Goal: Task Accomplishment & Management: Manage account settings

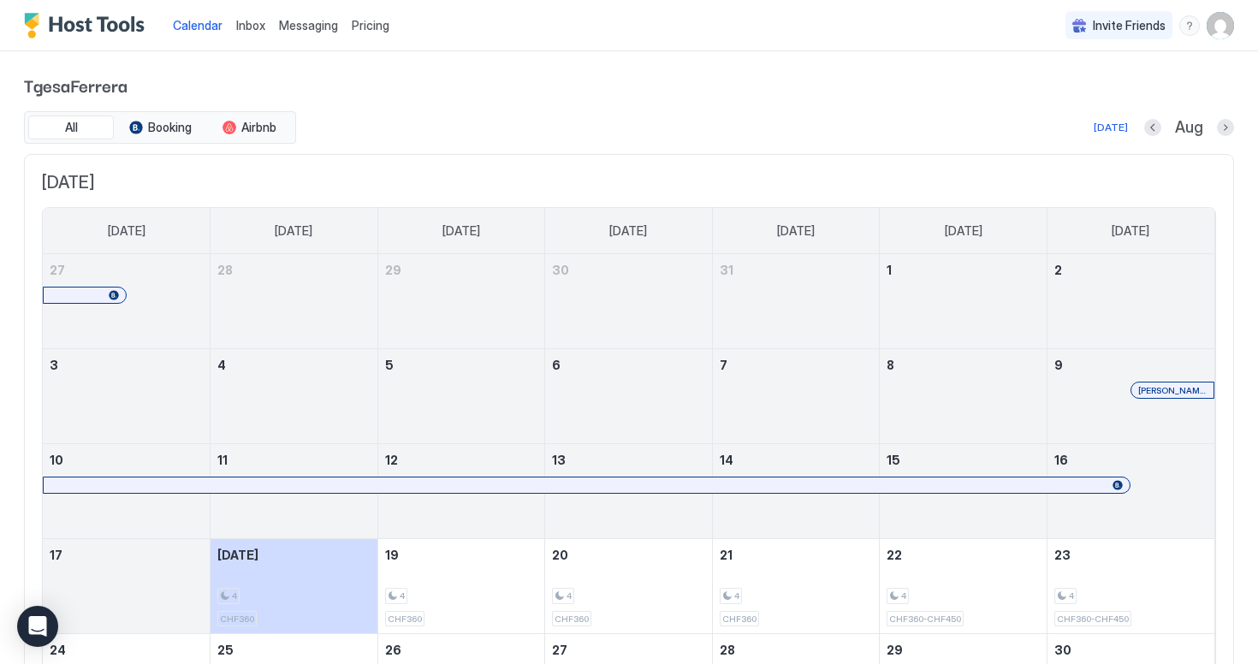
click at [261, 28] on span "Inbox" at bounding box center [250, 25] width 29 height 15
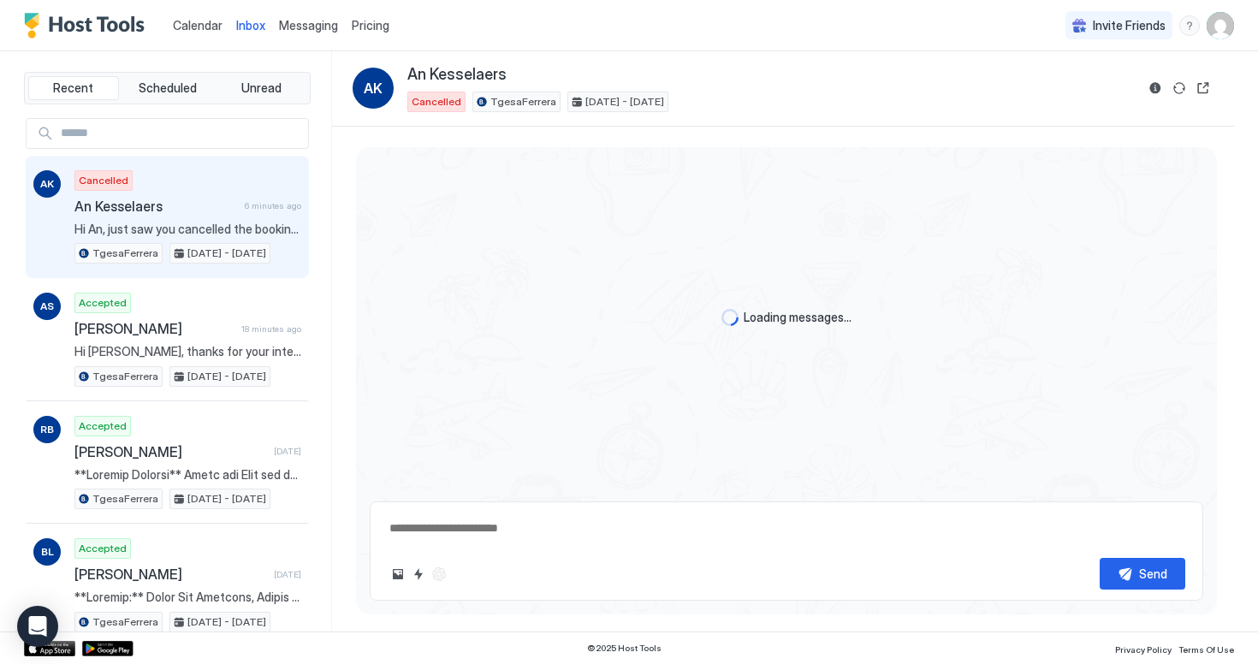
type textarea "*"
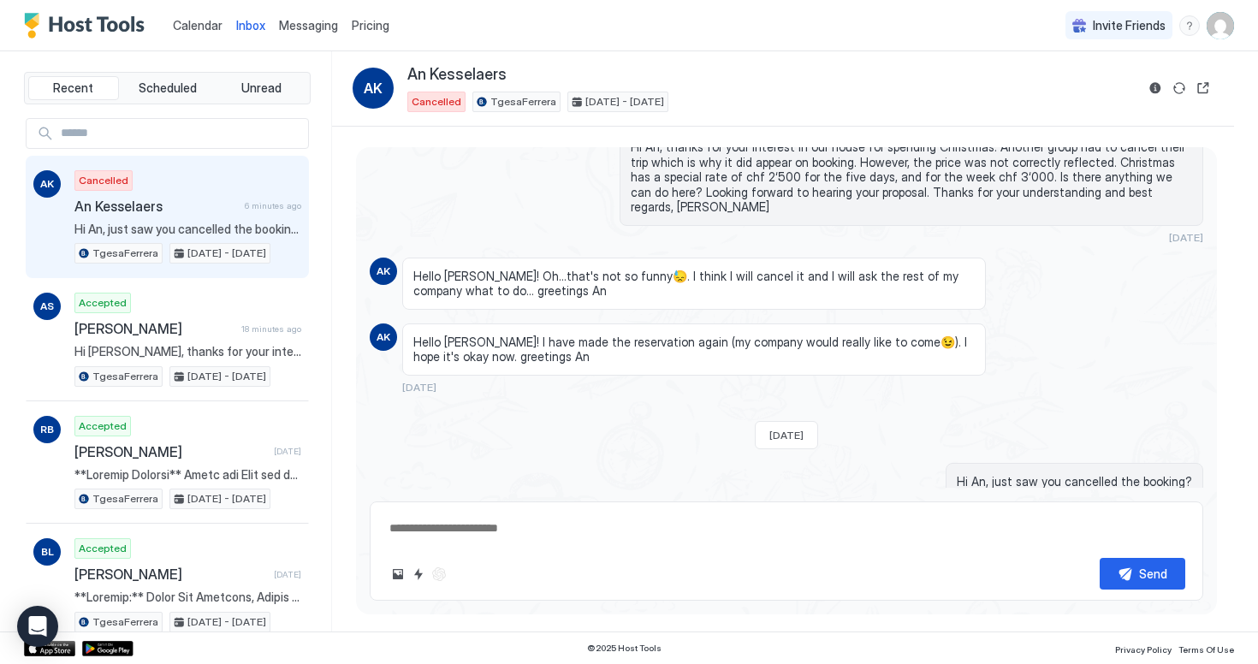
click at [303, 26] on span "Messaging" at bounding box center [308, 25] width 59 height 15
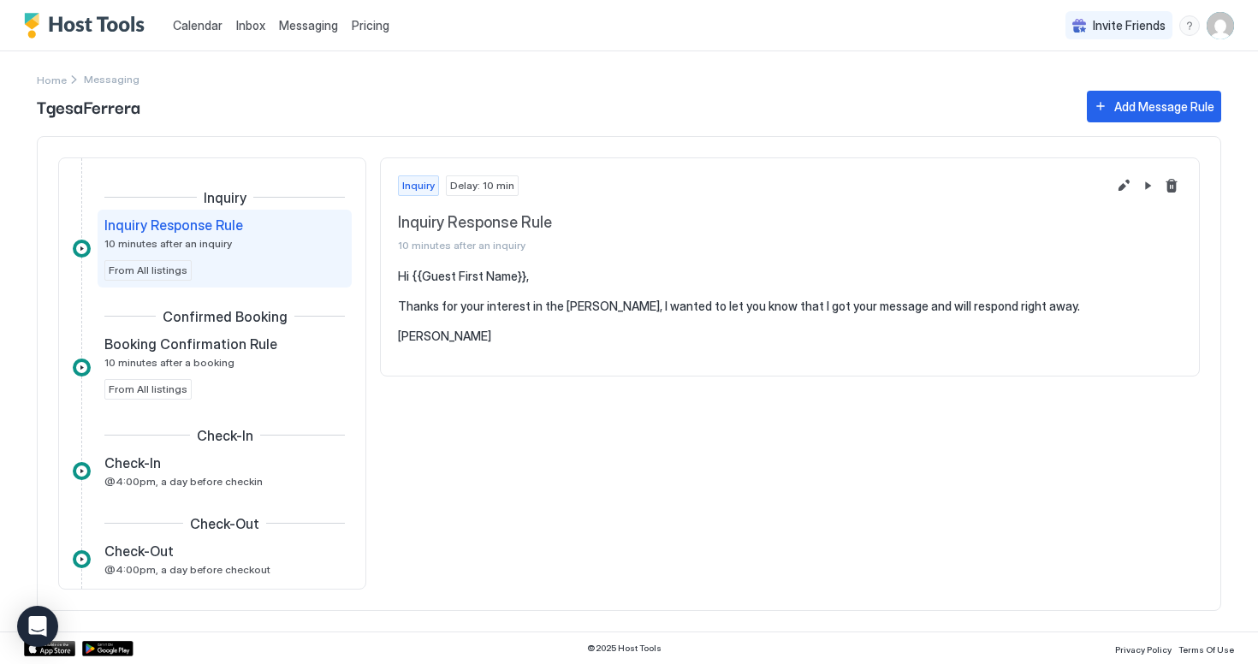
click at [196, 23] on span "Calendar" at bounding box center [198, 25] width 50 height 15
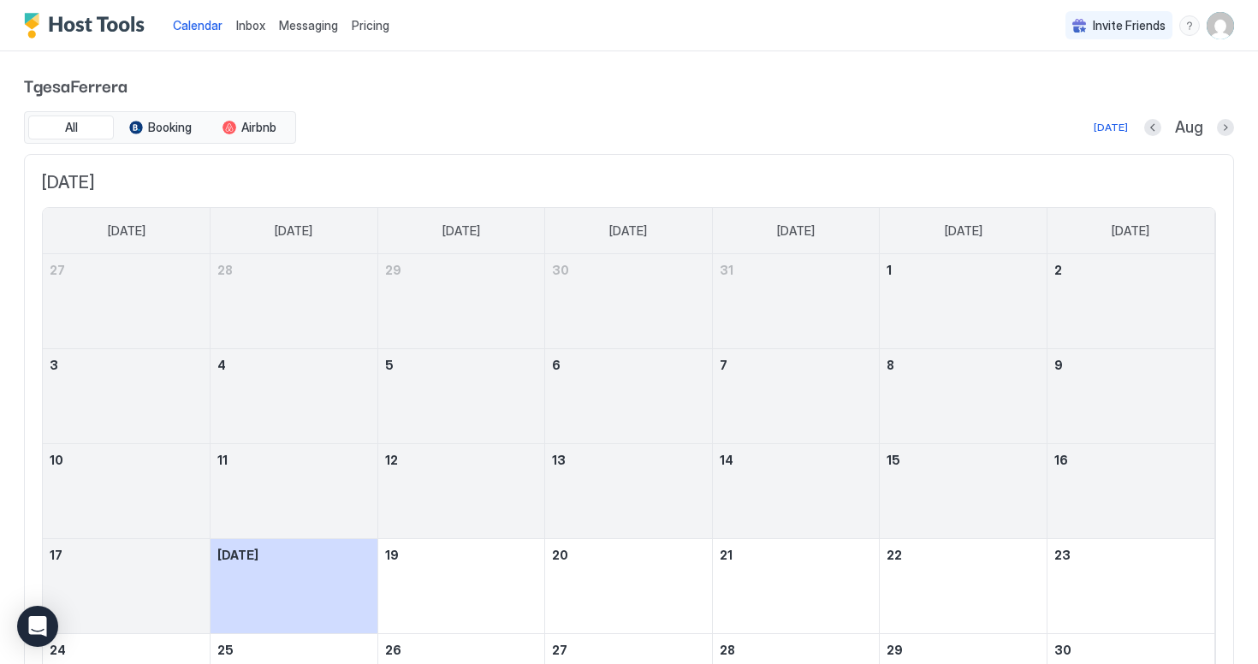
click at [82, 28] on img "Host Tools Logo" at bounding box center [88, 26] width 128 height 26
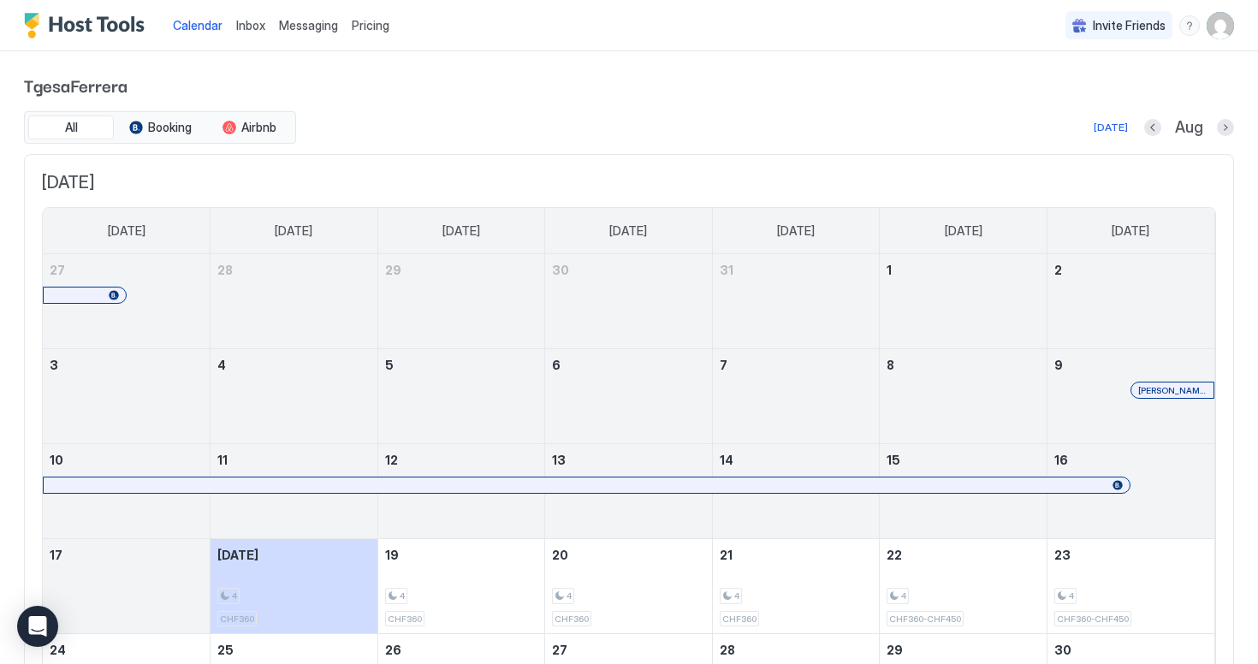
scroll to position [2, 0]
click at [163, 127] on span "Booking" at bounding box center [170, 125] width 44 height 15
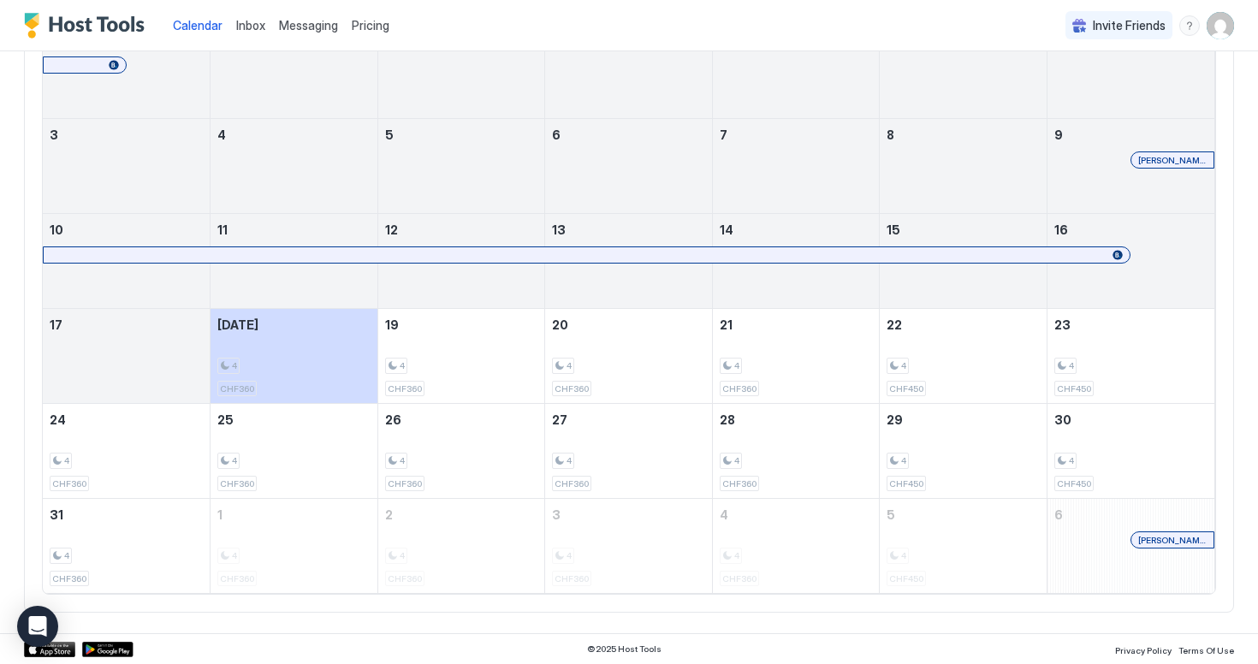
scroll to position [0, 0]
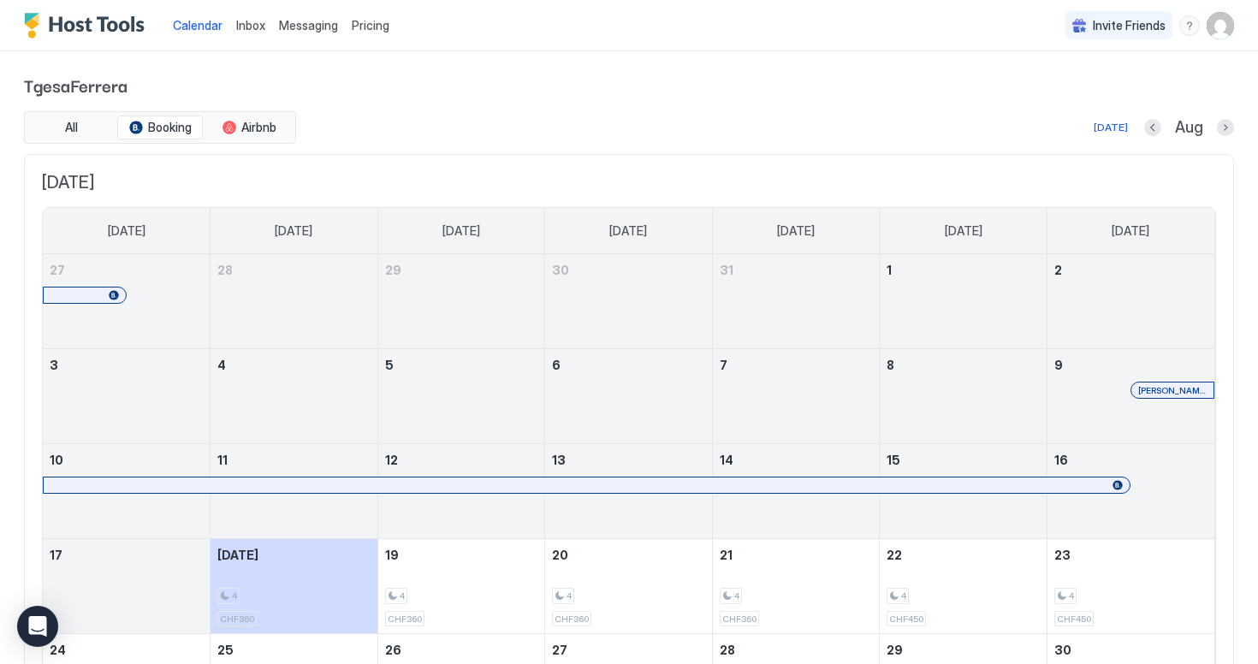
click at [1214, 36] on img "User profile" at bounding box center [1220, 25] width 27 height 27
click at [1062, 96] on span "Settings" at bounding box center [1067, 95] width 46 height 15
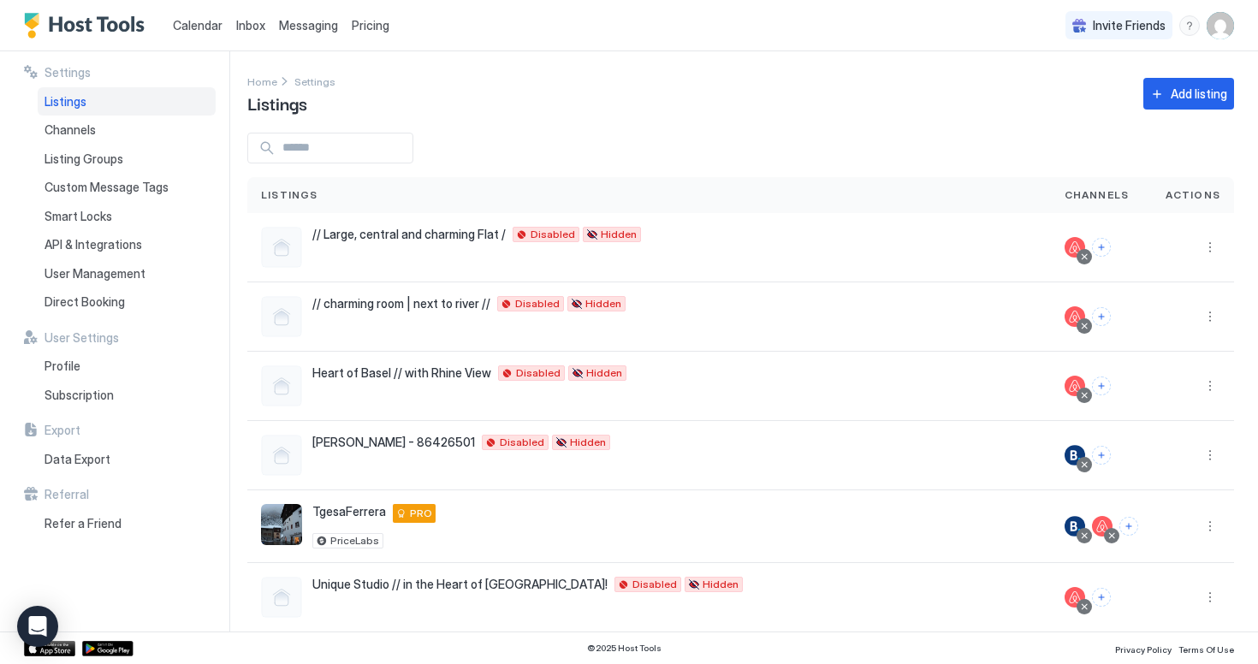
scroll to position [91, 0]
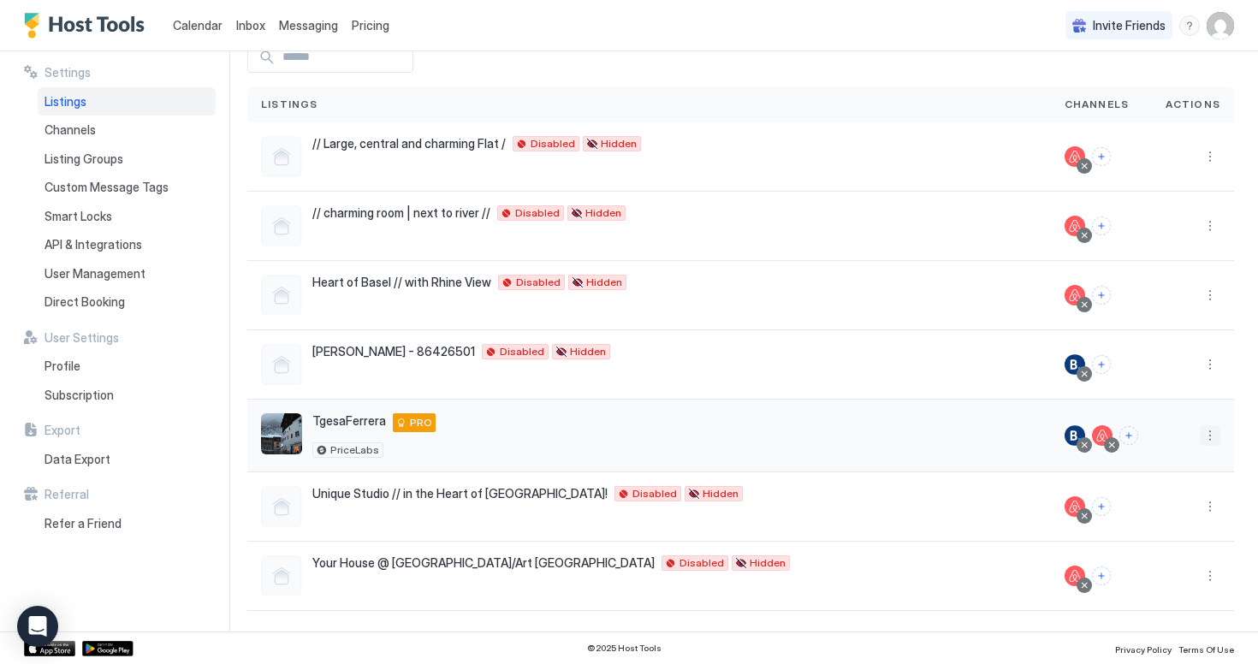
click at [1215, 431] on button "More options" at bounding box center [1210, 435] width 21 height 21
click at [1170, 542] on span "Connect Channel" at bounding box center [1175, 542] width 85 height 13
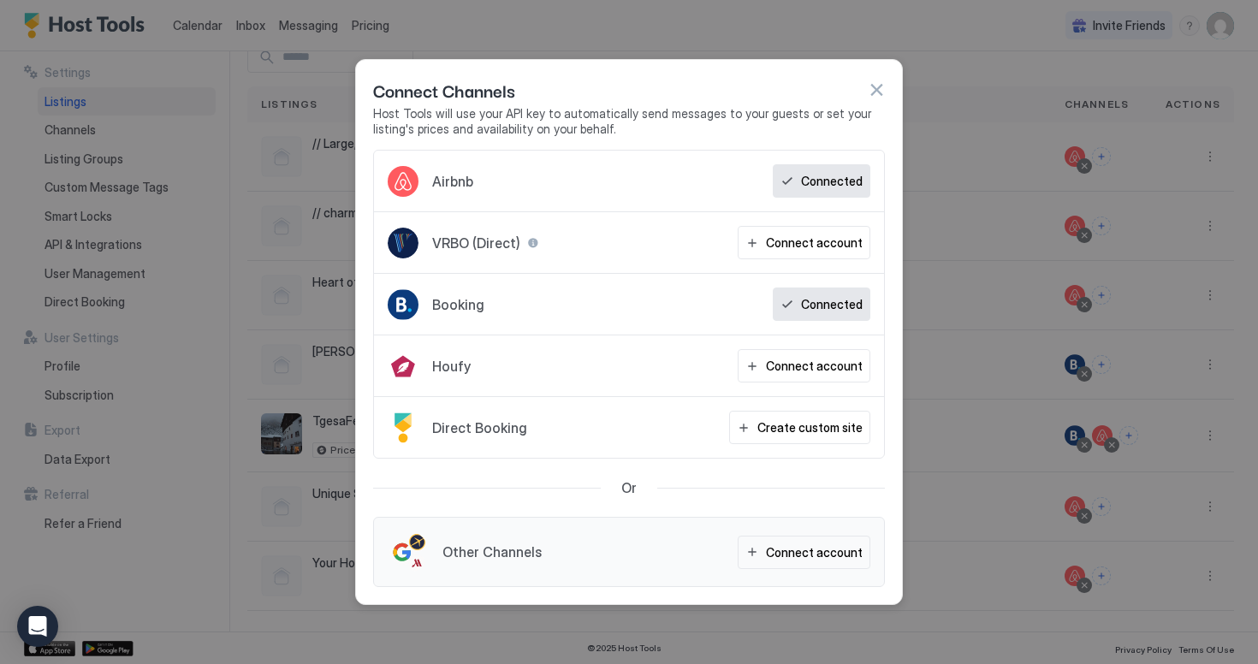
click at [800, 300] on div "Connected" at bounding box center [822, 304] width 98 height 33
click at [446, 294] on div "Booking" at bounding box center [436, 304] width 97 height 33
click at [411, 299] on div at bounding box center [403, 304] width 31 height 31
click at [875, 84] on button "button" at bounding box center [876, 89] width 17 height 17
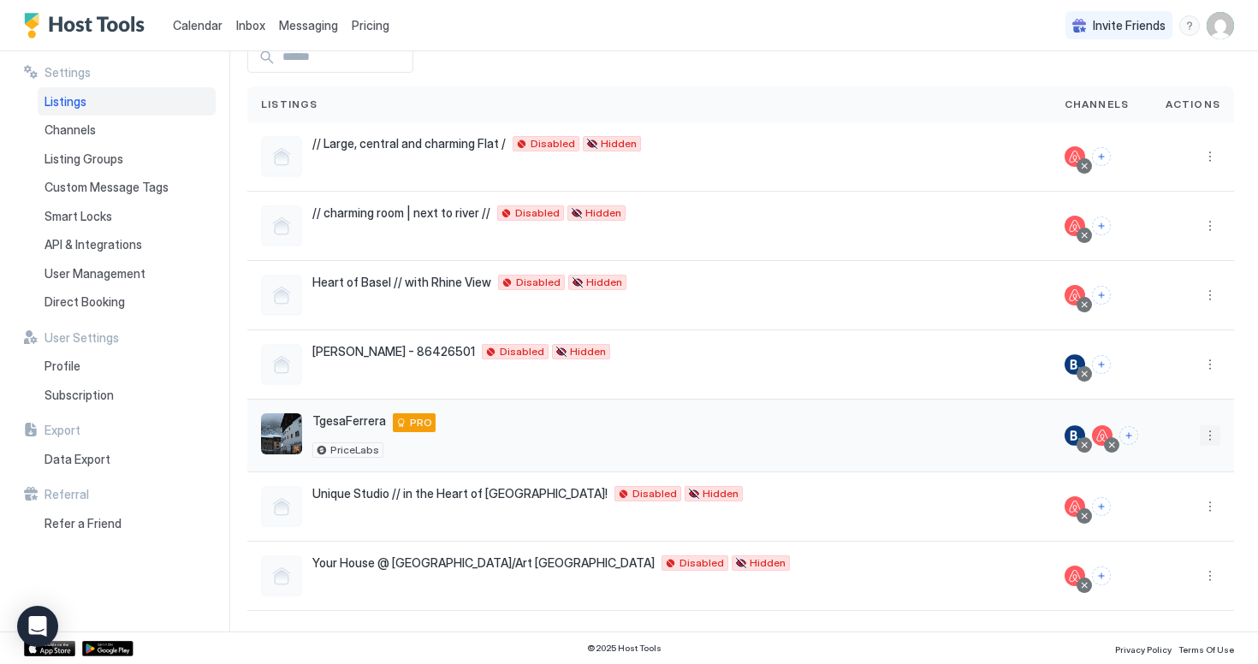
click at [1211, 436] on button "More options" at bounding box center [1210, 435] width 21 height 21
click at [1167, 510] on span "Listing Settings" at bounding box center [1171, 515] width 76 height 13
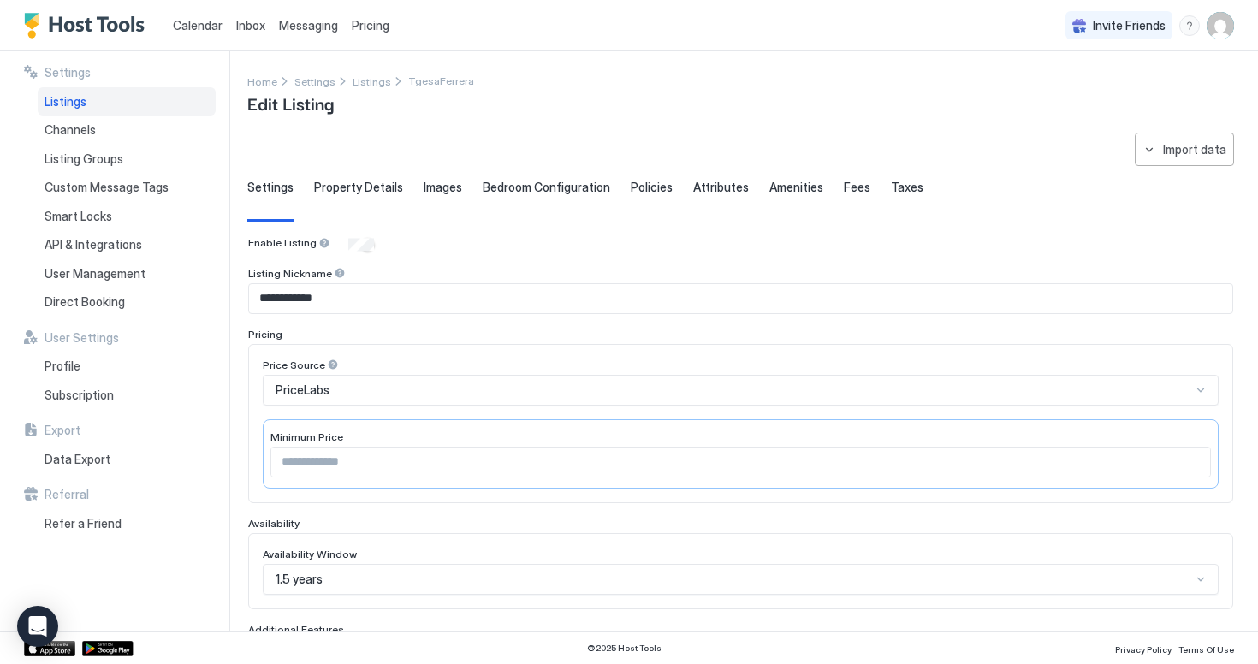
click at [378, 202] on div "Property Details" at bounding box center [358, 201] width 89 height 42
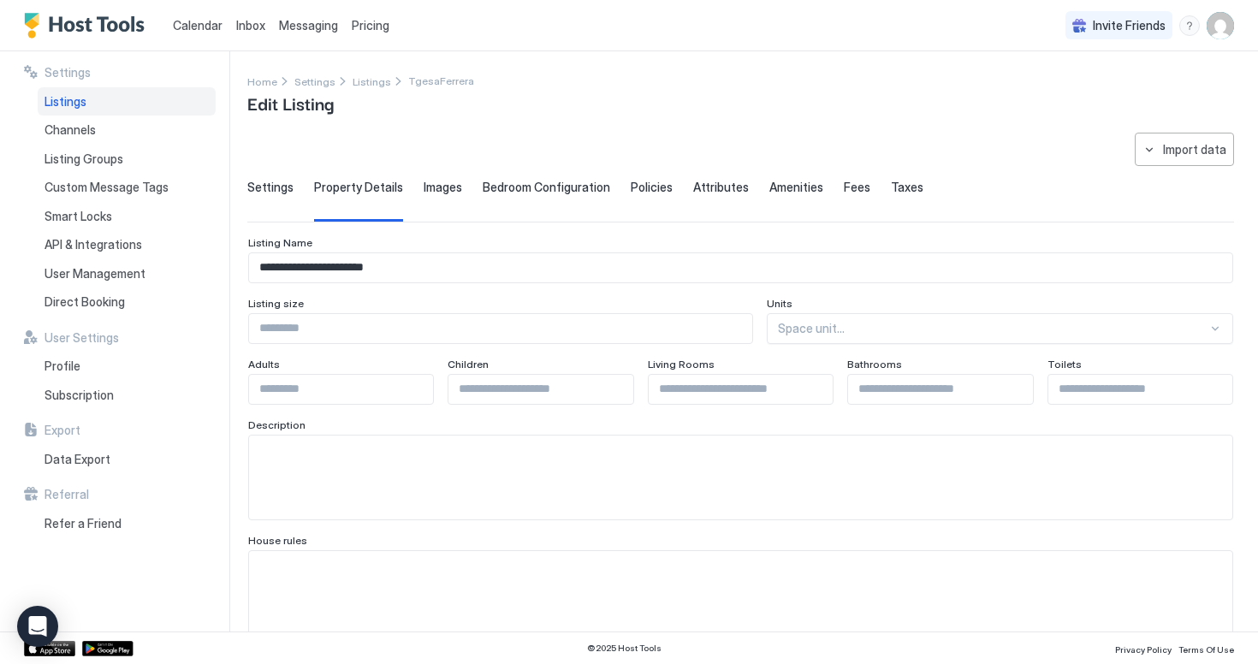
click at [444, 203] on div "Images" at bounding box center [443, 201] width 39 height 42
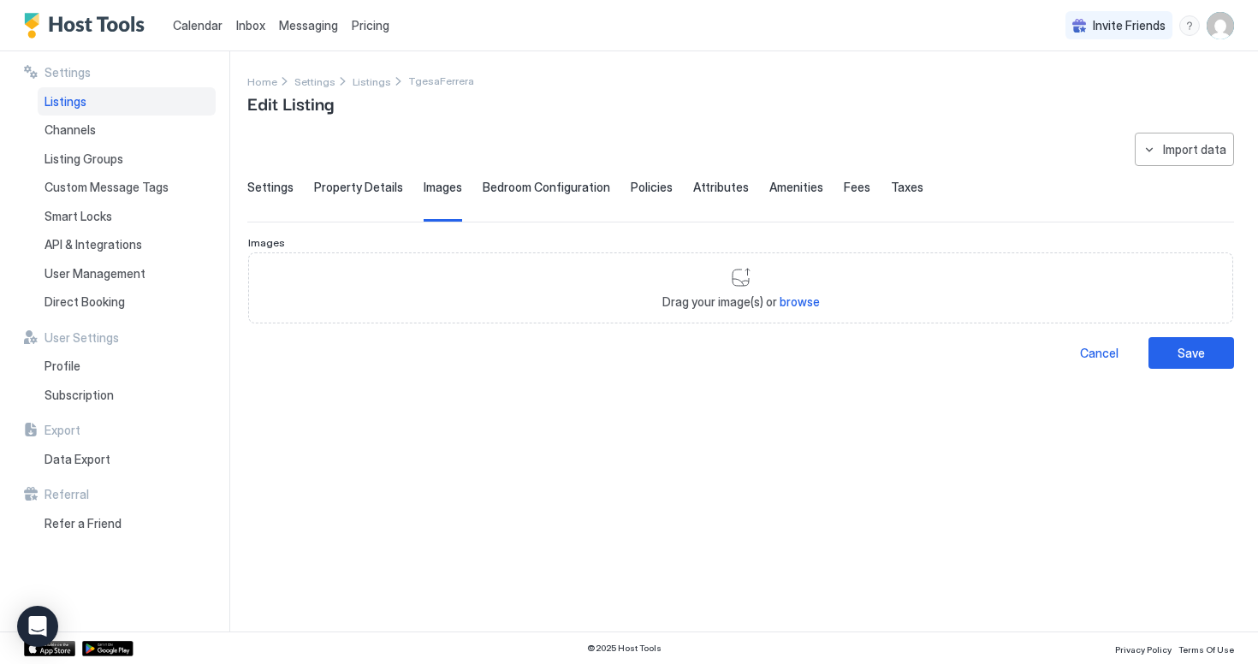
click at [515, 203] on div "Bedroom Configuration" at bounding box center [547, 201] width 128 height 42
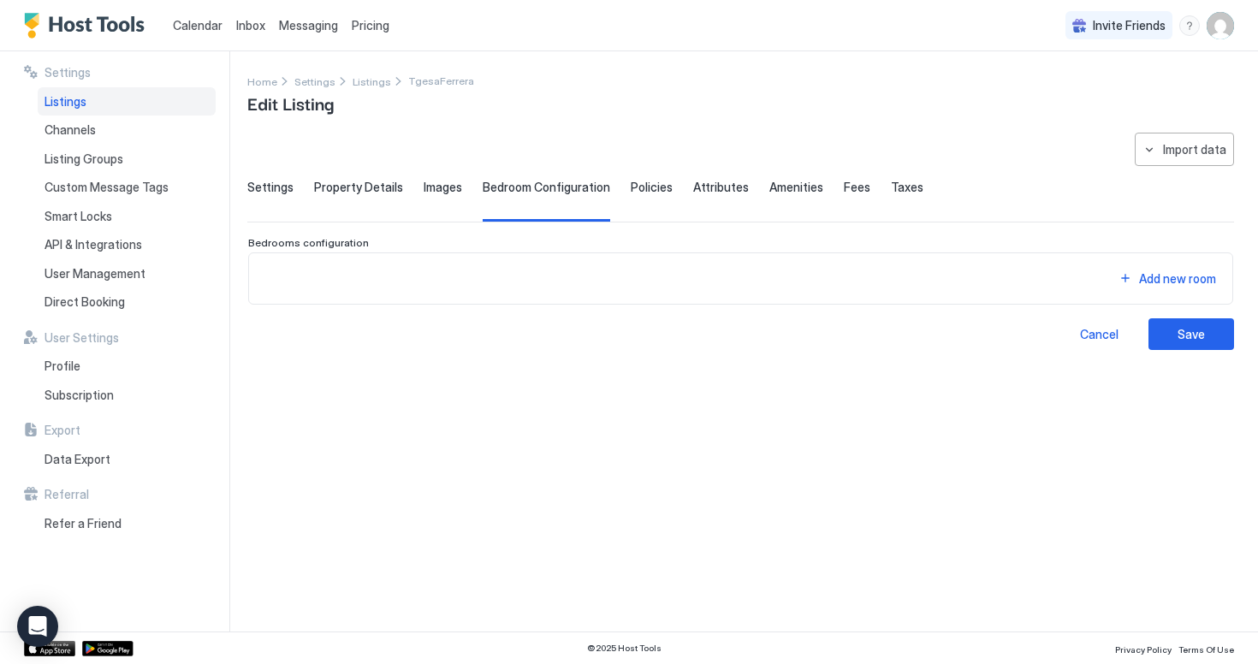
click at [616, 197] on div "Settings Property Details Images Bedroom Configuration Policies Attributes Amen…" at bounding box center [740, 201] width 987 height 42
click at [693, 195] on div "Attributes" at bounding box center [721, 201] width 56 height 42
click at [783, 194] on span "Amenities" at bounding box center [797, 187] width 54 height 15
click at [844, 194] on span "Fees" at bounding box center [857, 187] width 27 height 15
click at [914, 193] on div "Settings Property Details Images Bedroom Configuration Policies Attributes Amen…" at bounding box center [740, 201] width 987 height 42
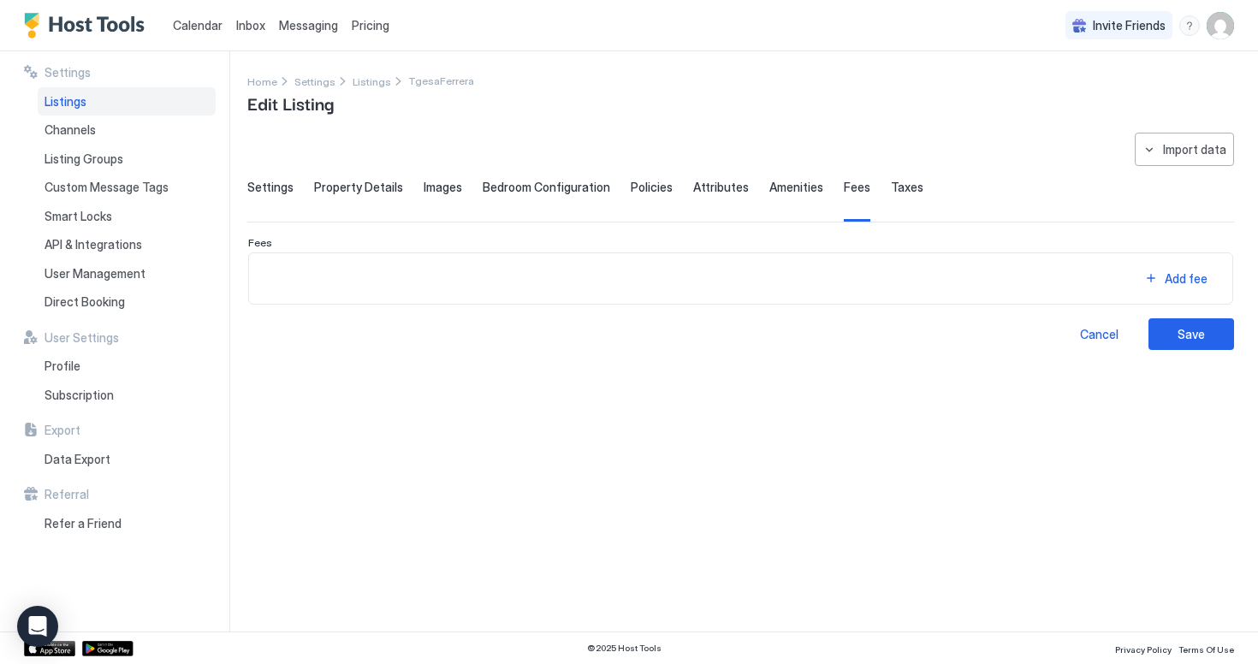
click at [893, 193] on span "Taxes" at bounding box center [907, 187] width 33 height 15
click at [365, 80] on span "Listings" at bounding box center [372, 81] width 39 height 13
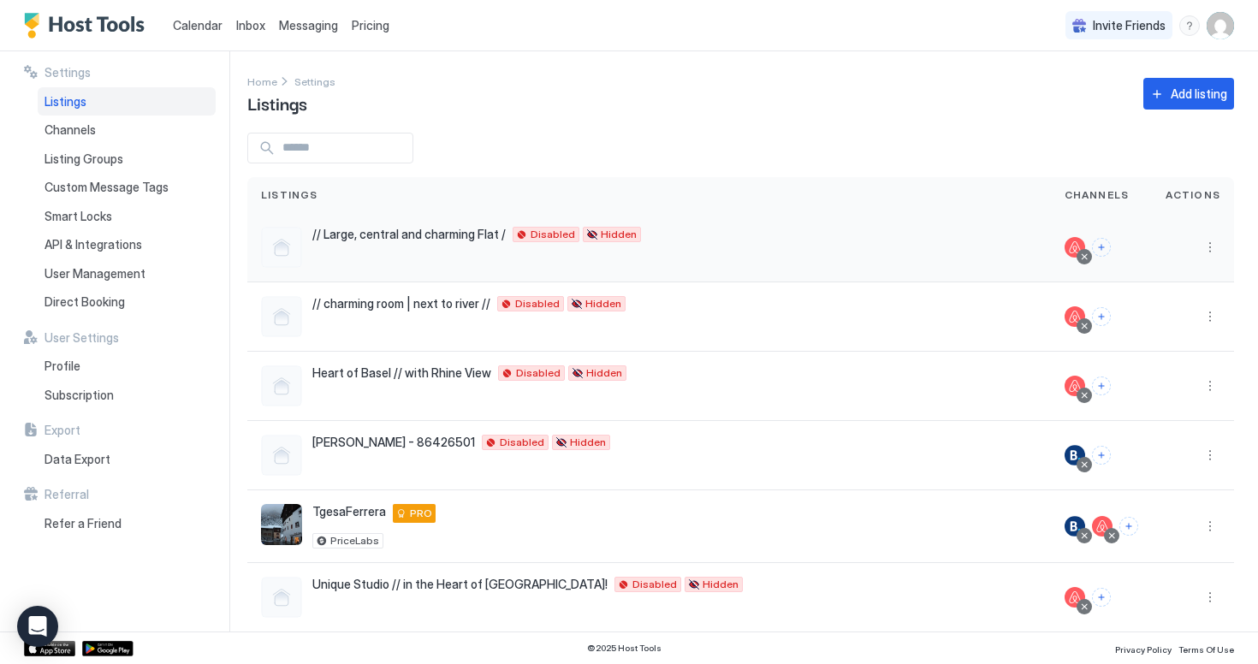
scroll to position [91, 0]
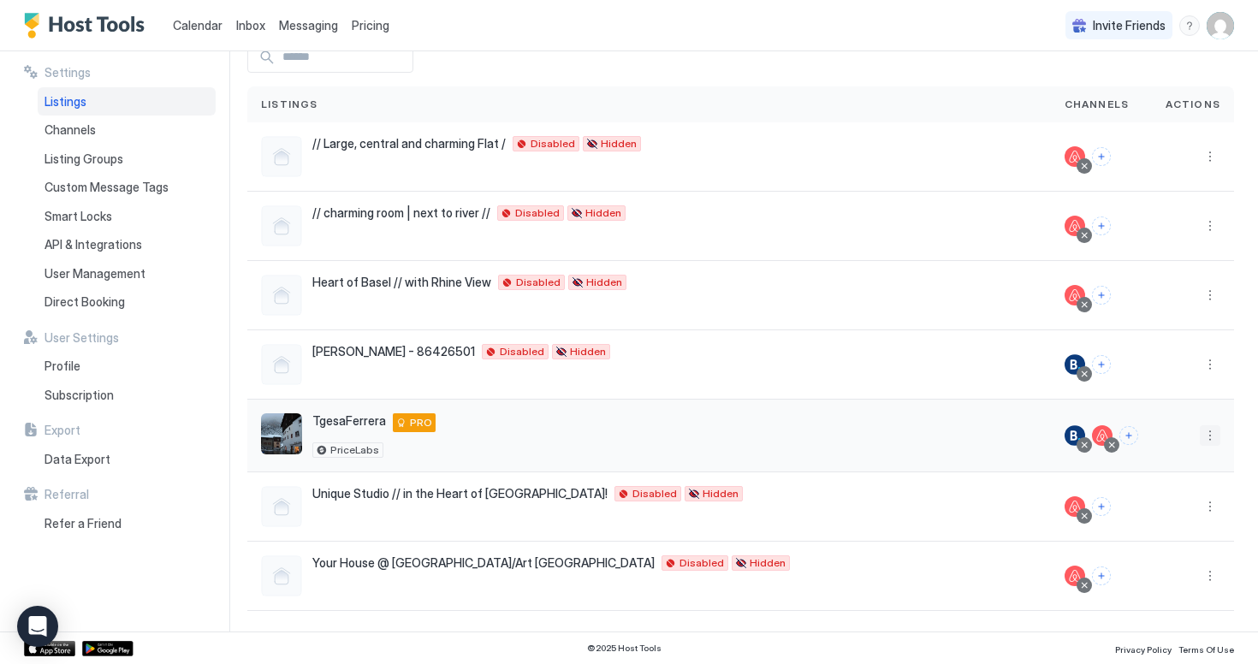
click at [1202, 433] on button "More options" at bounding box center [1210, 435] width 21 height 21
click at [1169, 546] on span "Connect Channel" at bounding box center [1175, 542] width 85 height 13
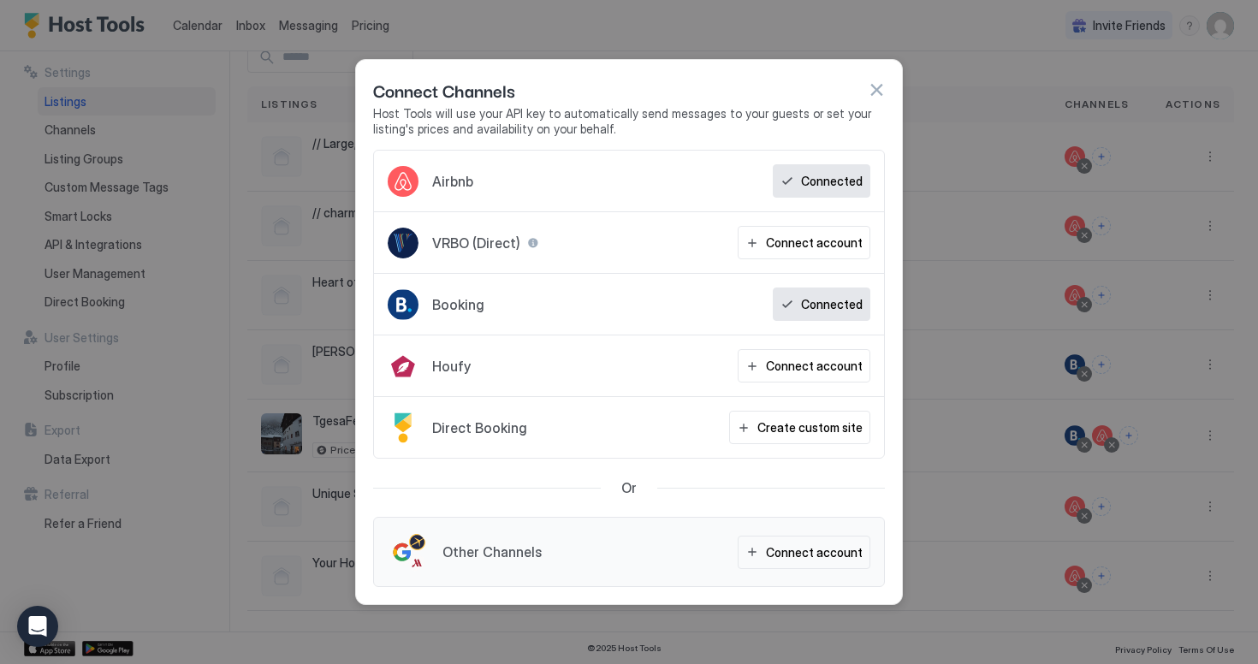
click at [872, 101] on div "Connect Channels" at bounding box center [629, 90] width 512 height 26
click at [880, 90] on button "button" at bounding box center [876, 89] width 17 height 17
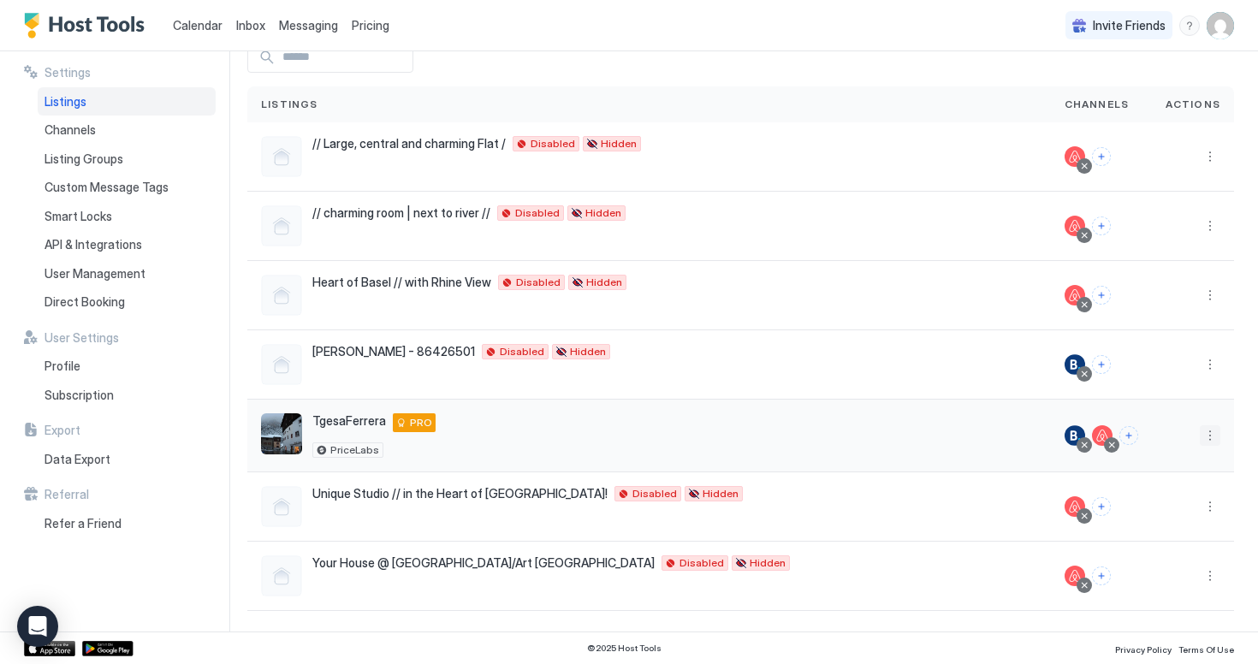
click at [1205, 438] on button "More options" at bounding box center [1210, 435] width 21 height 21
click at [1202, 438] on div at bounding box center [629, 332] width 1258 height 664
click at [1076, 435] on div at bounding box center [1075, 435] width 21 height 21
click at [1087, 448] on div at bounding box center [1084, 445] width 9 height 9
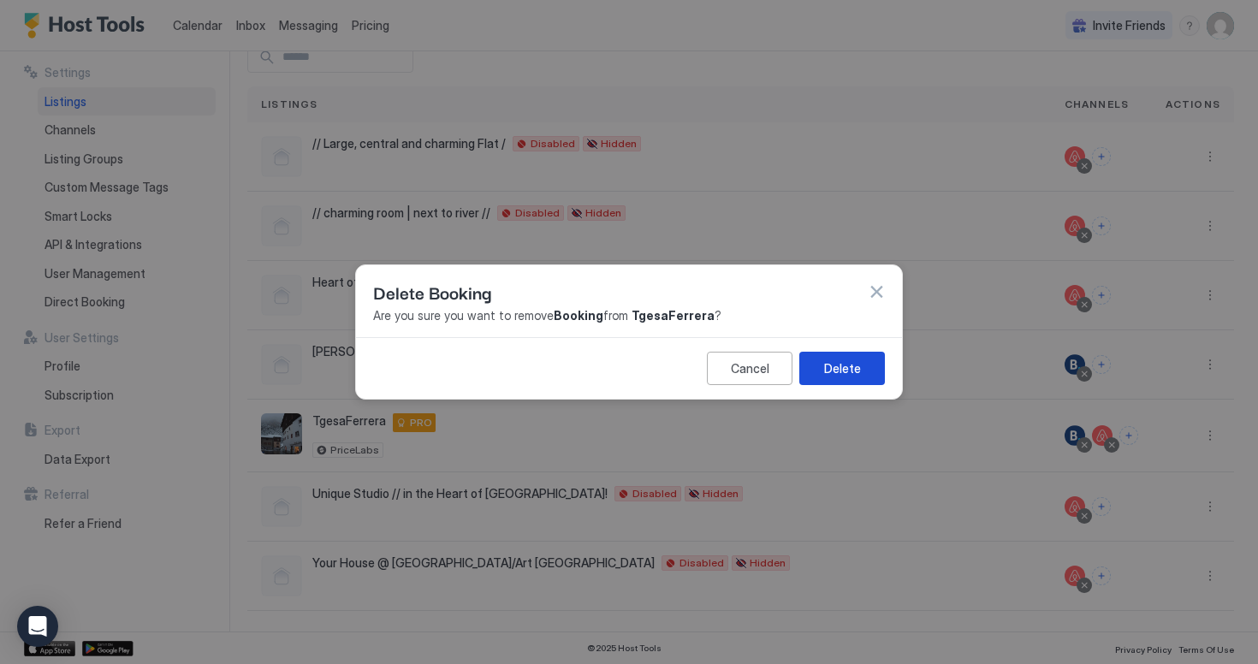
click at [849, 366] on div "Delete" at bounding box center [842, 369] width 37 height 18
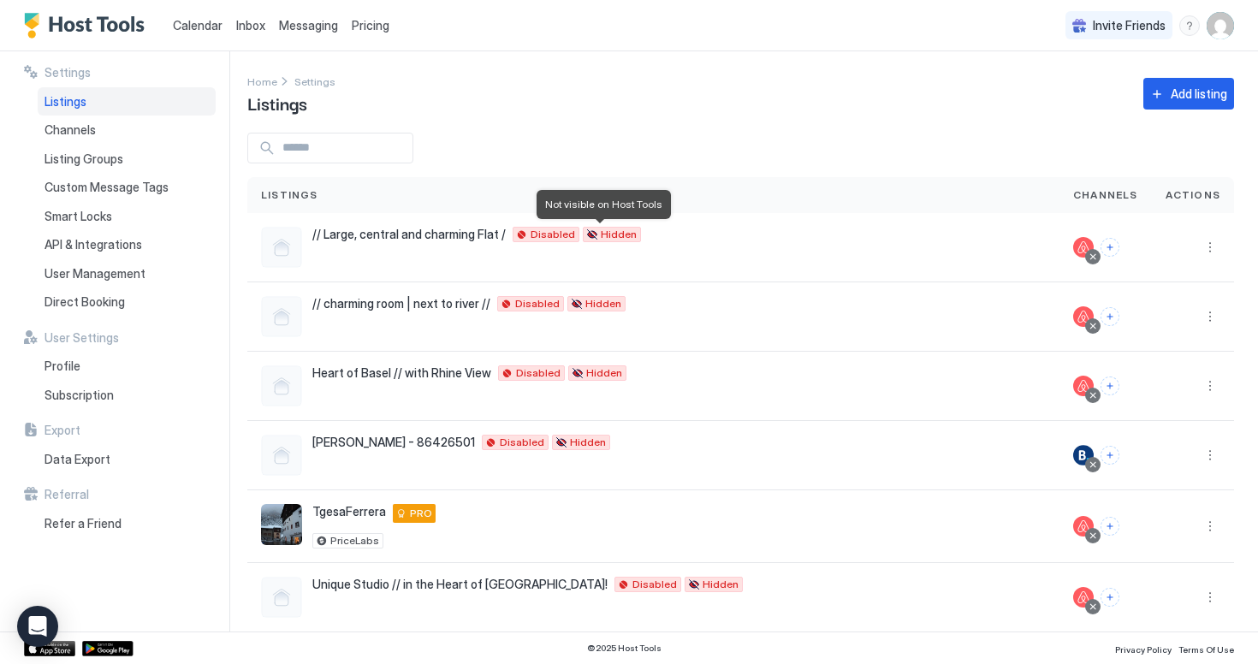
scroll to position [91, 0]
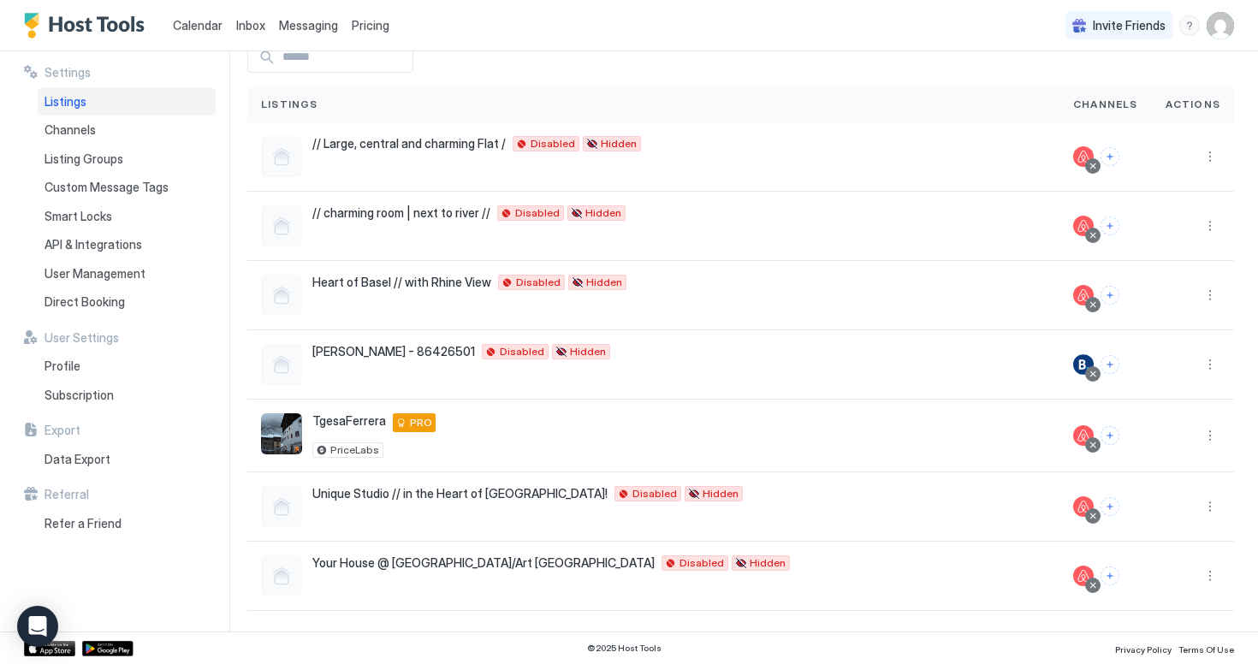
click at [89, 102] on div "Listings" at bounding box center [127, 101] width 178 height 29
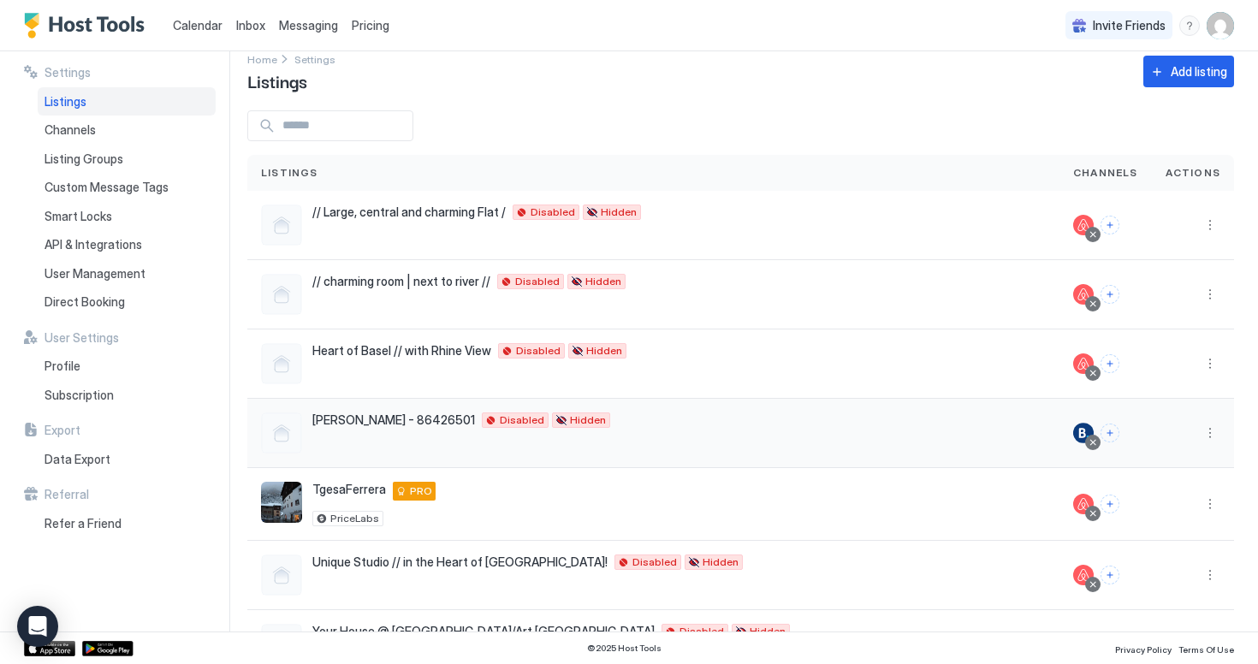
scroll to position [33, 0]
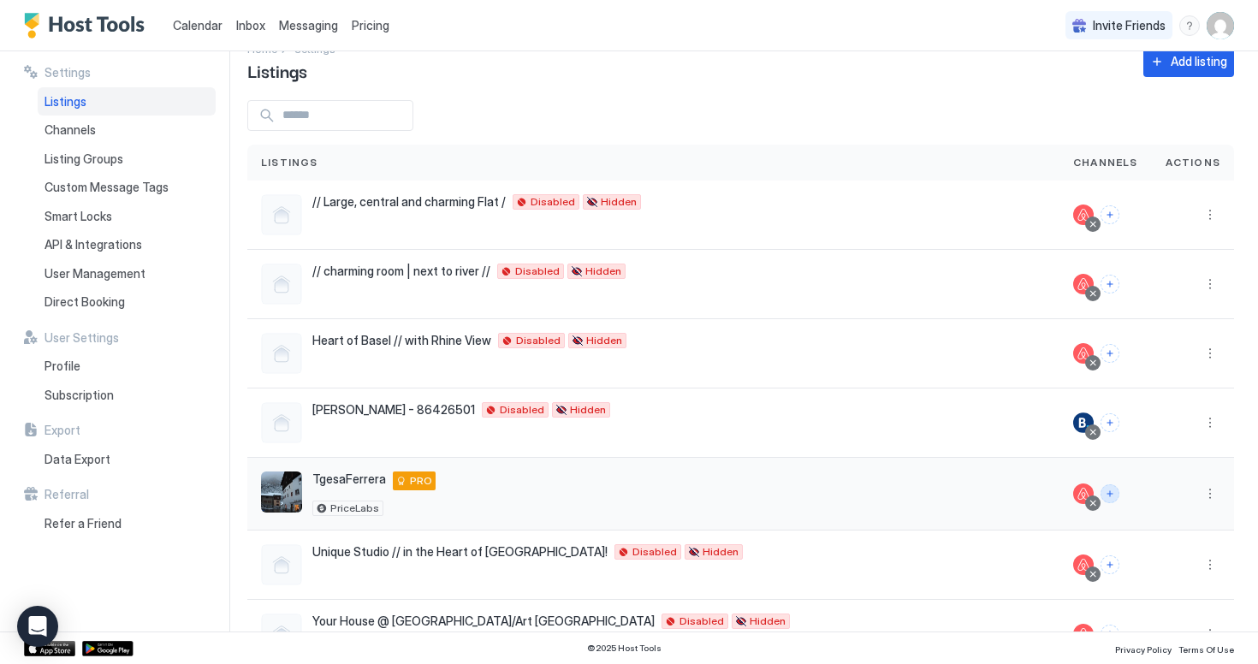
click at [1117, 493] on button "Connect channels" at bounding box center [1110, 494] width 19 height 19
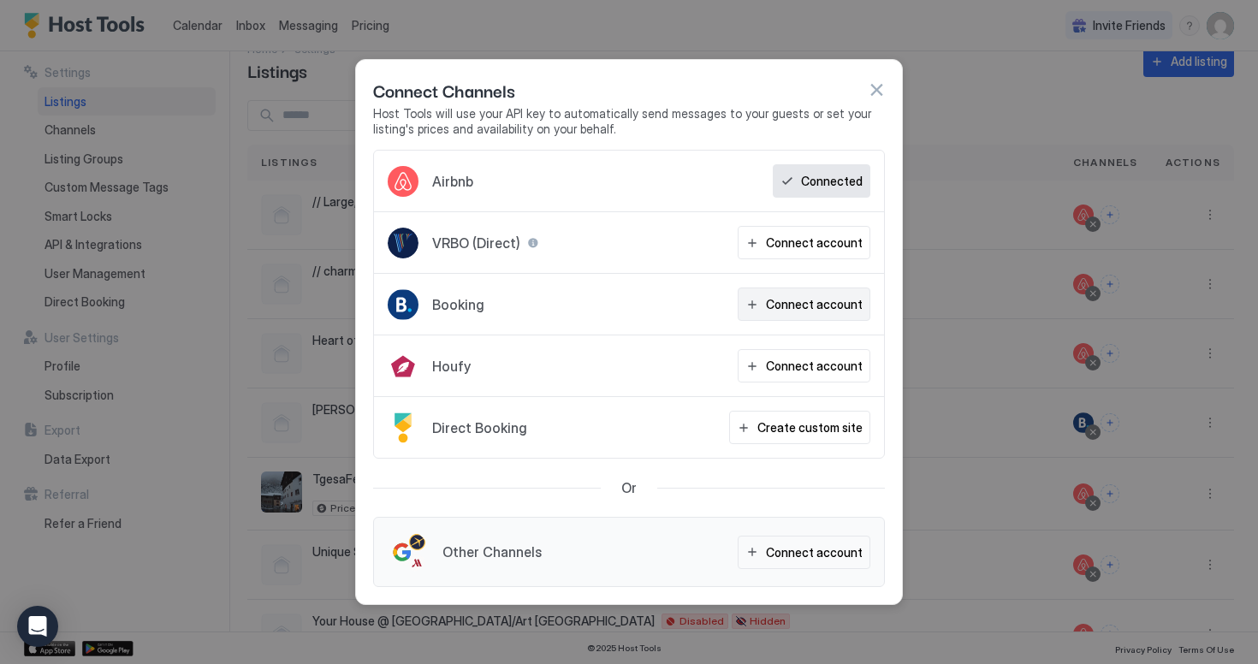
click at [806, 309] on div "Connect account" at bounding box center [814, 304] width 97 height 18
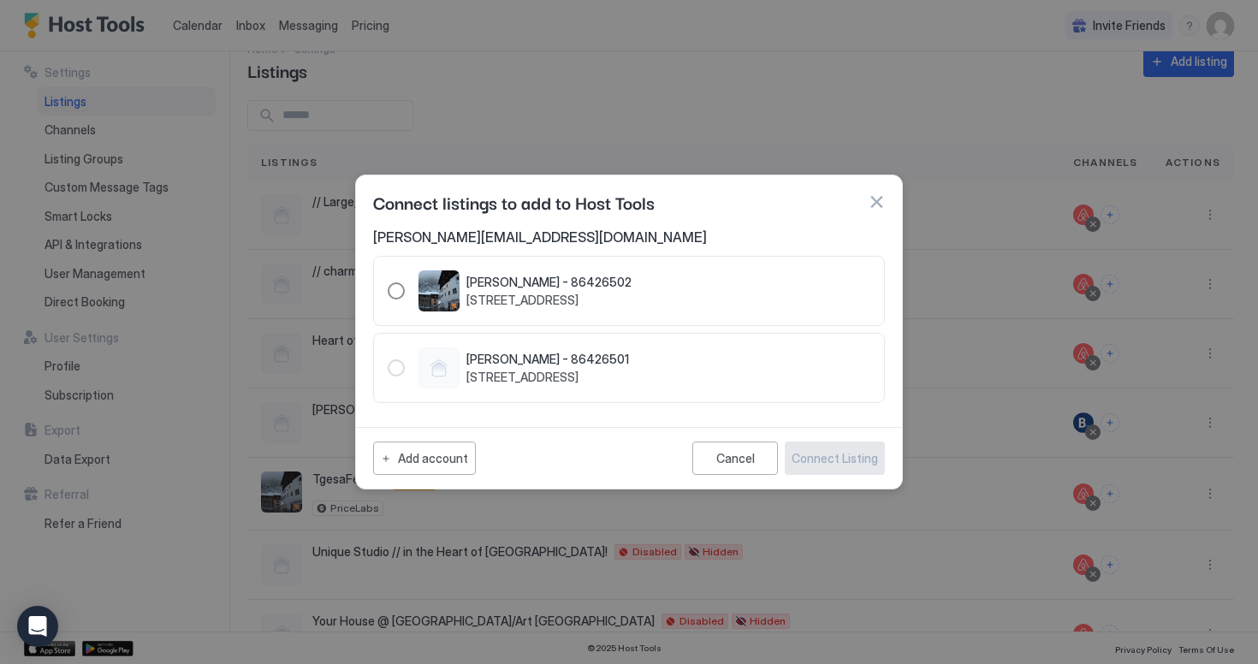
click at [393, 291] on div "86426502" at bounding box center [396, 291] width 17 height 17
click at [824, 455] on div "Connect Listing" at bounding box center [835, 458] width 86 height 18
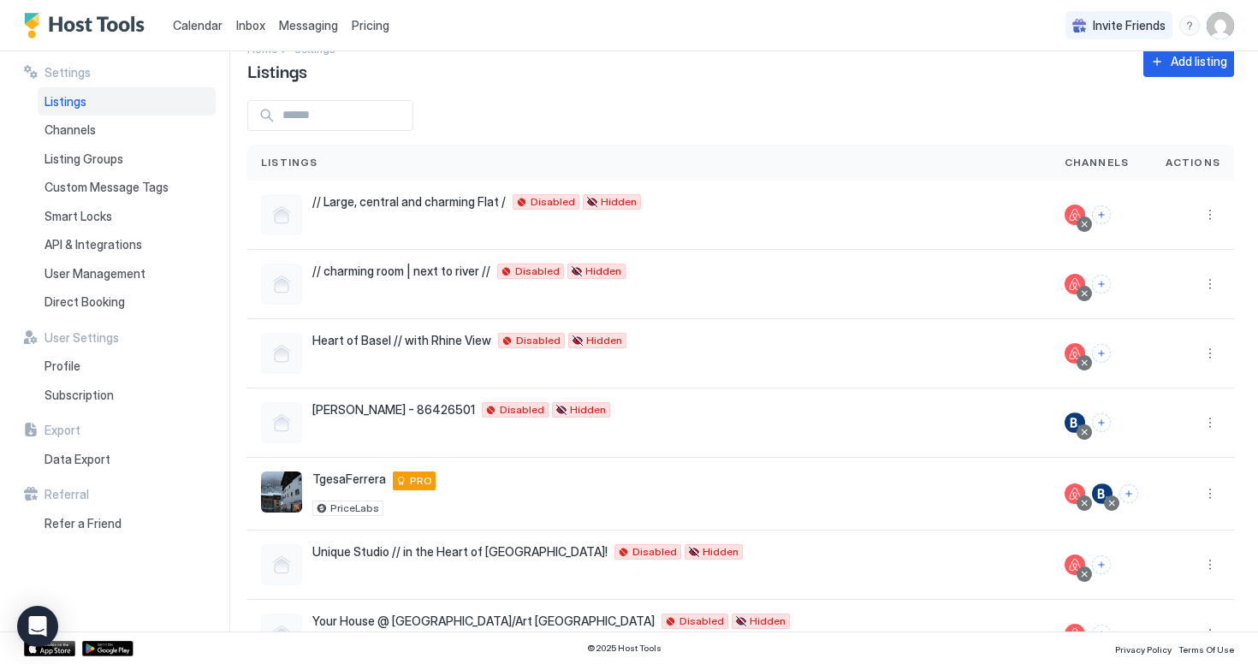
click at [220, 27] on span "Calendar" at bounding box center [198, 25] width 50 height 15
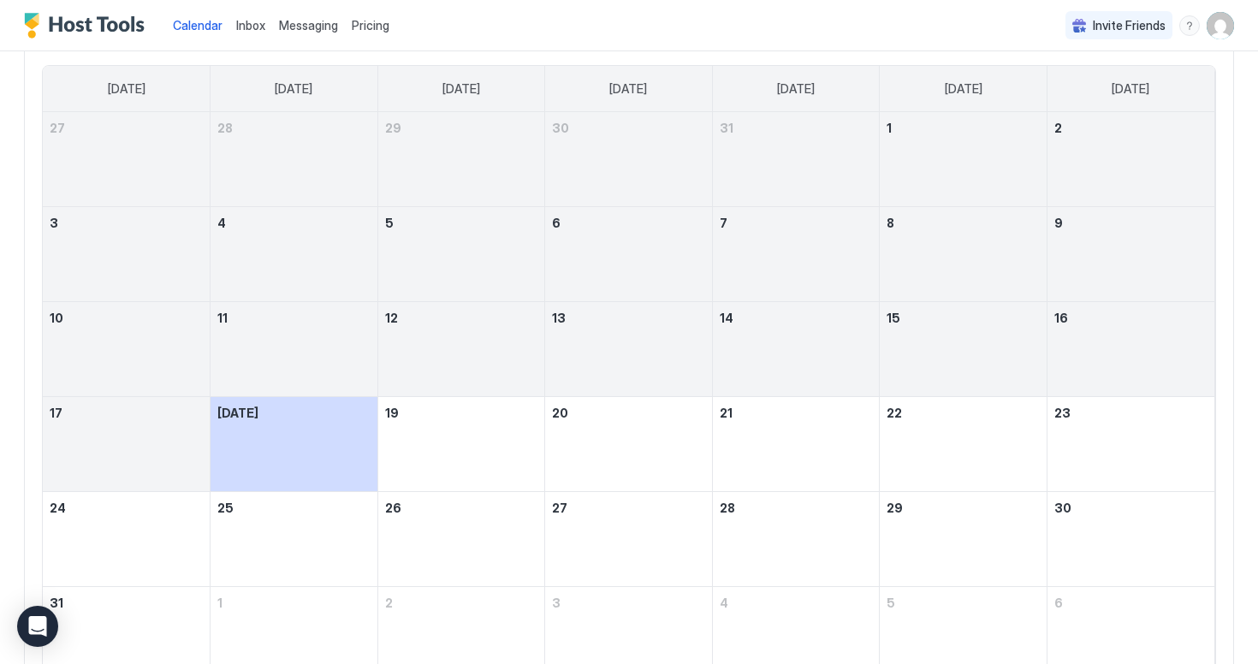
scroll to position [230, 0]
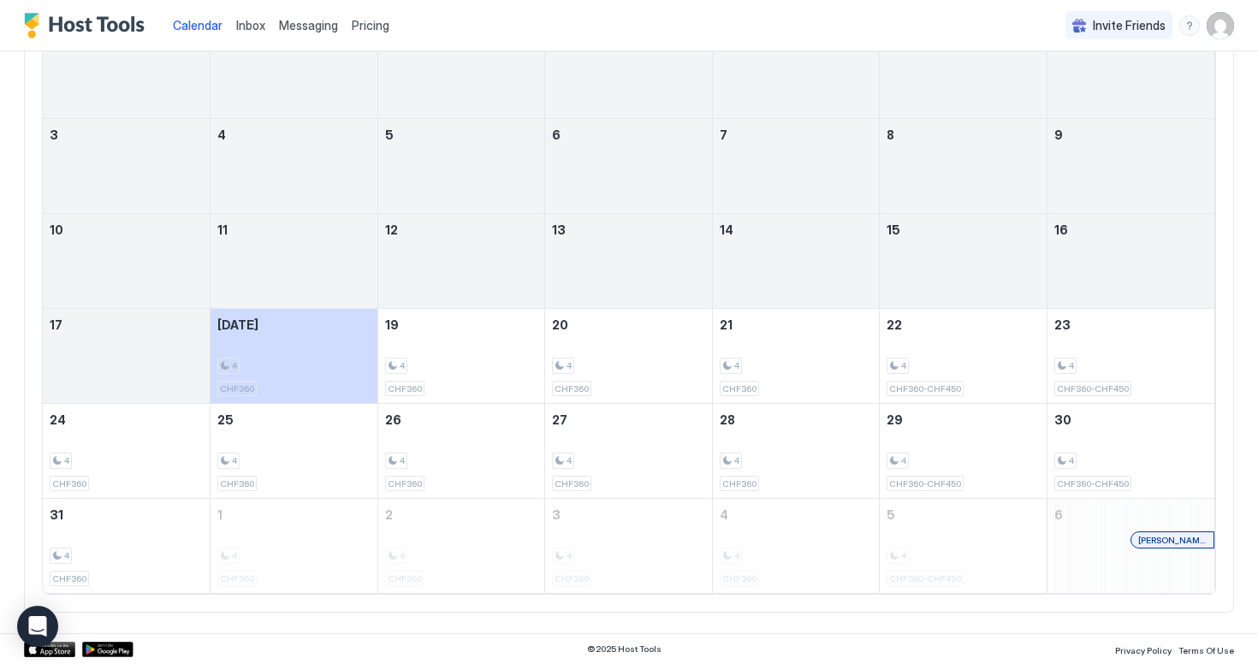
click at [361, 33] on span "Pricing" at bounding box center [371, 25] width 38 height 15
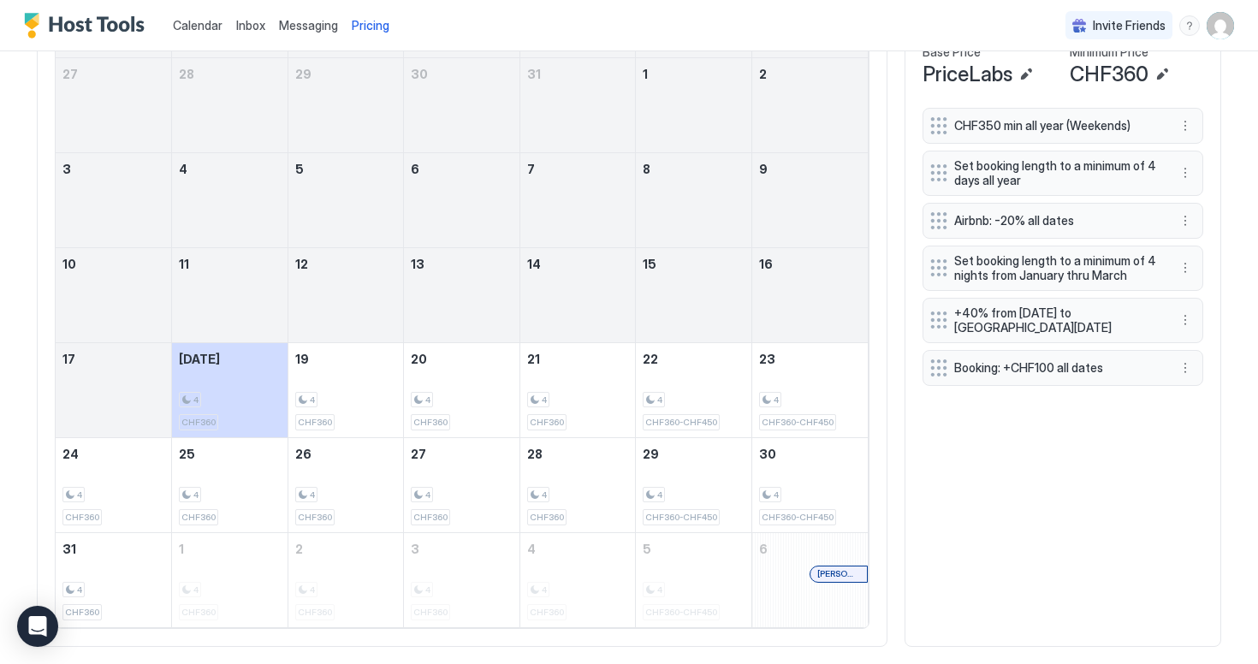
scroll to position [628, 0]
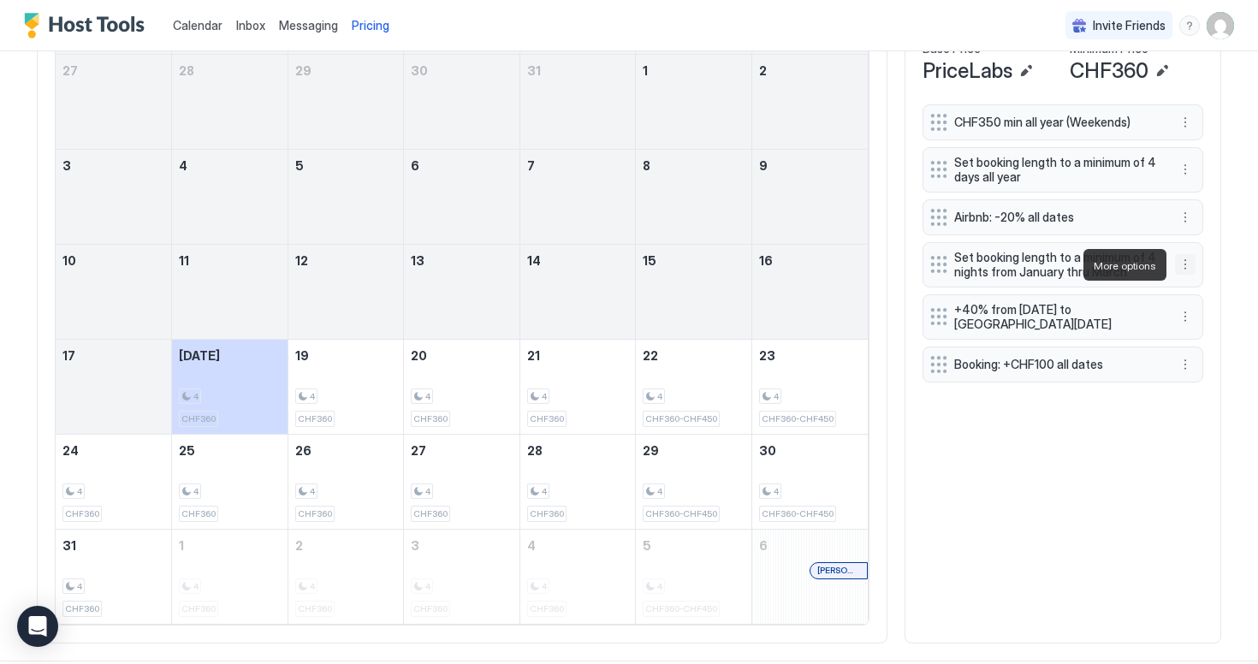
click at [1189, 265] on button "More options" at bounding box center [1185, 264] width 21 height 21
click at [1206, 318] on span "Pause" at bounding box center [1217, 316] width 31 height 13
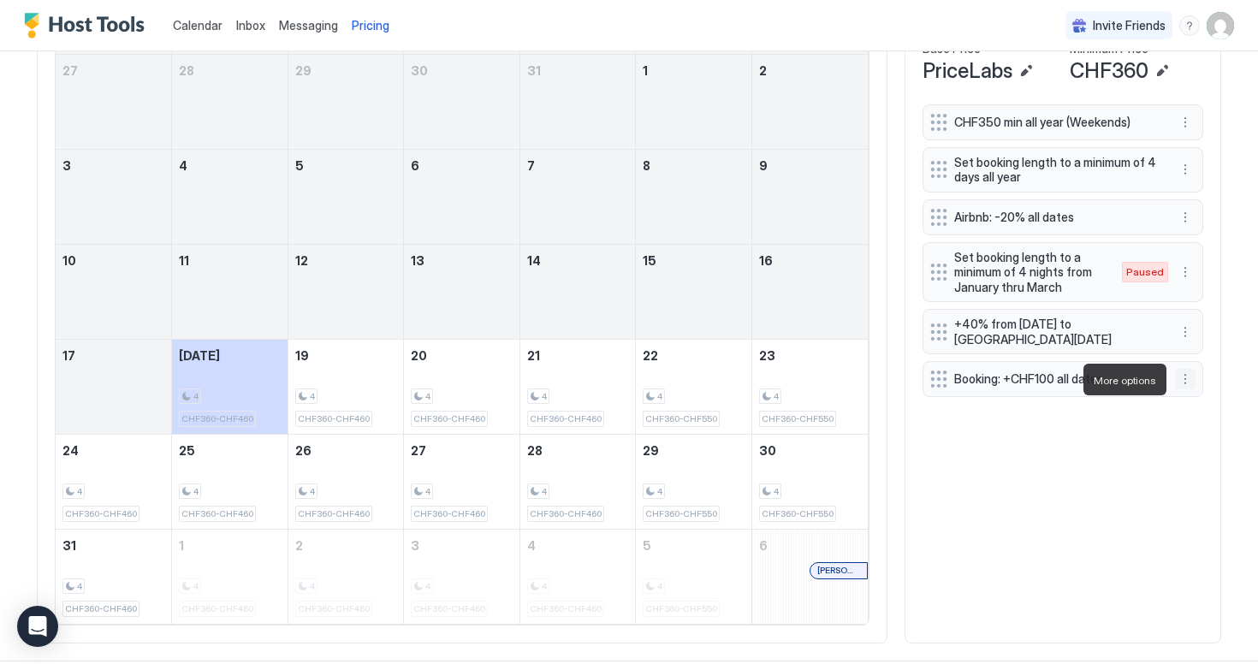
click at [1177, 380] on button "More options" at bounding box center [1185, 379] width 21 height 21
click at [1020, 422] on div at bounding box center [629, 332] width 1258 height 664
click at [1184, 378] on button "More options" at bounding box center [1185, 379] width 21 height 21
click at [1121, 434] on div at bounding box center [629, 332] width 1258 height 664
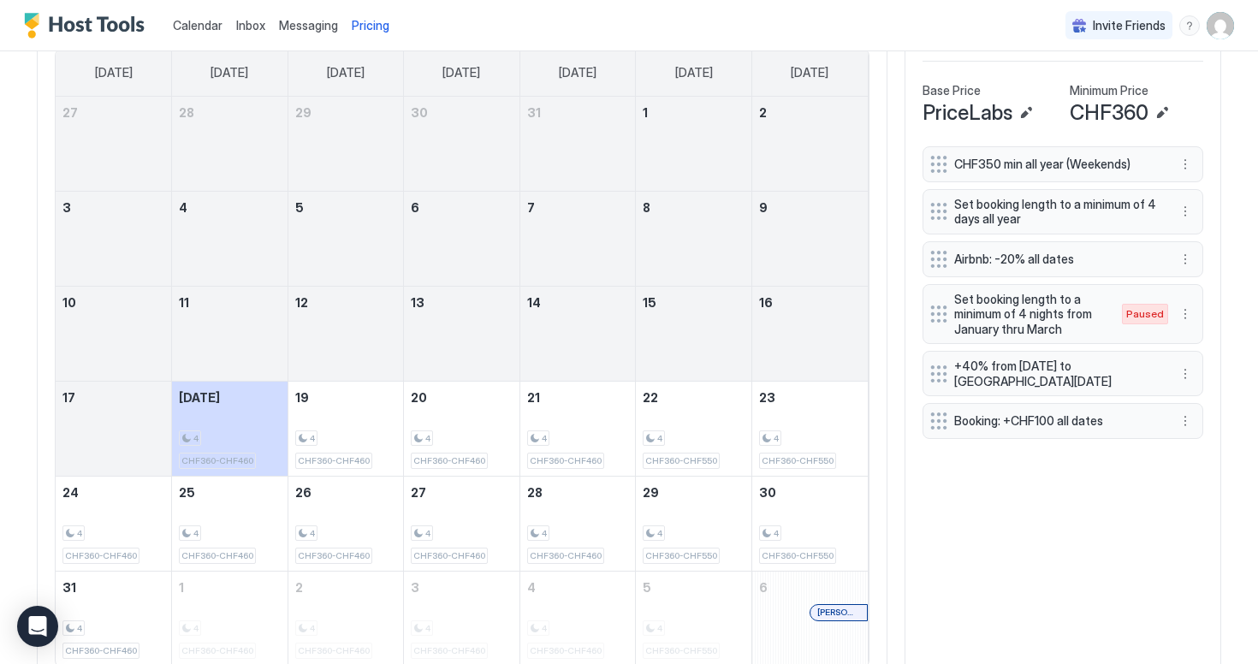
scroll to position [514, 0]
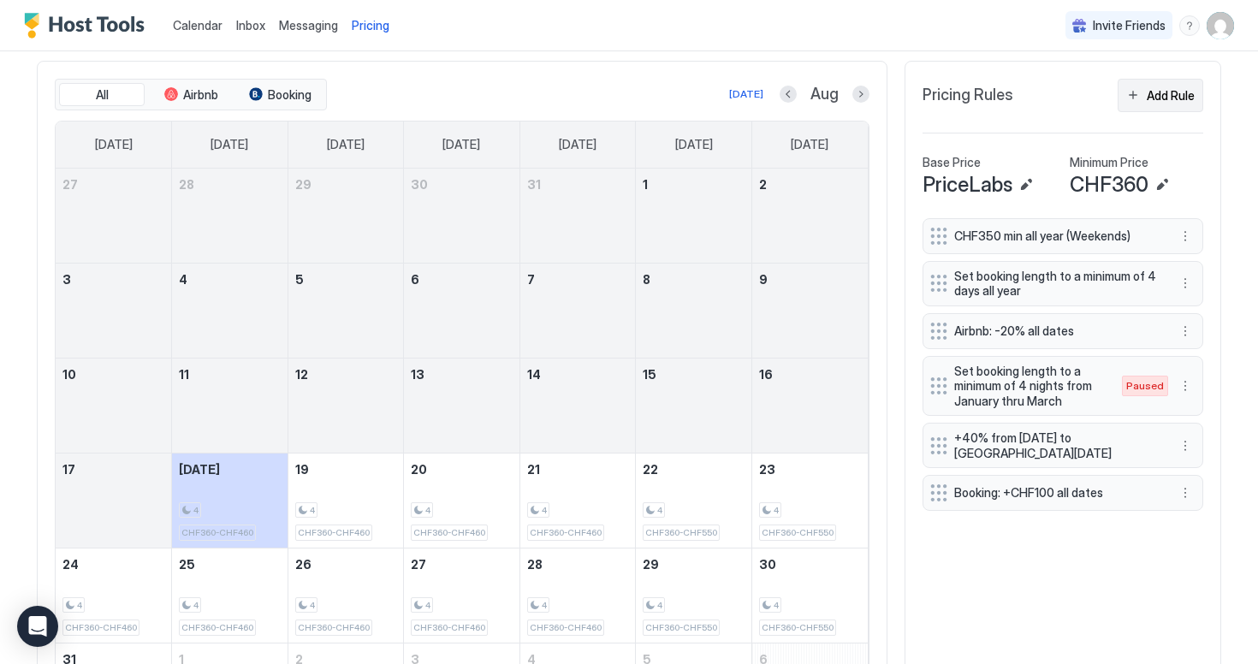
click at [1150, 89] on div "Add Rule" at bounding box center [1171, 95] width 48 height 18
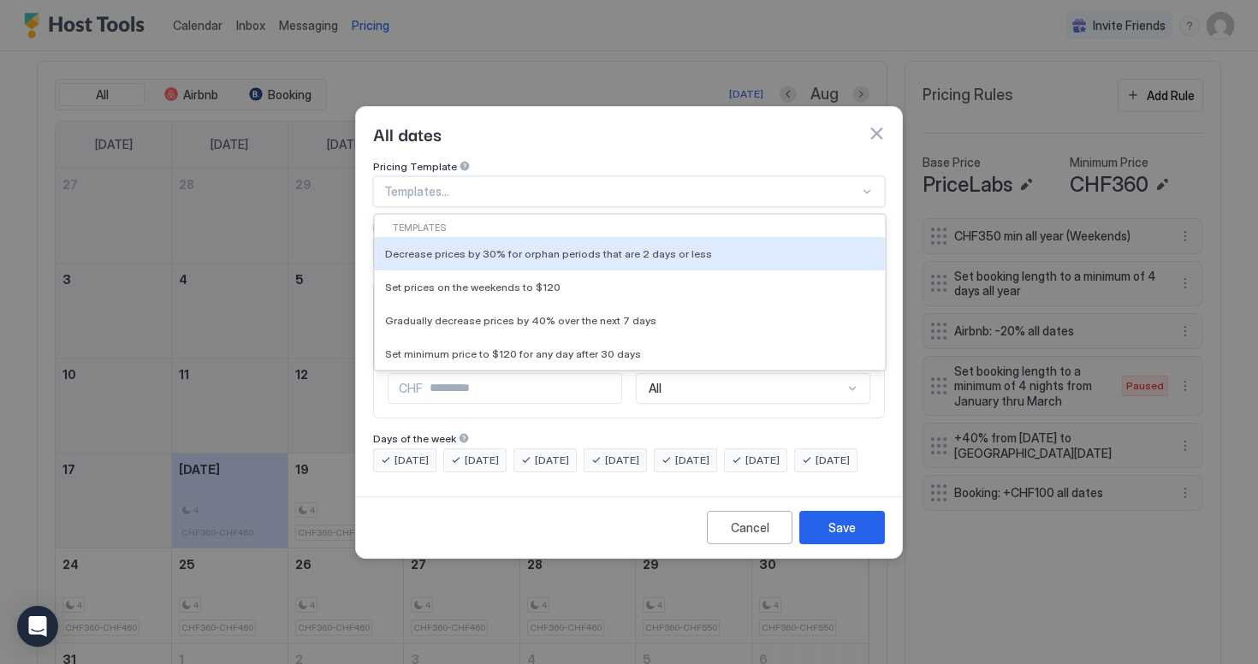
click at [581, 184] on div at bounding box center [621, 191] width 475 height 15
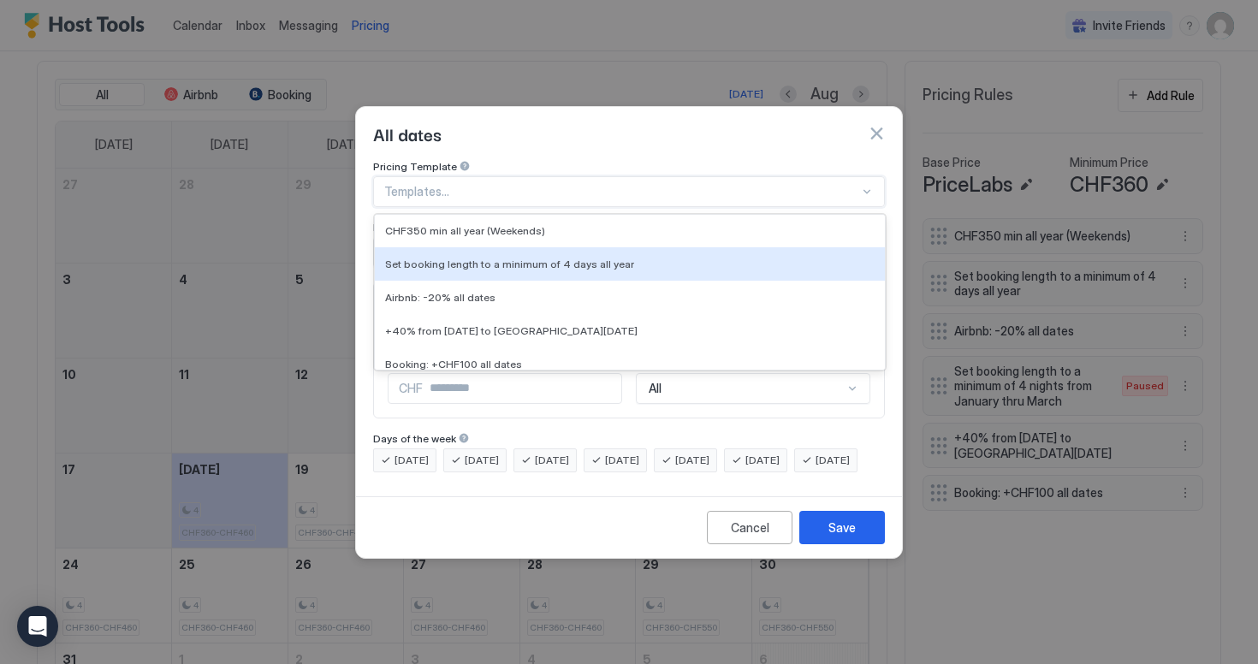
scroll to position [271, 0]
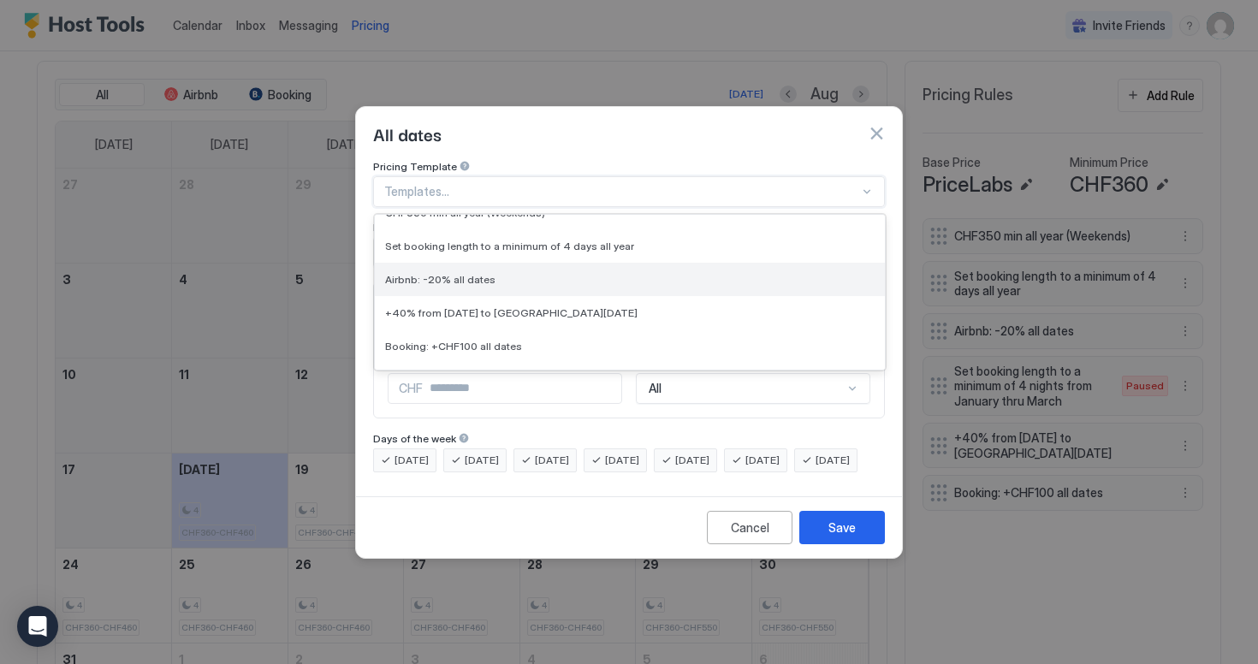
click at [558, 273] on div "Airbnb: -20% all dates" at bounding box center [630, 279] width 490 height 13
type input "**"
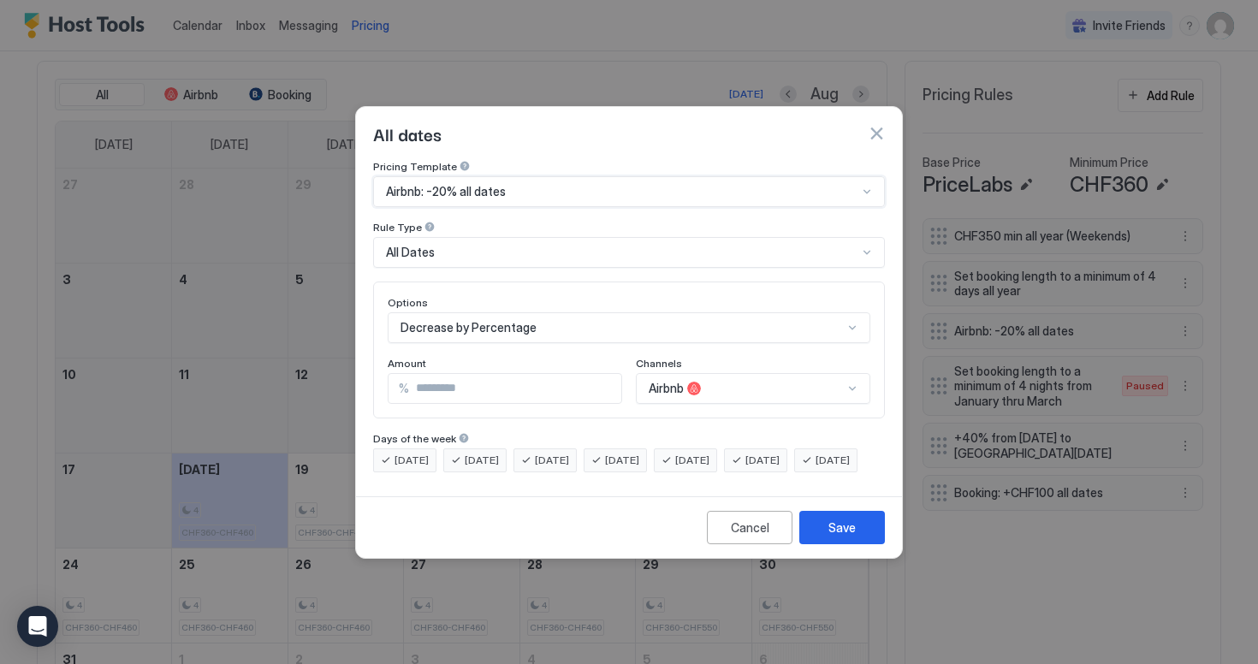
scroll to position [88, 0]
click at [487, 314] on div "Decrease by Percentage" at bounding box center [629, 327] width 483 height 31
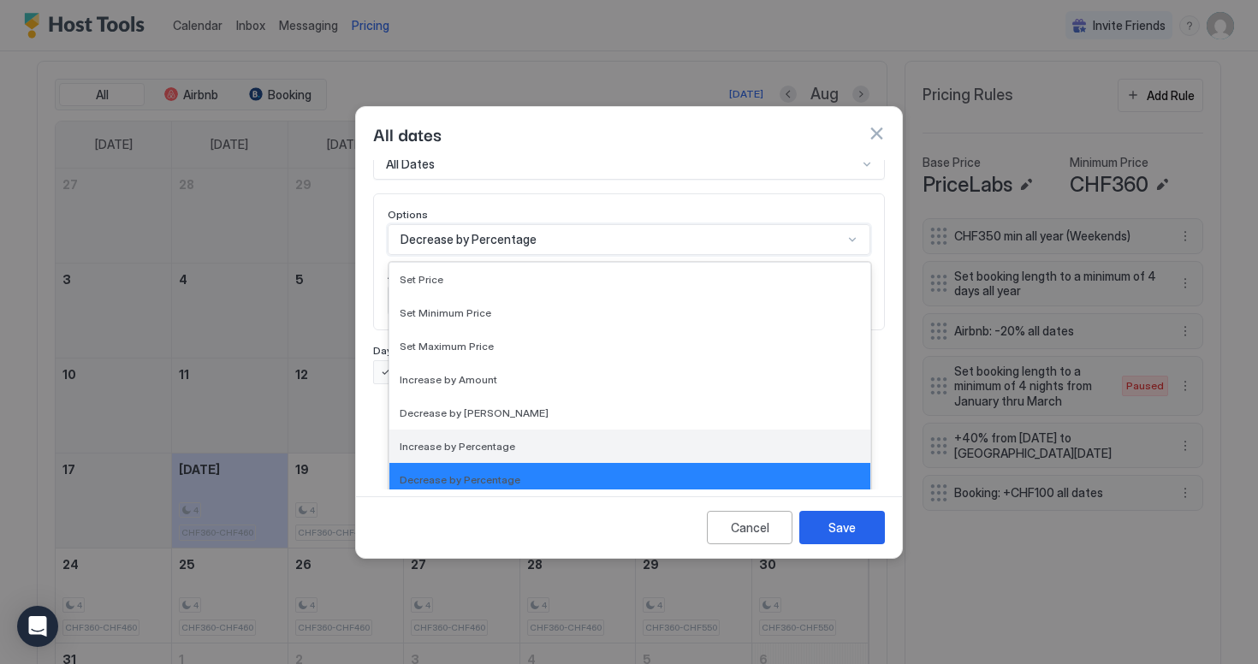
click at [481, 440] on span "Increase by Percentage" at bounding box center [458, 446] width 116 height 13
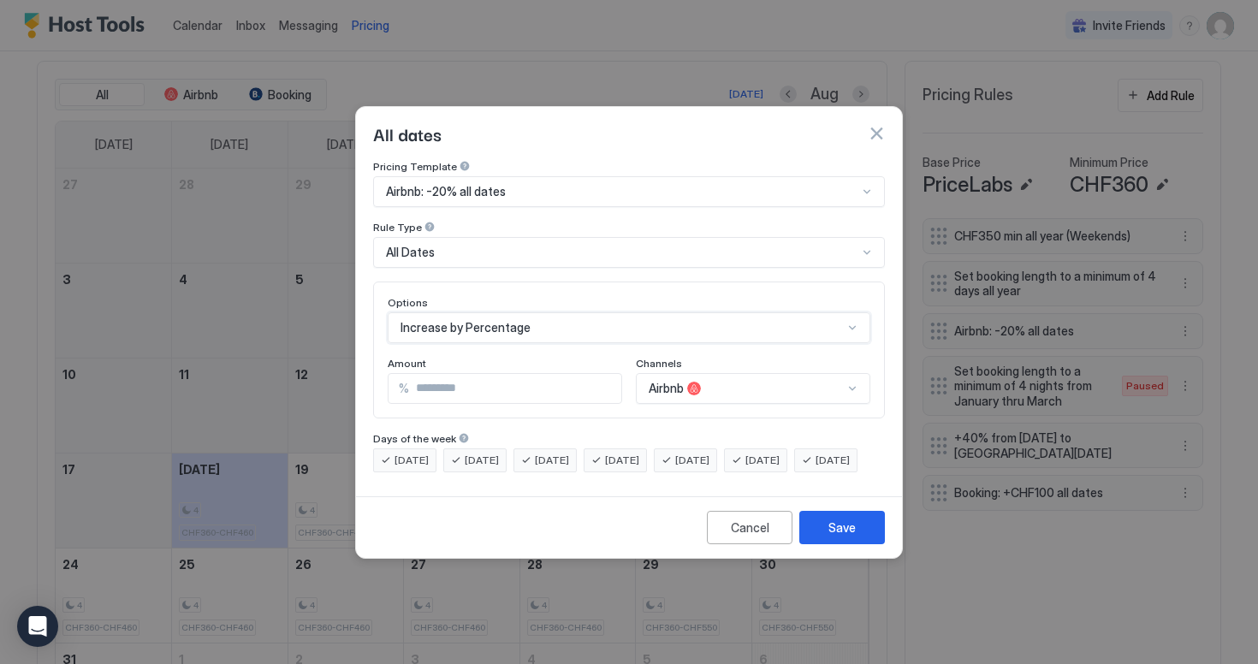
click at [465, 374] on input "**" at bounding box center [515, 388] width 212 height 29
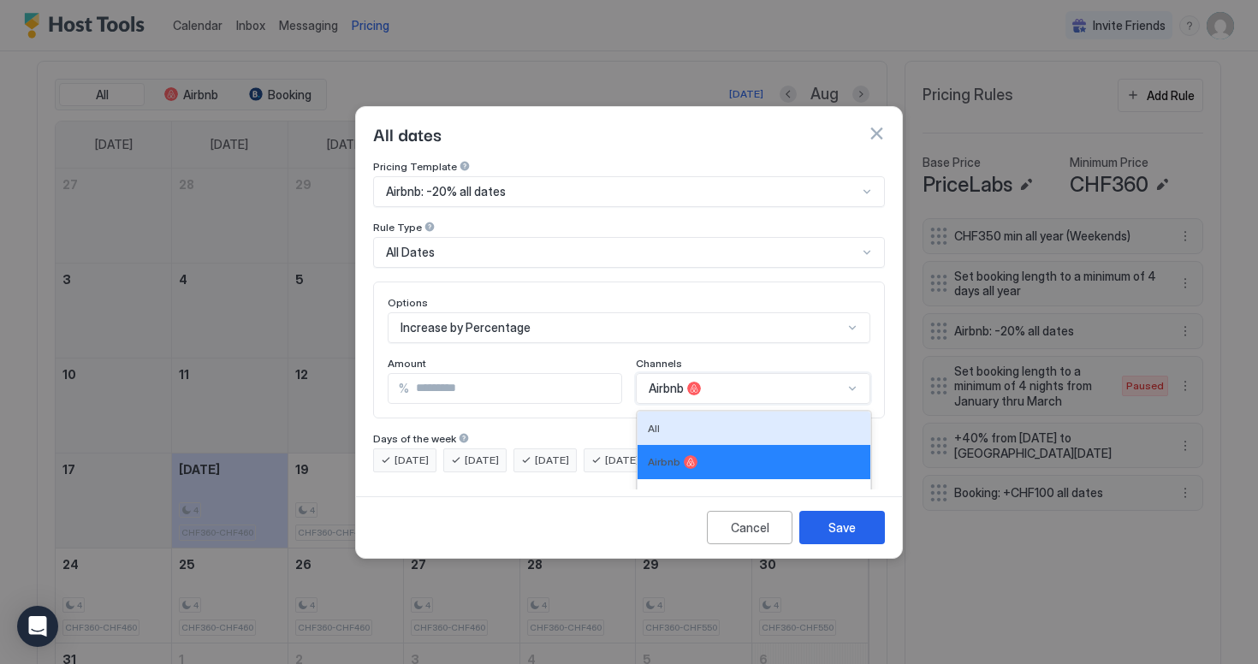
click at [744, 373] on div "All, 1 of 4. 4 results available. Use Up and Down to choose options, press Ente…" at bounding box center [753, 388] width 235 height 31
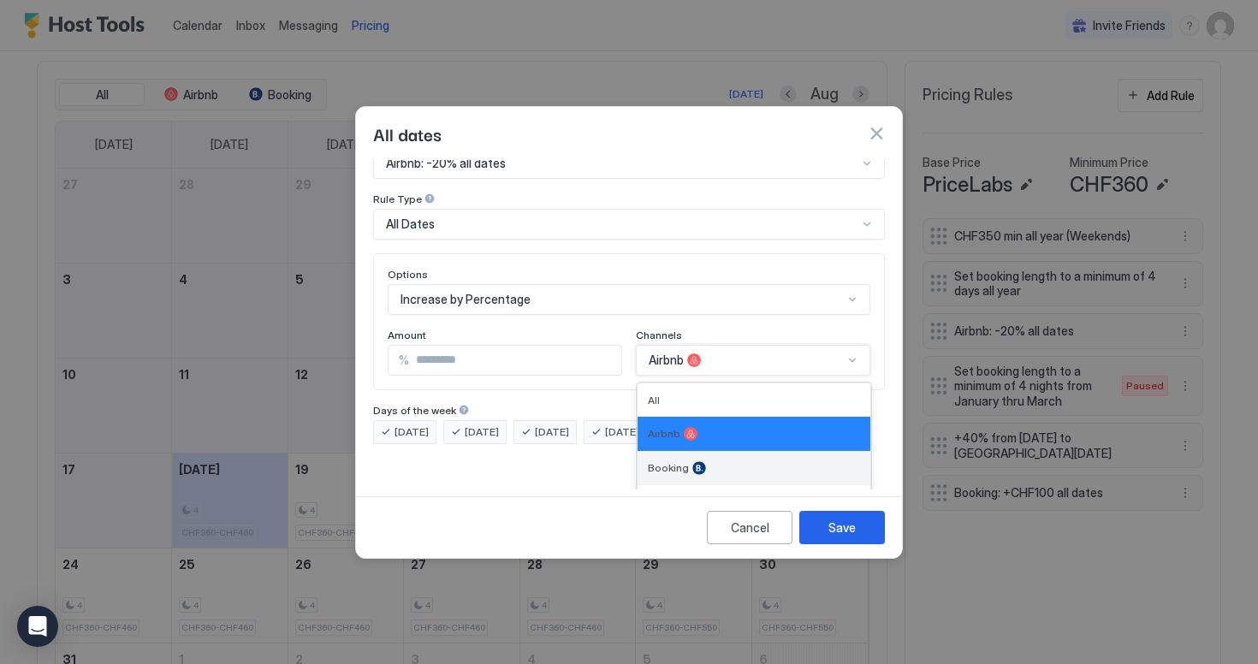
click at [731, 461] on div "Booking" at bounding box center [754, 468] width 212 height 14
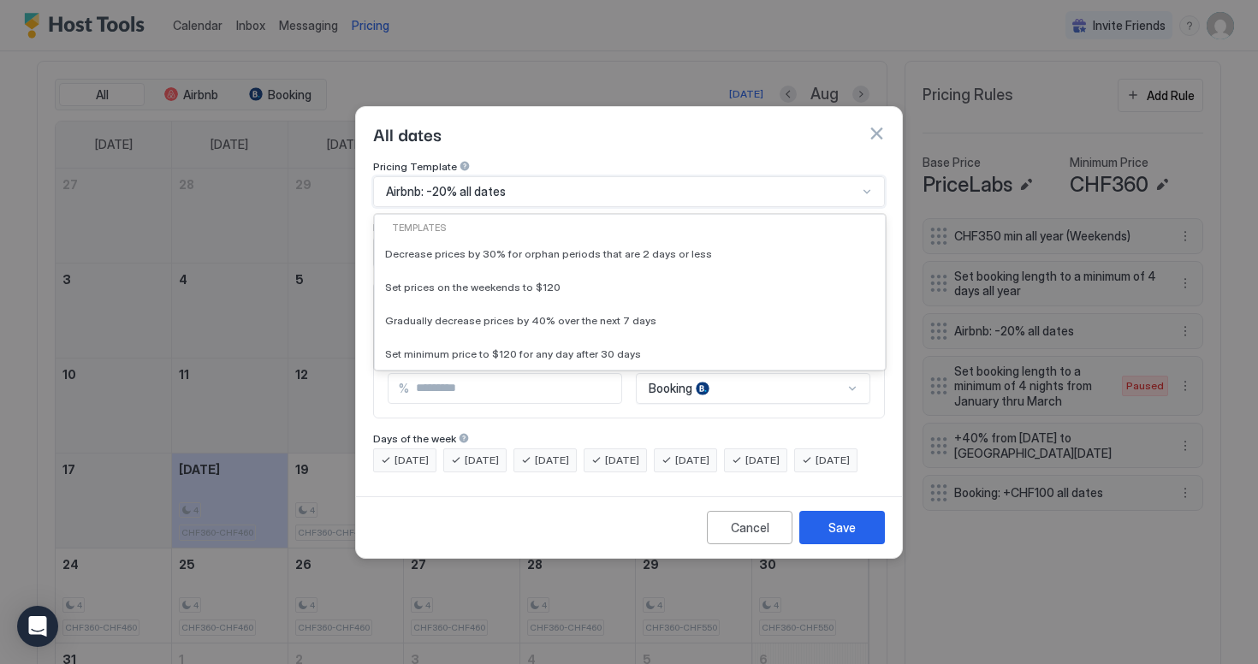
click at [435, 184] on span "Airbnb: -20% all dates" at bounding box center [446, 191] width 120 height 15
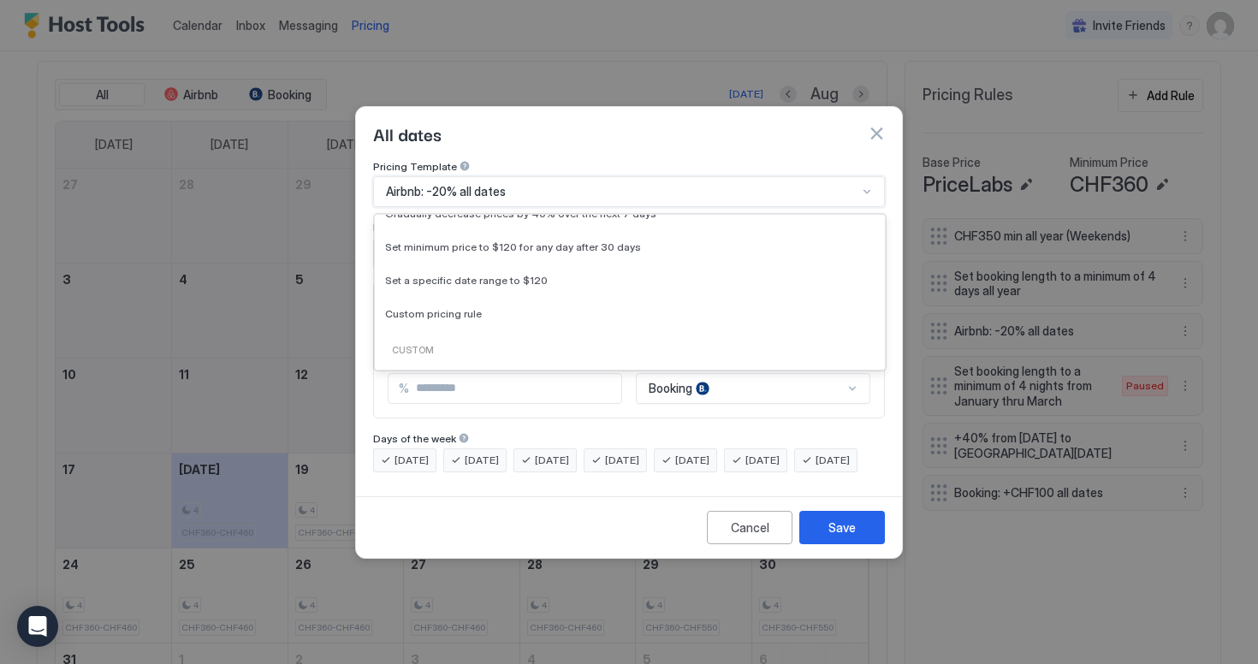
click at [404, 184] on span "Airbnb: -20% all dates" at bounding box center [446, 191] width 120 height 15
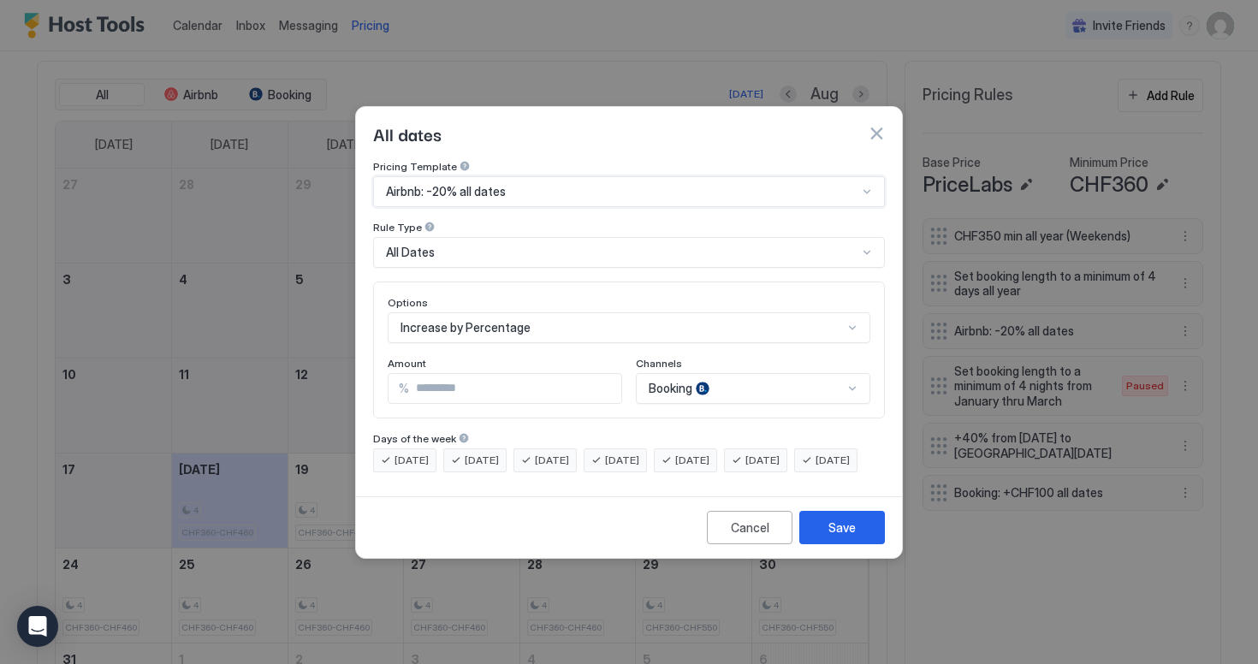
click at [404, 184] on span "Airbnb: -20% all dates" at bounding box center [446, 191] width 120 height 15
type input "*"
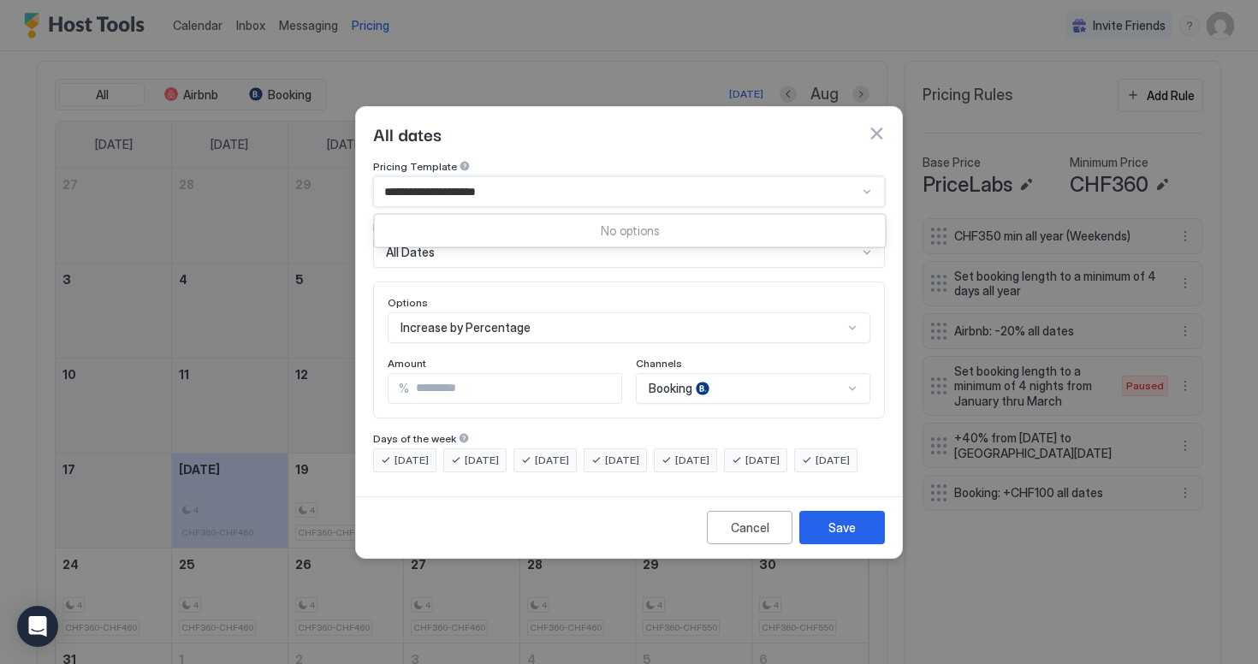
click at [467, 184] on input "**********" at bounding box center [446, 191] width 124 height 15
type input "**********"
click at [810, 473] on div "Monday Tuesday Wednesday Thursday Friday Saturday Sunday" at bounding box center [629, 461] width 512 height 24
click at [530, 176] on div "Airbnb: -20% all dates" at bounding box center [629, 191] width 512 height 31
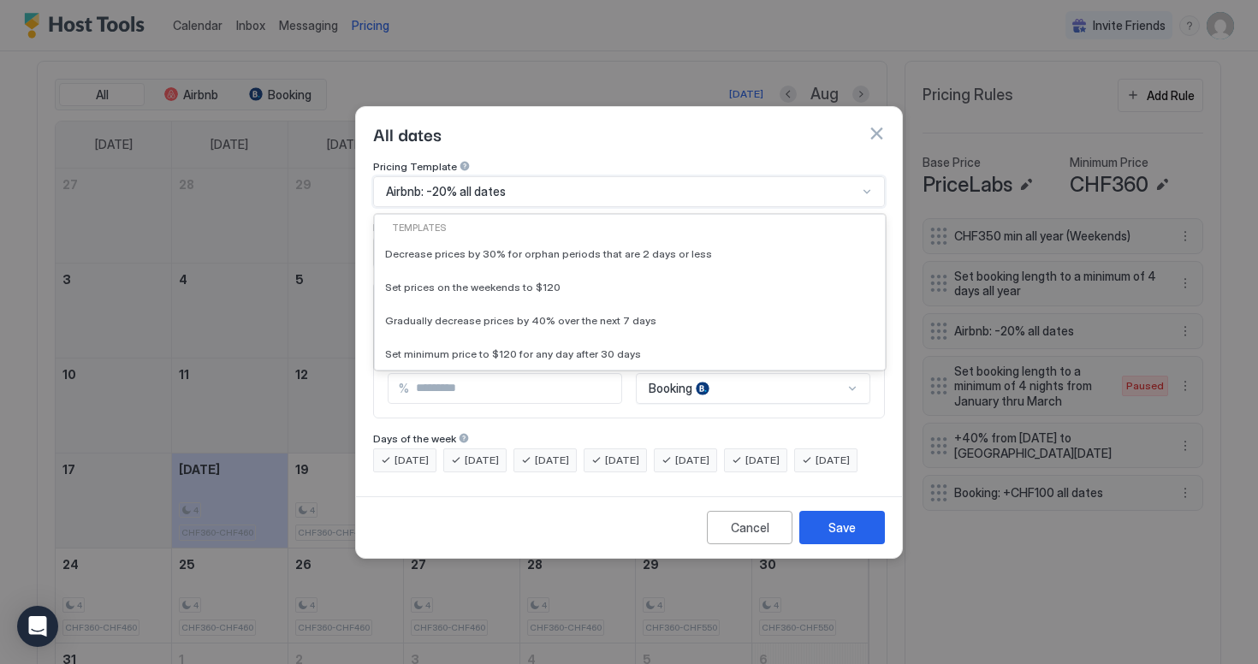
scroll to position [107, 0]
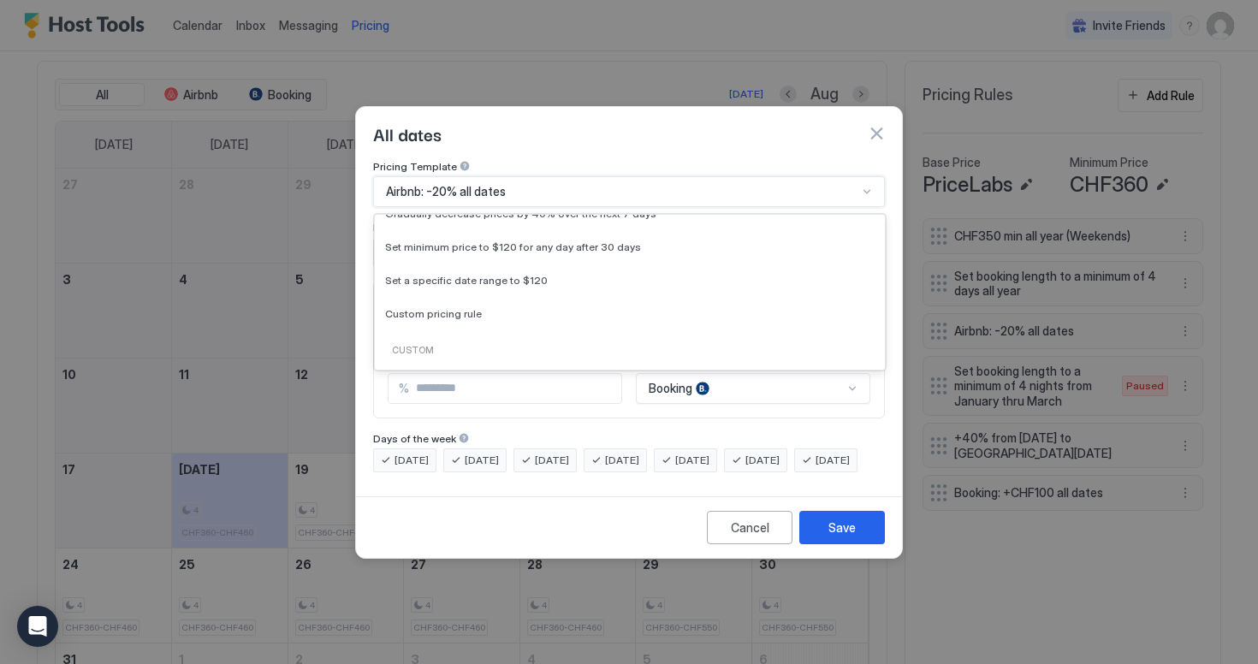
click at [523, 184] on div "Airbnb: -20% all dates" at bounding box center [622, 191] width 472 height 15
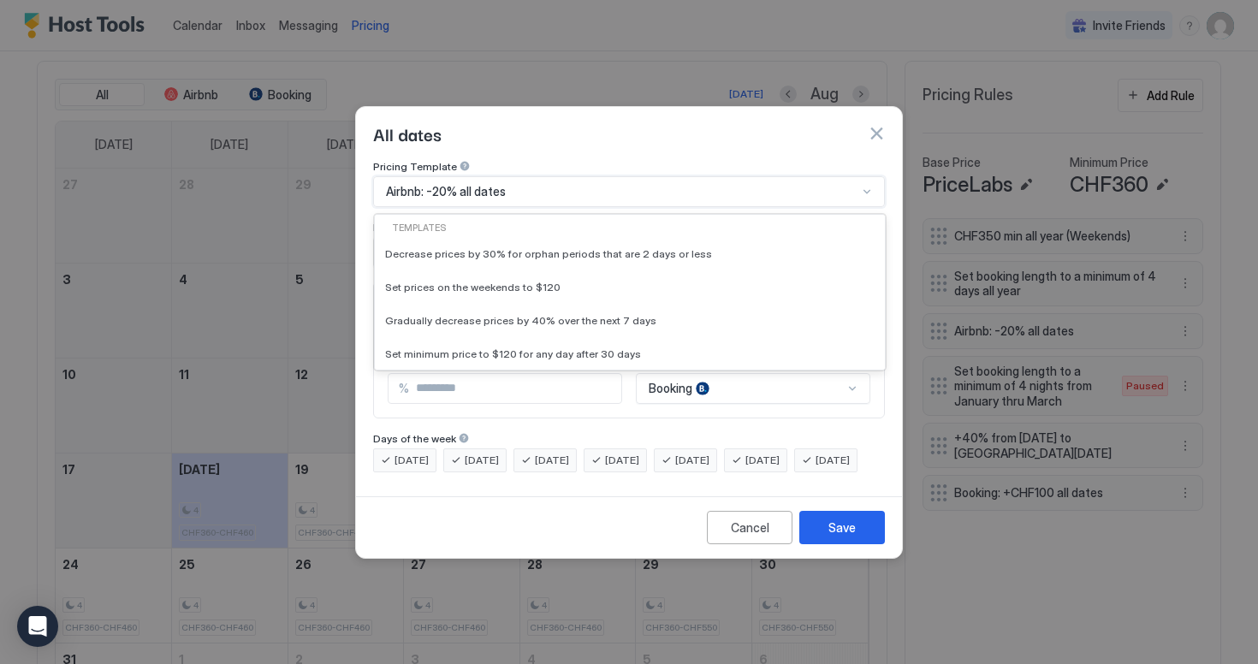
click at [539, 184] on div "Airbnb: -20% all dates" at bounding box center [622, 191] width 472 height 15
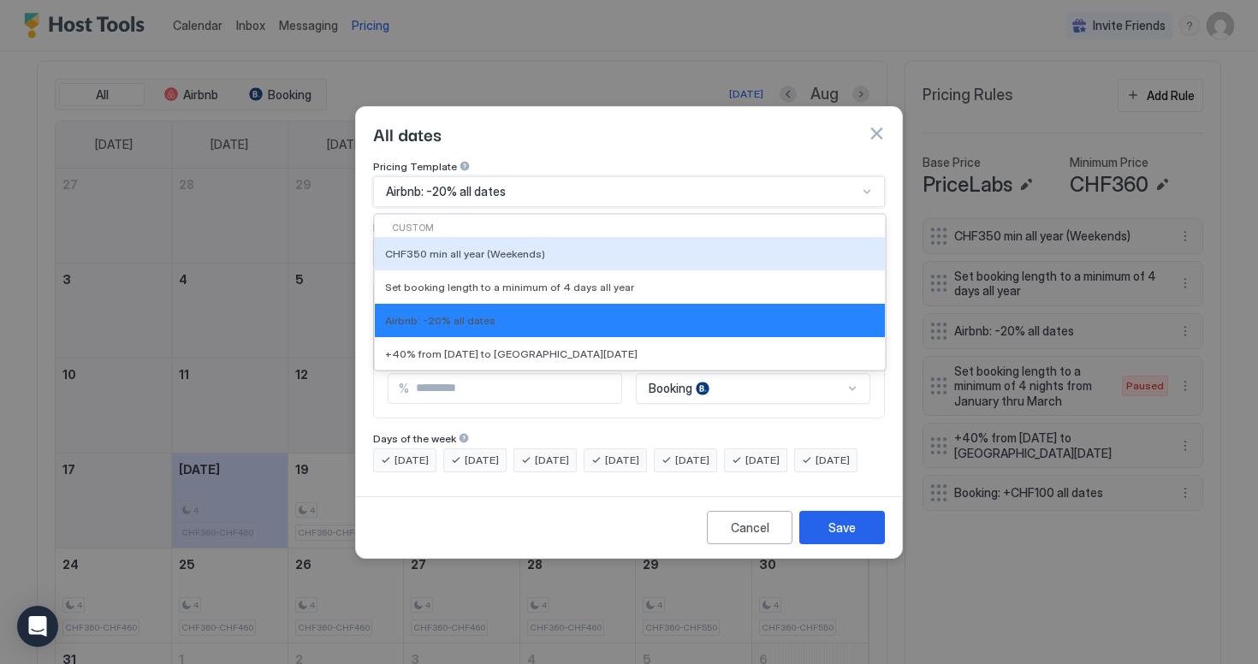
scroll to position [271, 0]
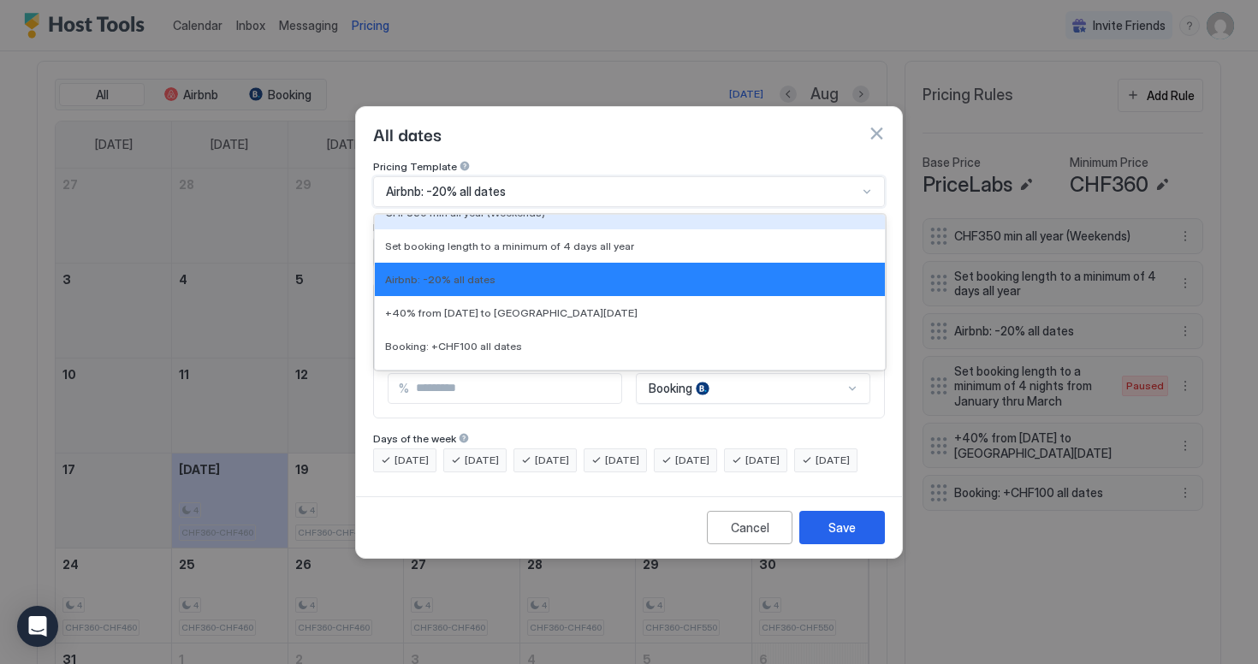
click at [593, 121] on div "All dates" at bounding box center [629, 134] width 512 height 26
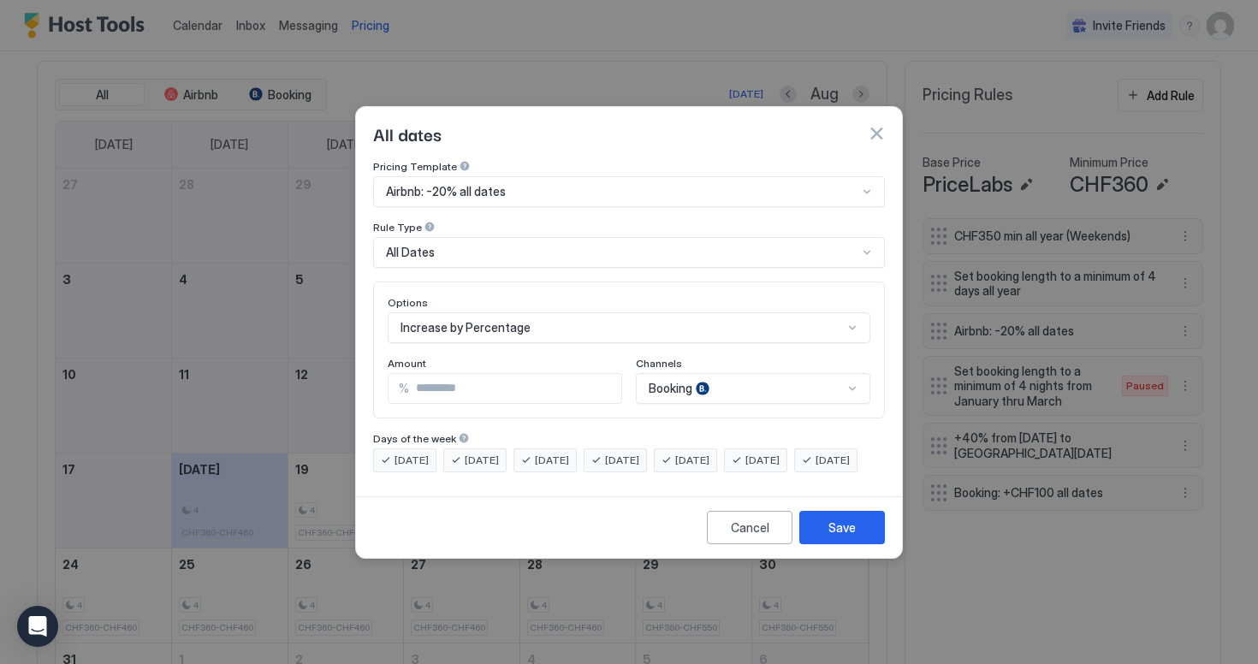
click at [835, 534] on div "Save" at bounding box center [842, 528] width 27 height 18
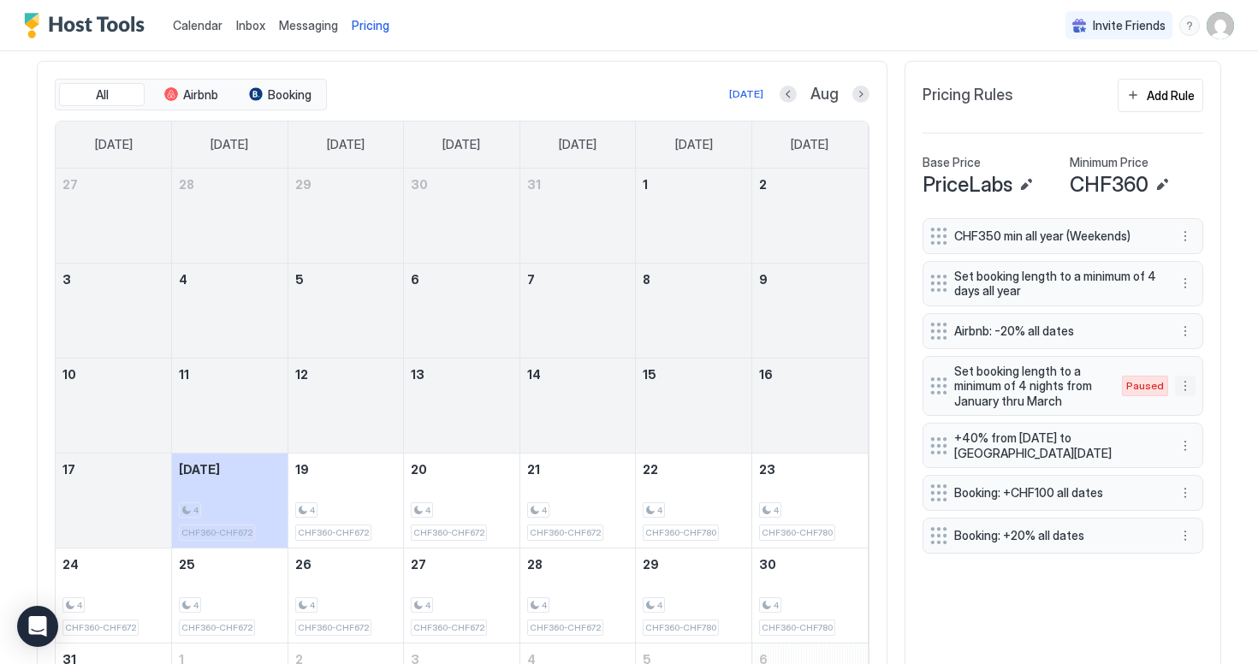
click at [1182, 386] on button "More options" at bounding box center [1185, 386] width 21 height 21
click at [1158, 560] on div at bounding box center [629, 332] width 1258 height 664
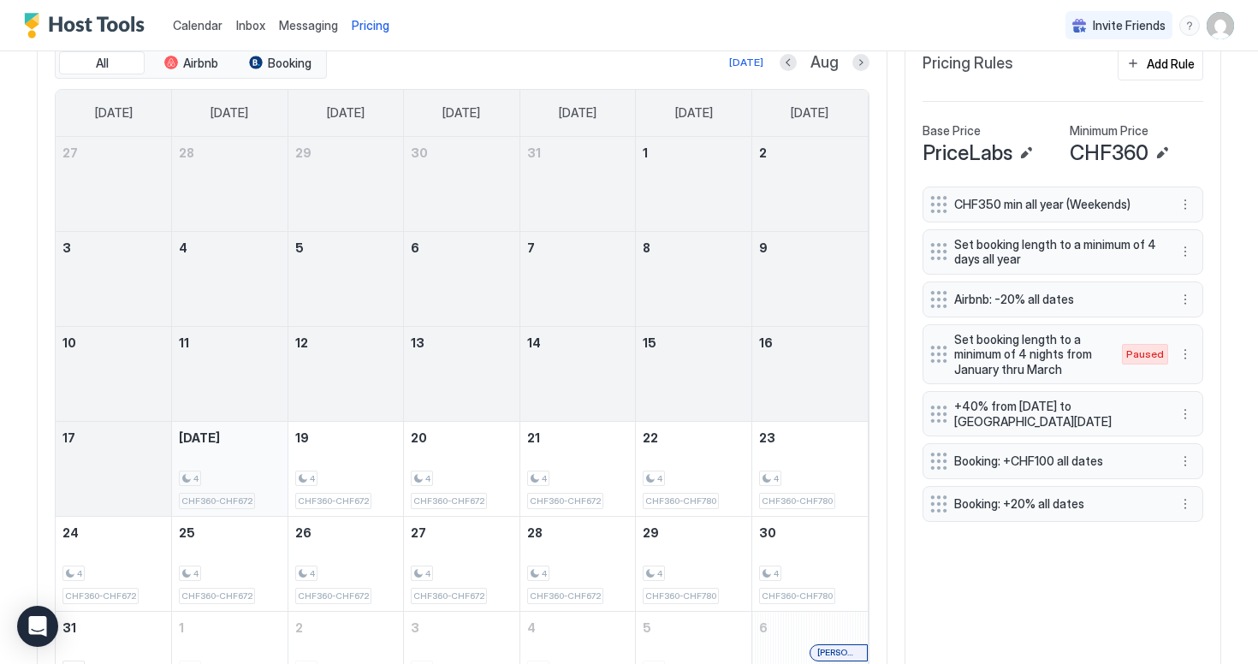
scroll to position [524, 0]
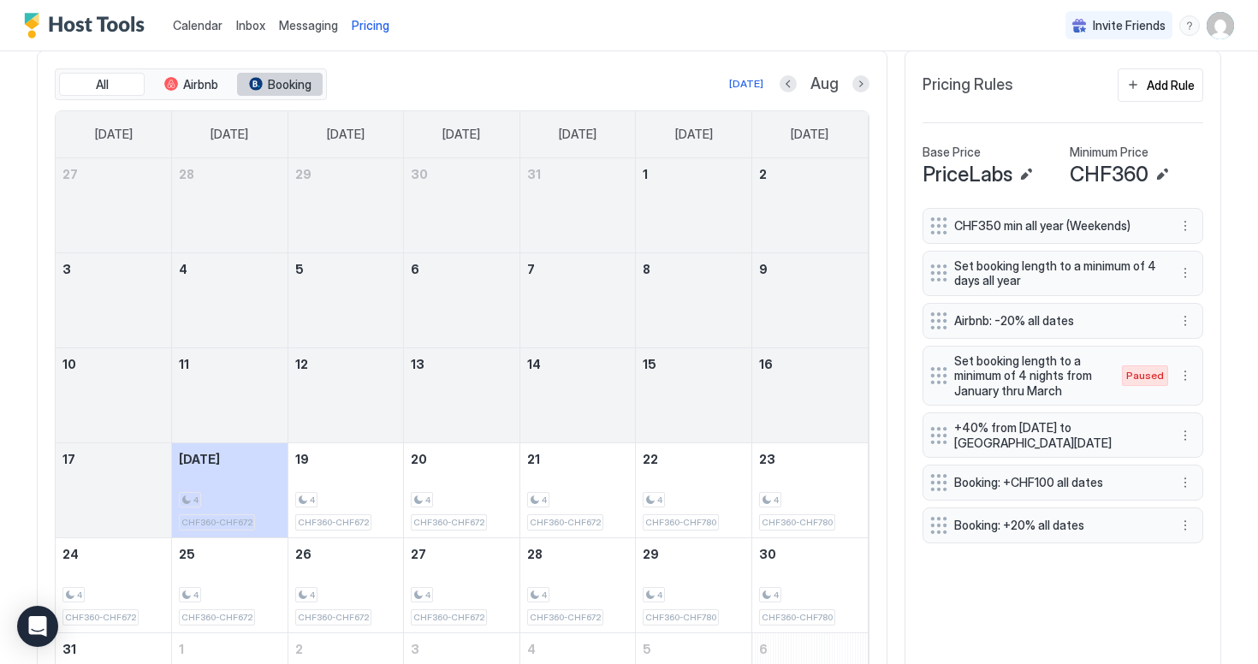
click at [294, 80] on span "Booking" at bounding box center [290, 84] width 44 height 15
click at [209, 94] on button "Airbnb" at bounding box center [191, 85] width 86 height 24
click at [266, 89] on button "Booking" at bounding box center [280, 85] width 86 height 24
click at [221, 82] on button "Airbnb" at bounding box center [191, 85] width 86 height 24
click at [265, 81] on button "Booking" at bounding box center [280, 85] width 86 height 24
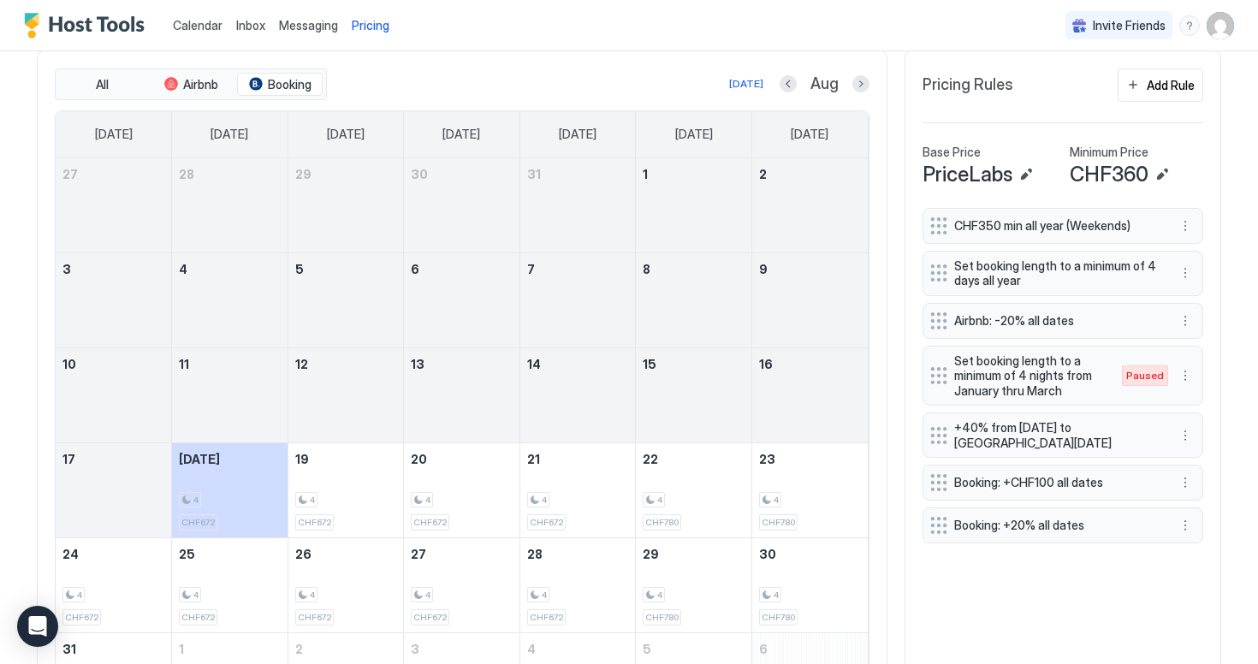
click at [199, 64] on div "All Airbnb Booking Today Aug Sunday Monday Tuesday Wednesday Thursday Friday Sa…" at bounding box center [462, 399] width 851 height 697
click at [199, 78] on span "Airbnb" at bounding box center [200, 84] width 35 height 15
click at [277, 86] on span "Booking" at bounding box center [290, 84] width 44 height 15
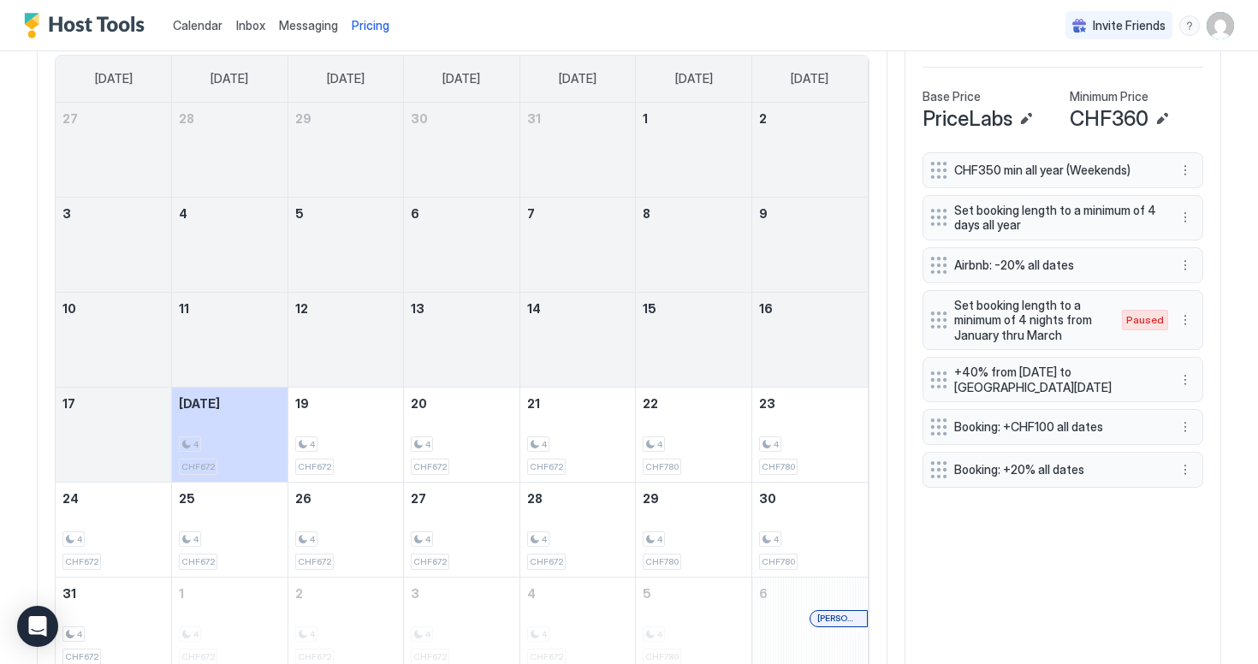
scroll to position [580, 0]
click at [1180, 467] on button "More options" at bounding box center [1185, 469] width 21 height 21
click at [1124, 517] on div at bounding box center [629, 332] width 1258 height 664
click at [1189, 264] on button "More options" at bounding box center [1185, 264] width 21 height 21
click at [1212, 335] on div "Delete" at bounding box center [1208, 343] width 64 height 27
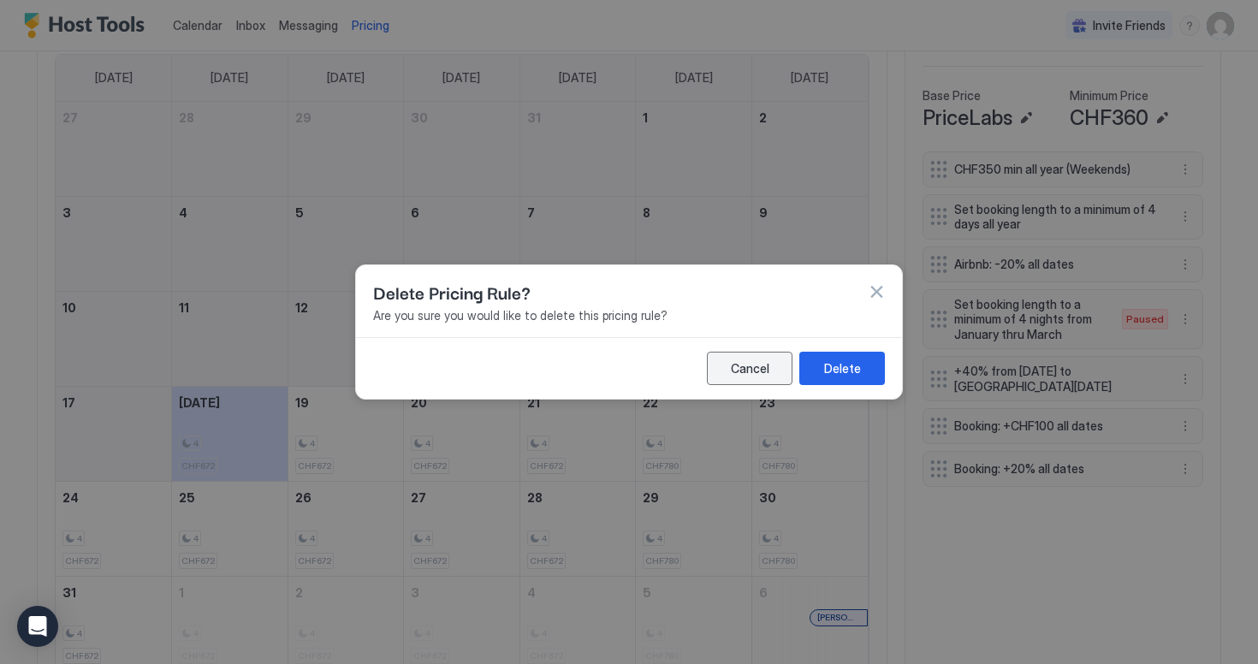
click at [751, 377] on div "Cancel" at bounding box center [750, 369] width 39 height 18
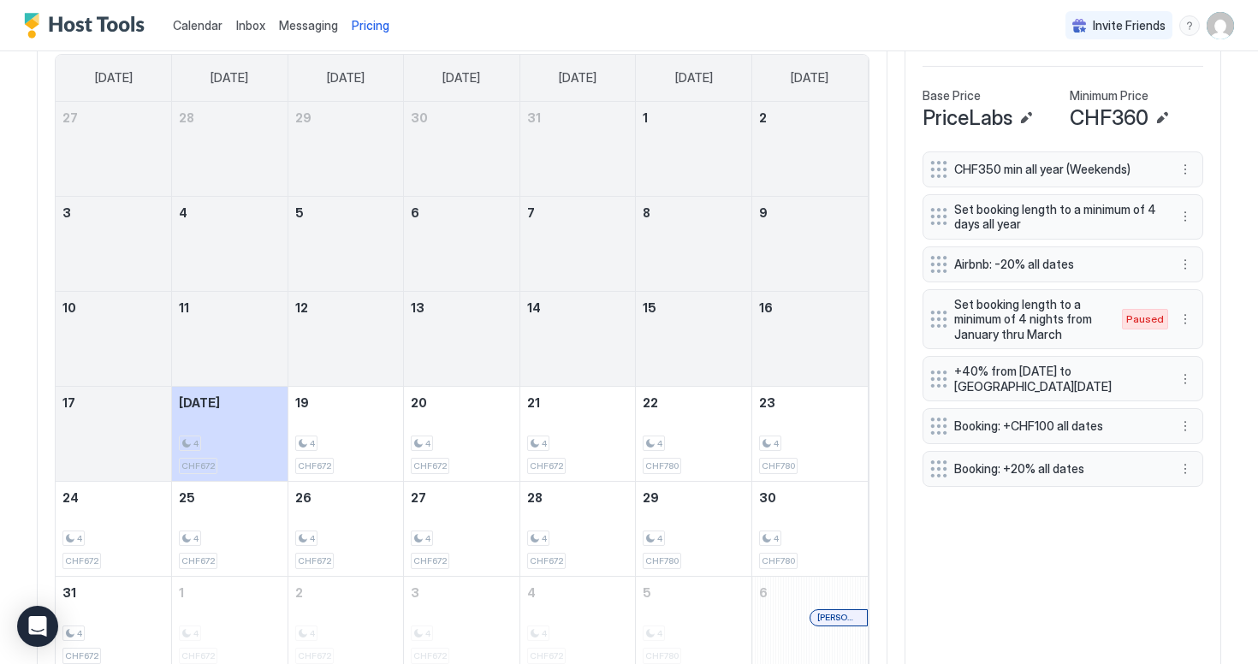
scroll to position [509, 0]
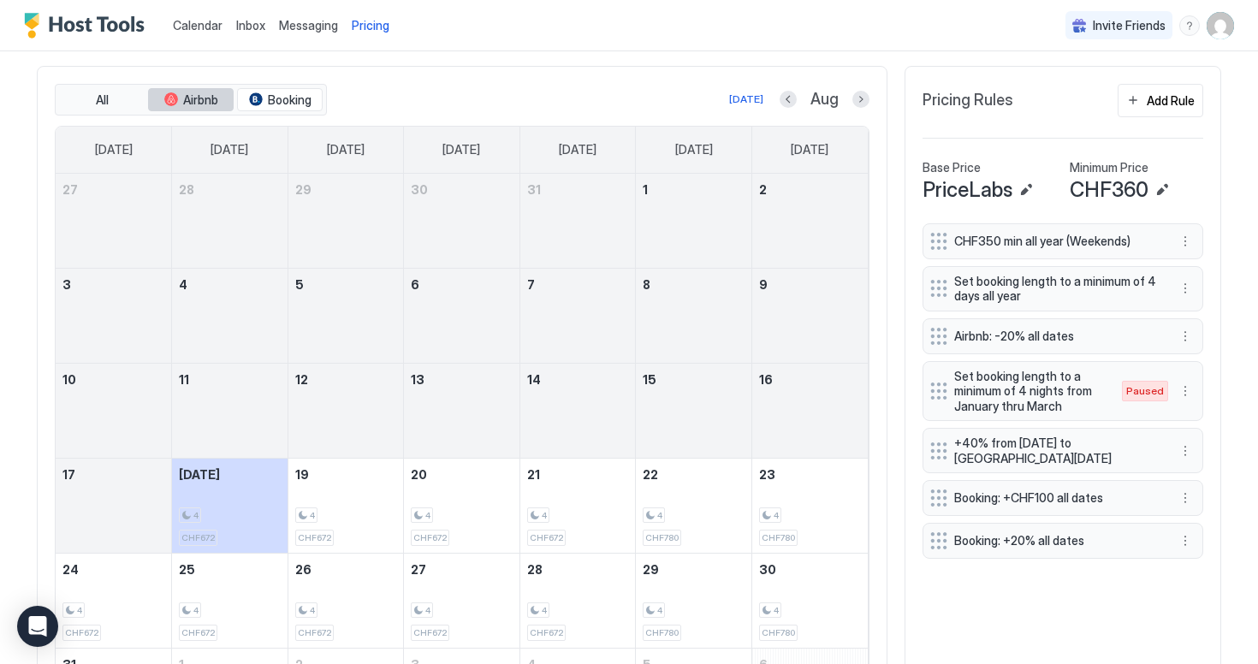
click at [192, 96] on span "Airbnb" at bounding box center [200, 99] width 35 height 15
click at [1186, 339] on button "More options" at bounding box center [1185, 336] width 21 height 21
click at [1199, 410] on div "Delete" at bounding box center [1208, 414] width 51 height 13
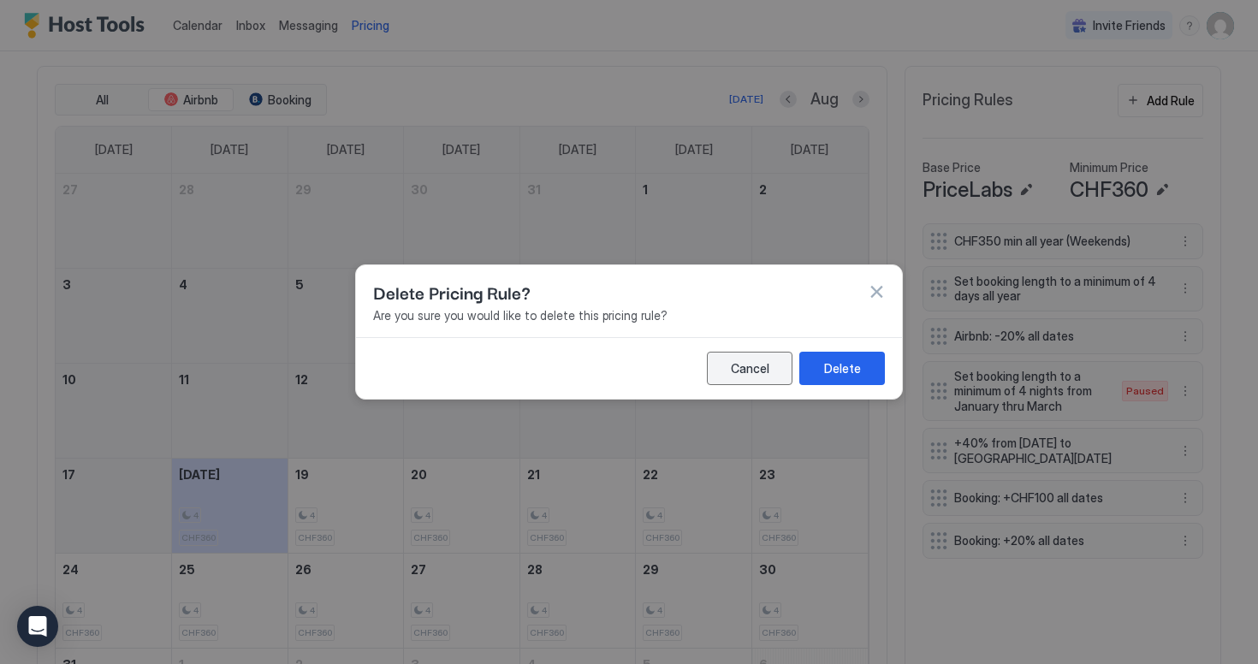
click at [831, 366] on div "Delete" at bounding box center [842, 369] width 37 height 18
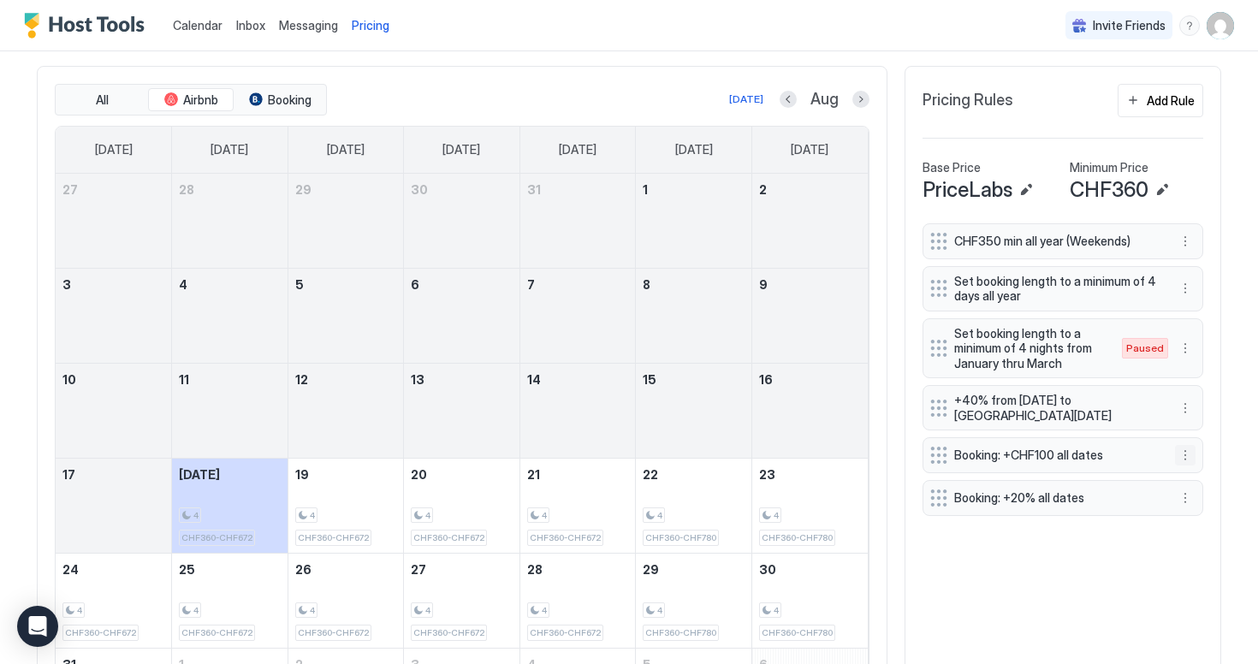
click at [1183, 460] on button "More options" at bounding box center [1185, 455] width 21 height 21
click at [1199, 537] on div "Delete" at bounding box center [1208, 533] width 51 height 13
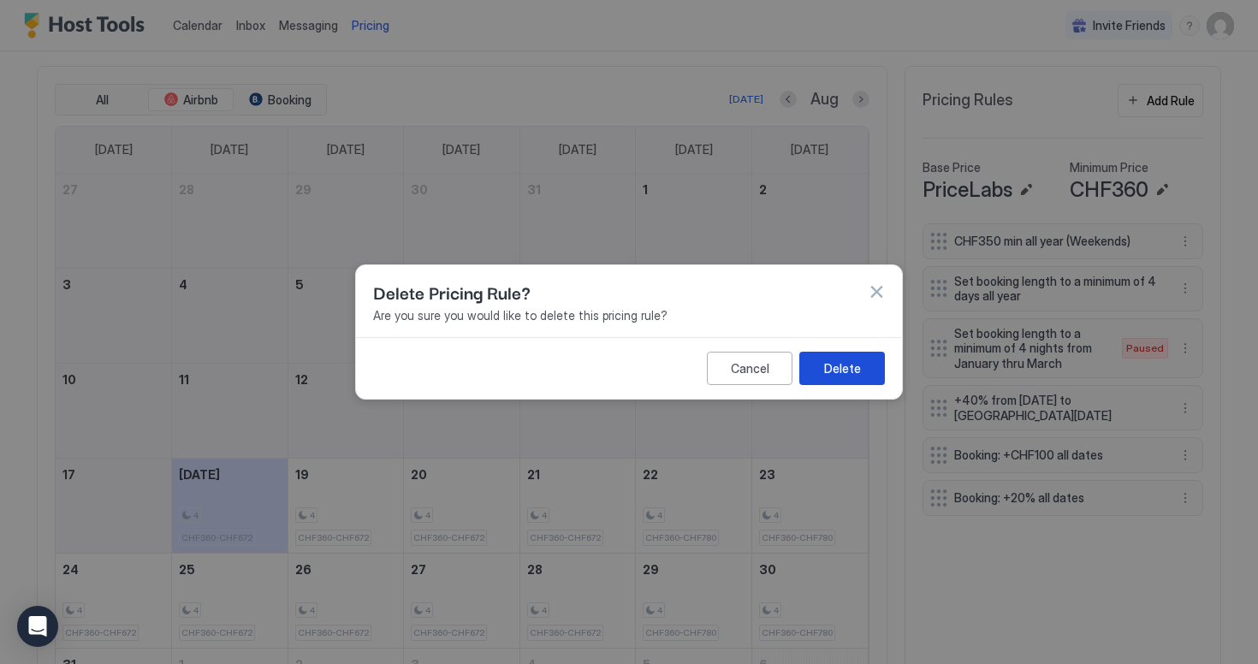
click at [854, 362] on div "Delete" at bounding box center [842, 369] width 37 height 18
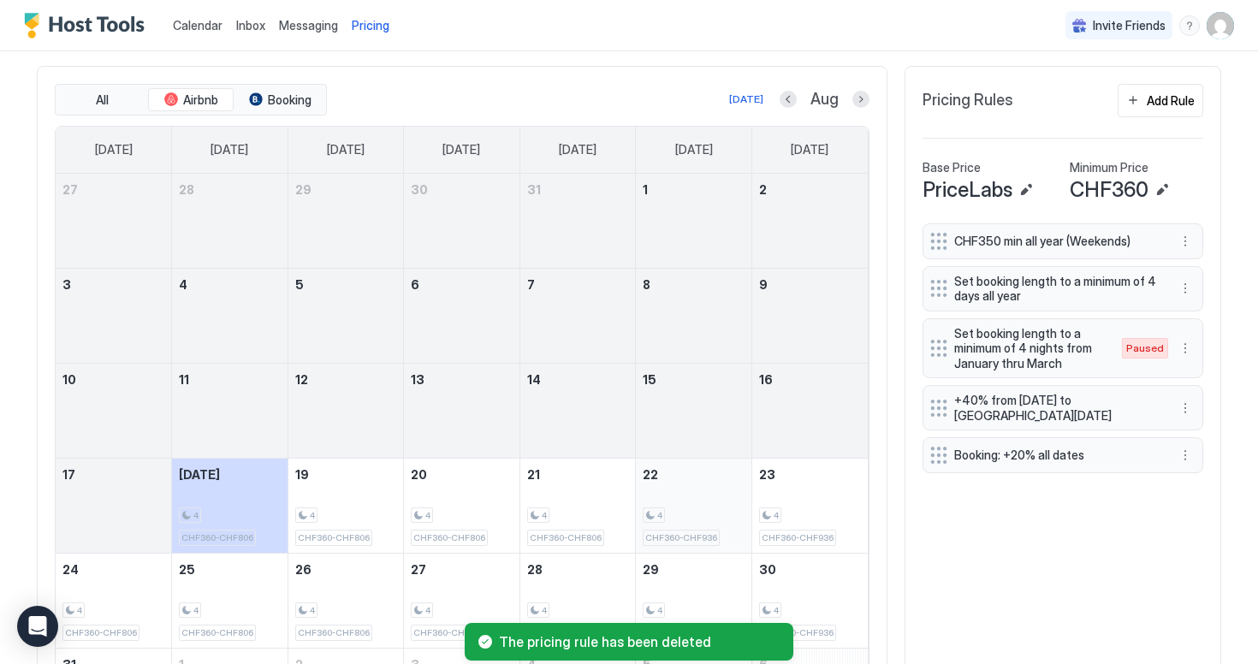
scroll to position [646, 0]
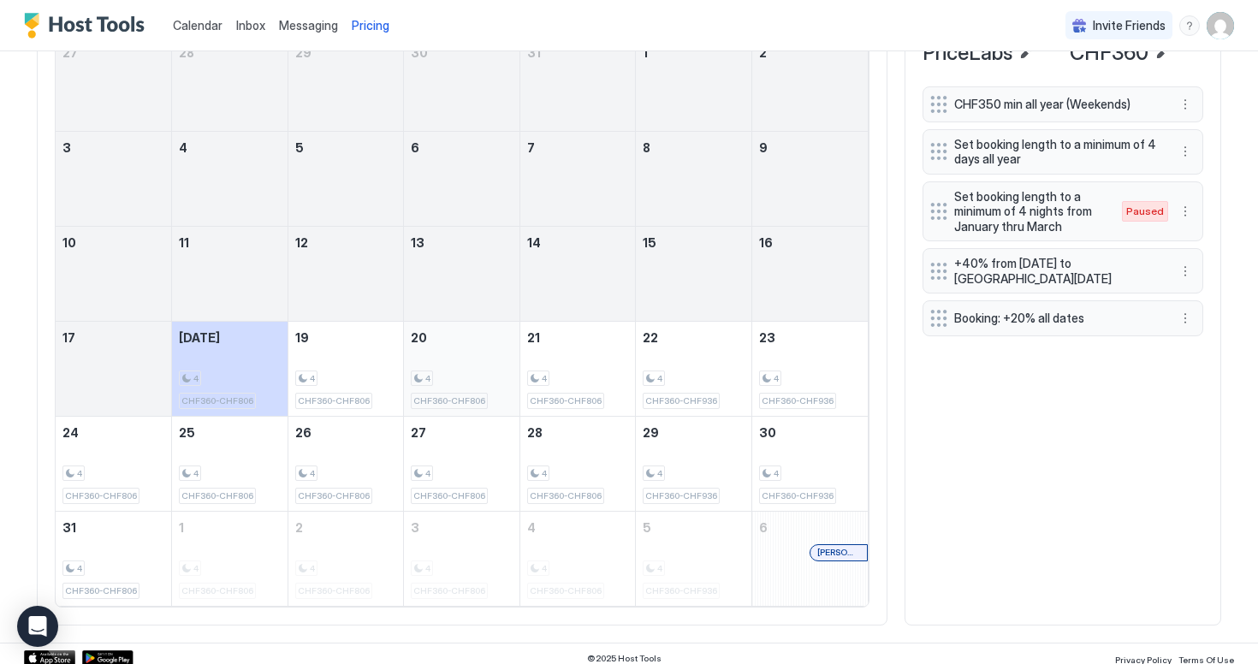
click at [440, 382] on div "4" at bounding box center [462, 379] width 102 height 16
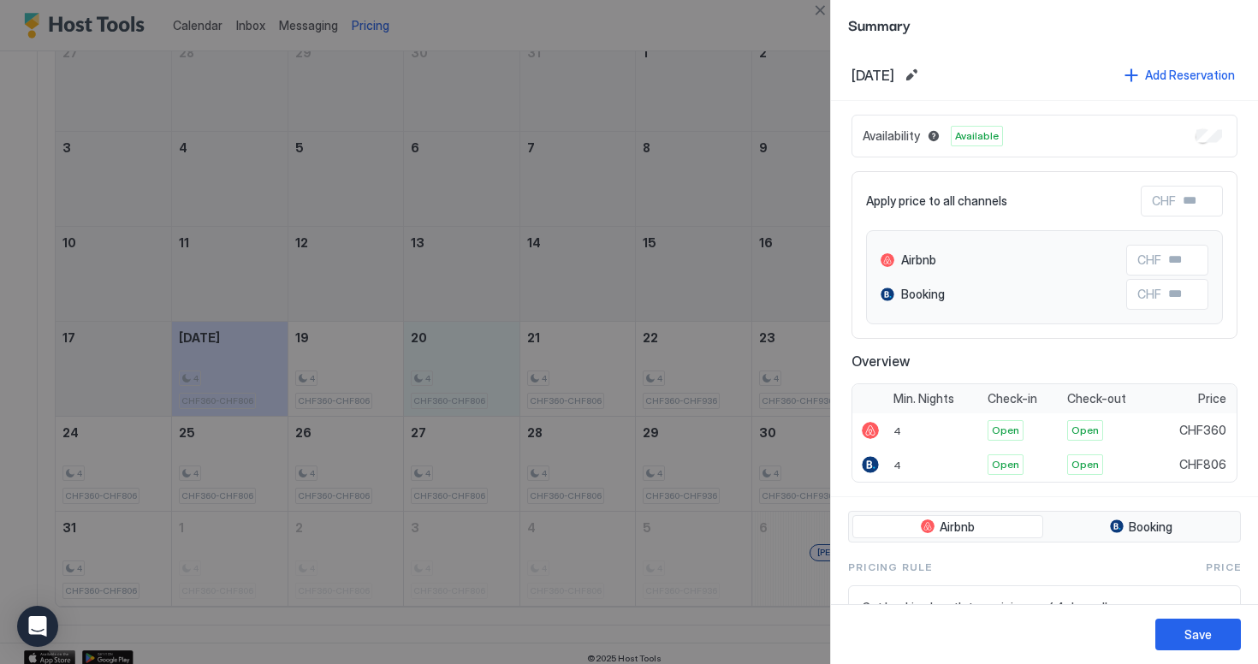
click at [382, 399] on div at bounding box center [629, 332] width 1258 height 664
click at [366, 402] on div at bounding box center [629, 332] width 1258 height 664
click at [826, 4] on button "Close" at bounding box center [820, 10] width 21 height 21
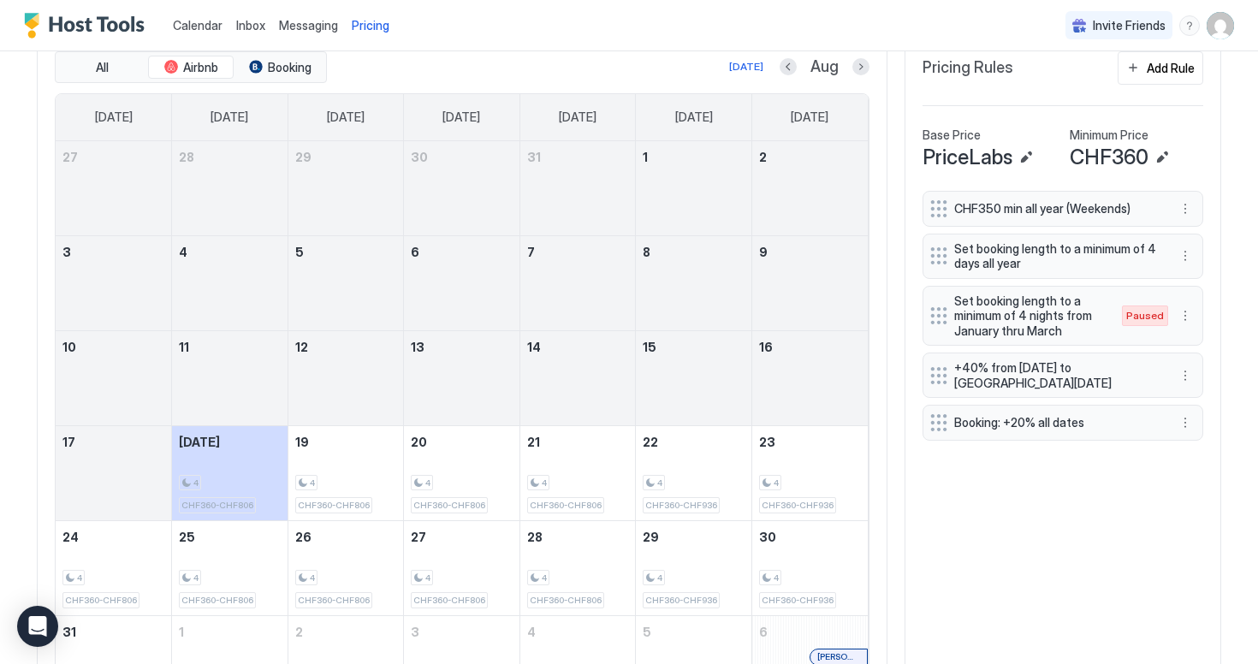
scroll to position [538, 0]
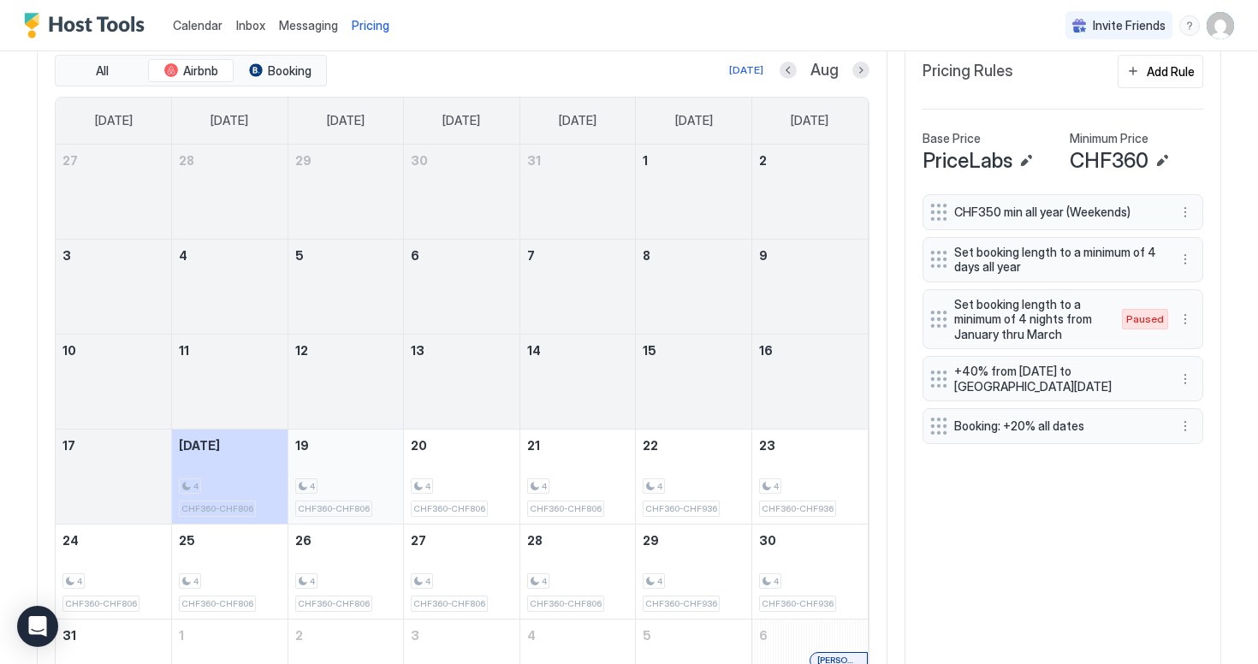
click at [367, 474] on div "4 CHF360-CHF806" at bounding box center [346, 477] width 102 height 80
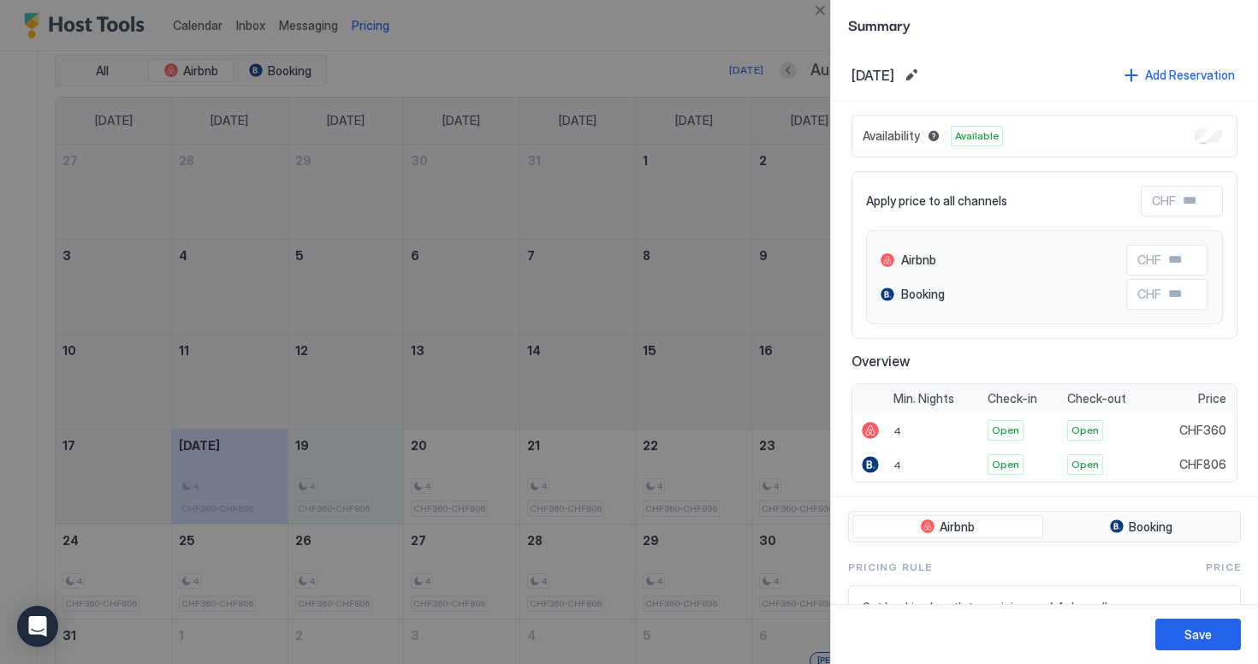
click at [773, 208] on div at bounding box center [629, 332] width 1258 height 664
click at [826, 15] on button "Close" at bounding box center [820, 10] width 21 height 21
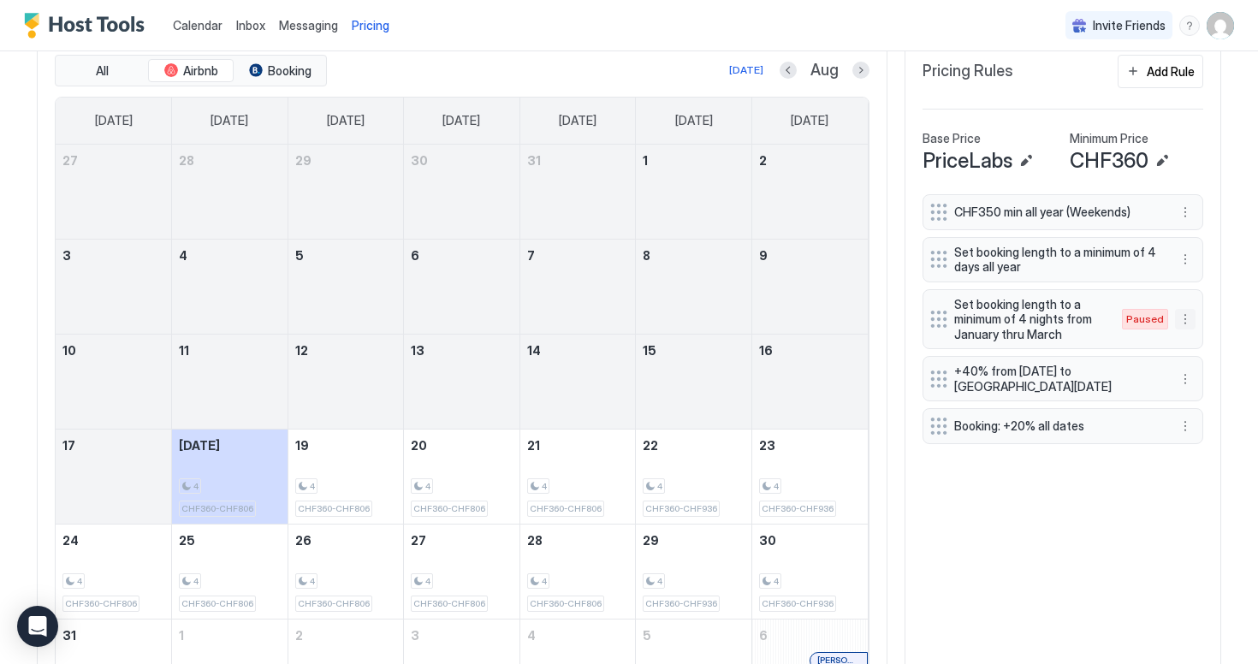
click at [1192, 318] on button "More options" at bounding box center [1185, 319] width 21 height 21
click at [1199, 372] on div "Enable" at bounding box center [1209, 370] width 52 height 13
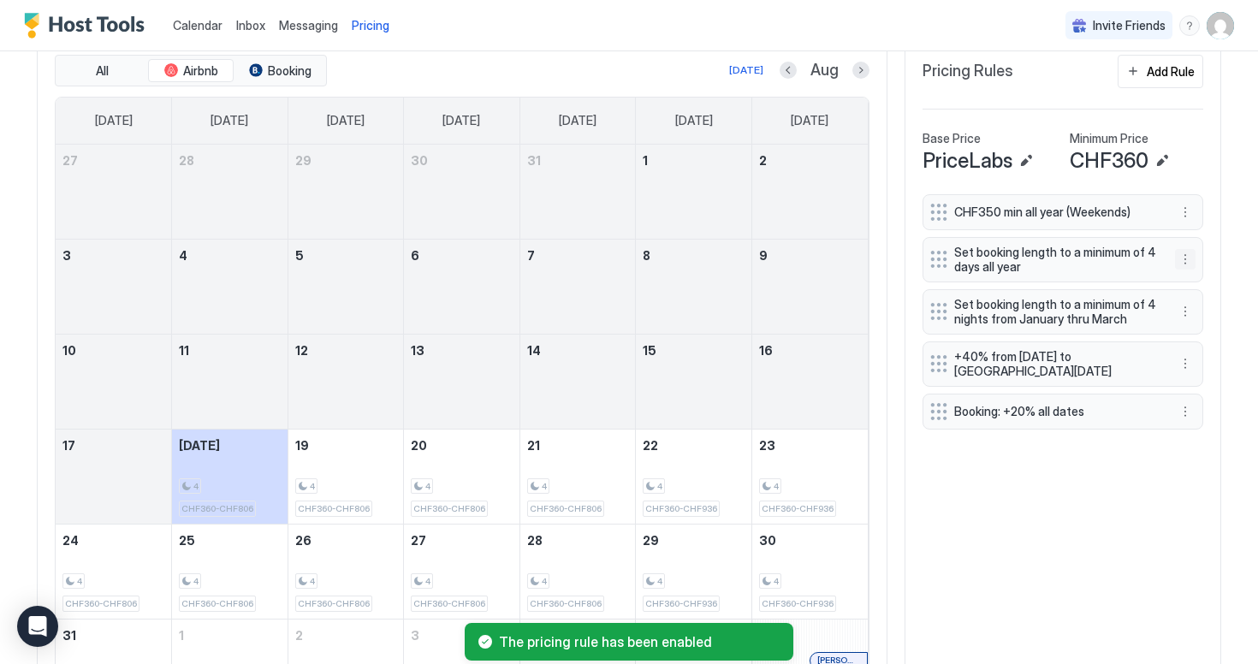
click at [1184, 257] on button "More options" at bounding box center [1185, 259] width 21 height 21
click at [1193, 306] on div "Pause" at bounding box center [1208, 310] width 50 height 13
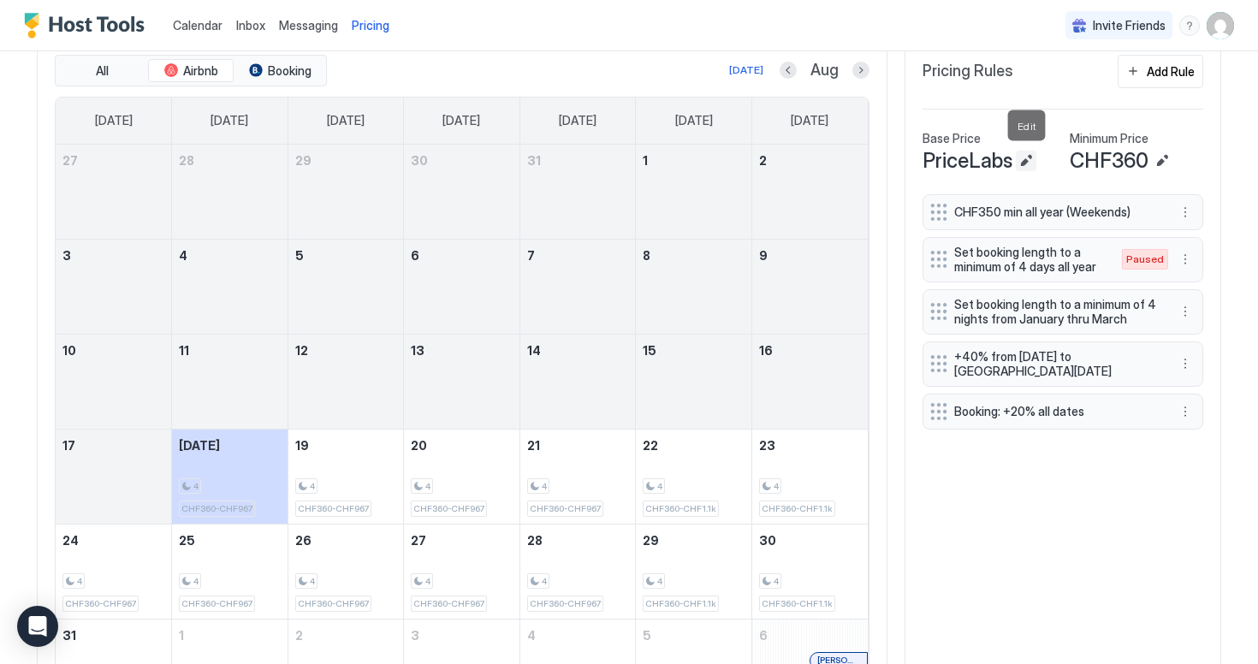
click at [1026, 158] on button "Edit" at bounding box center [1026, 161] width 21 height 21
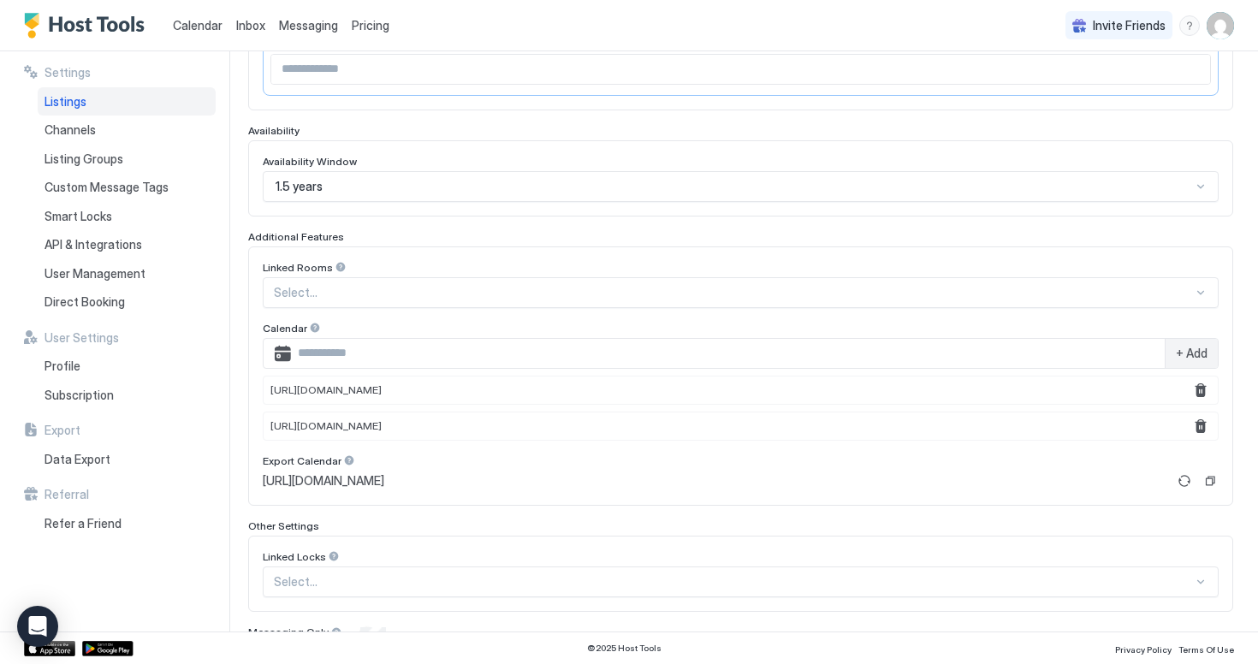
scroll to position [469, 0]
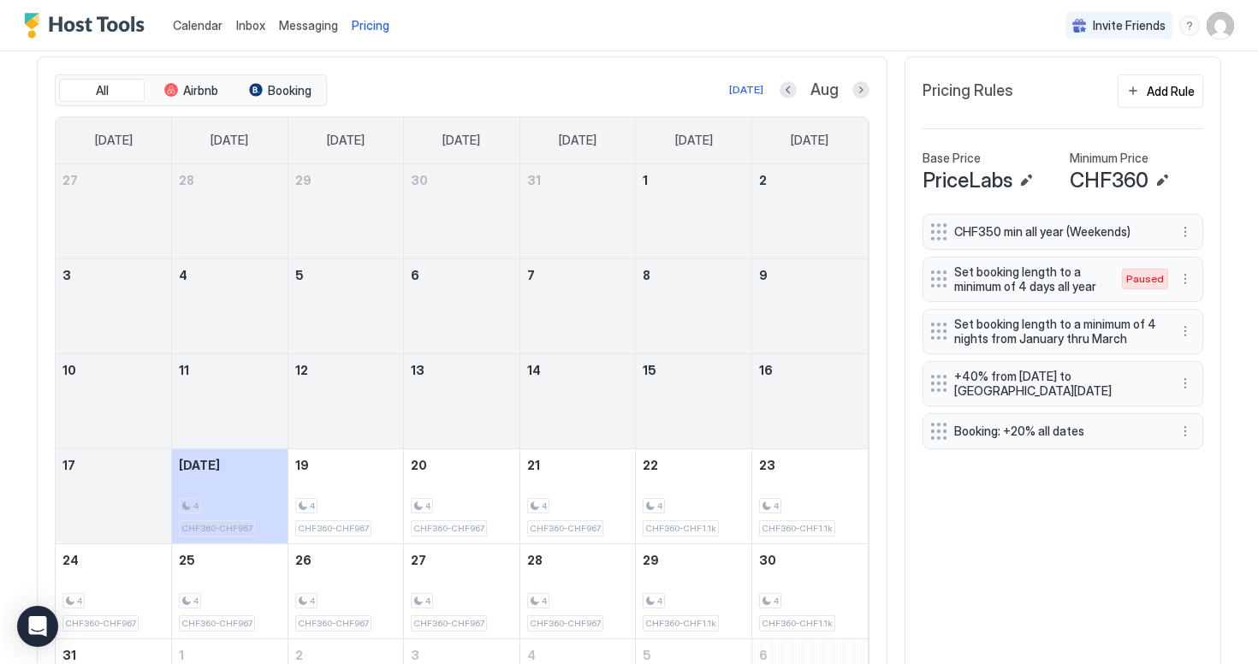
scroll to position [625, 0]
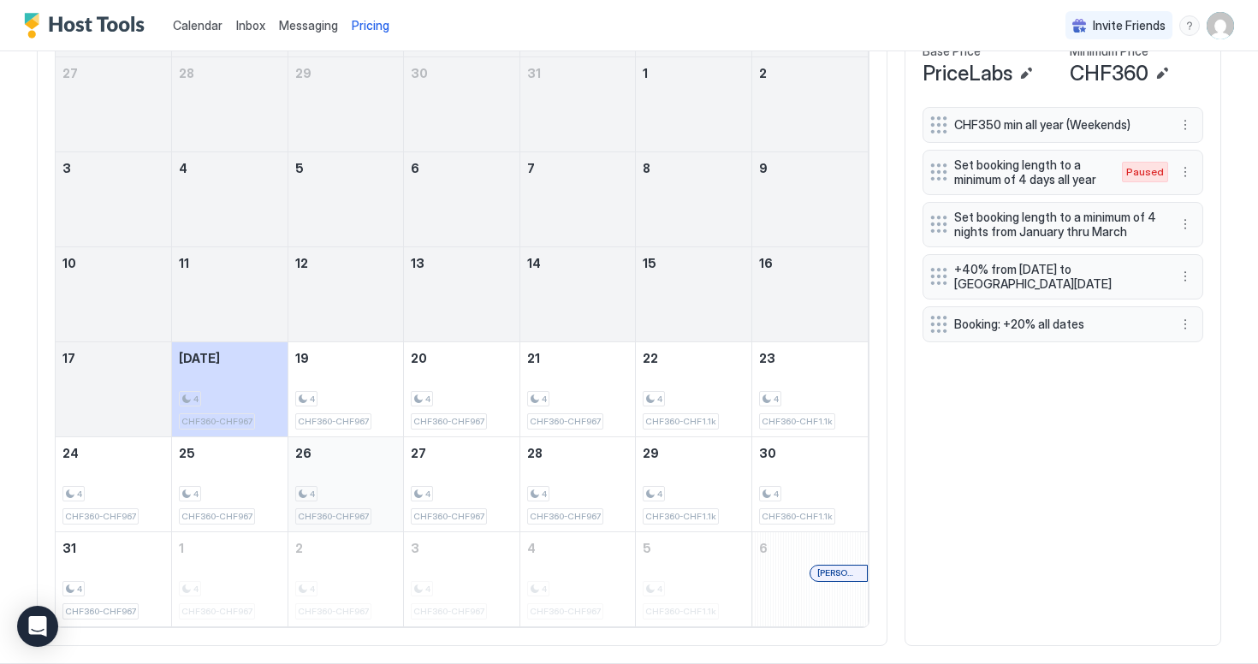
click at [336, 445] on div "4 CHF360-CHF967" at bounding box center [346, 484] width 102 height 80
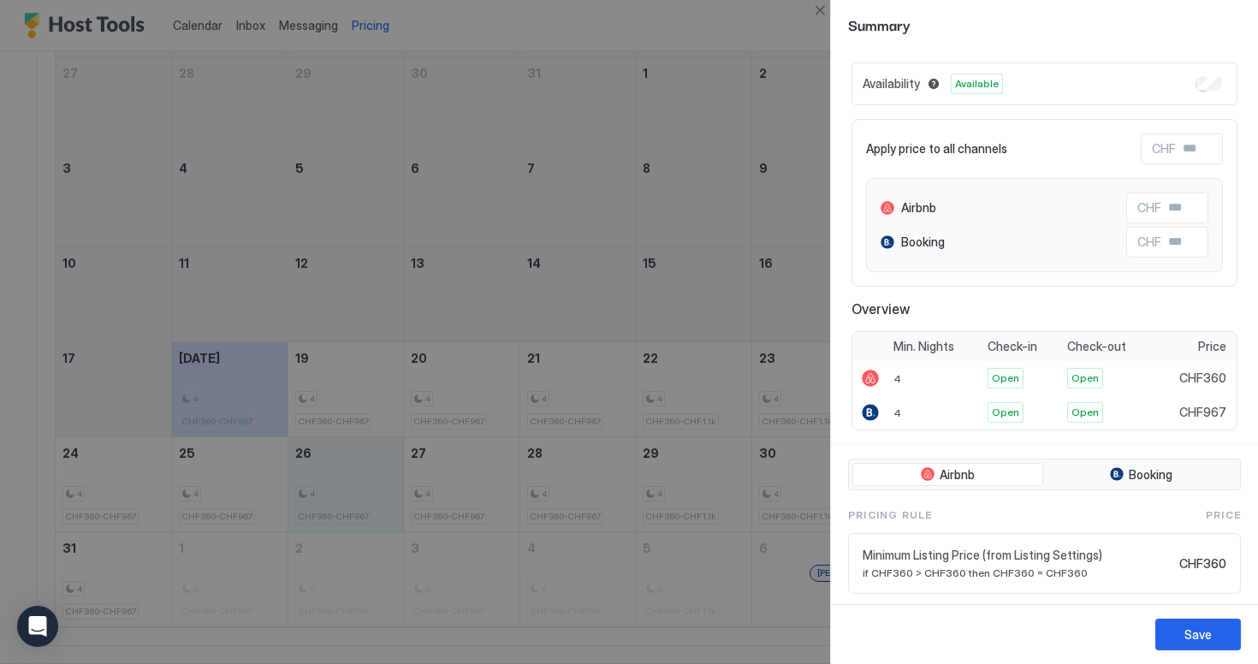
scroll to position [88, 0]
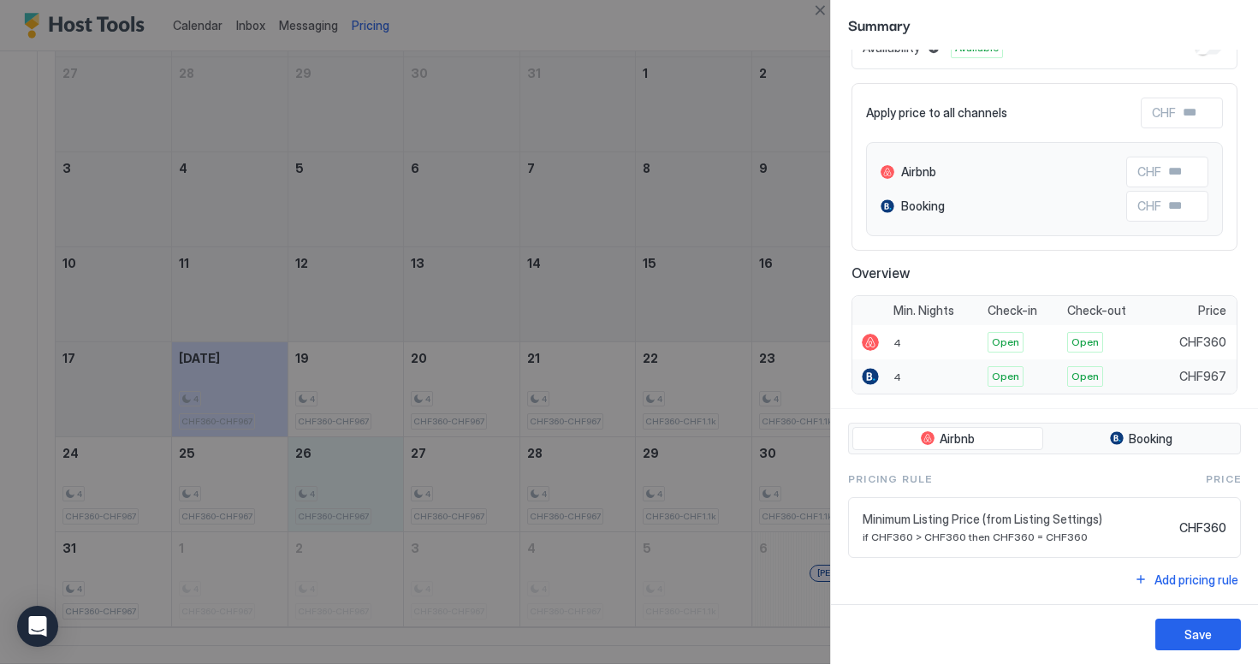
click at [871, 377] on div at bounding box center [870, 376] width 17 height 17
click at [884, 380] on div at bounding box center [871, 376] width 26 height 17
click at [1188, 371] on span "CHF967" at bounding box center [1203, 376] width 47 height 15
click at [1204, 373] on span "CHF967" at bounding box center [1203, 376] width 47 height 15
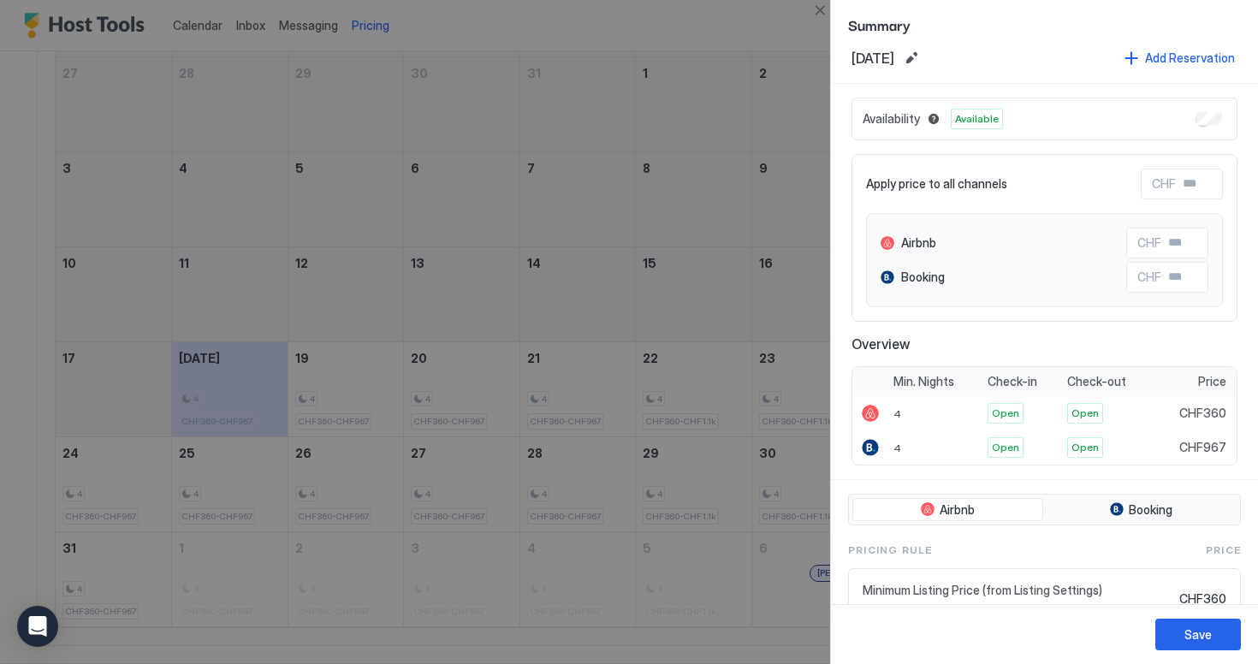
scroll to position [0, 0]
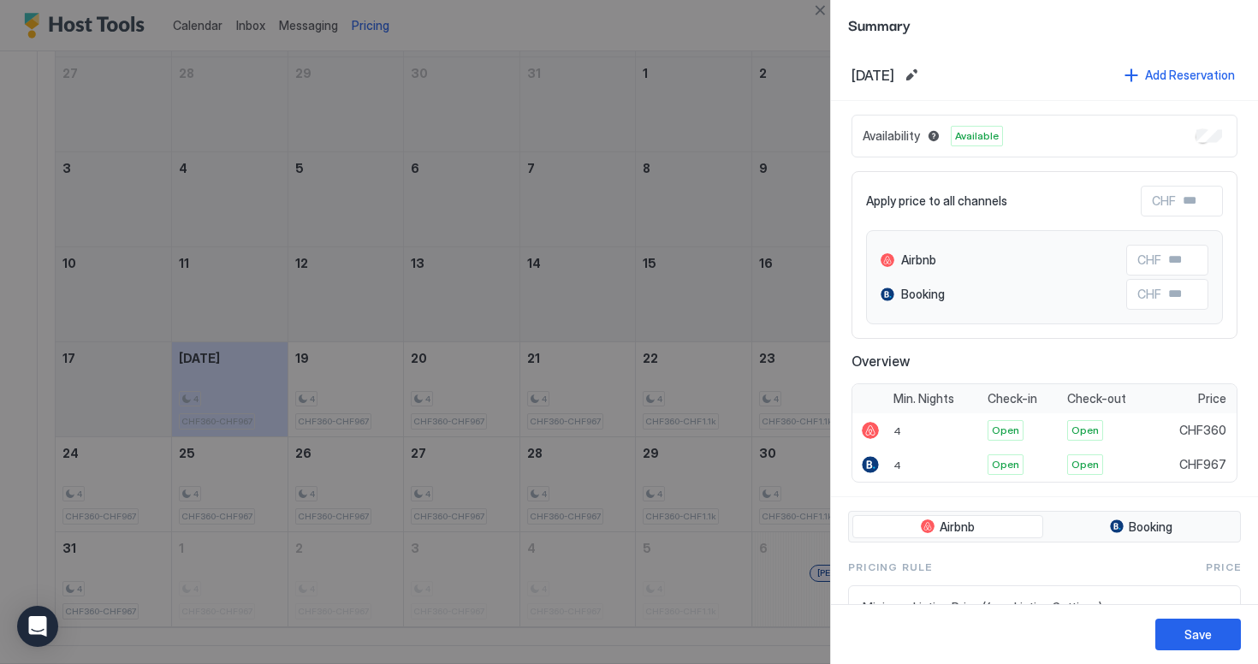
click at [747, 235] on div at bounding box center [629, 332] width 1258 height 664
click at [816, 7] on button "Close" at bounding box center [820, 10] width 21 height 21
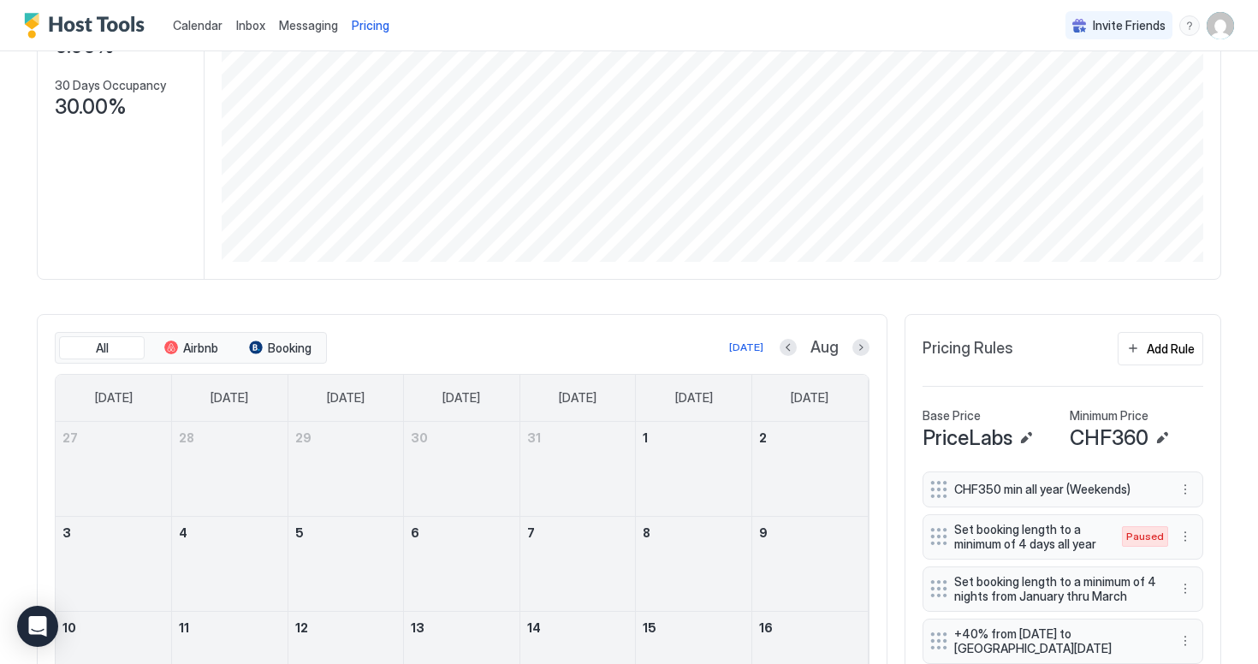
scroll to position [225, 0]
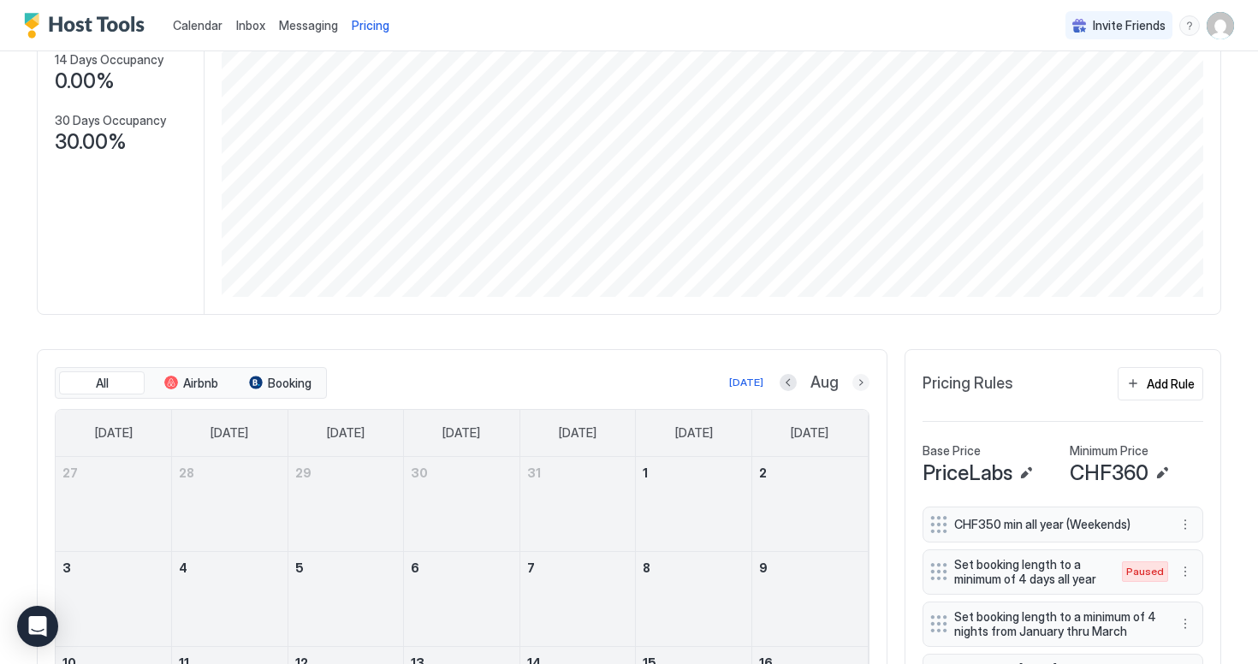
click at [861, 381] on button "Next month" at bounding box center [861, 382] width 17 height 17
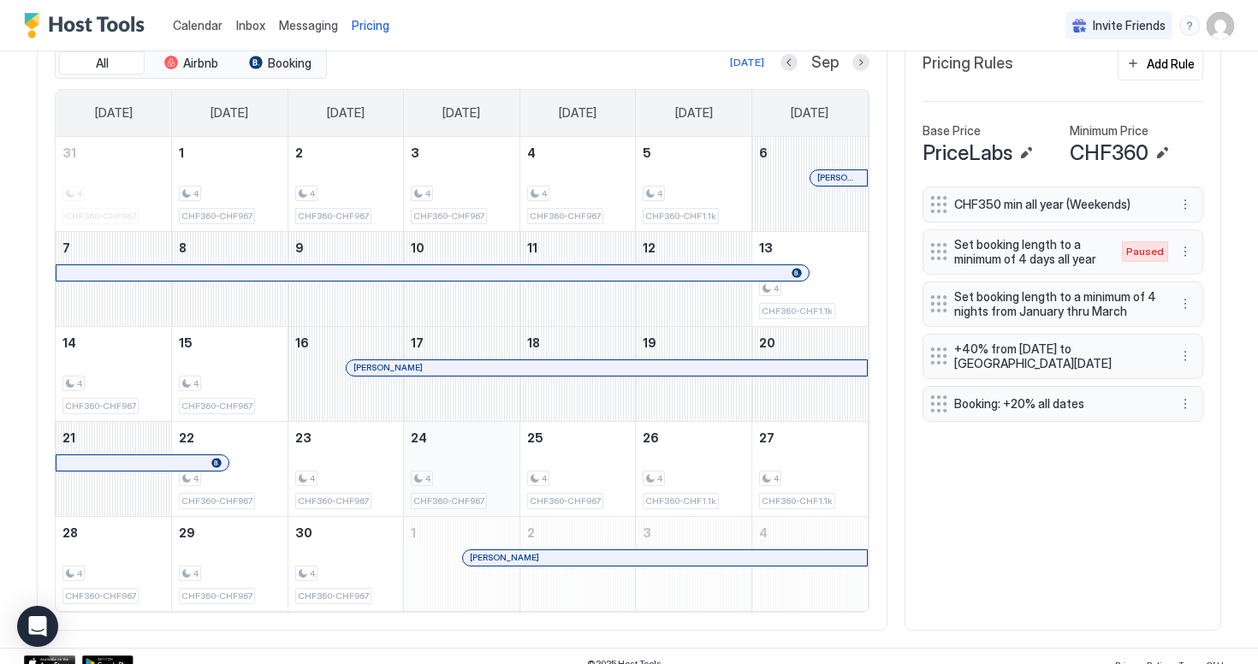
scroll to position [549, 0]
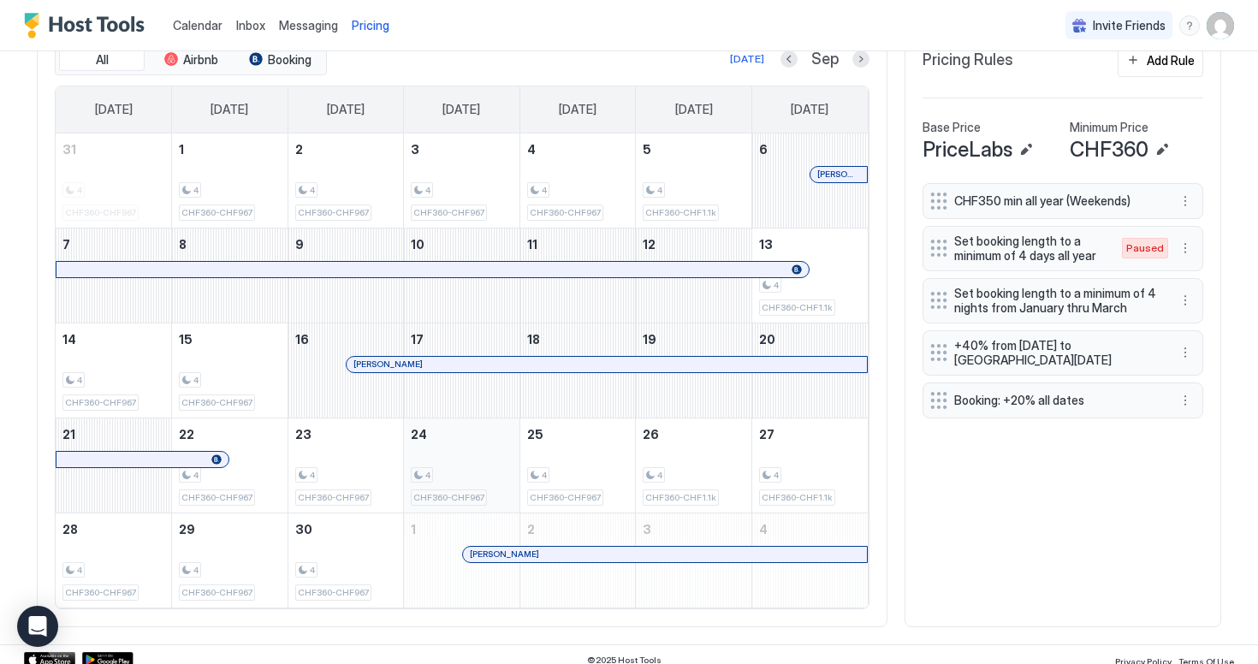
click at [474, 495] on span "CHF360-CHF967" at bounding box center [448, 497] width 71 height 11
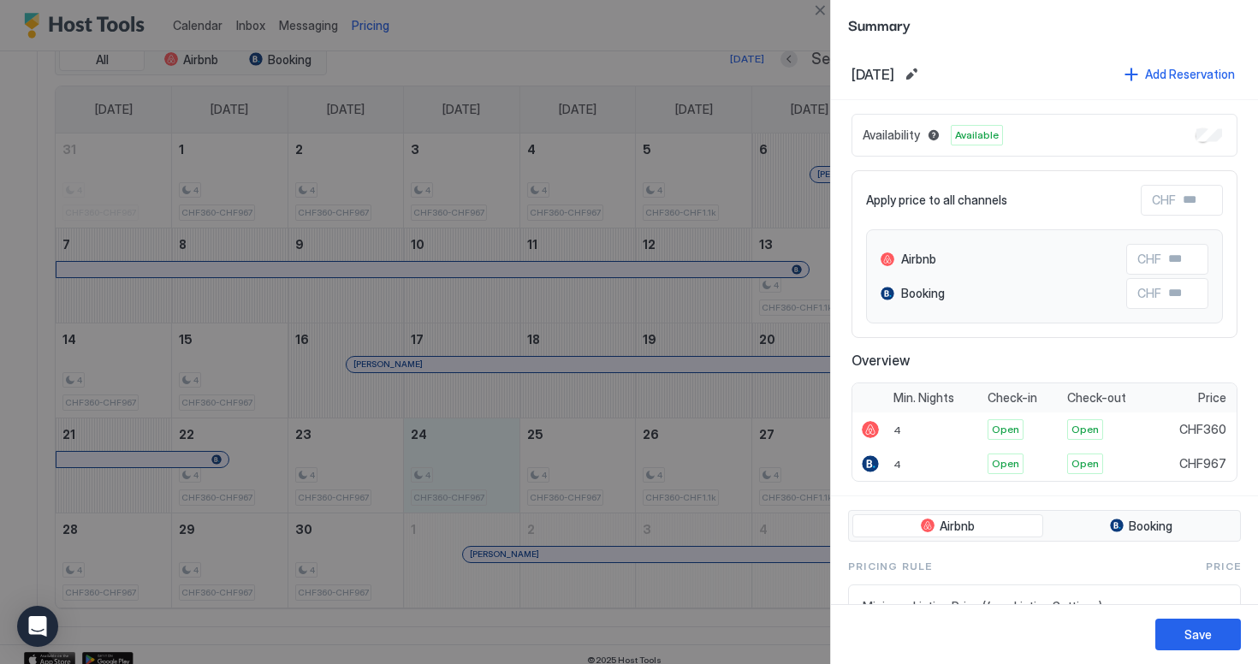
scroll to position [88, 0]
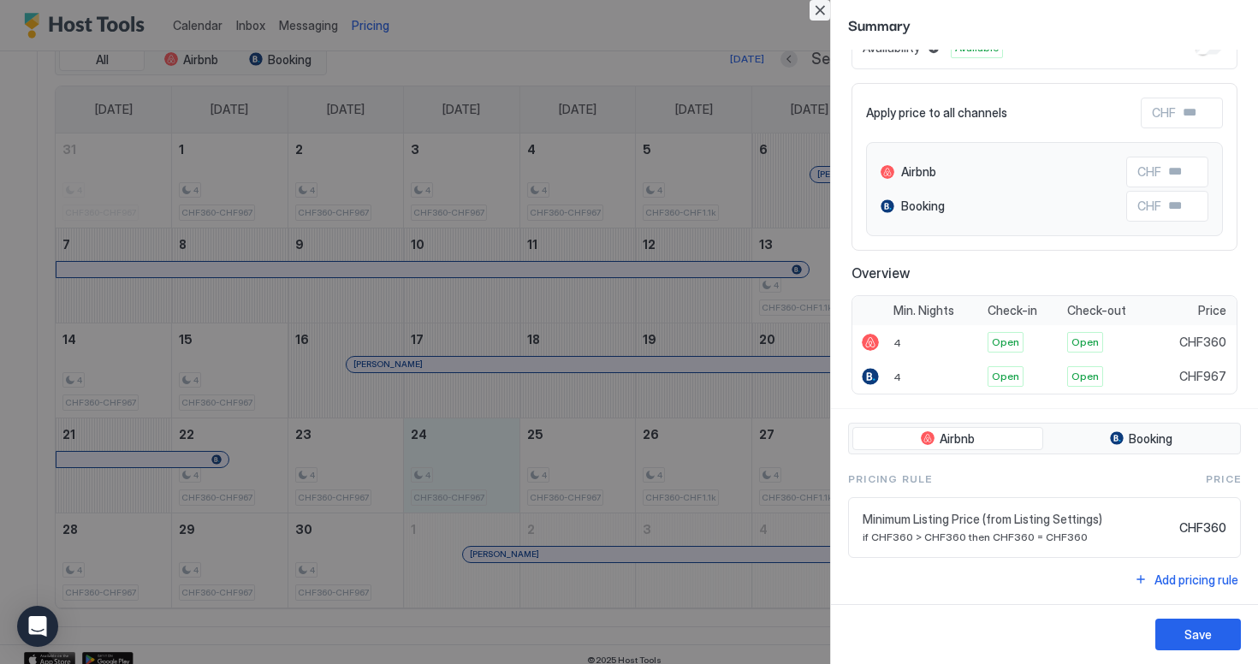
click at [824, 13] on button "Close" at bounding box center [820, 10] width 21 height 21
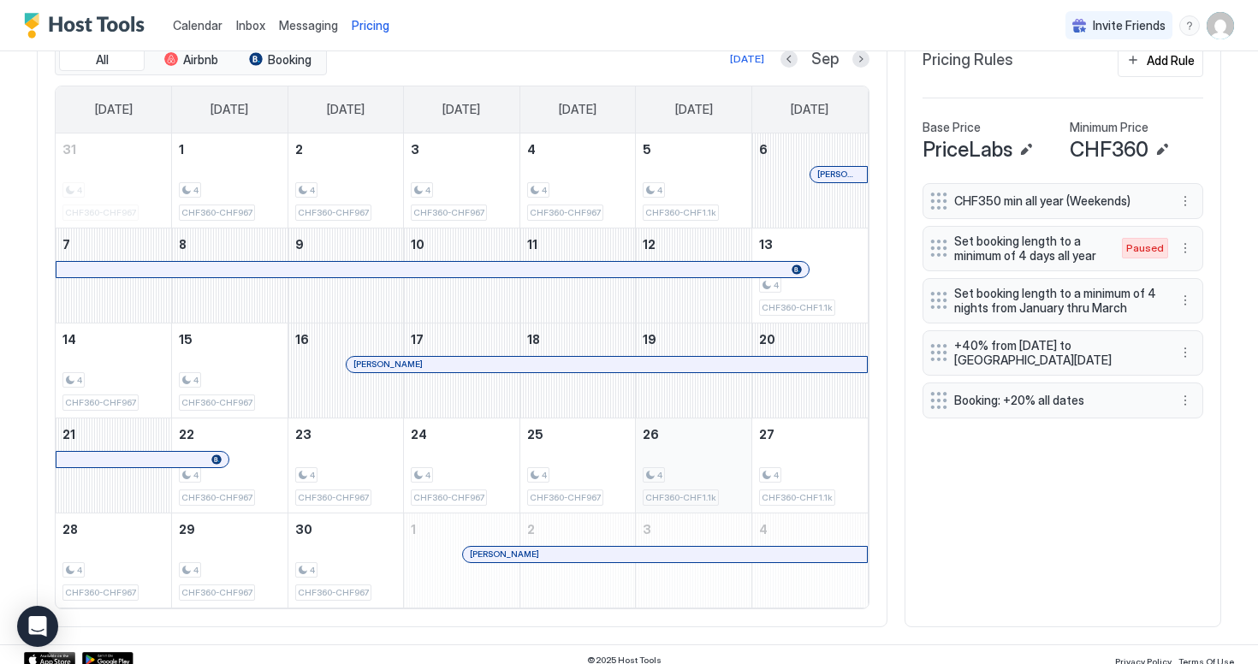
click at [687, 460] on div "4 CHF360-CHF1.1k" at bounding box center [694, 465] width 102 height 80
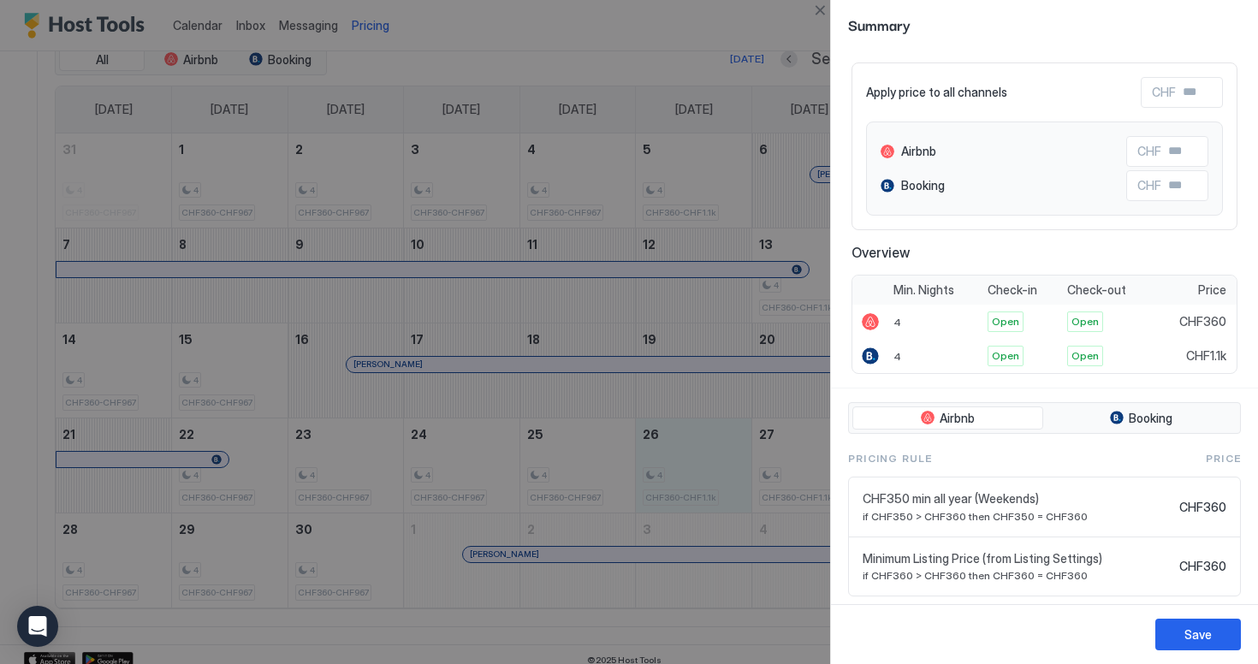
scroll to position [148, 0]
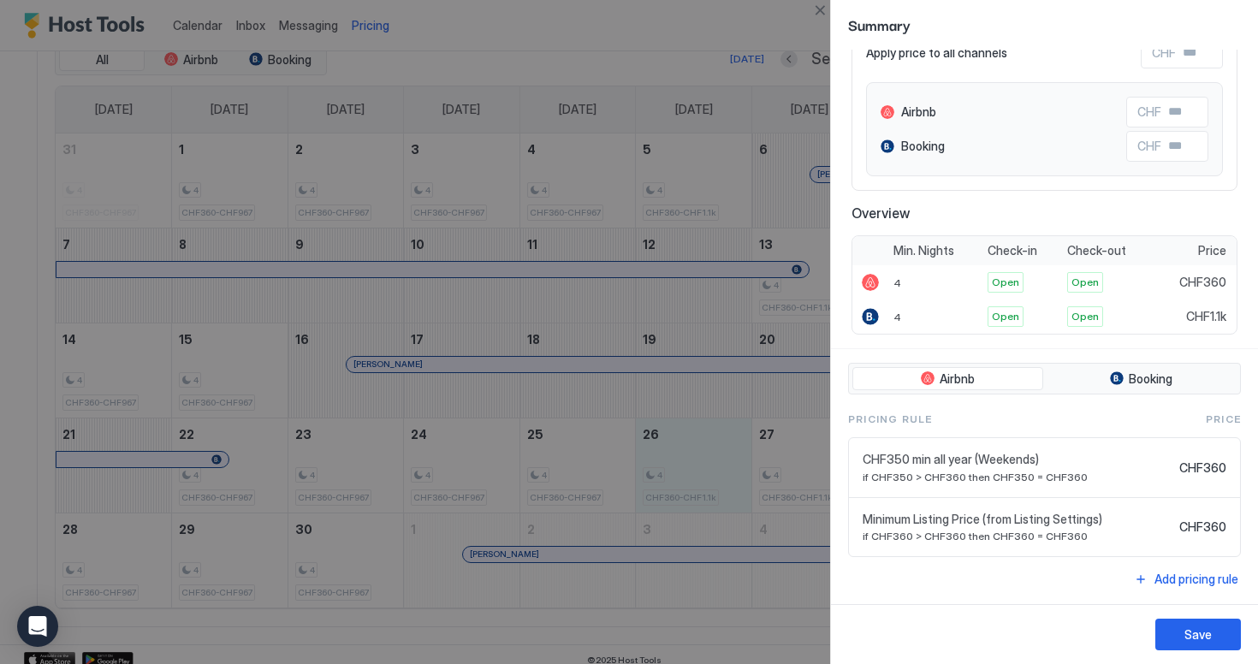
click at [823, 15] on button "Close" at bounding box center [820, 10] width 21 height 21
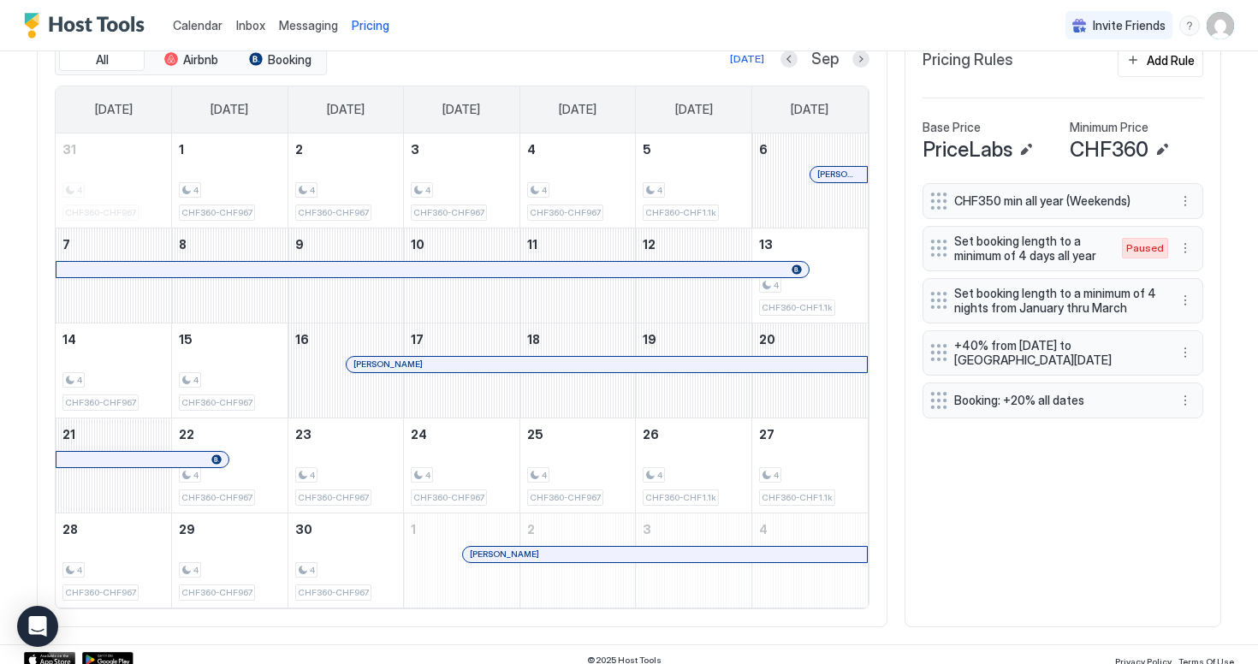
click at [1144, 358] on span "+40% from Sun, Dec 21st 2025 to Sat, Dec 27th 2025" at bounding box center [1057, 353] width 204 height 30
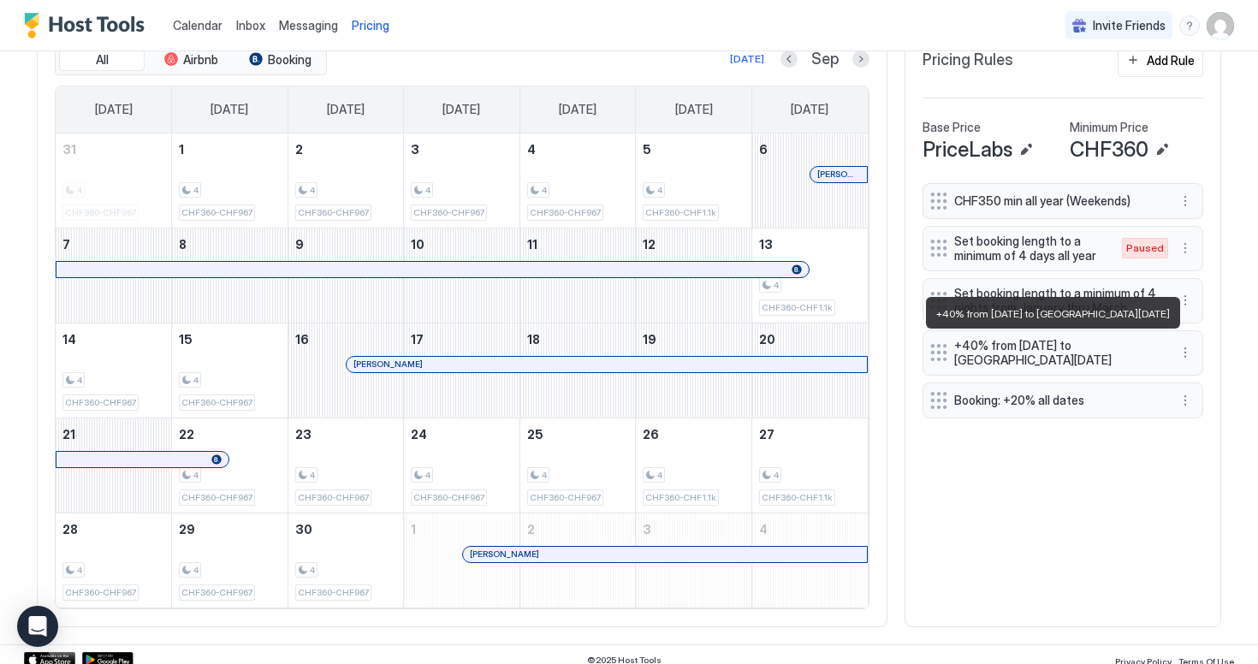
click at [1109, 346] on span "+40% from Sun, Dec 21st 2025 to Sat, Dec 27th 2025" at bounding box center [1057, 353] width 204 height 30
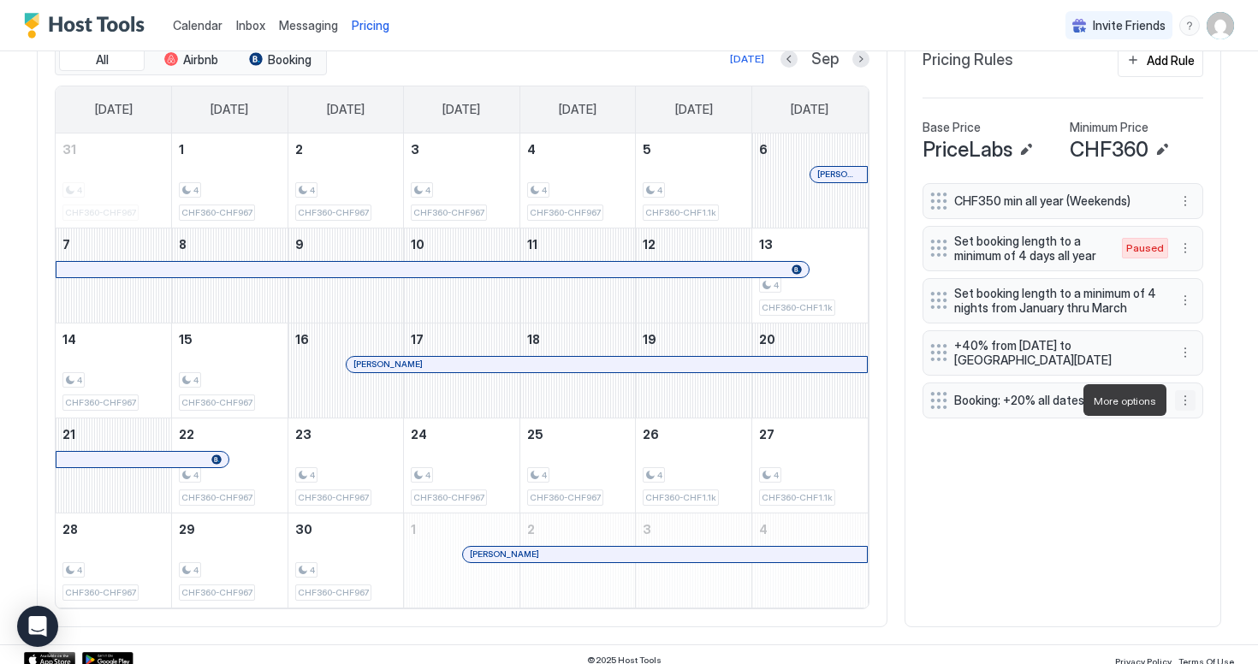
click at [1186, 398] on button "More options" at bounding box center [1185, 400] width 21 height 21
click at [1205, 480] on span "Delete" at bounding box center [1218, 479] width 32 height 13
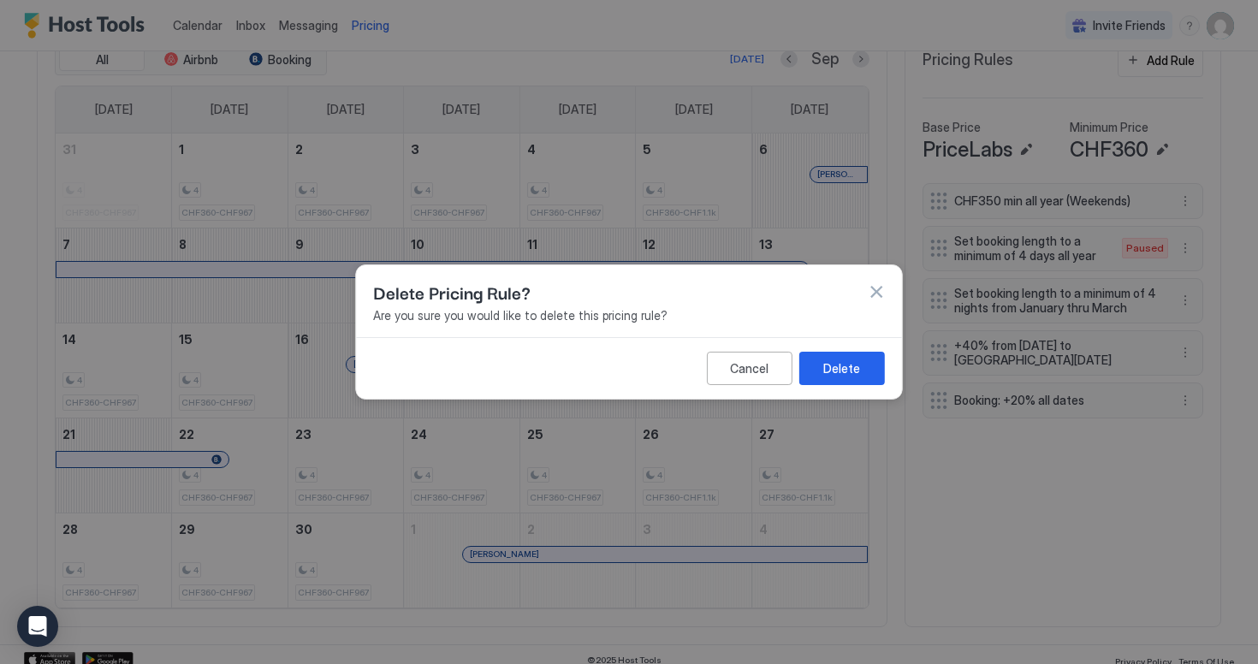
click at [841, 354] on button "Delete" at bounding box center [843, 368] width 86 height 33
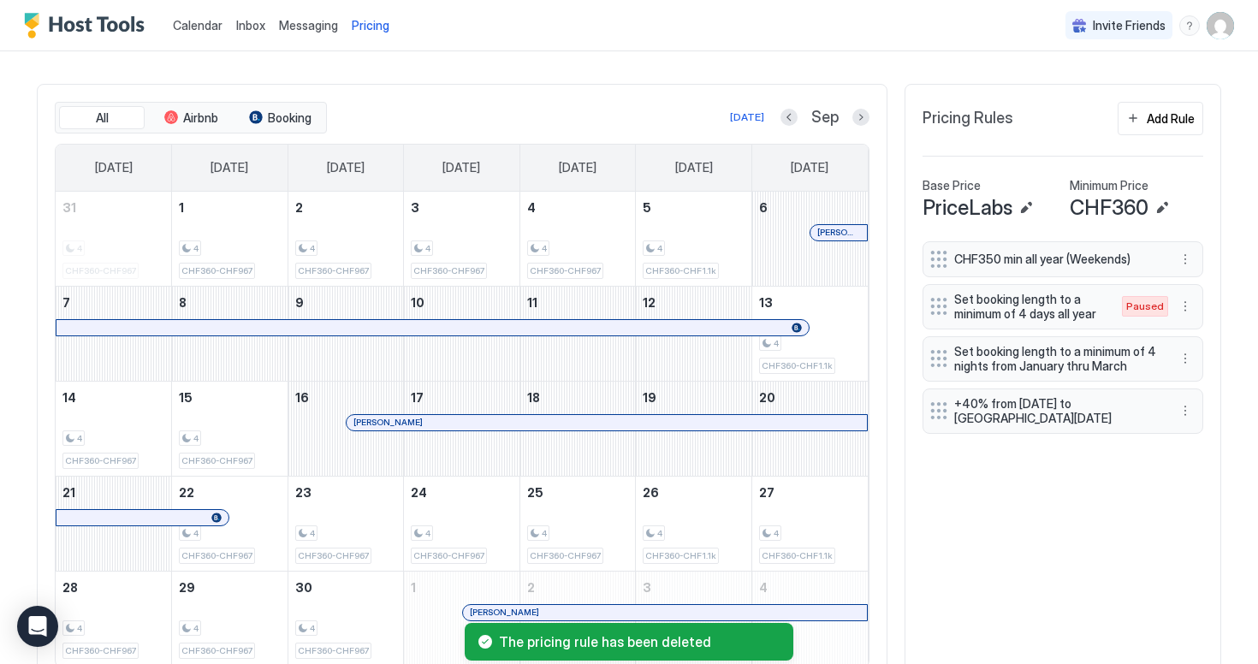
scroll to position [607, 0]
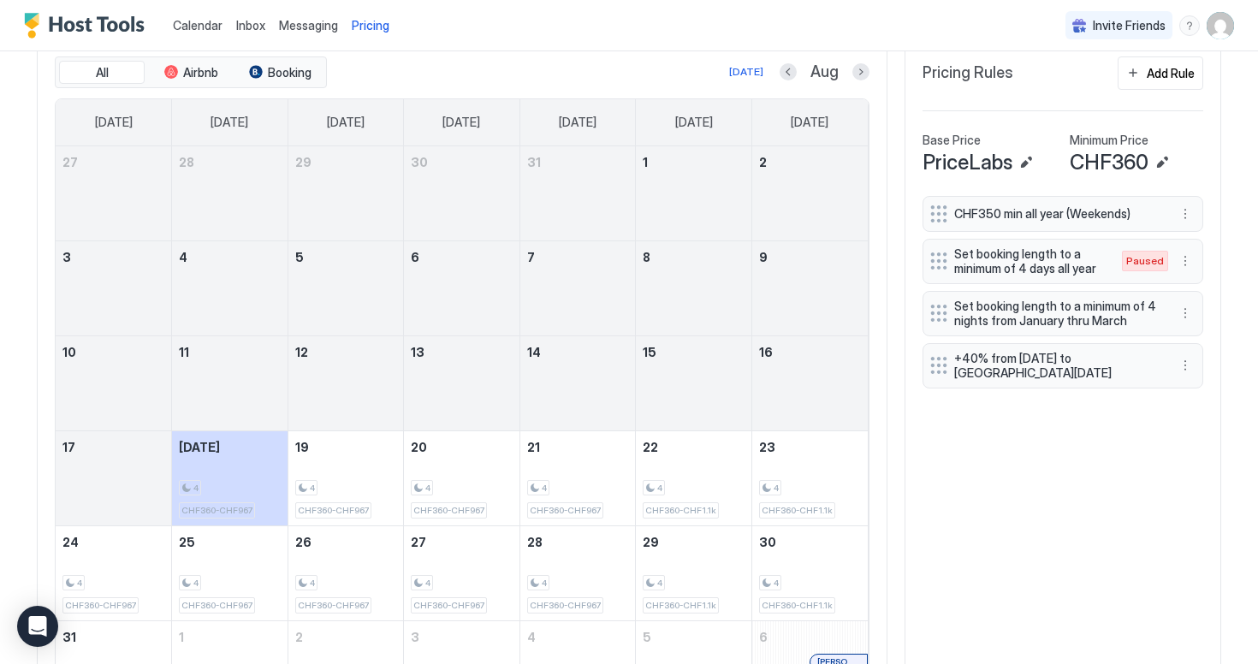
scroll to position [712, 0]
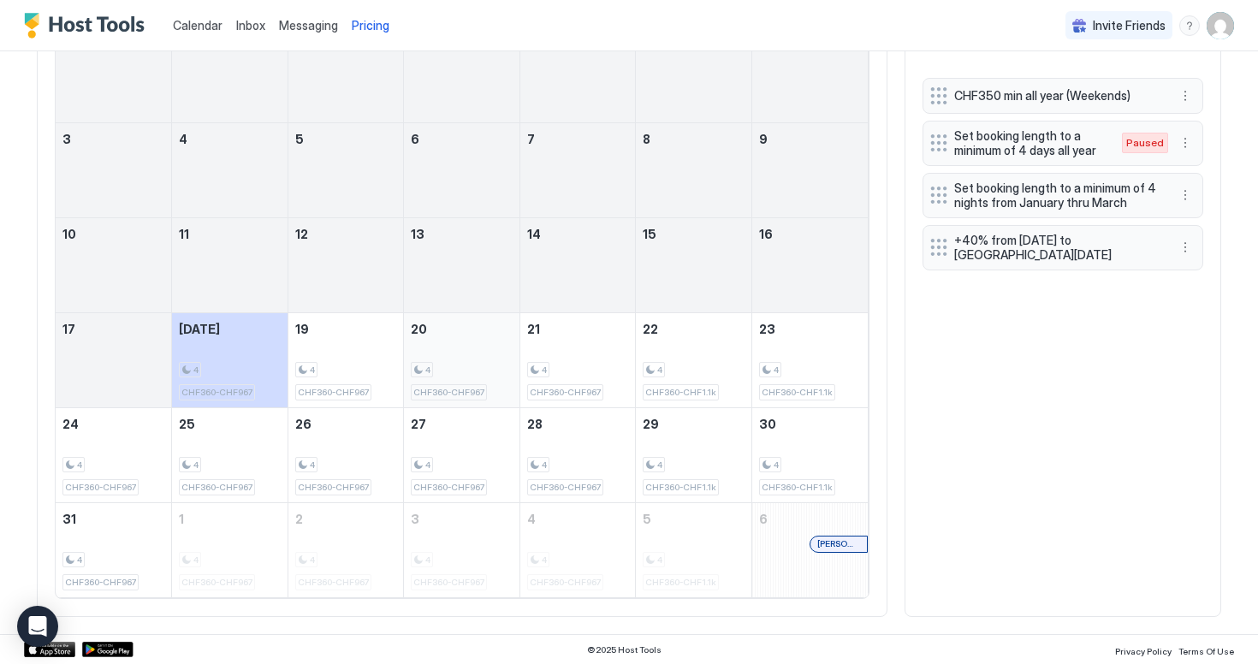
click at [488, 385] on div "4 CHF360-CHF967" at bounding box center [462, 360] width 102 height 80
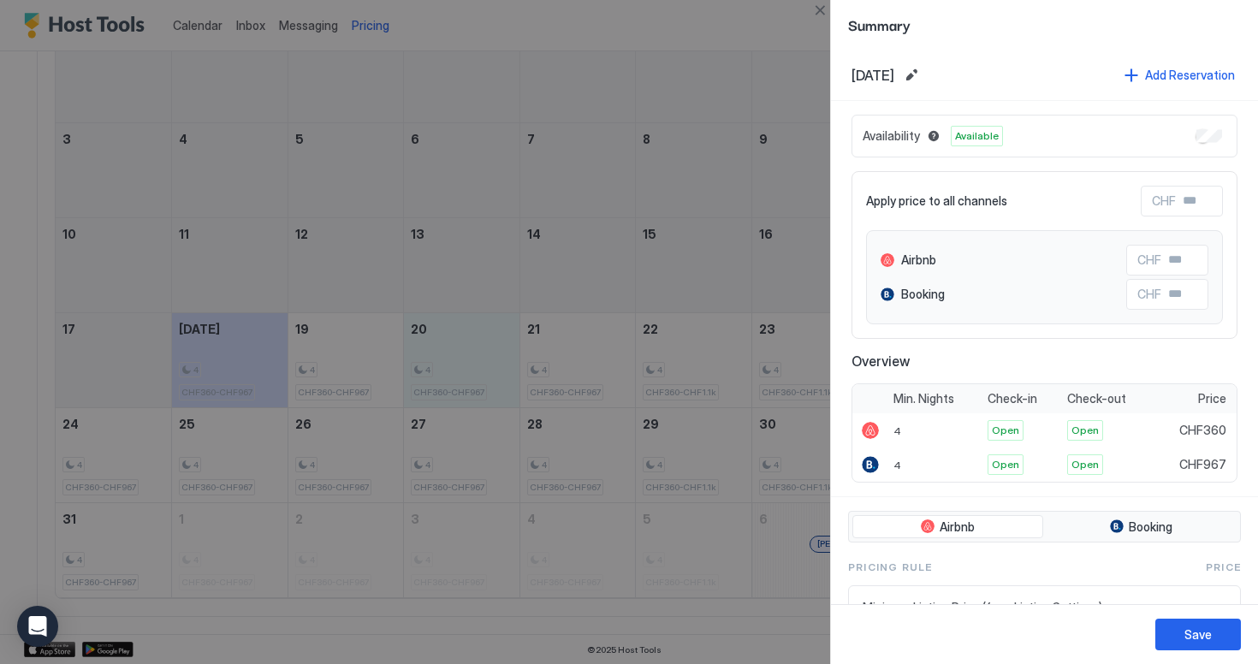
click at [496, 452] on div at bounding box center [629, 332] width 1258 height 664
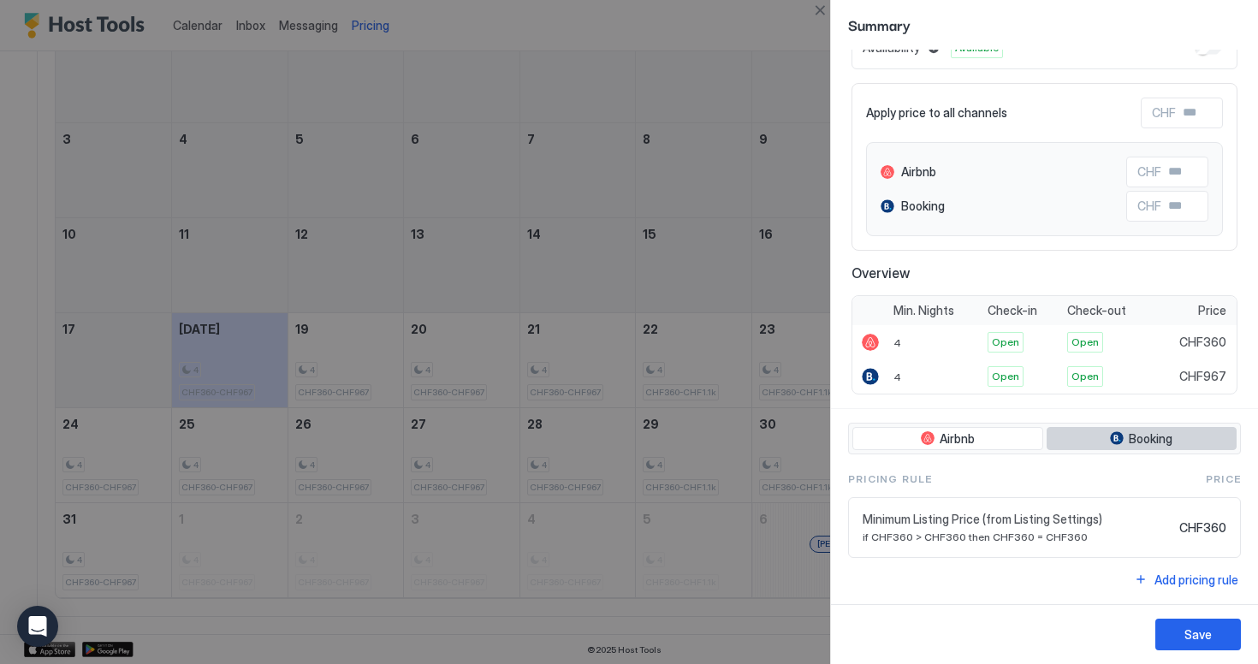
click at [1092, 431] on button "Booking" at bounding box center [1142, 439] width 191 height 24
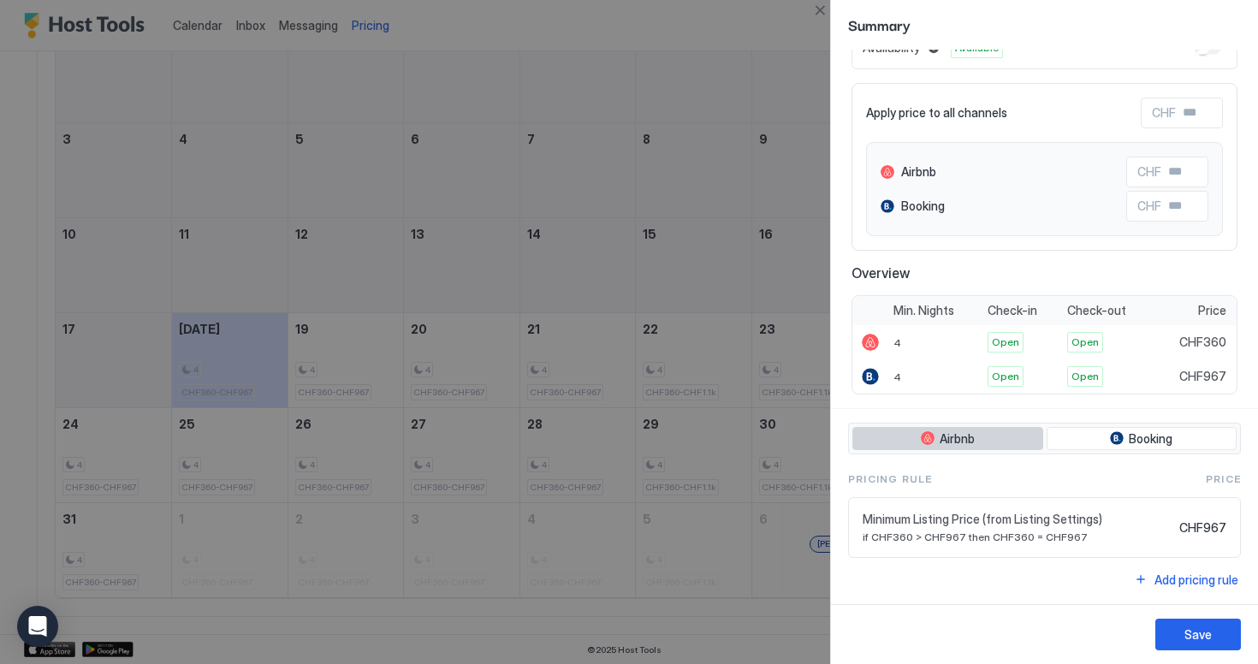
click at [1022, 439] on button "Airbnb" at bounding box center [948, 439] width 191 height 24
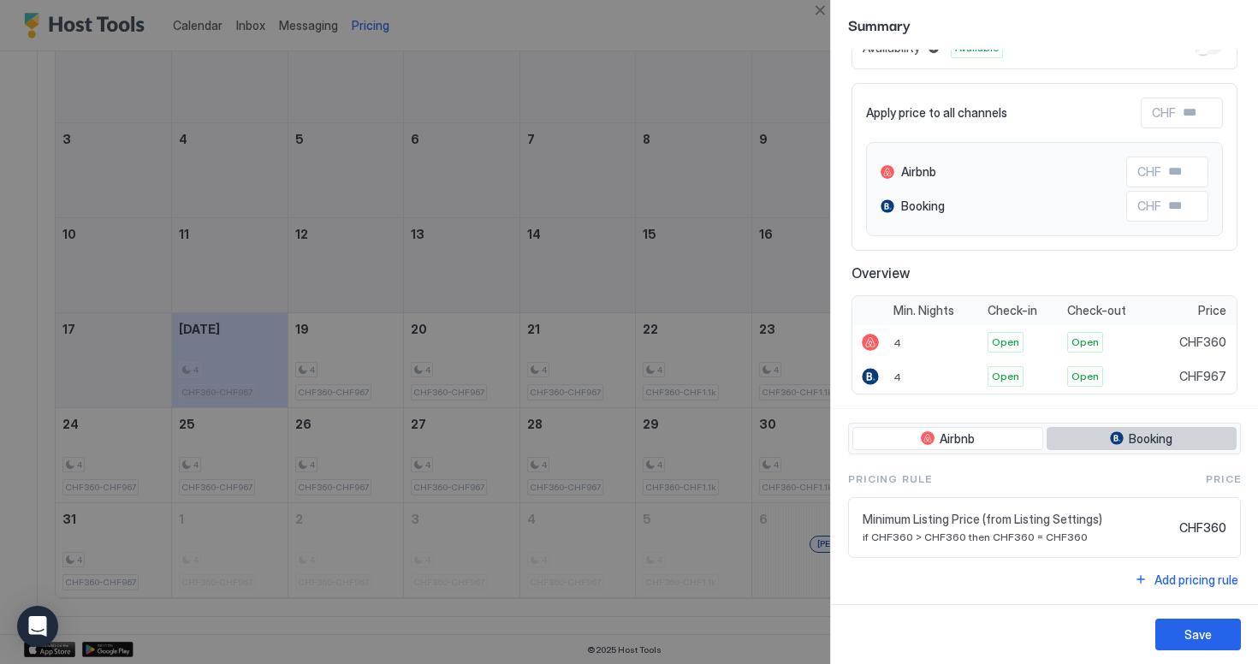
click at [1098, 430] on button "Booking" at bounding box center [1142, 439] width 191 height 24
click at [728, 479] on div at bounding box center [629, 332] width 1258 height 664
click at [815, 12] on button "Close" at bounding box center [820, 10] width 21 height 21
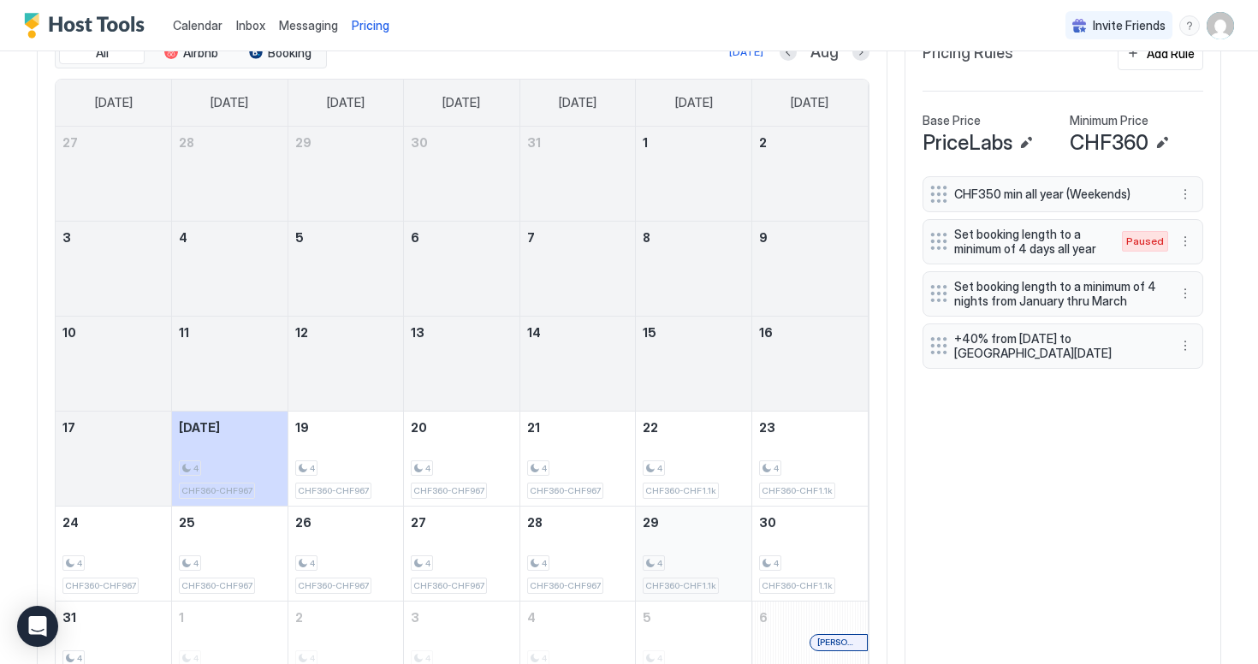
scroll to position [612, 0]
click at [1179, 193] on button "More options" at bounding box center [1185, 196] width 21 height 21
click at [1203, 271] on span "Delete" at bounding box center [1218, 274] width 32 height 13
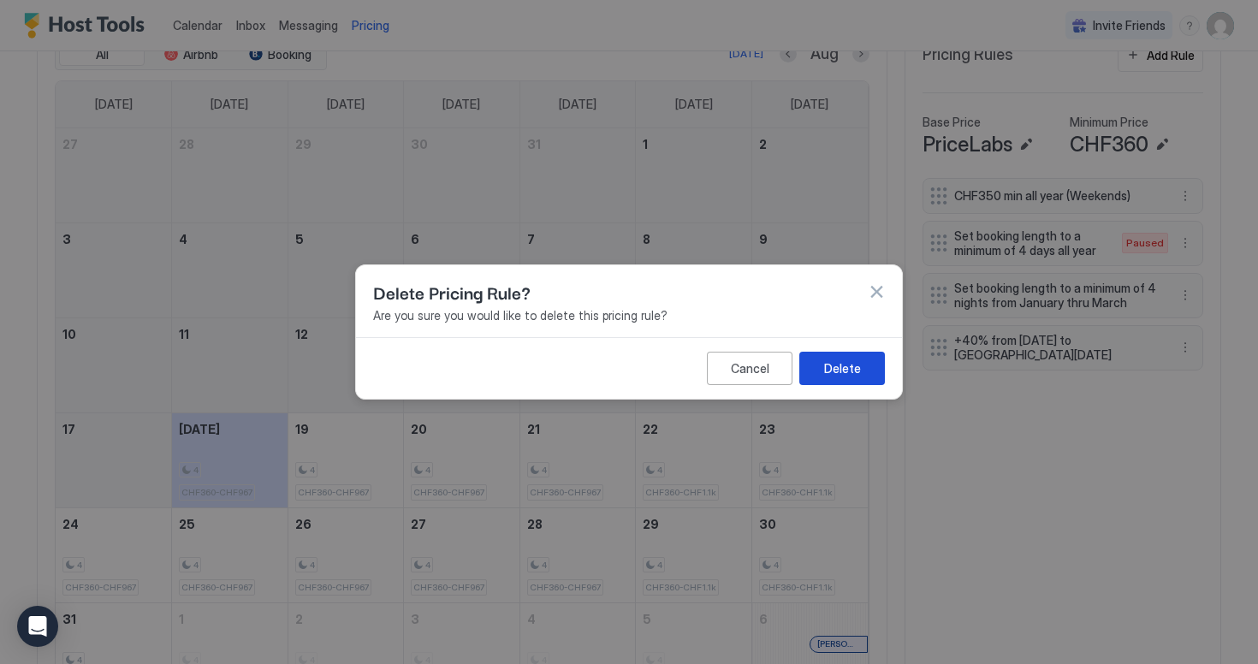
click at [859, 360] on div "Delete" at bounding box center [842, 369] width 37 height 18
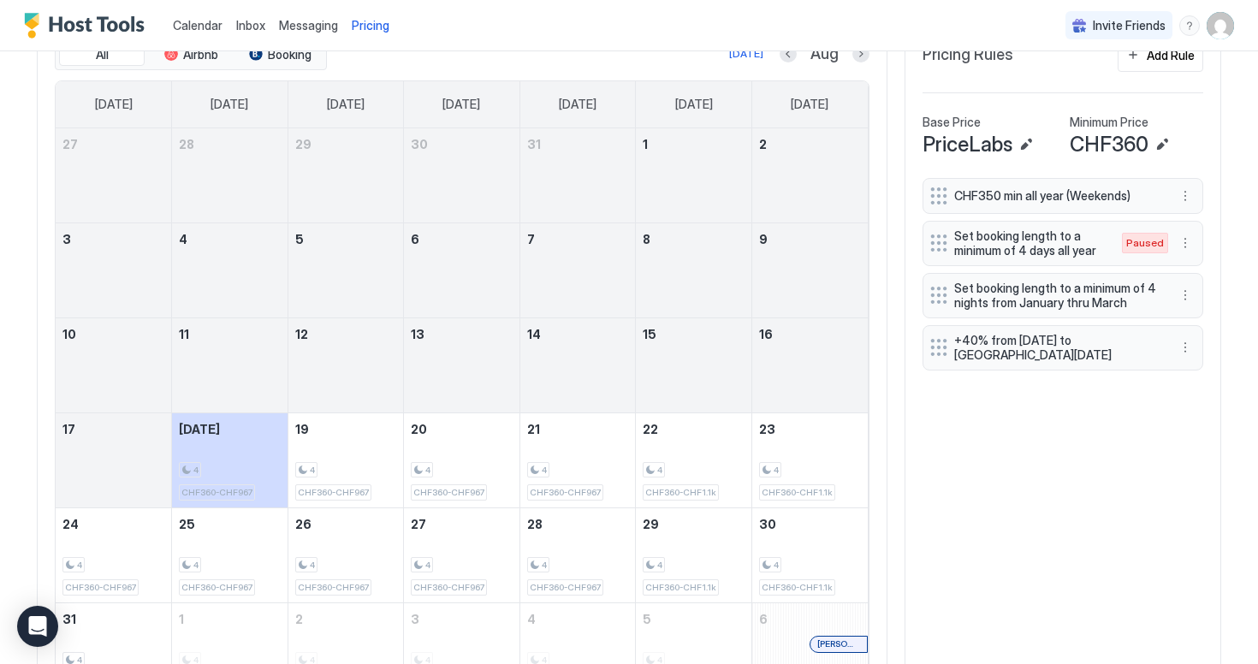
scroll to position [554, 0]
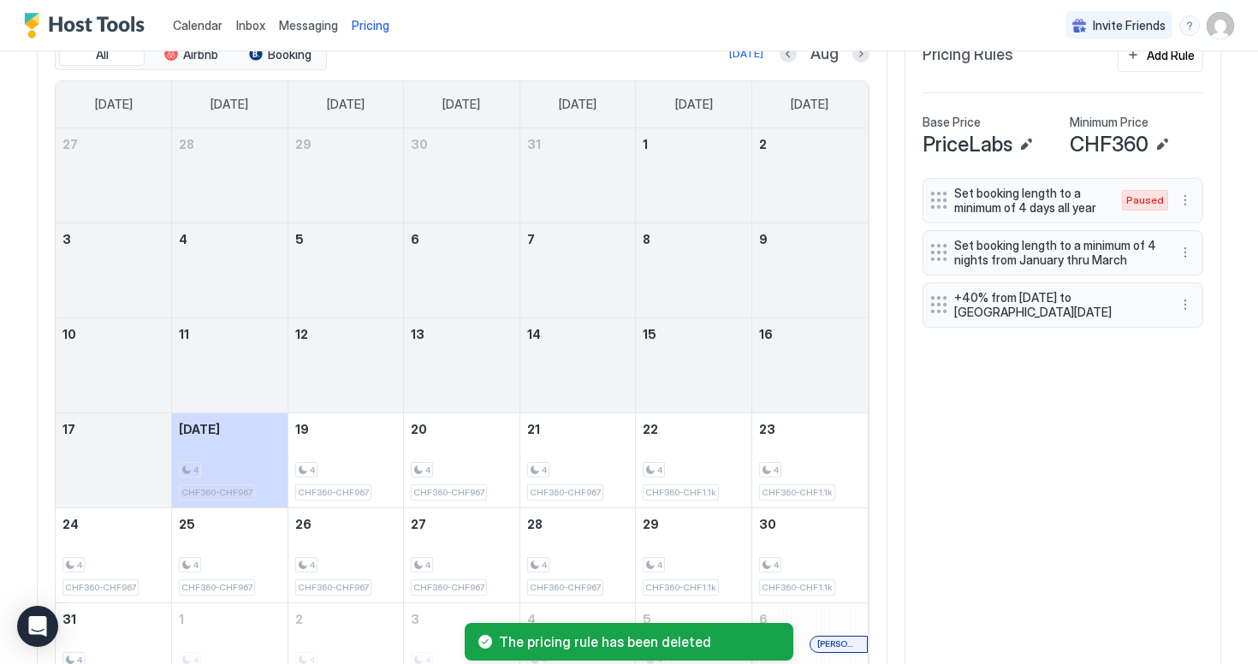
click at [1188, 199] on button "More options" at bounding box center [1185, 200] width 21 height 21
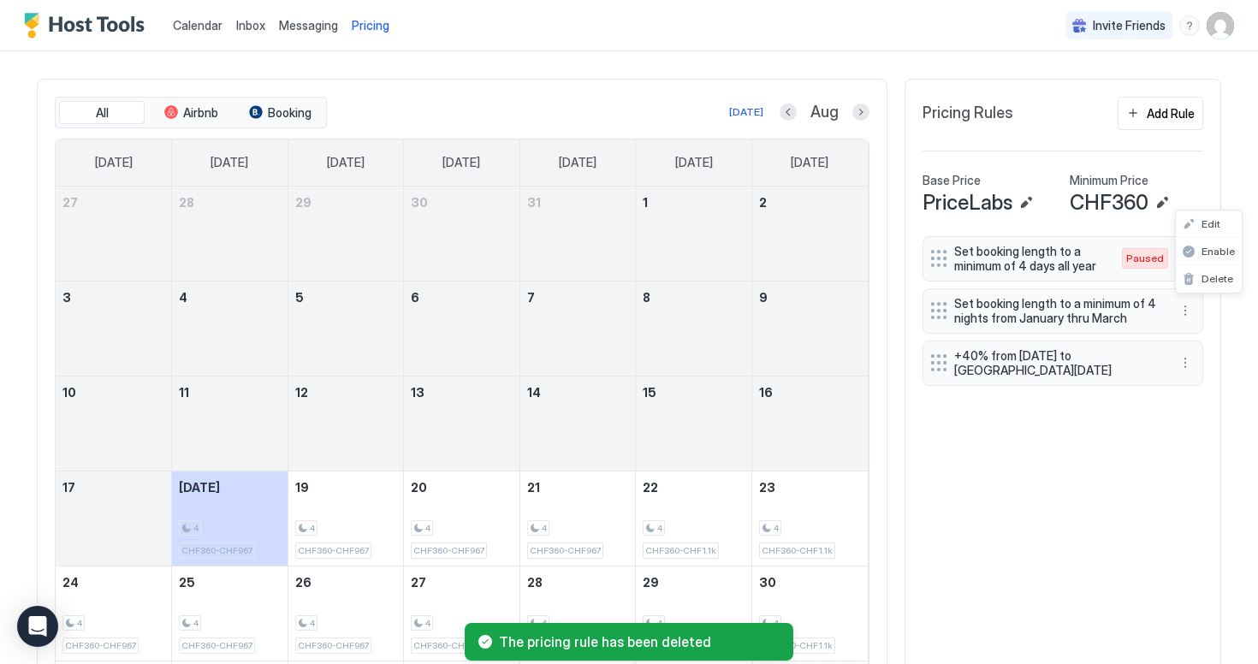
scroll to position [612, 0]
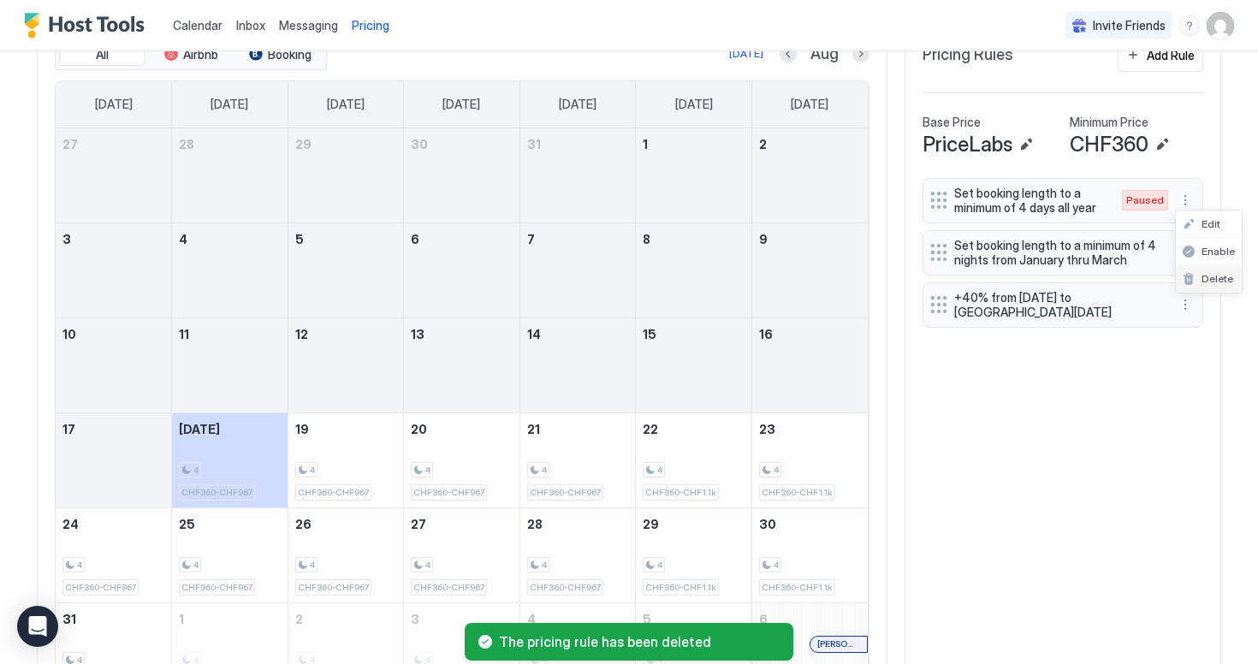
click at [1195, 273] on div "Delete" at bounding box center [1208, 278] width 51 height 13
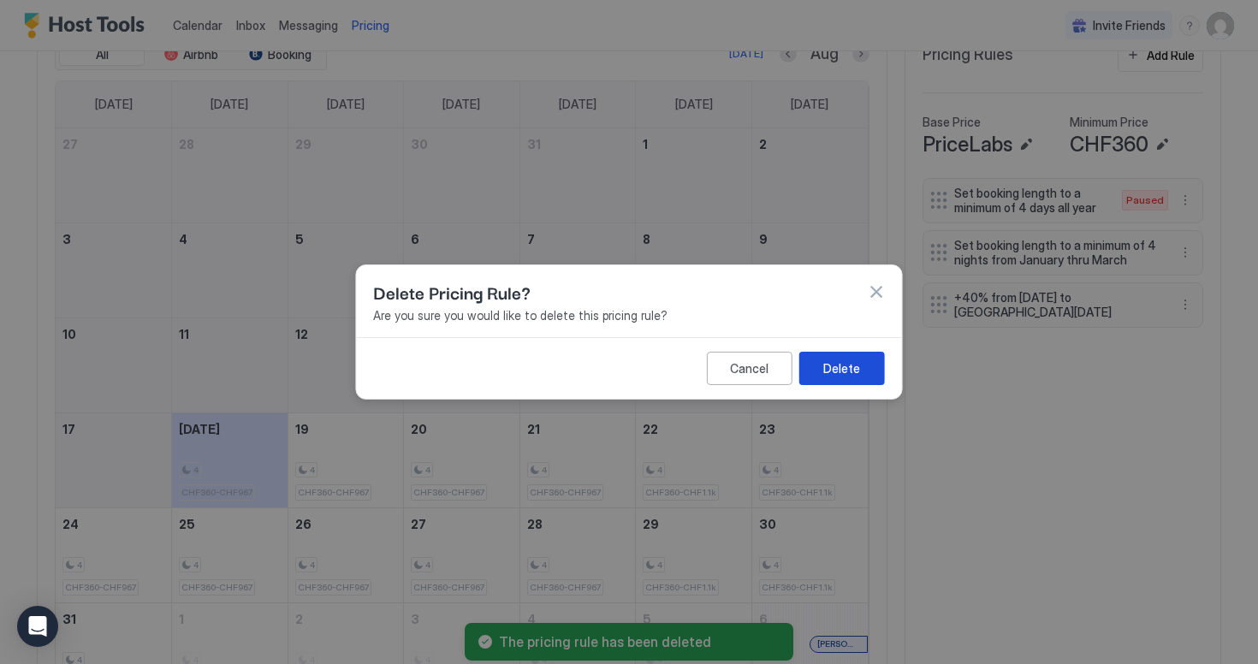
click at [863, 366] on button "Delete" at bounding box center [843, 368] width 86 height 33
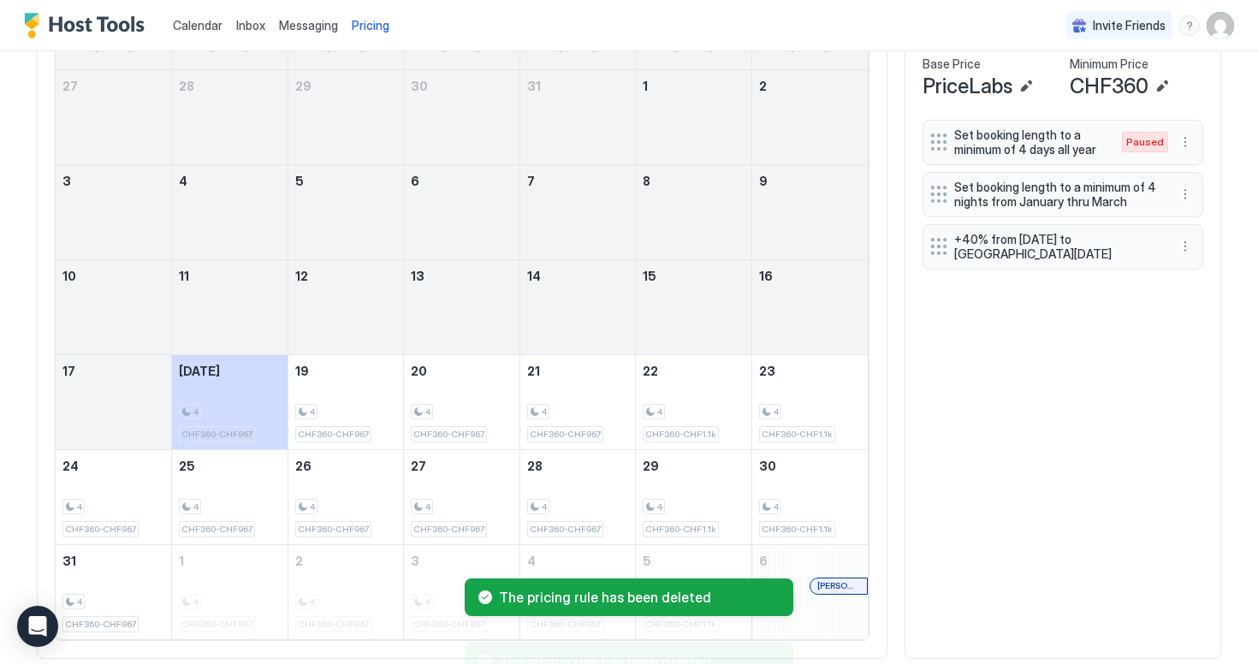
scroll to position [554, 0]
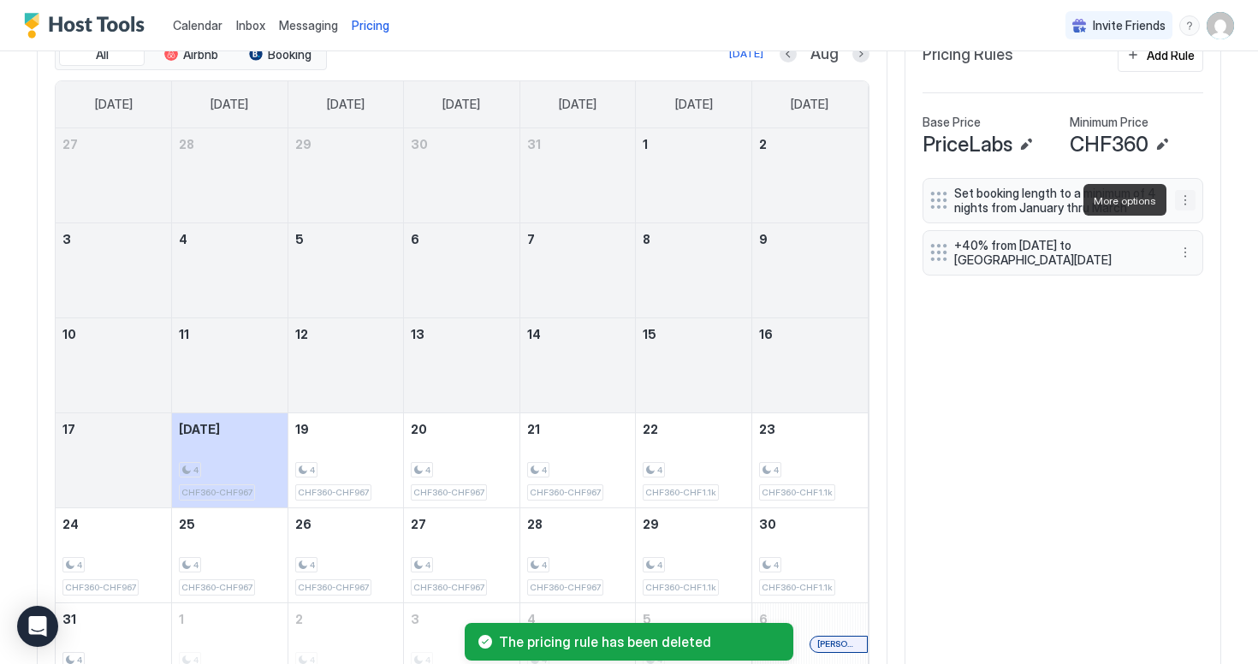
click at [1181, 199] on button "More options" at bounding box center [1185, 200] width 21 height 21
click at [1184, 273] on div "Delete" at bounding box center [1208, 278] width 51 height 13
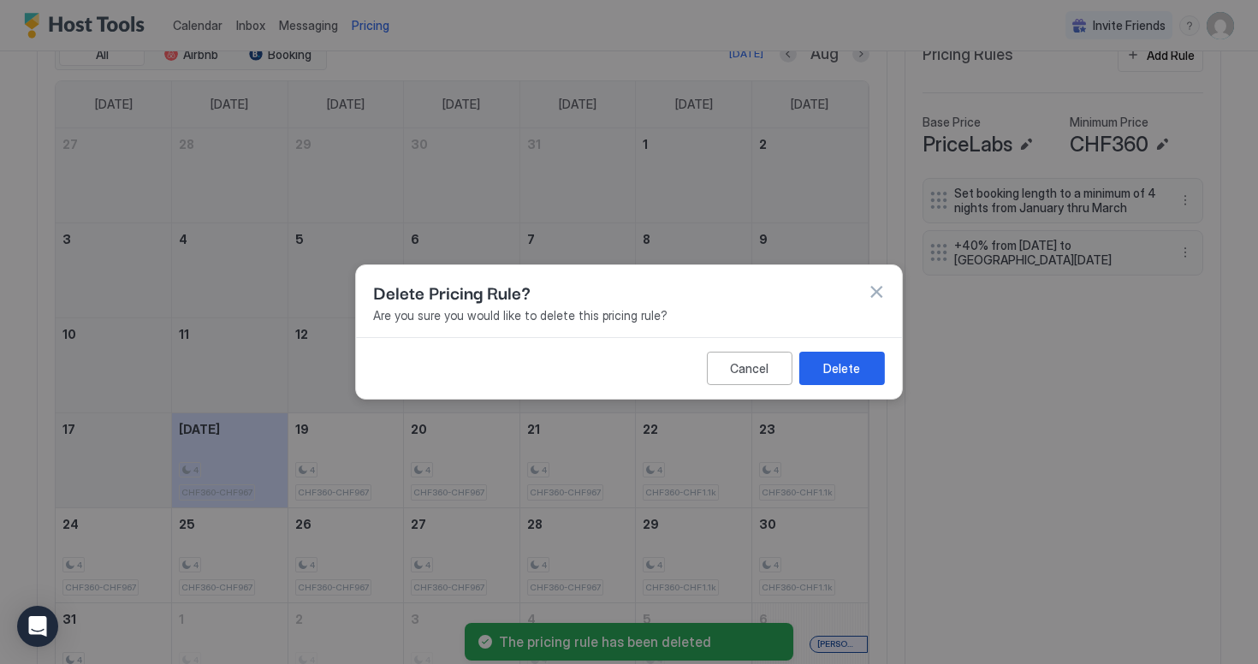
click at [867, 372] on button "Delete" at bounding box center [843, 368] width 86 height 33
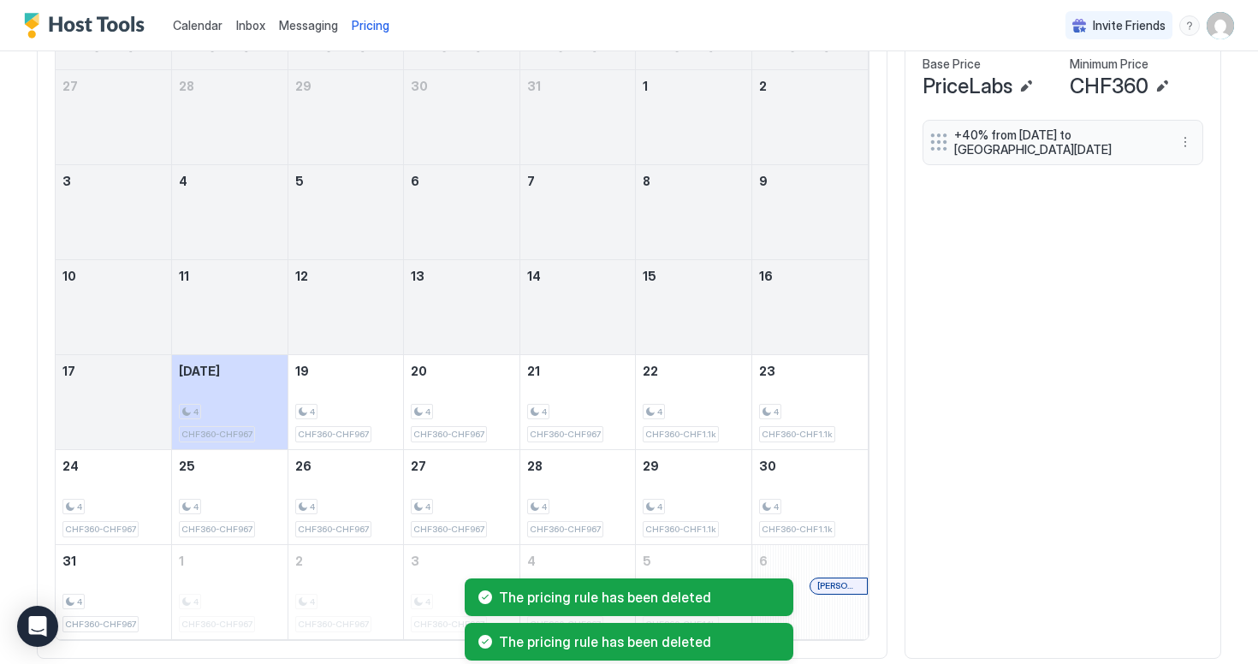
scroll to position [554, 0]
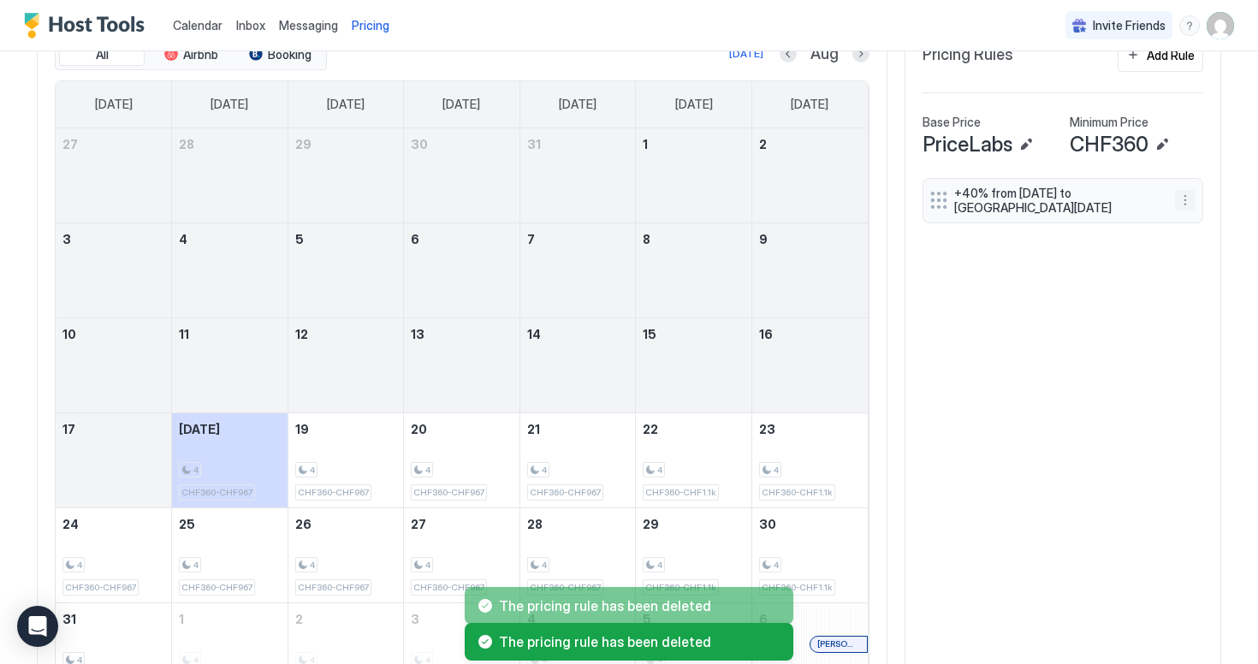
click at [1187, 201] on button "More options" at bounding box center [1185, 200] width 21 height 21
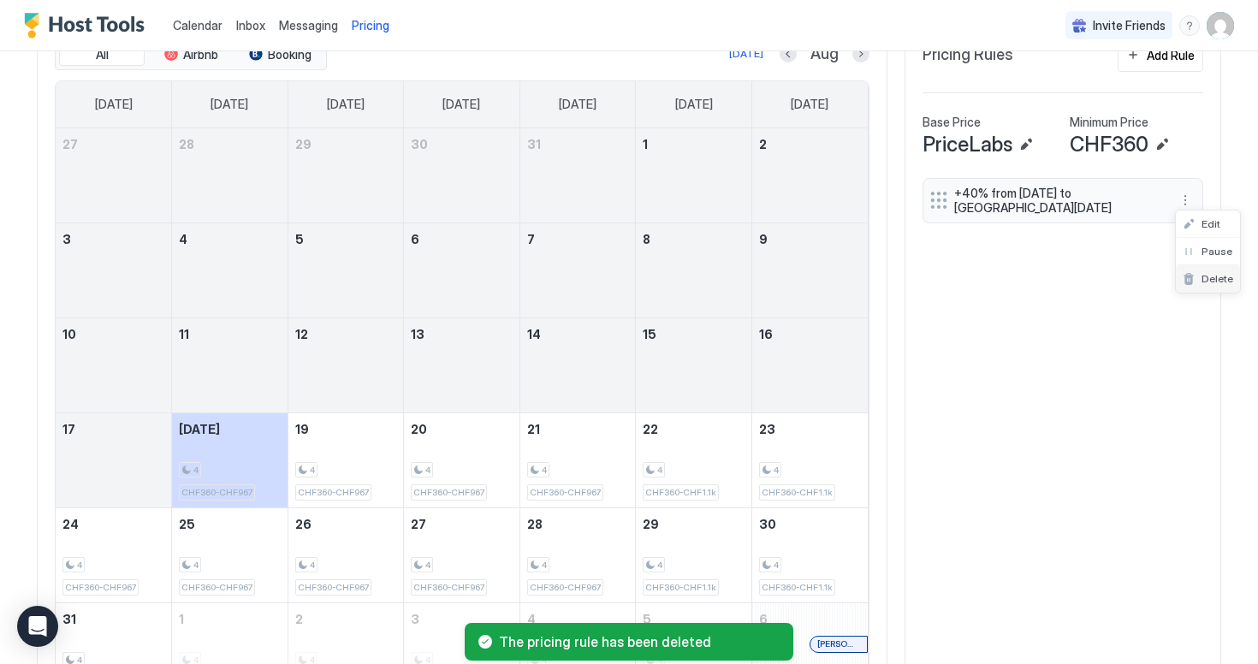
click at [1202, 278] on span "Delete" at bounding box center [1218, 278] width 32 height 13
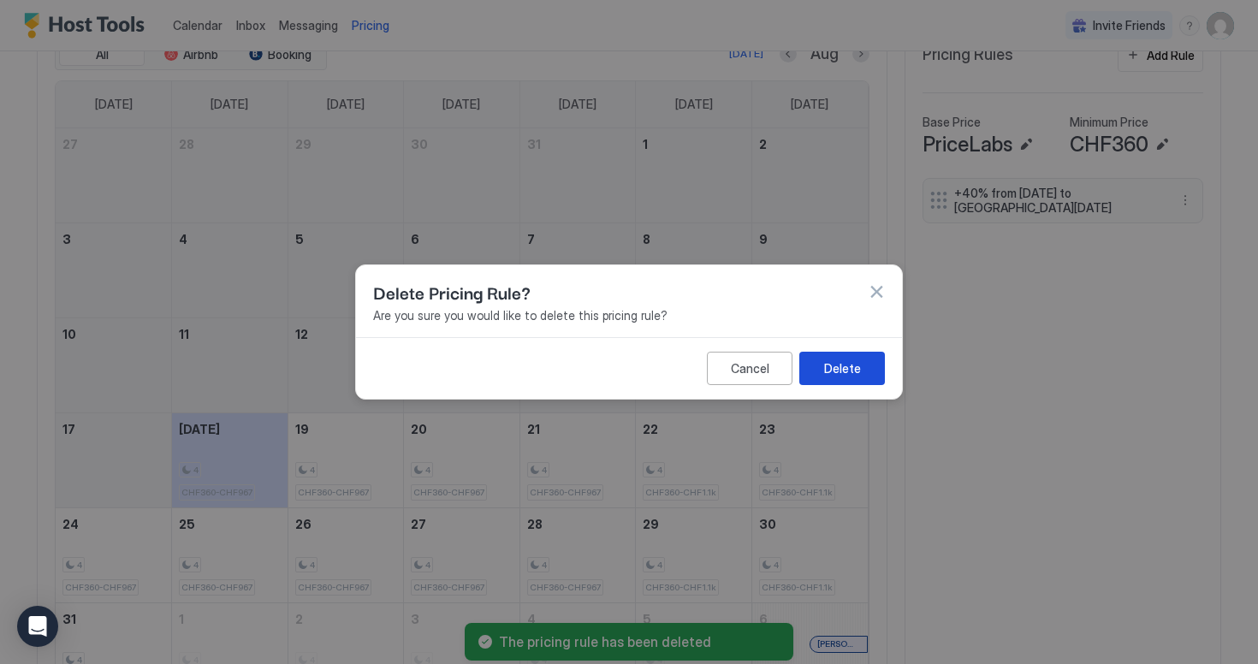
click at [824, 357] on button "Delete" at bounding box center [843, 368] width 86 height 33
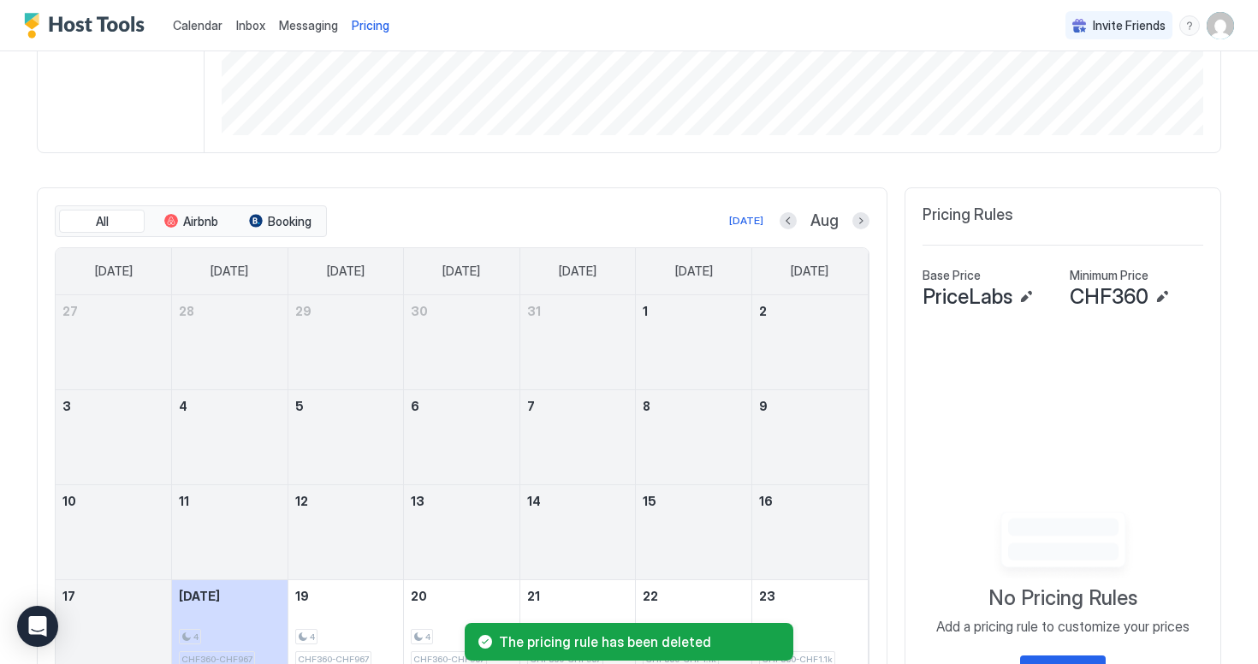
scroll to position [292, 0]
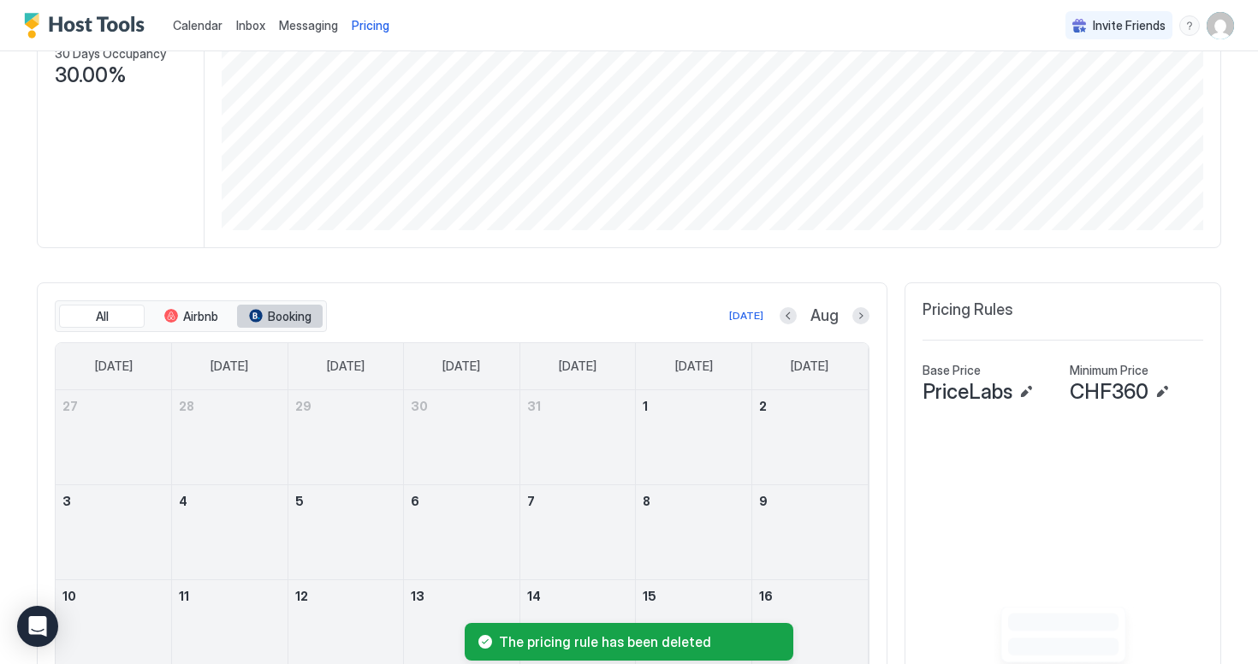
click at [262, 316] on button "Booking" at bounding box center [280, 317] width 86 height 24
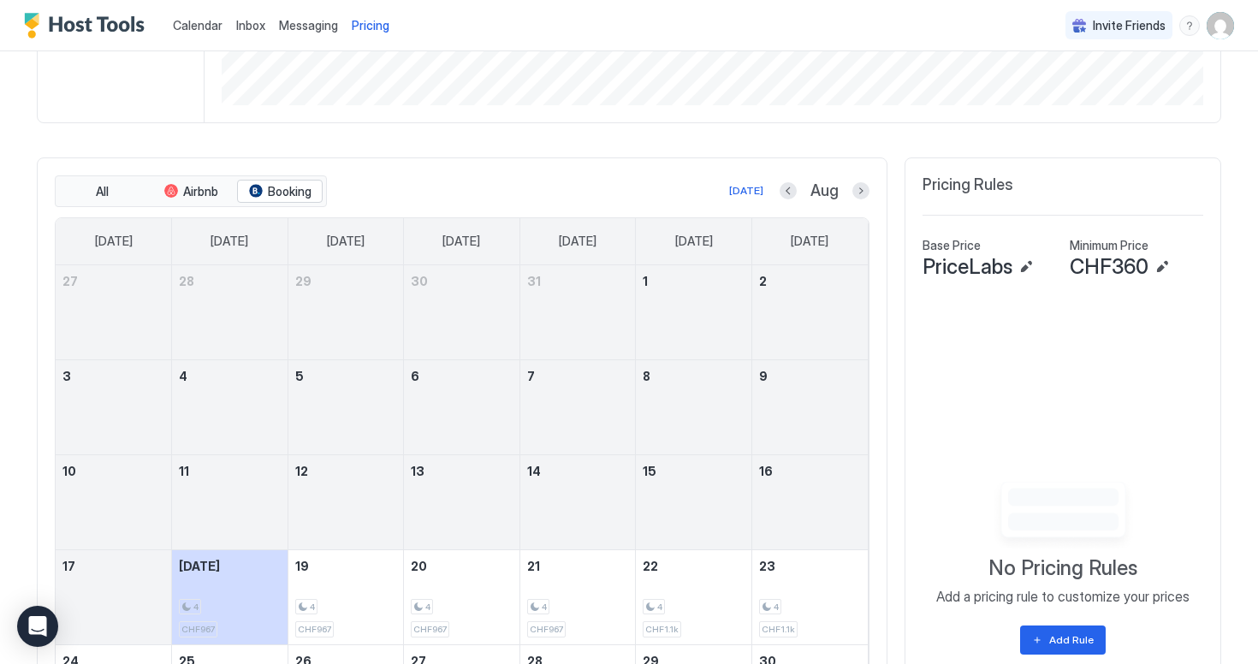
scroll to position [407, 0]
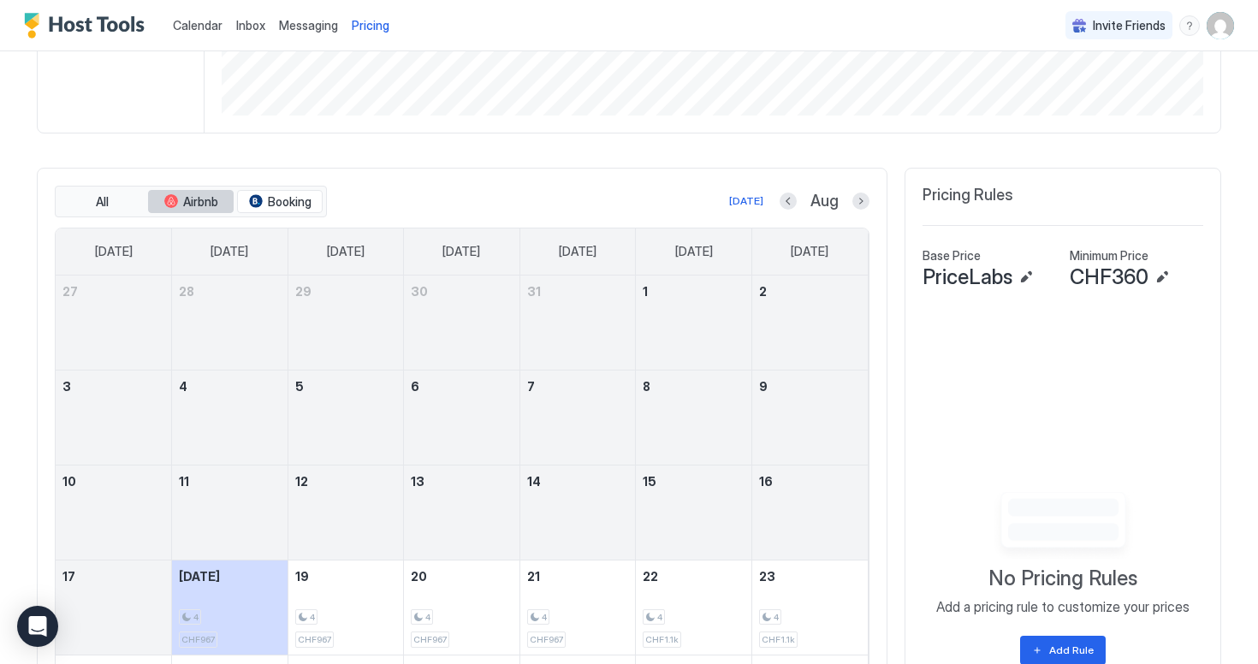
click at [199, 195] on span "Airbnb" at bounding box center [200, 201] width 35 height 15
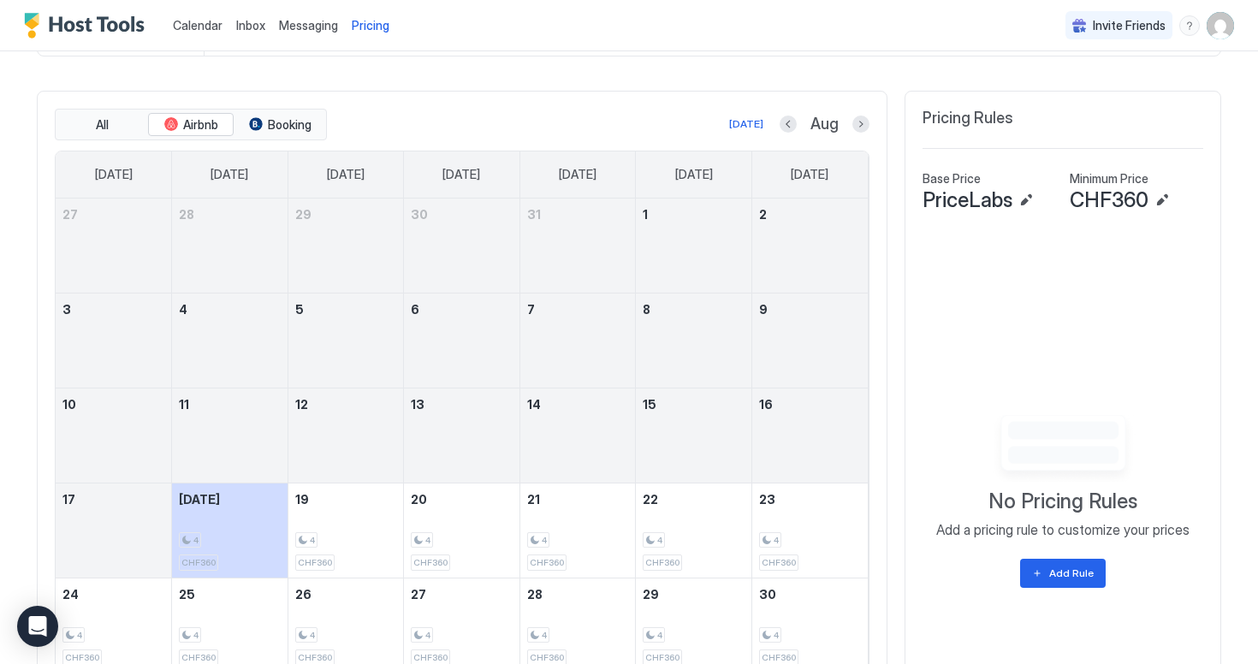
scroll to position [326, 0]
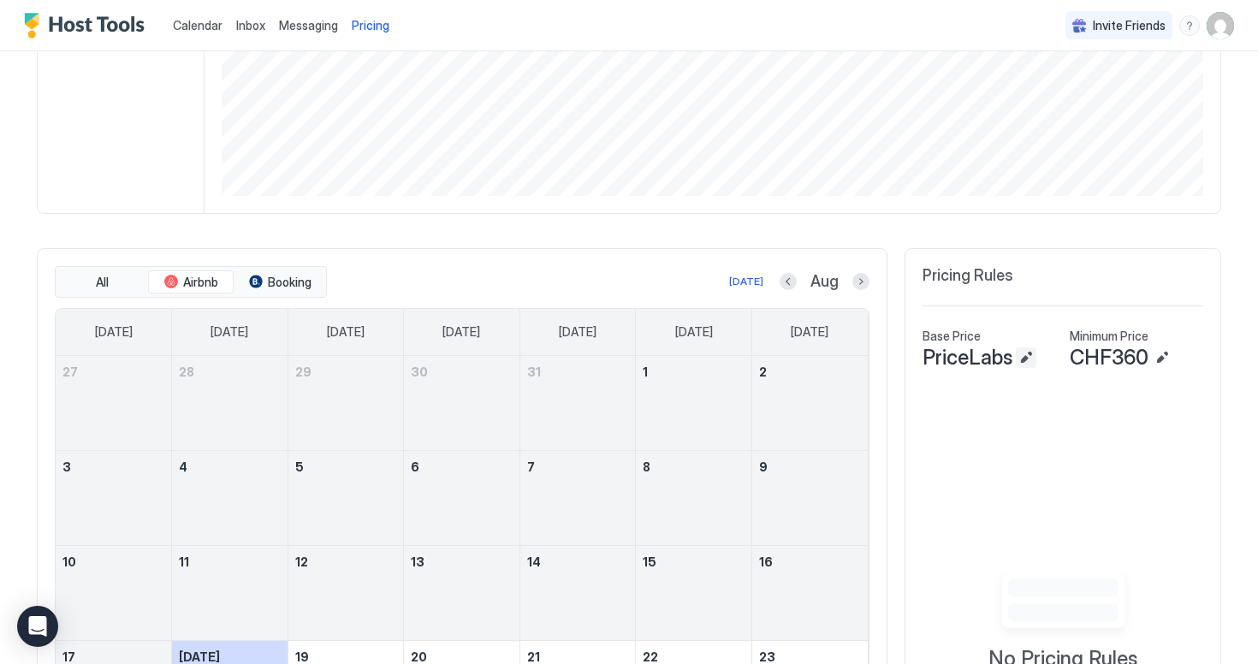
click at [1038, 354] on div "PriceLabs" at bounding box center [990, 358] width 134 height 26
click at [1024, 358] on button "Edit" at bounding box center [1026, 358] width 21 height 21
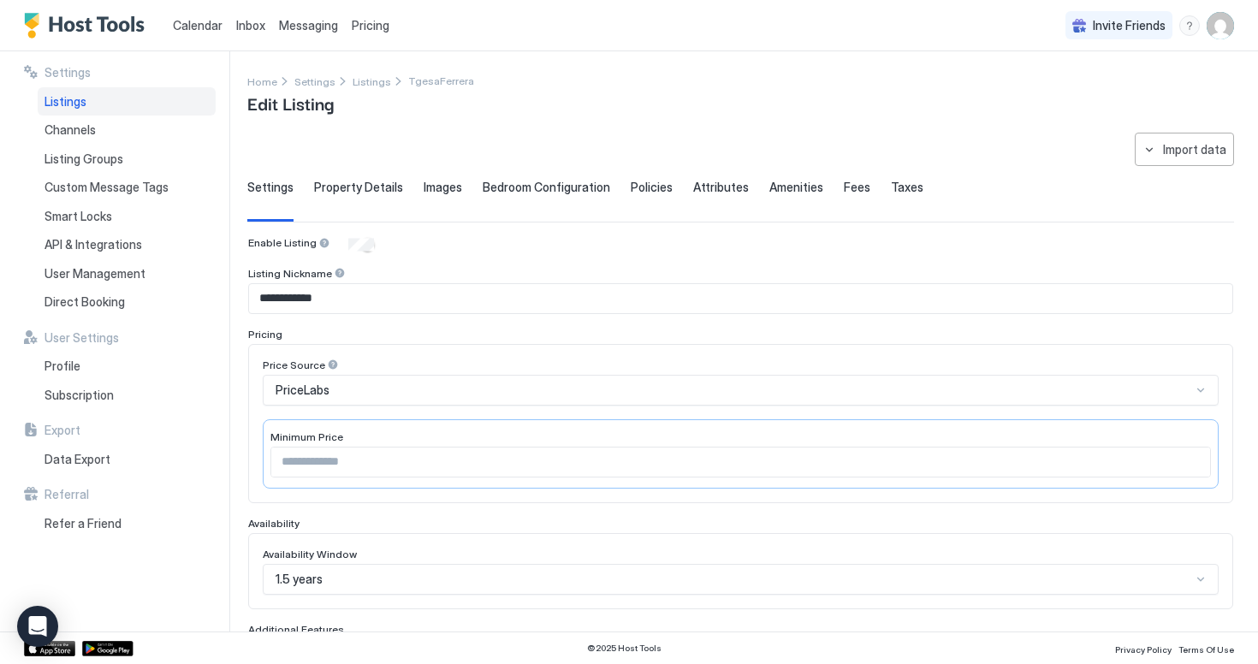
click at [366, 187] on span "Property Details" at bounding box center [358, 187] width 89 height 15
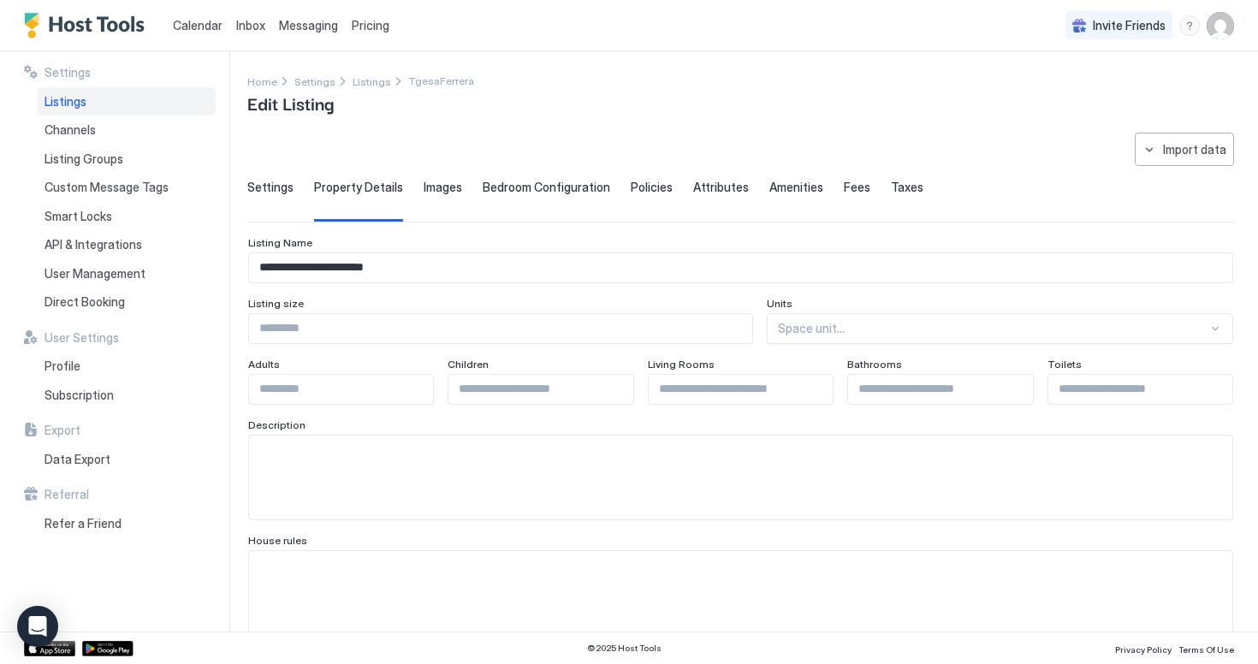
click at [446, 191] on span "Images" at bounding box center [443, 187] width 39 height 15
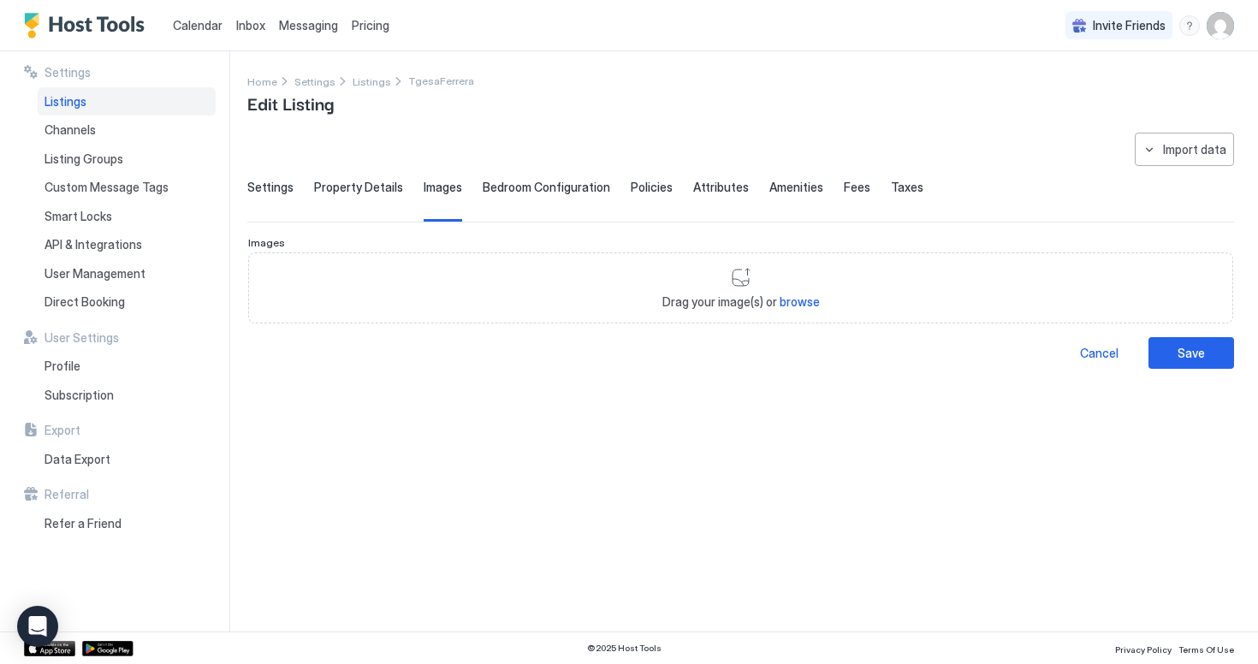
click at [522, 191] on span "Bedroom Configuration" at bounding box center [547, 187] width 128 height 15
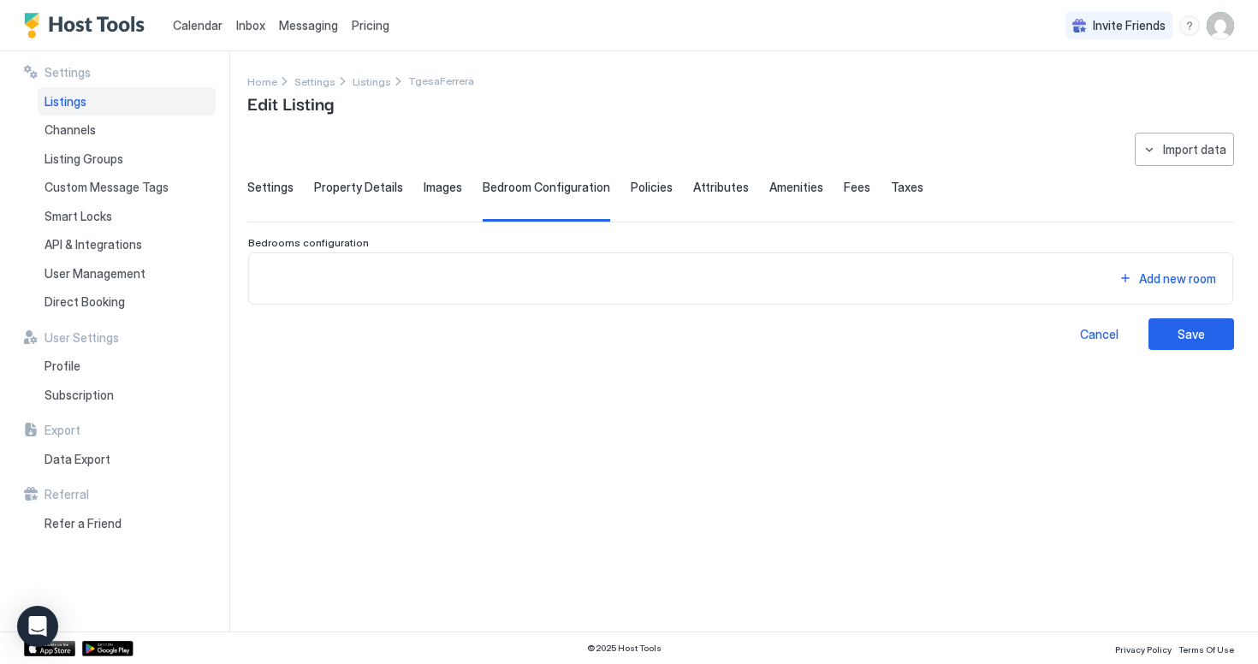
click at [646, 196] on div "Policies" at bounding box center [652, 201] width 42 height 42
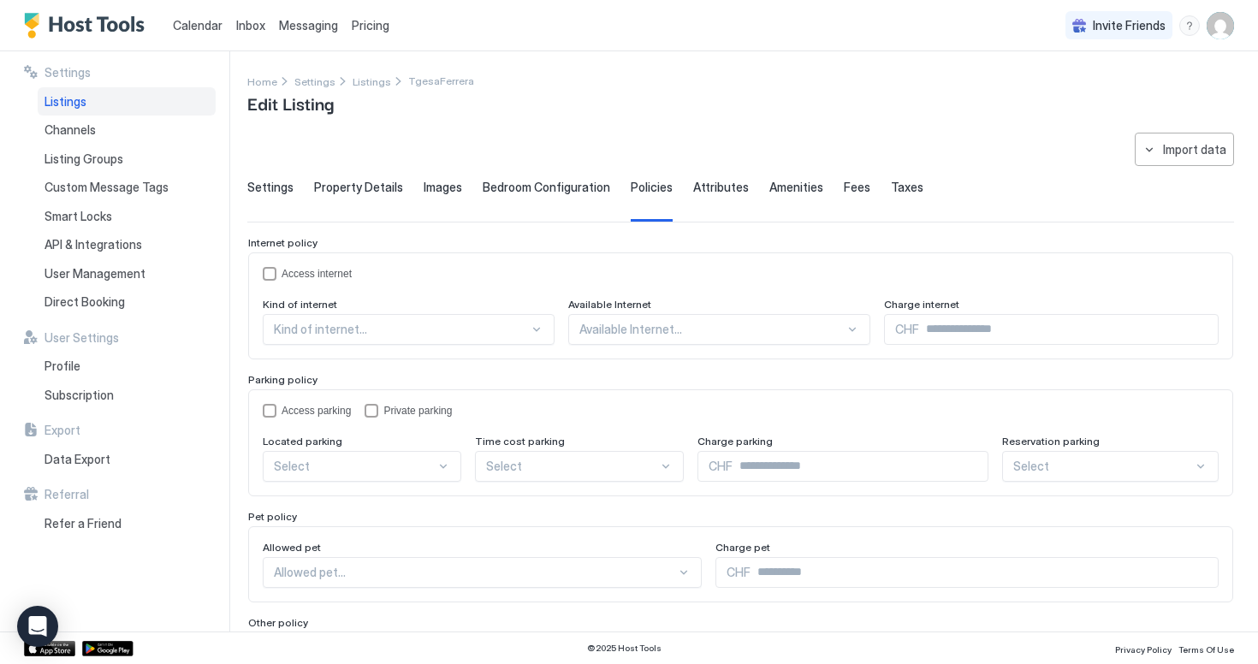
click at [731, 198] on div "Attributes" at bounding box center [721, 201] width 56 height 42
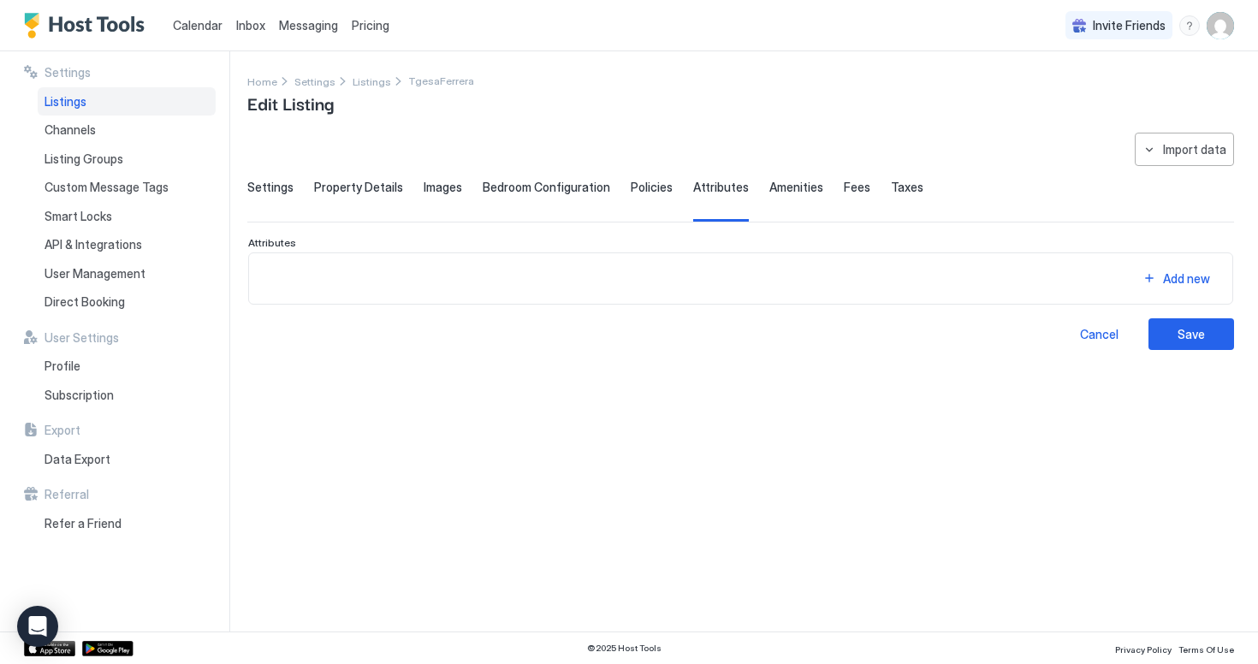
click at [780, 192] on span "Amenities" at bounding box center [797, 187] width 54 height 15
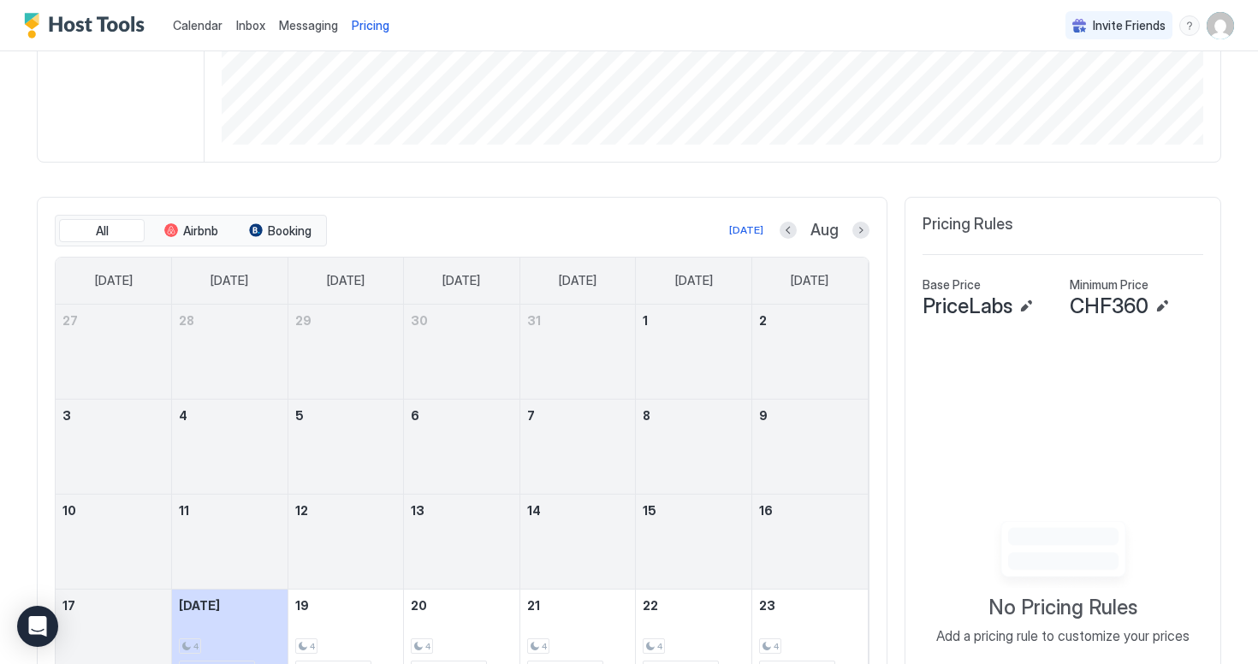
scroll to position [524, 0]
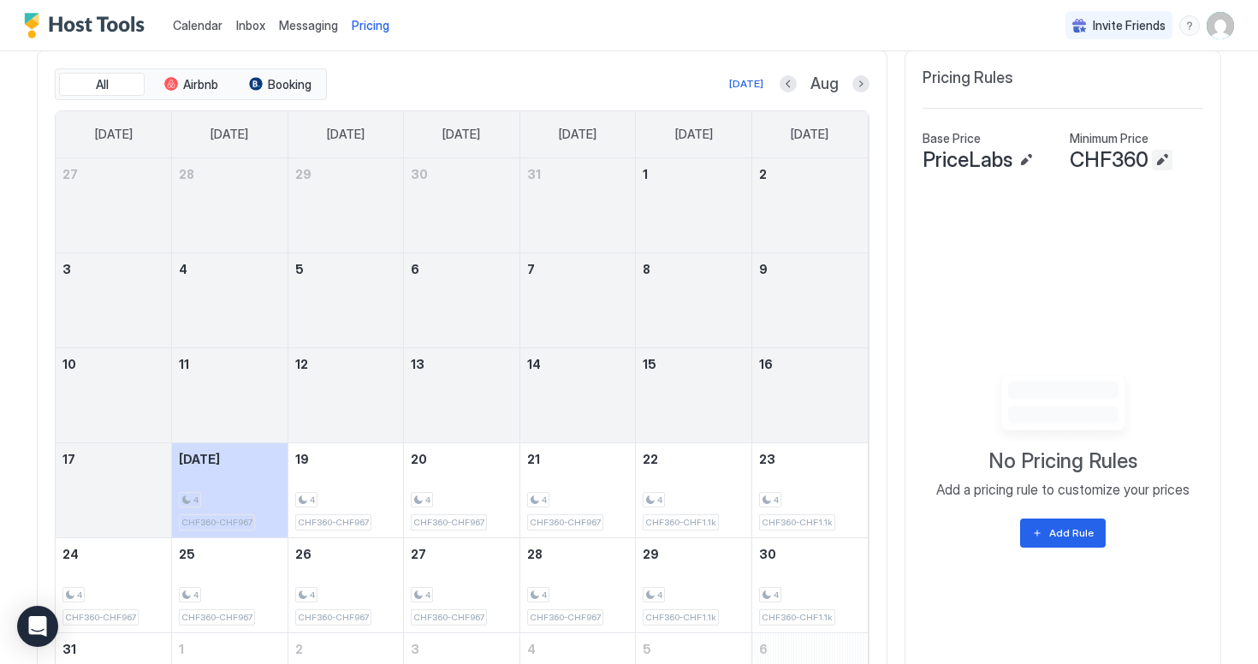
click at [1168, 170] on button "Edit" at bounding box center [1162, 160] width 21 height 21
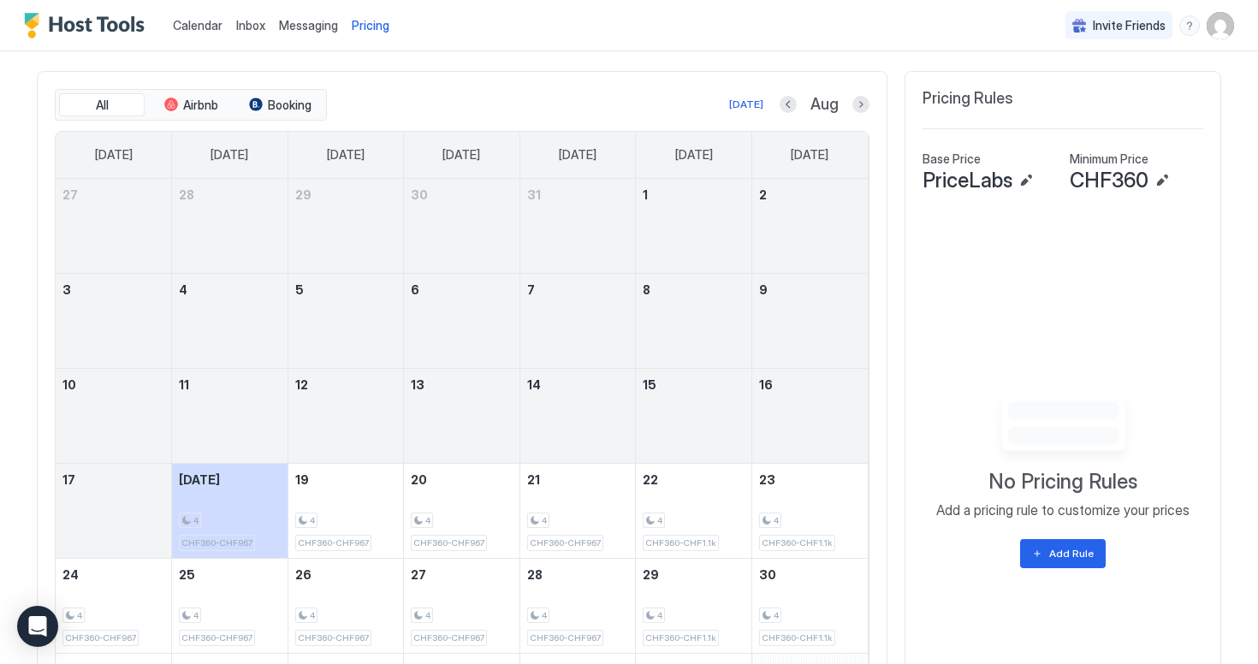
scroll to position [654, 0]
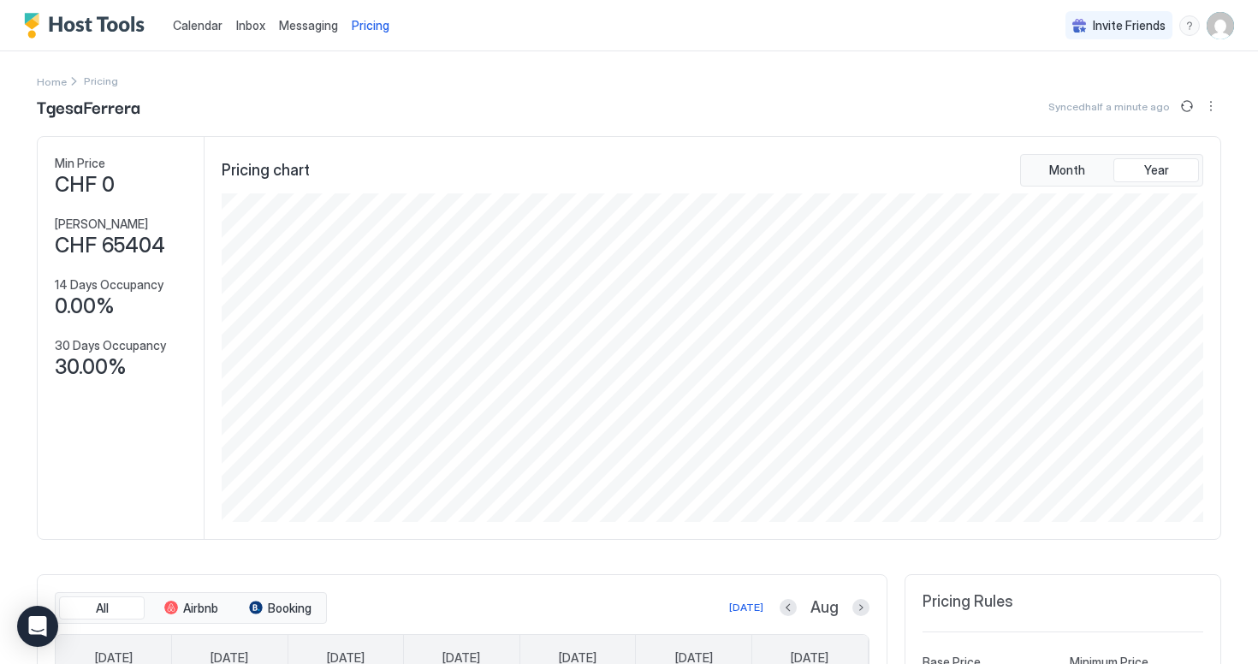
click at [248, 32] on span "Inbox" at bounding box center [250, 25] width 29 height 15
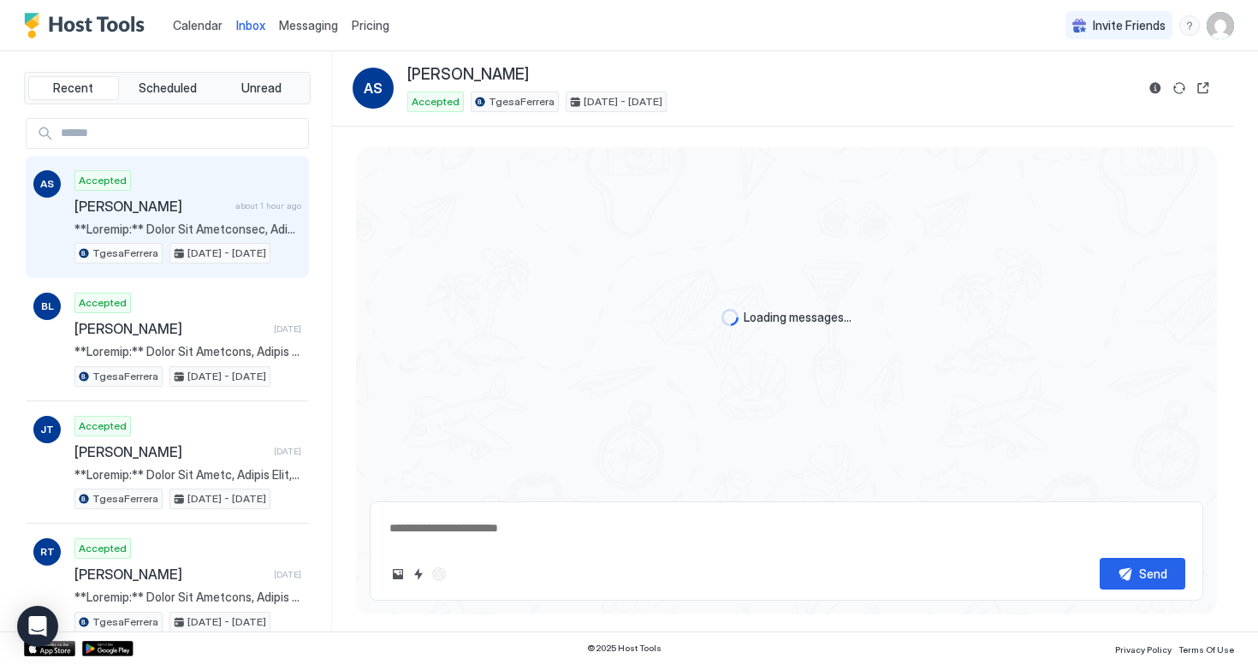
scroll to position [678, 0]
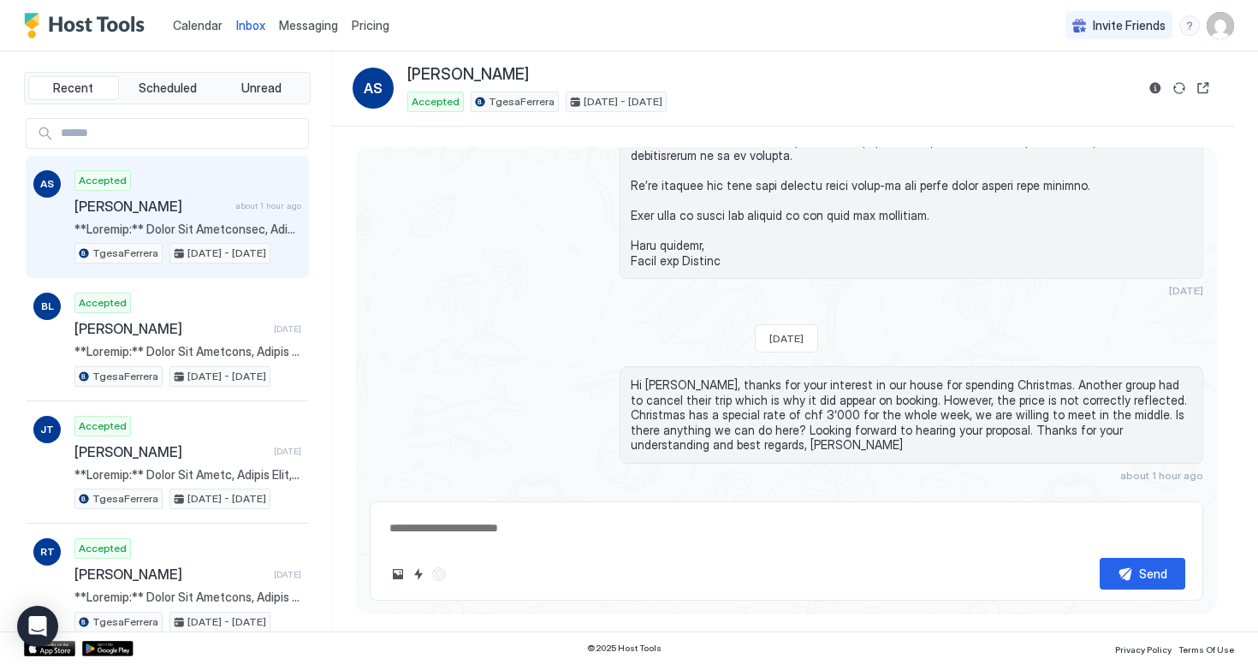
click at [192, 27] on span "Calendar" at bounding box center [198, 25] width 50 height 15
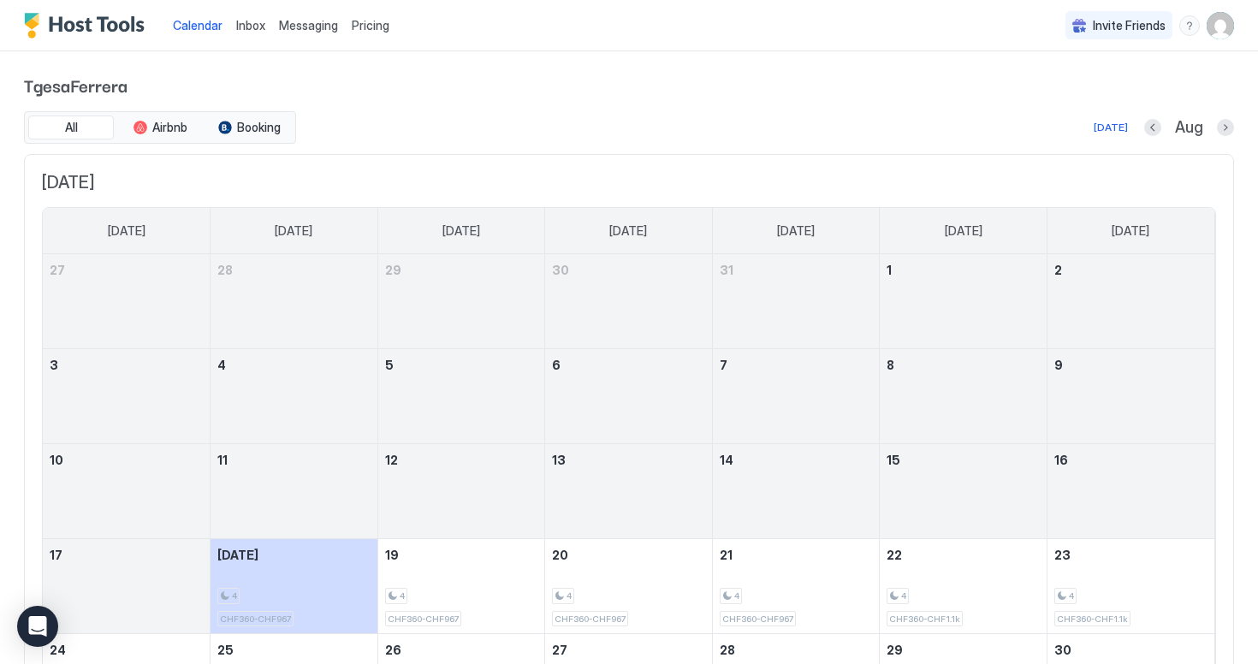
click at [80, 9] on div "Calendar Inbox Messaging Pricing" at bounding box center [210, 25] width 372 height 51
click at [80, 14] on img "Host Tools Logo" at bounding box center [88, 26] width 128 height 26
click at [387, 34] on div "Pricing" at bounding box center [370, 25] width 51 height 29
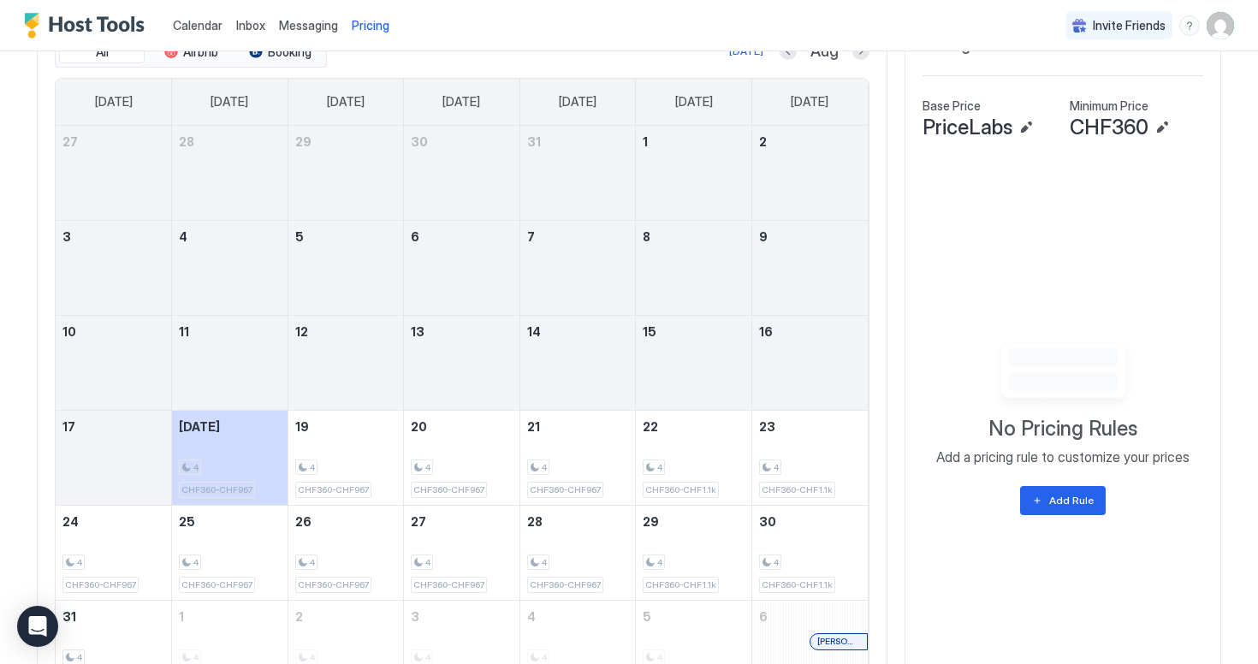
scroll to position [428, 0]
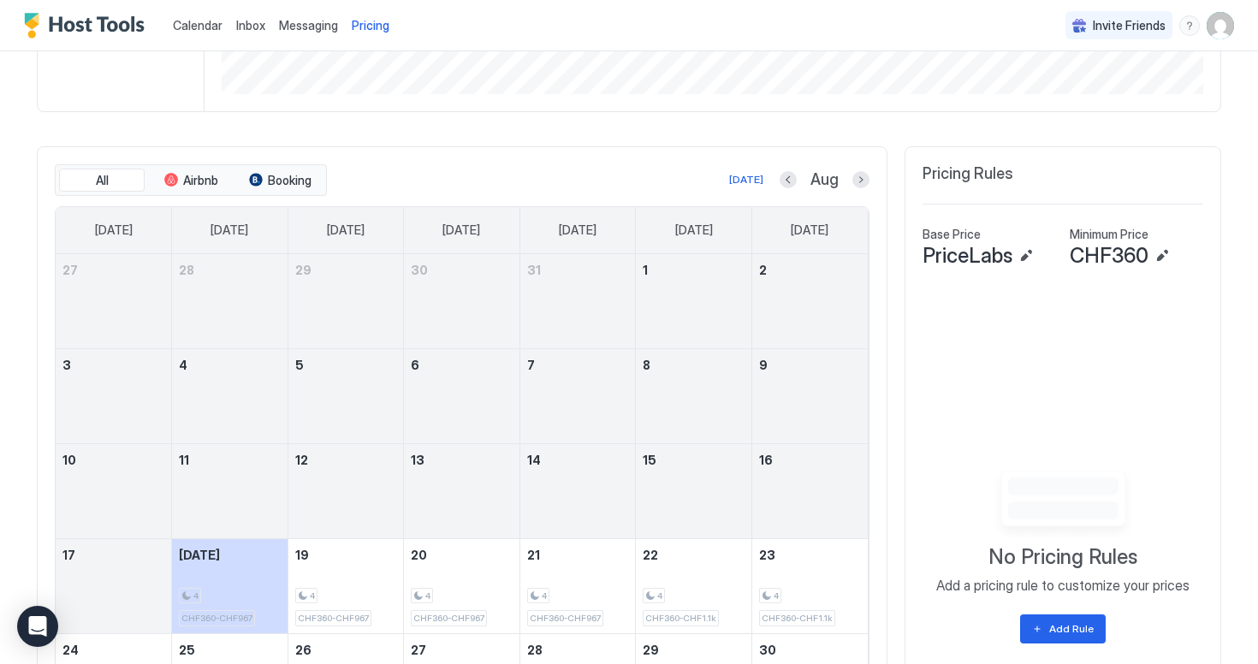
click at [240, 22] on span "Inbox" at bounding box center [250, 25] width 29 height 15
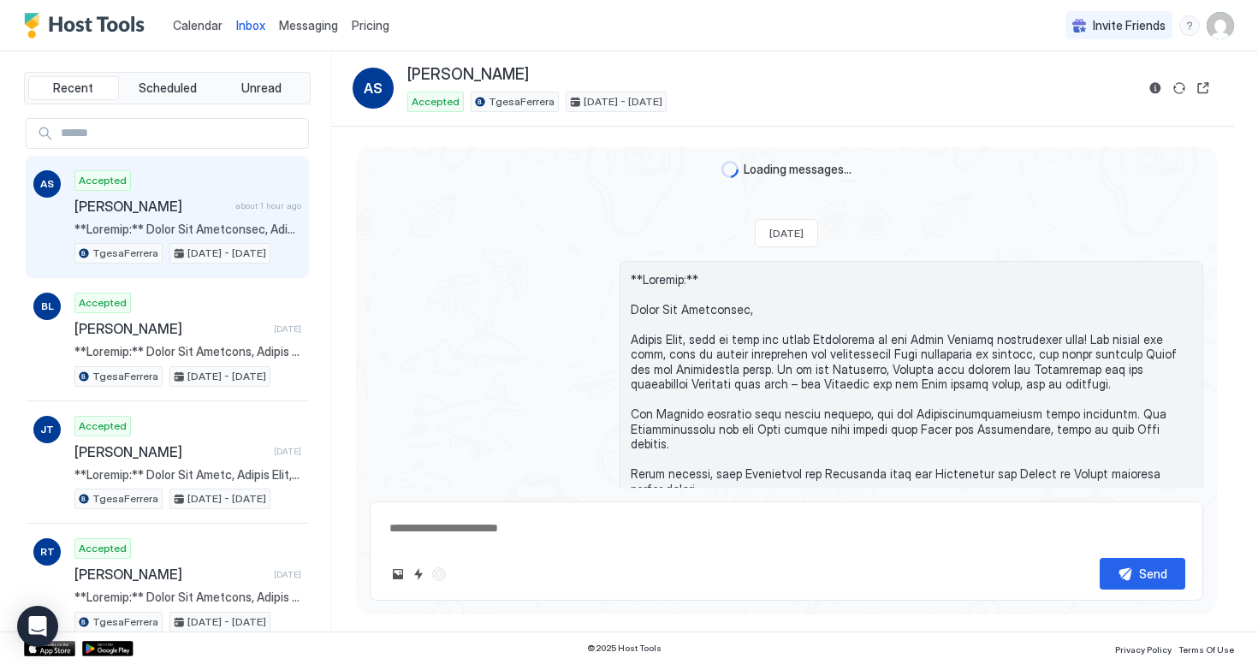
scroll to position [641, 0]
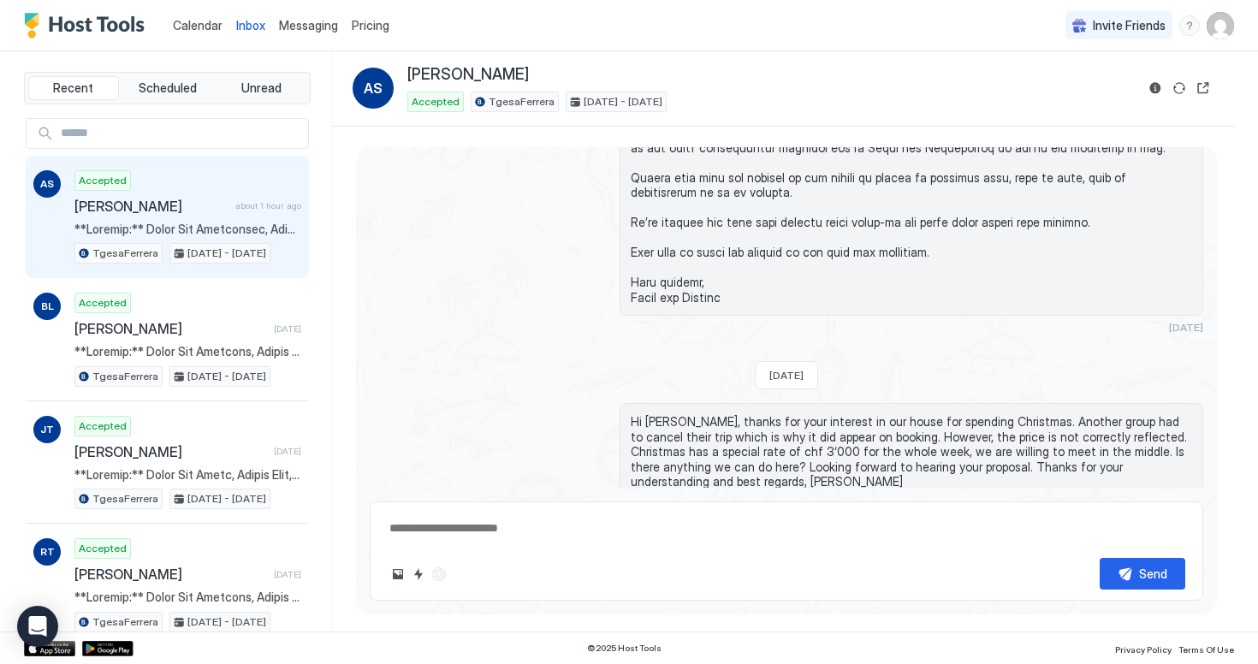
type textarea "*"
click at [203, 30] on span "Calendar" at bounding box center [198, 25] width 50 height 15
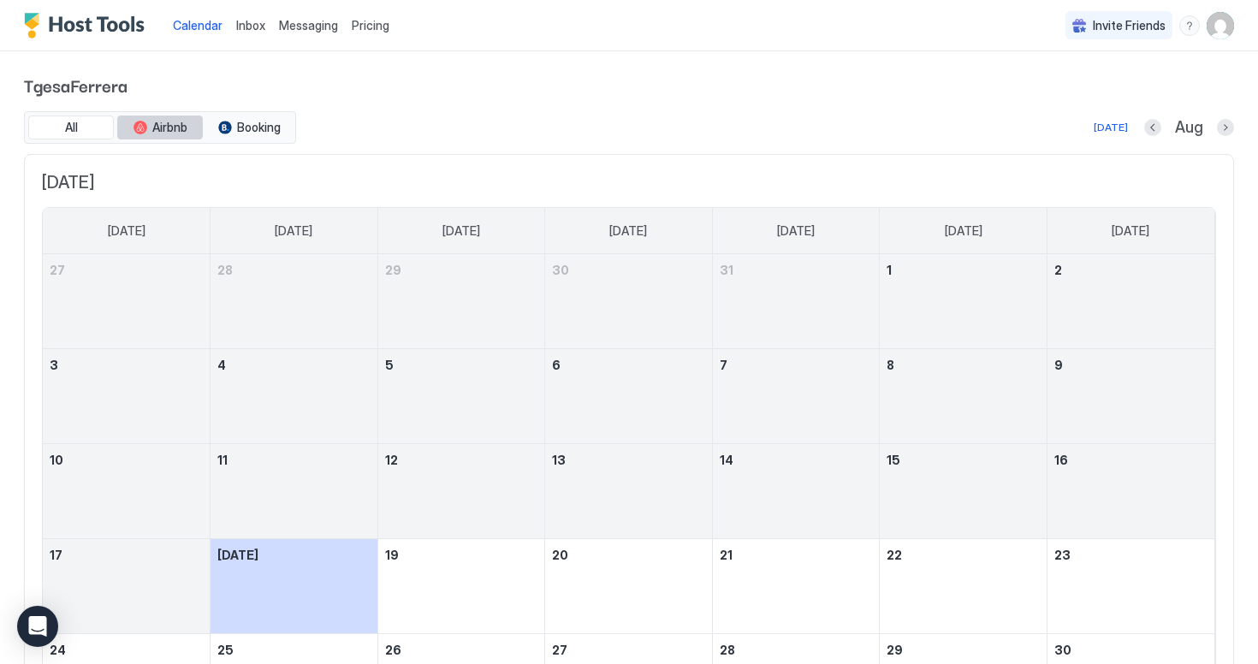
click at [155, 116] on button "Airbnb" at bounding box center [160, 128] width 86 height 24
click at [143, 20] on img "Host Tools Logo" at bounding box center [88, 26] width 128 height 26
click at [1226, 16] on img "User profile" at bounding box center [1220, 25] width 27 height 27
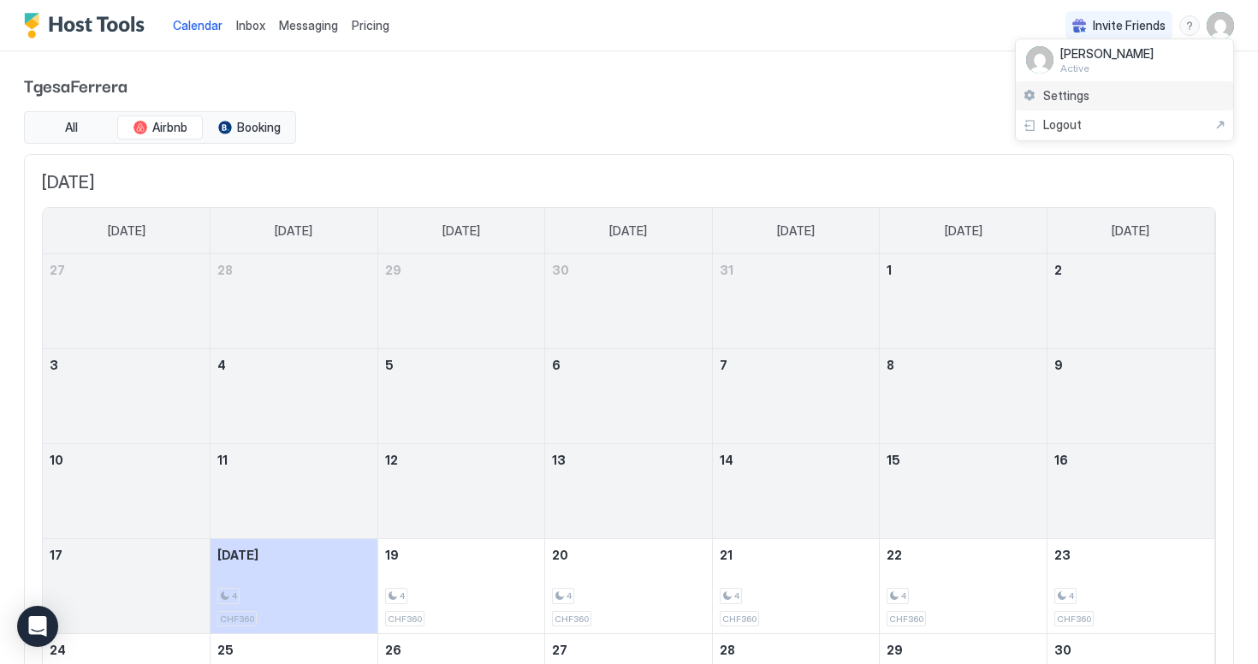
click at [1083, 99] on span "Settings" at bounding box center [1067, 95] width 46 height 15
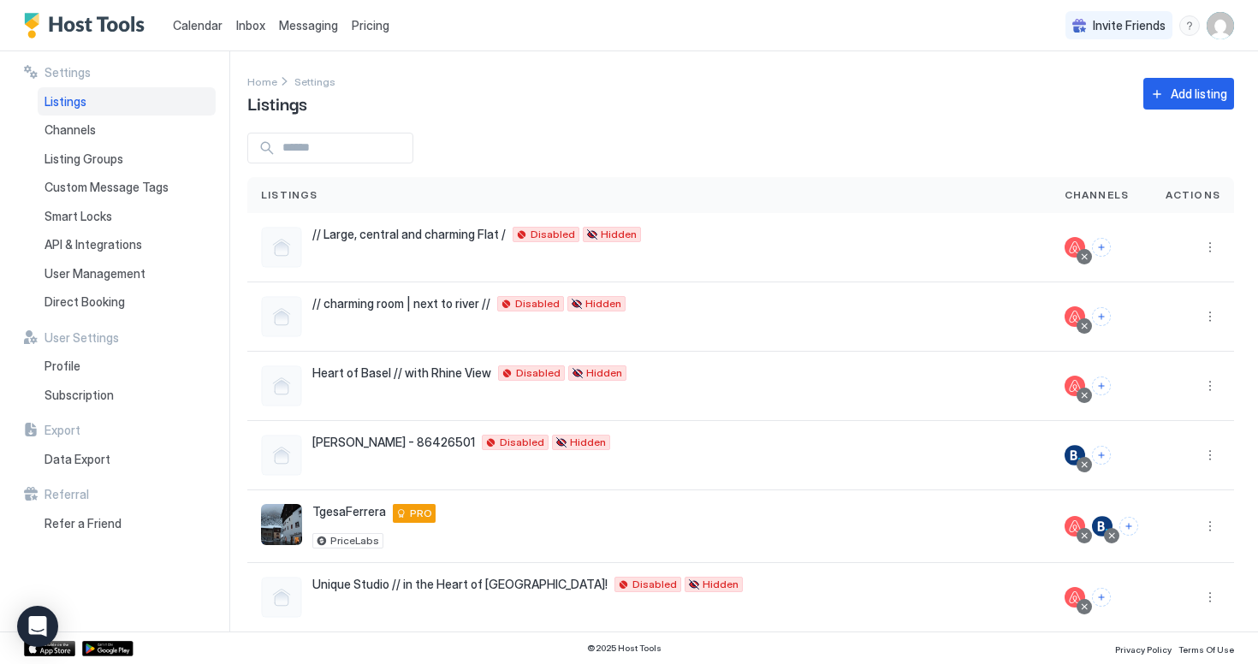
scroll to position [91, 0]
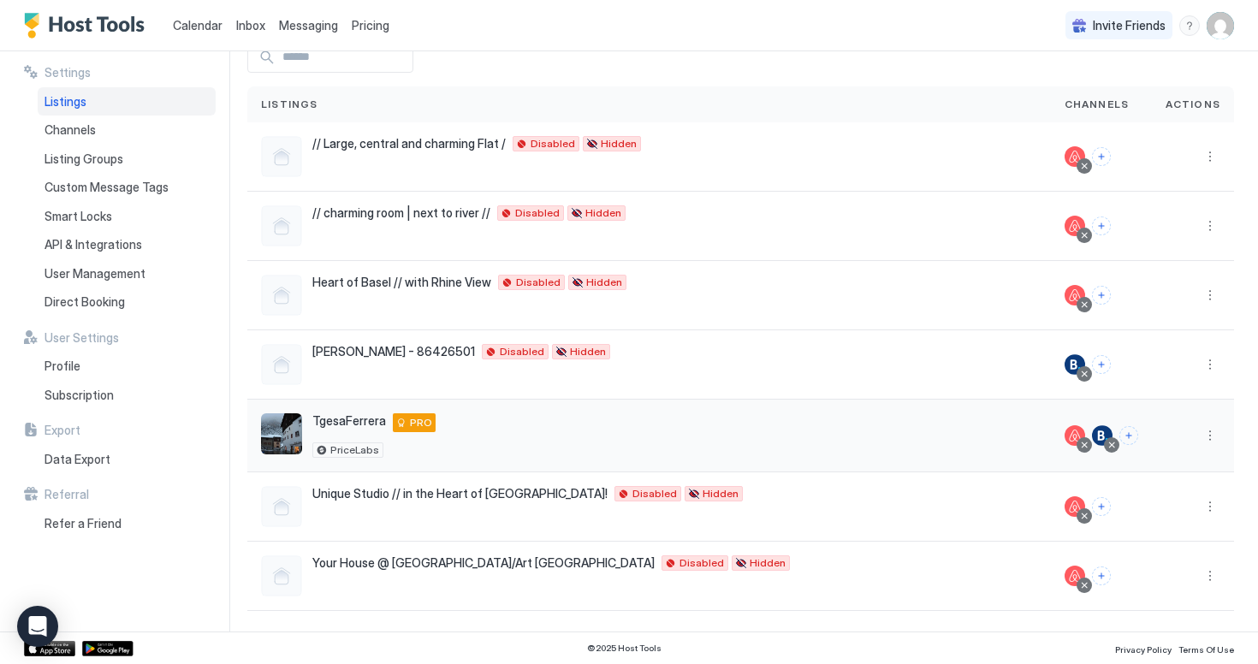
click at [1114, 447] on div at bounding box center [1112, 445] width 9 height 9
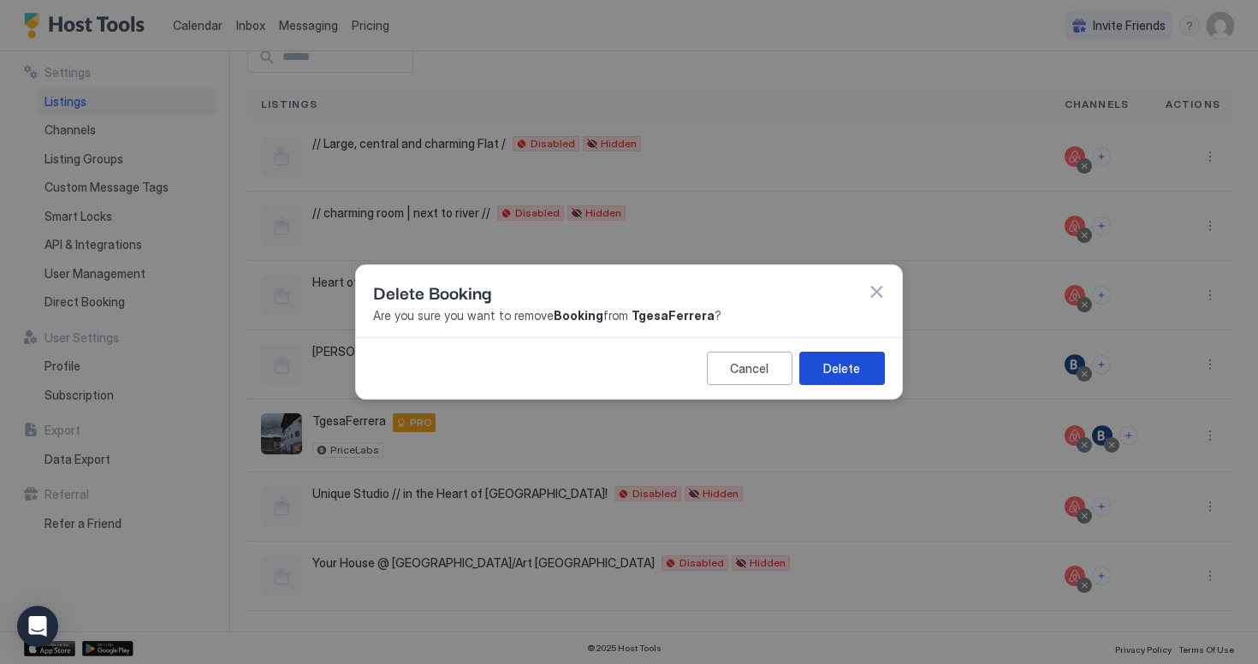
click at [842, 356] on button "Delete" at bounding box center [843, 368] width 86 height 33
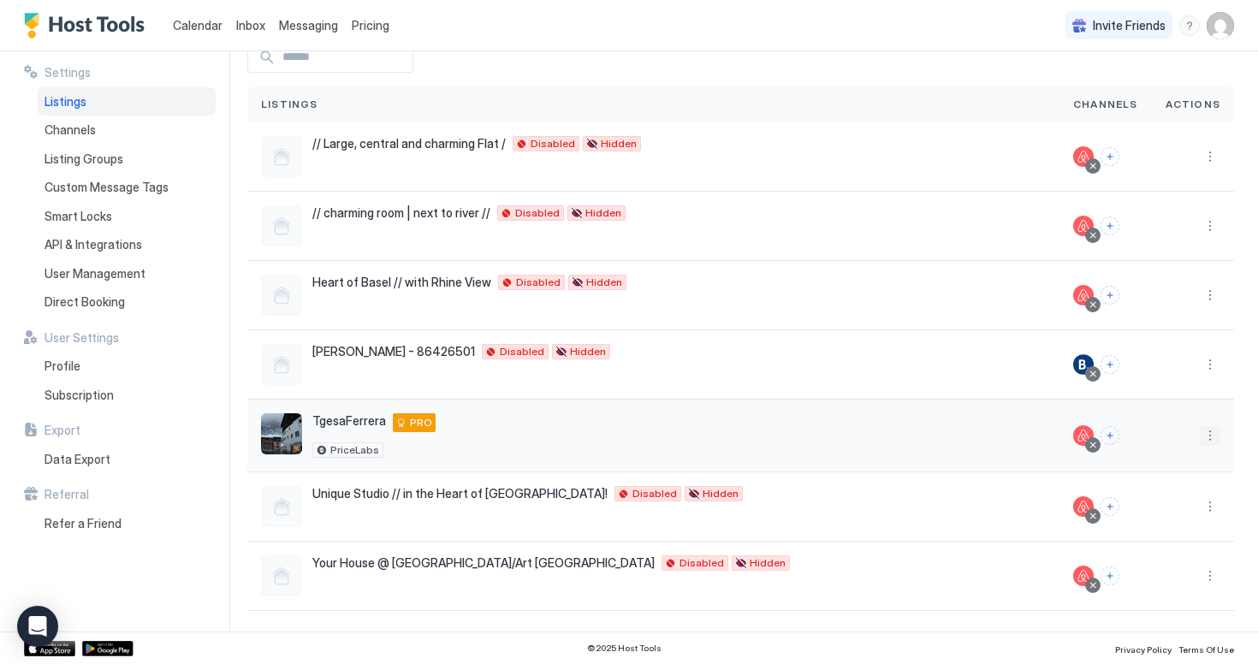
click at [1217, 432] on button "More options" at bounding box center [1210, 435] width 21 height 21
click at [1186, 512] on span "Listing Settings" at bounding box center [1171, 515] width 76 height 13
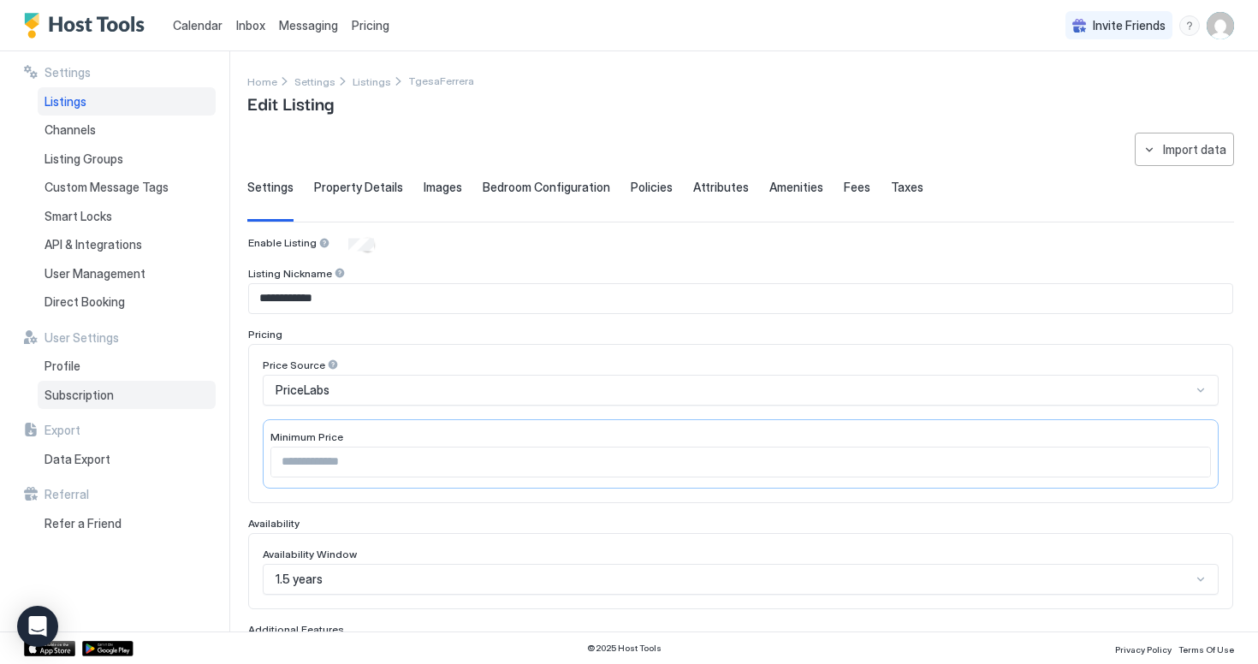
click at [130, 395] on div "Subscription" at bounding box center [127, 395] width 178 height 29
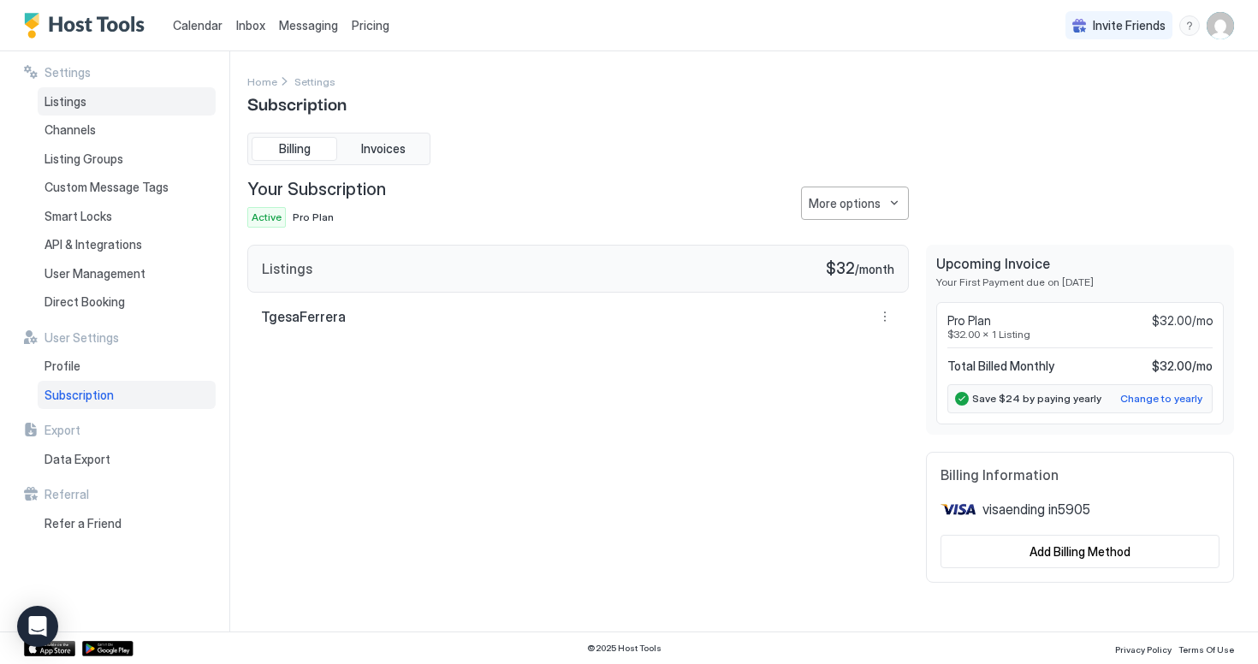
click at [132, 112] on div "Listings" at bounding box center [127, 101] width 178 height 29
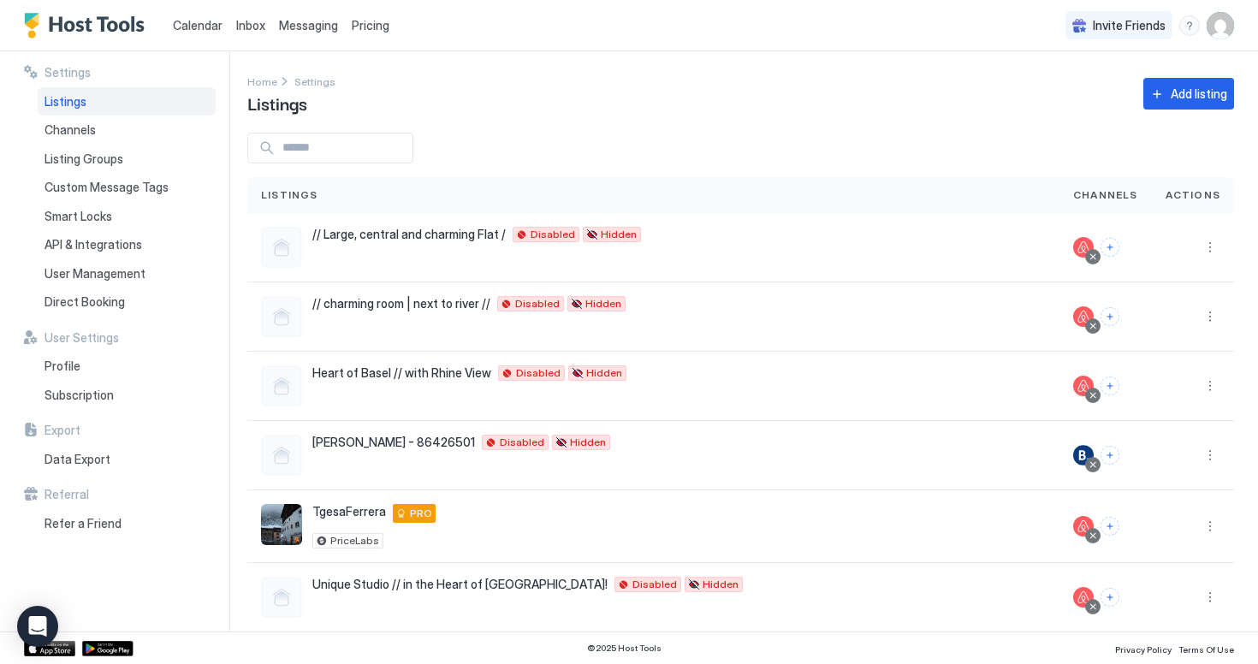
click at [363, 25] on span "Pricing" at bounding box center [371, 25] width 38 height 15
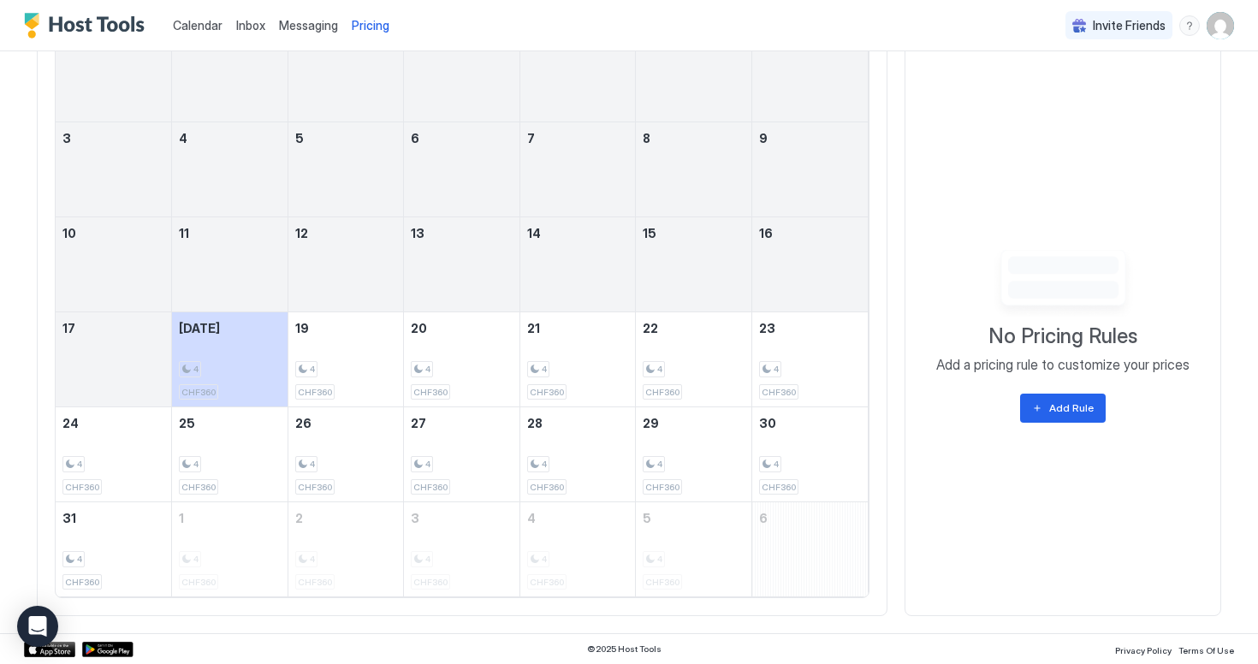
scroll to position [501, 0]
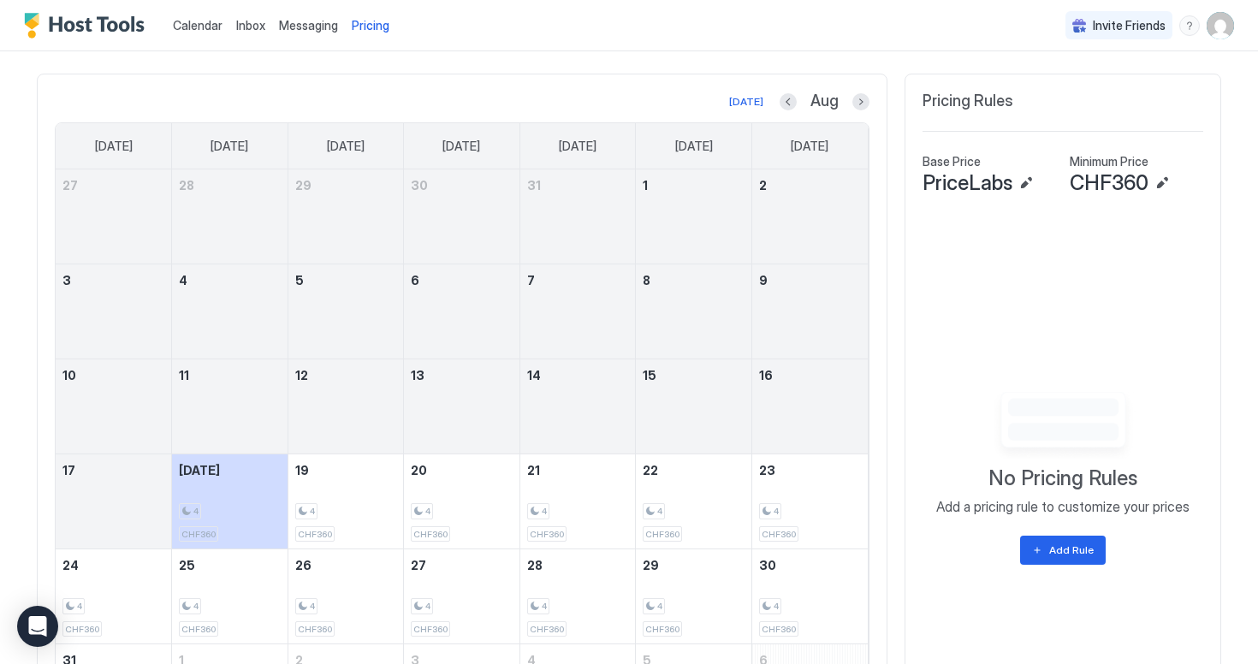
click at [984, 186] on span "PriceLabs" at bounding box center [968, 183] width 90 height 26
click at [1022, 186] on button "Edit" at bounding box center [1026, 183] width 21 height 21
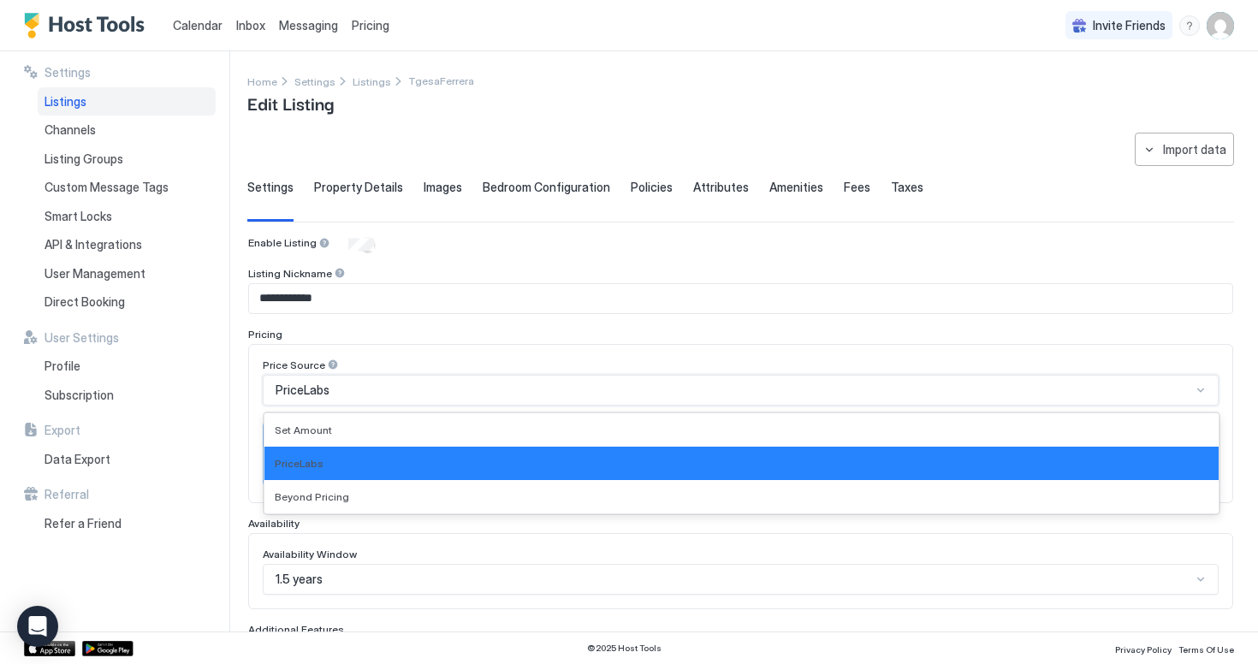
click at [370, 400] on div "PriceLabs" at bounding box center [741, 390] width 956 height 31
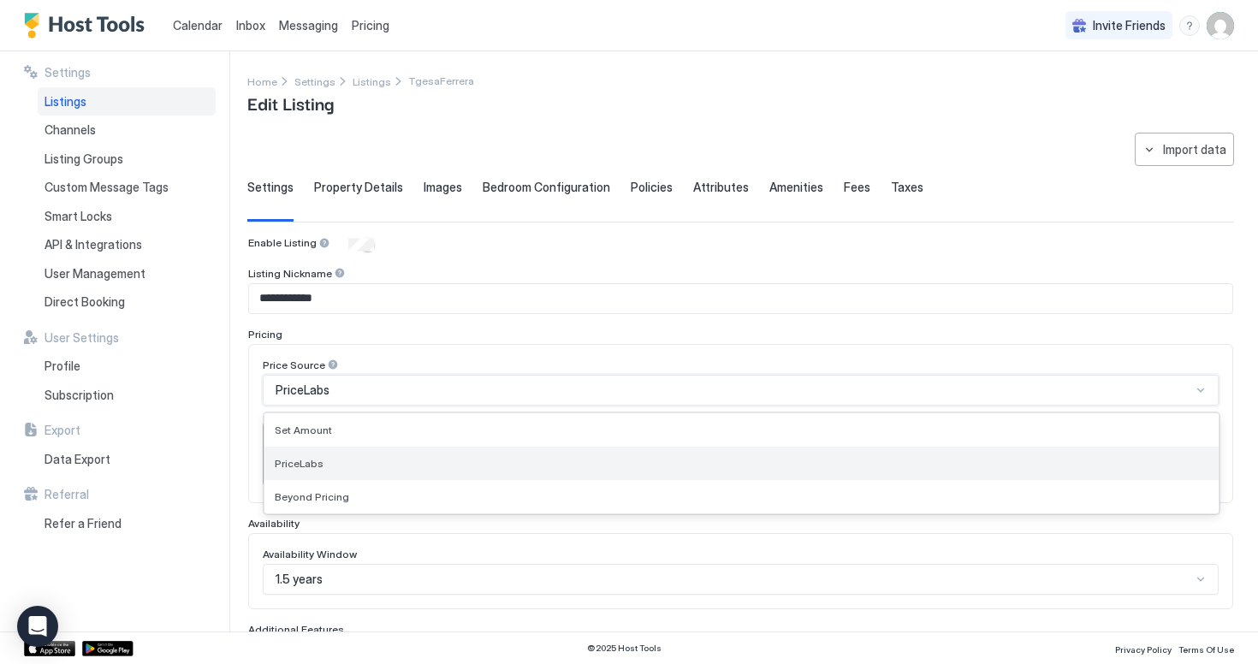
click at [377, 467] on div "PriceLabs" at bounding box center [742, 463] width 934 height 13
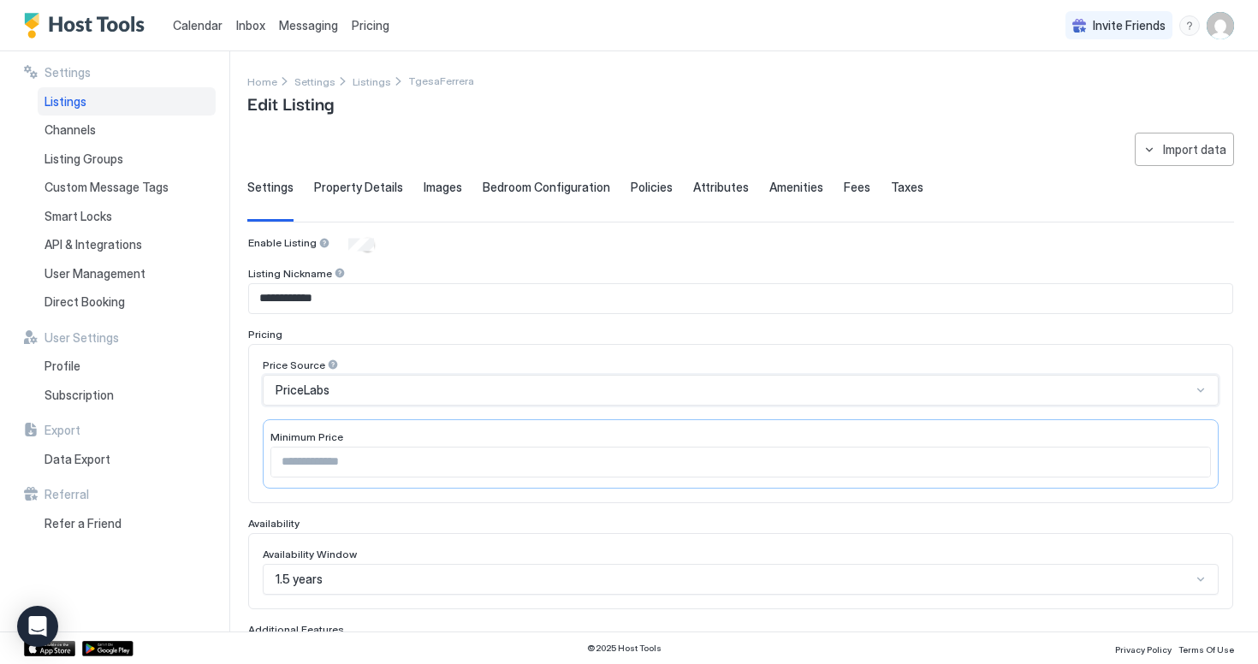
click at [389, 396] on div "PriceLabs" at bounding box center [734, 390] width 916 height 15
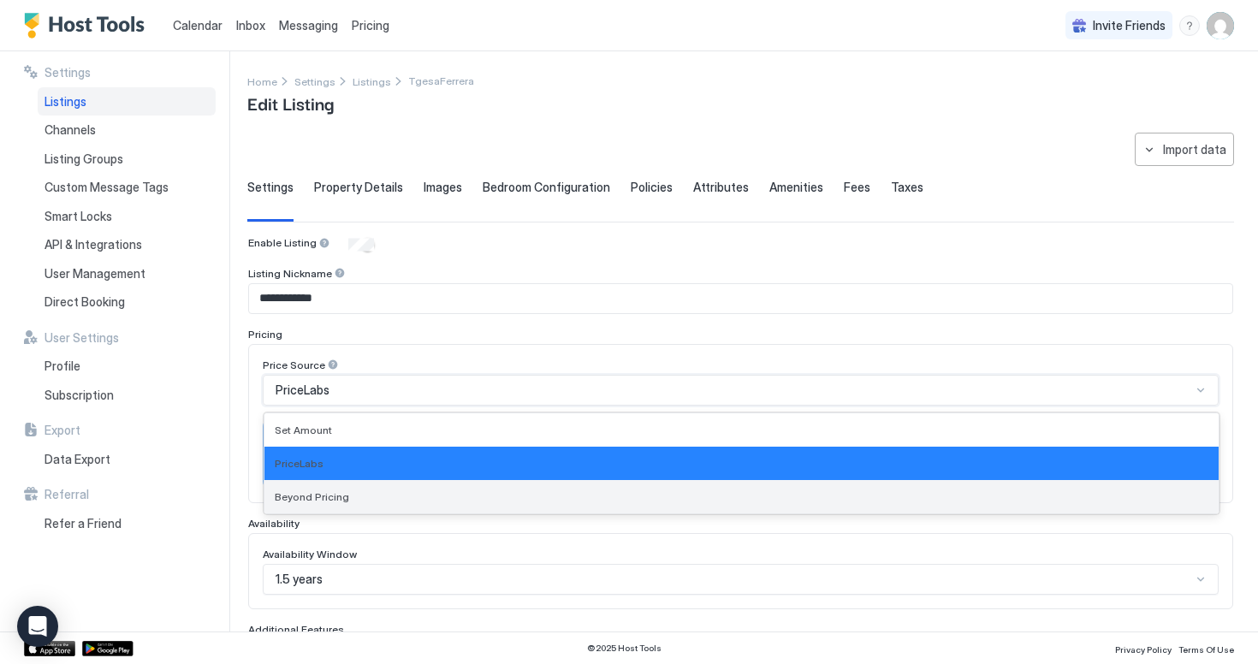
click at [380, 485] on div "Beyond Pricing" at bounding box center [742, 496] width 955 height 33
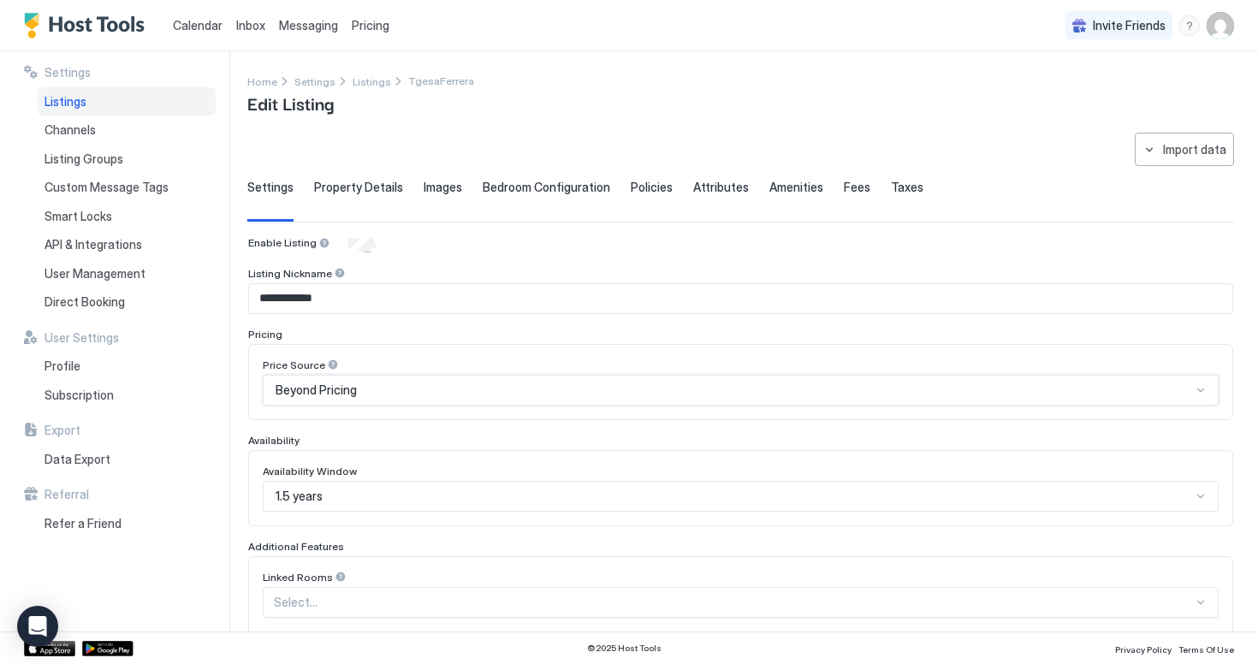
click at [402, 393] on div "Beyond Pricing" at bounding box center [734, 390] width 916 height 15
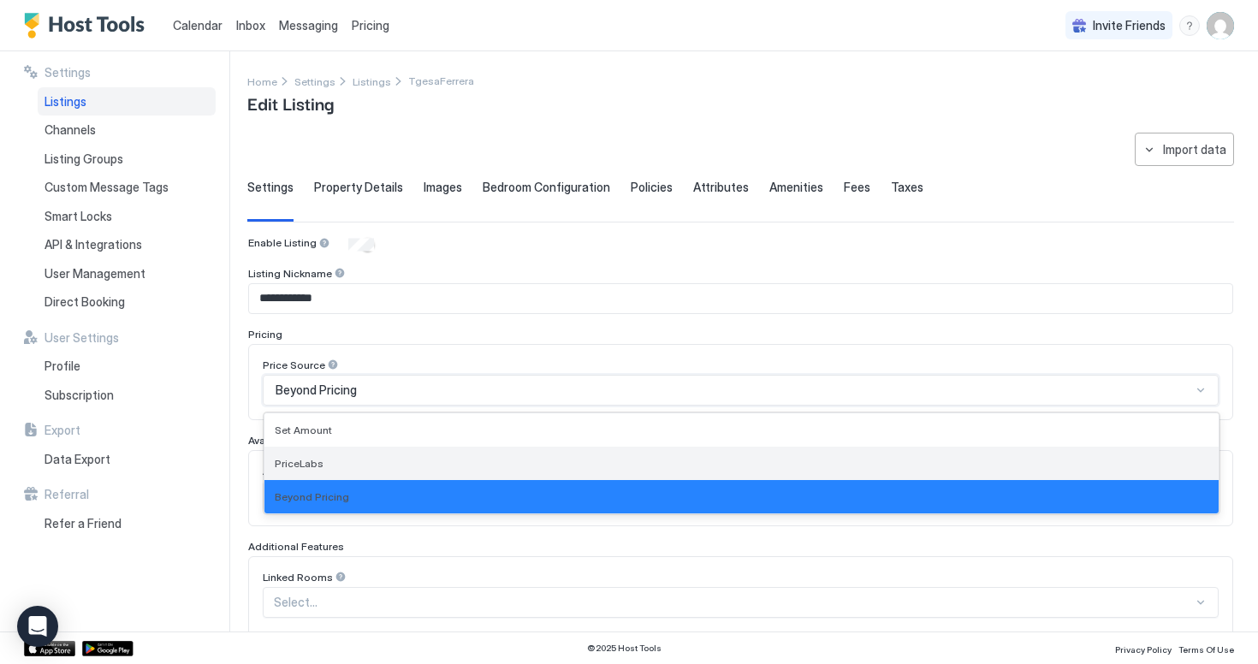
click at [394, 449] on div "PriceLabs" at bounding box center [742, 463] width 955 height 33
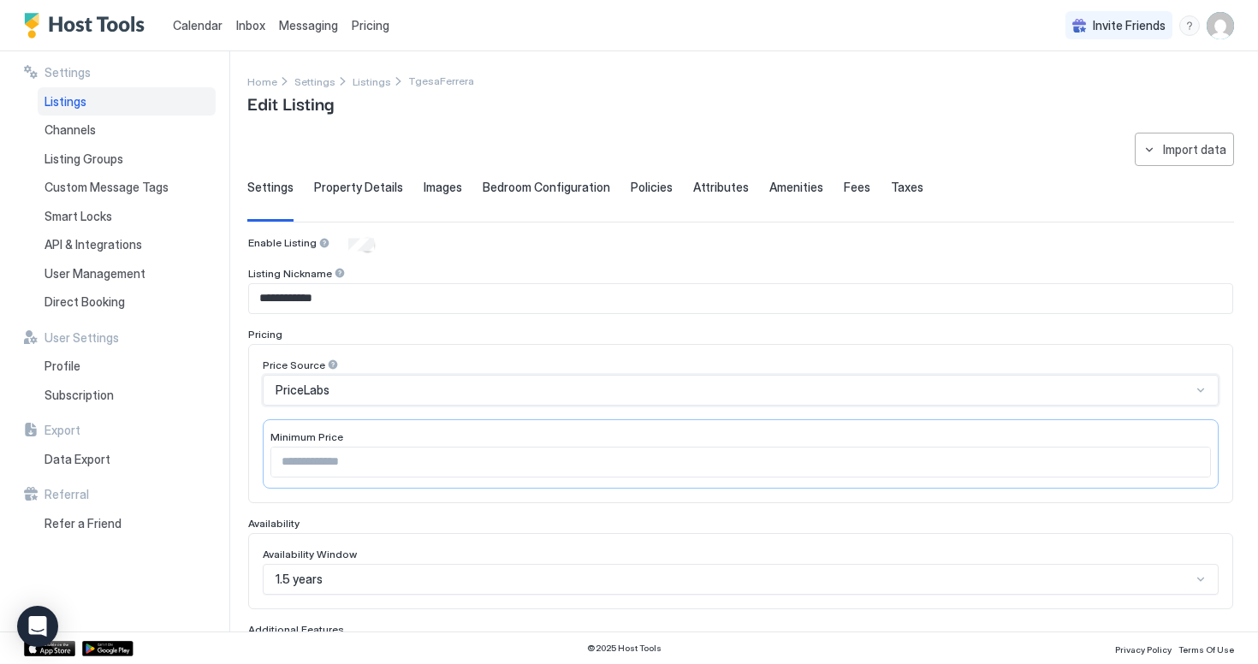
click at [407, 401] on div "PriceLabs" at bounding box center [741, 390] width 956 height 31
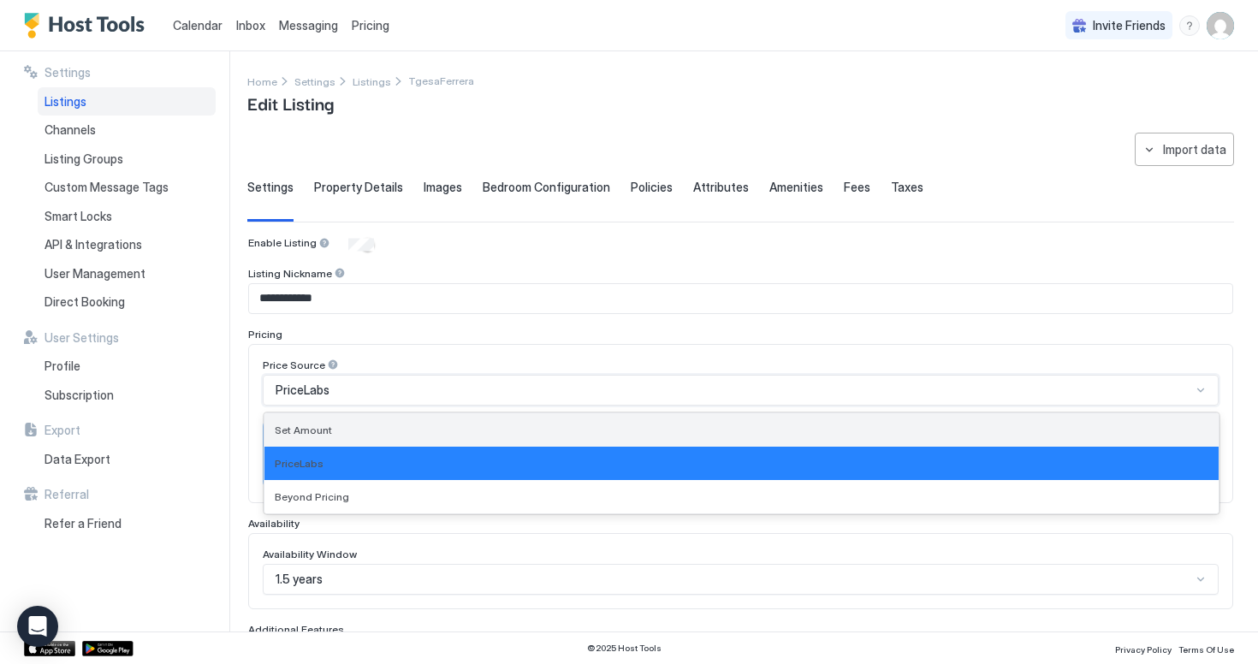
click at [394, 431] on div "Set Amount" at bounding box center [742, 430] width 934 height 13
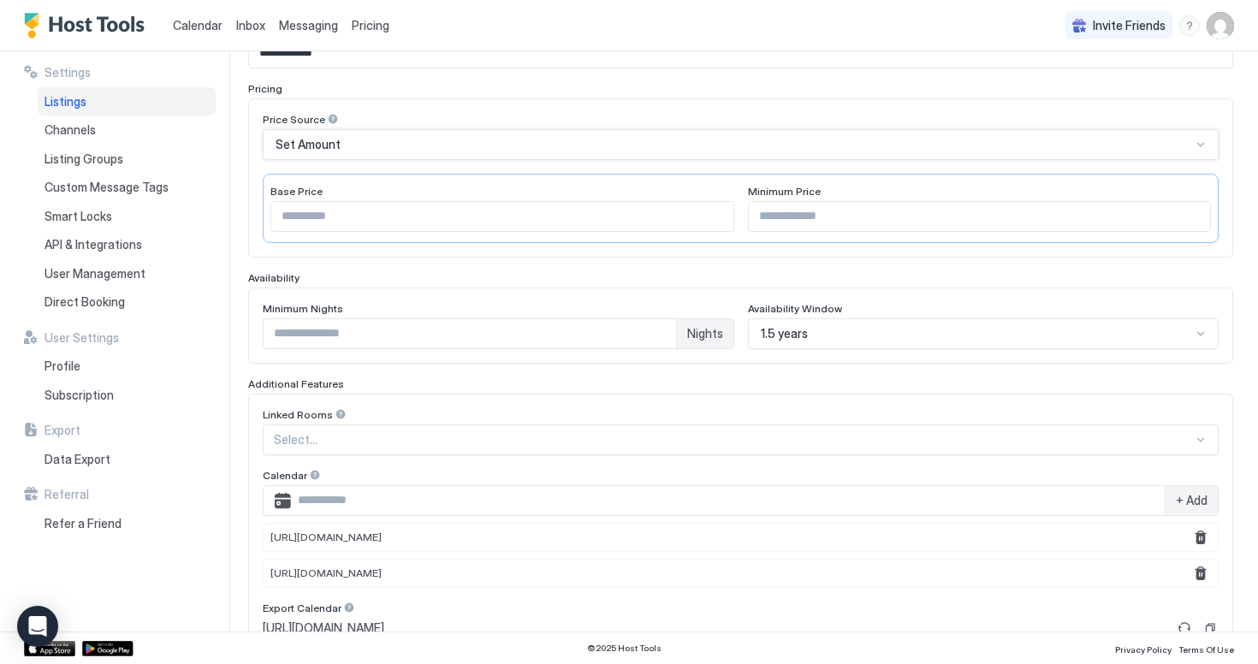
scroll to position [216, 0]
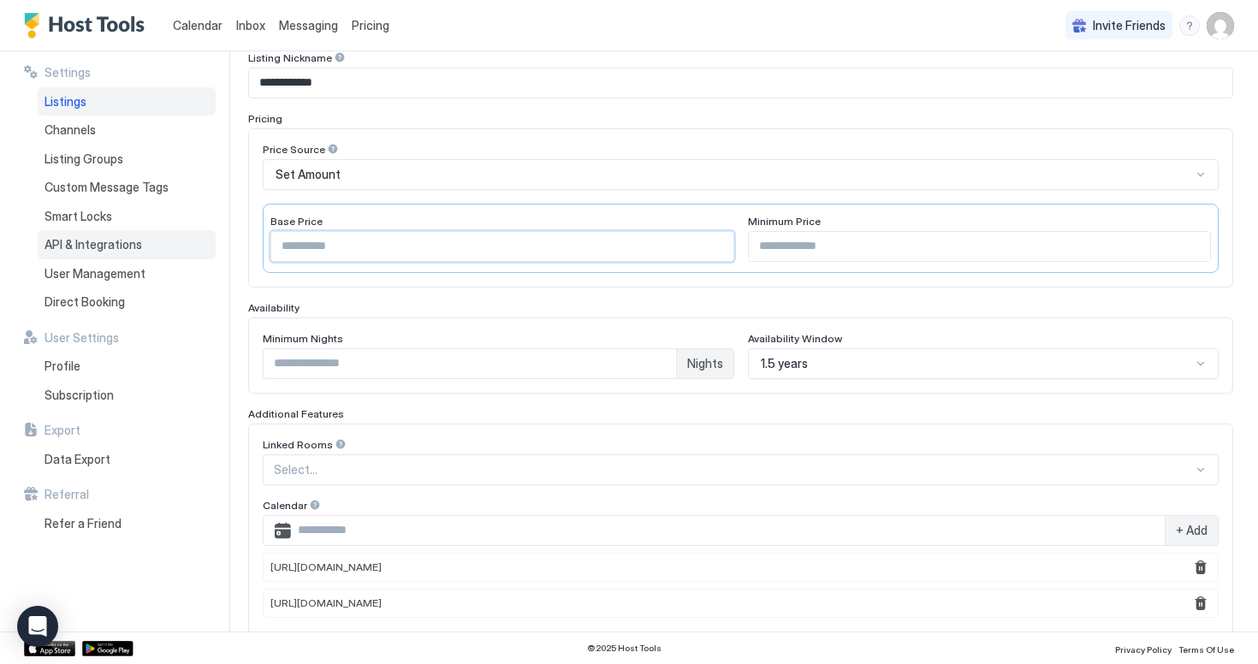
drag, startPoint x: 342, startPoint y: 247, endPoint x: 193, endPoint y: 247, distance: 148.1
click at [193, 247] on div "**********" at bounding box center [629, 341] width 1258 height 580
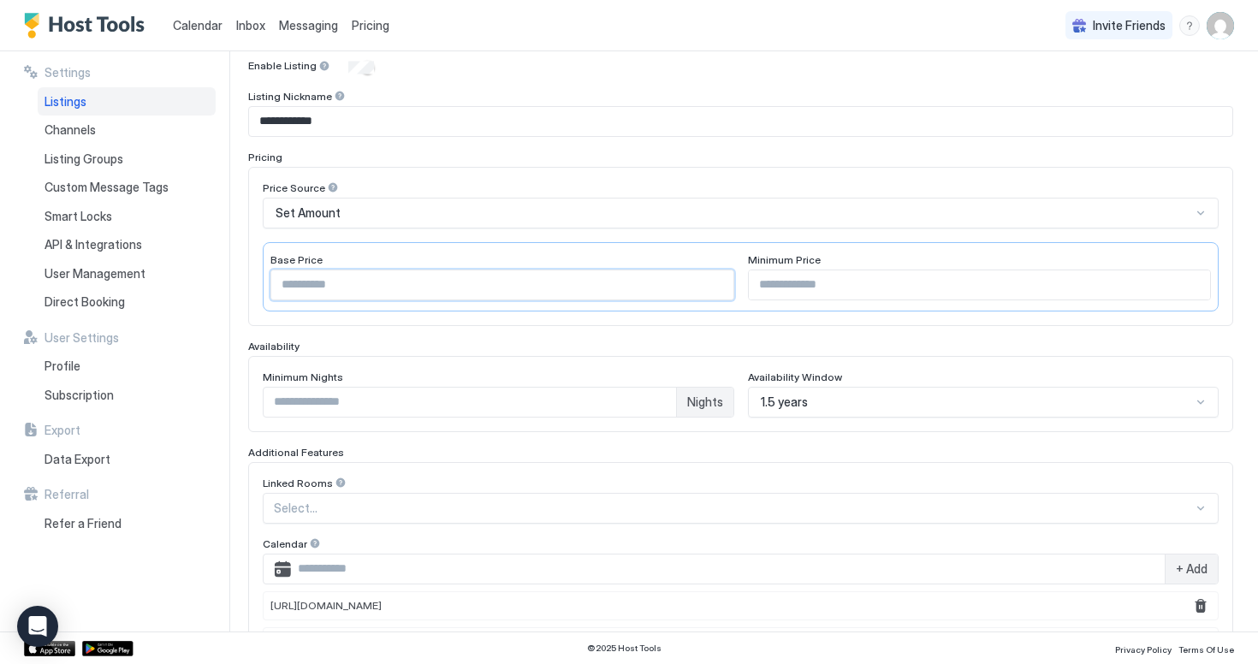
scroll to position [86, 0]
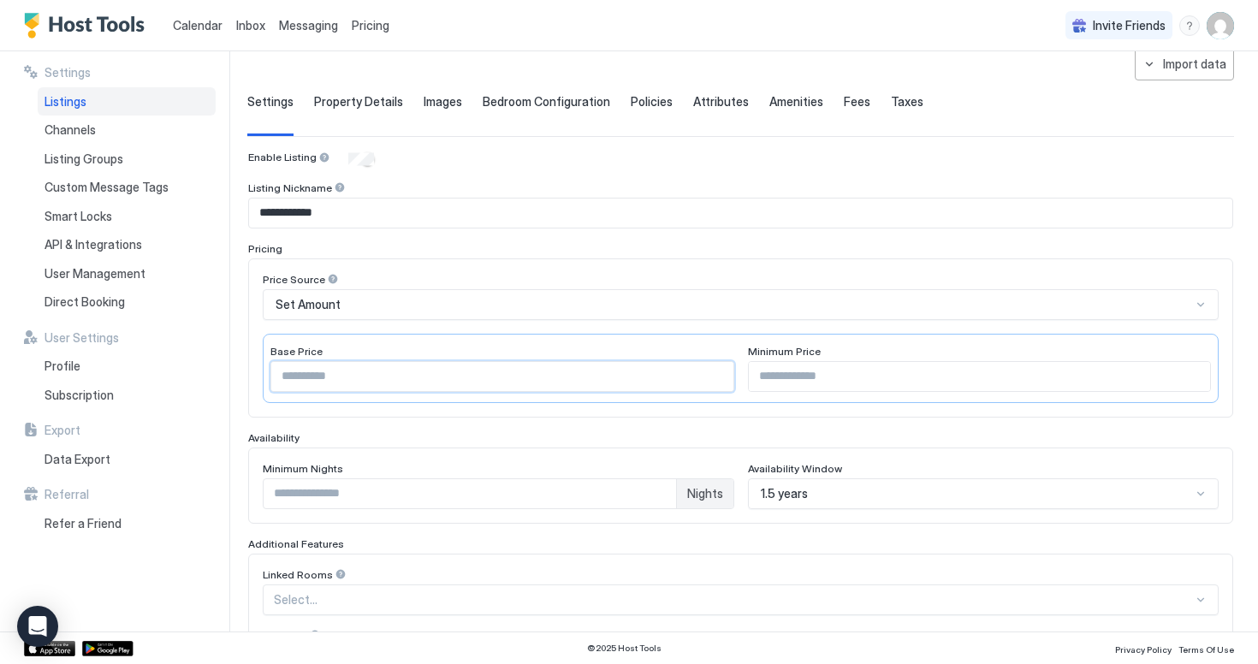
type input "***"
click at [506, 238] on div "**********" at bounding box center [740, 551] width 985 height 800
drag, startPoint x: 828, startPoint y: 350, endPoint x: 348, endPoint y: 345, distance: 480.3
click at [348, 345] on div "Base Price *** Minimum Price ***" at bounding box center [741, 368] width 956 height 69
click at [348, 345] on div "Base Price" at bounding box center [503, 353] width 464 height 16
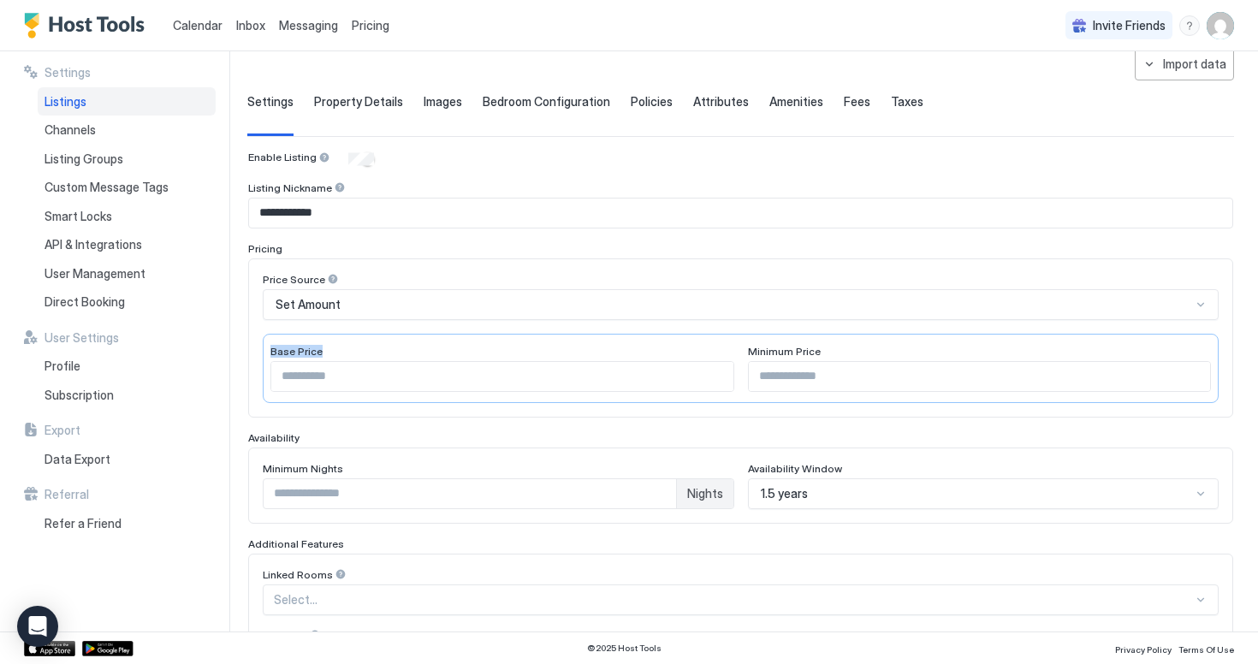
drag, startPoint x: 266, startPoint y: 346, endPoint x: 318, endPoint y: 346, distance: 51.4
click at [318, 346] on div "Base Price *** Minimum Price ***" at bounding box center [741, 368] width 956 height 69
click at [323, 346] on span "Minimum Price" at bounding box center [297, 351] width 52 height 13
drag, startPoint x: 831, startPoint y: 349, endPoint x: 666, endPoint y: 349, distance: 165.2
click at [666, 349] on div "Base Price *** Minimum Price ***" at bounding box center [741, 368] width 956 height 69
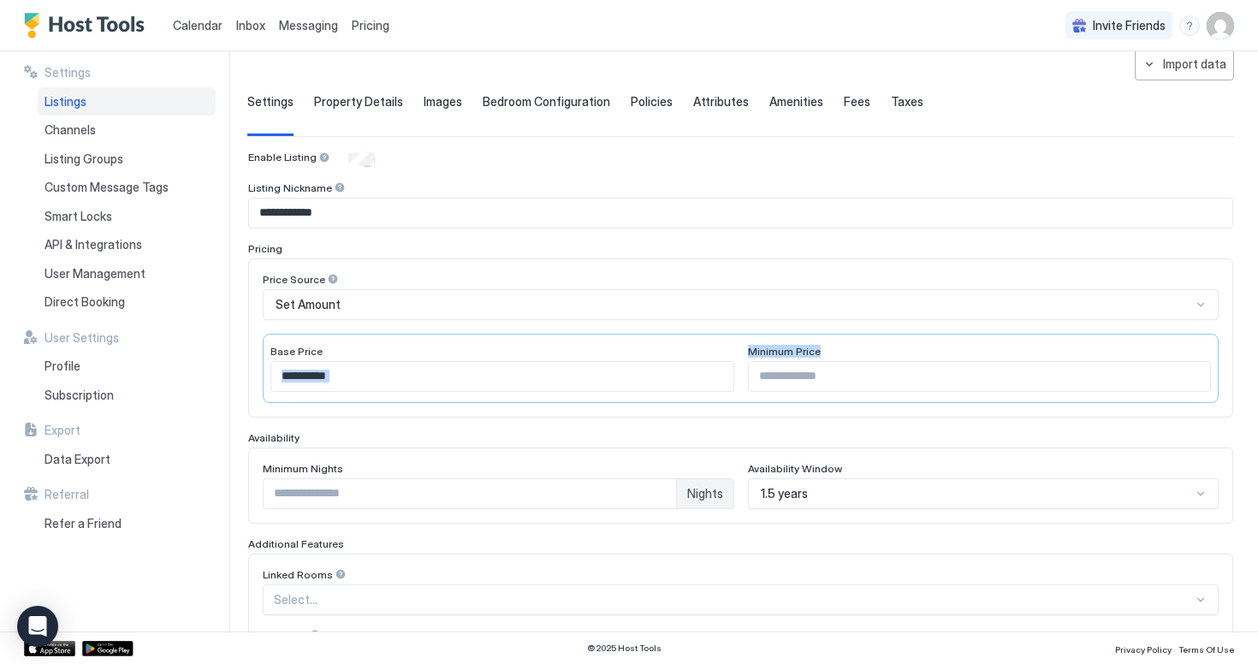
click at [666, 349] on div "Base Price" at bounding box center [503, 353] width 464 height 16
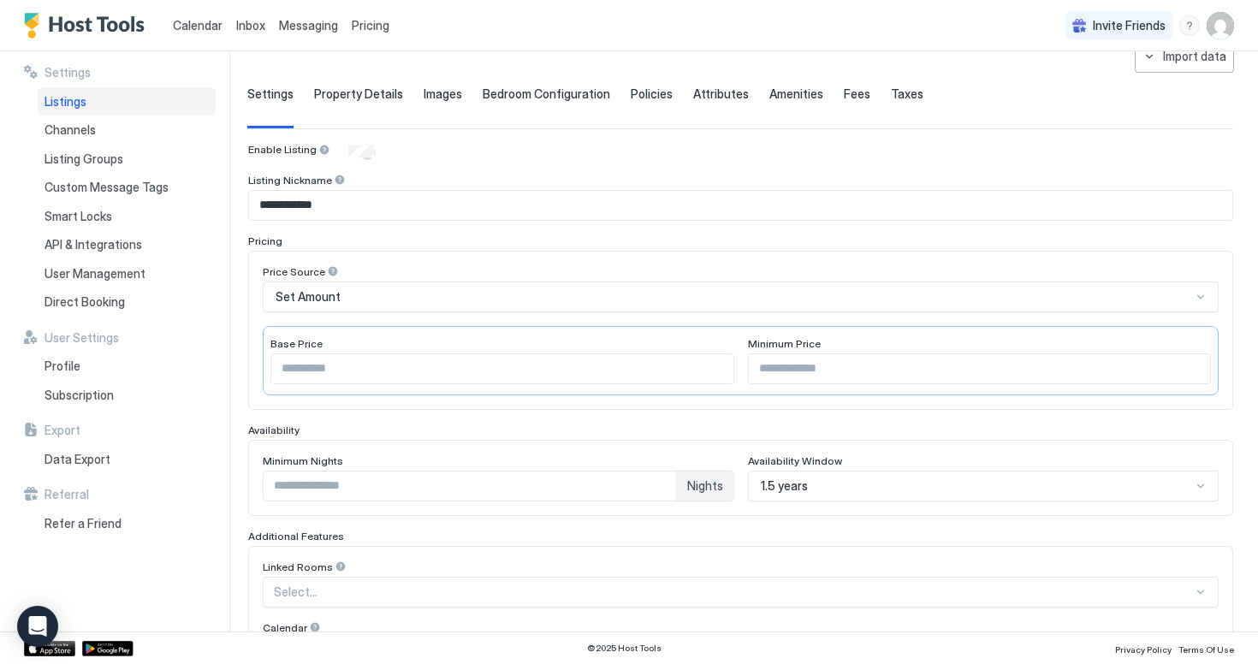
click at [774, 367] on input "***" at bounding box center [980, 368] width 462 height 29
type input "***"
click at [790, 292] on div "Set Amount" at bounding box center [734, 296] width 916 height 15
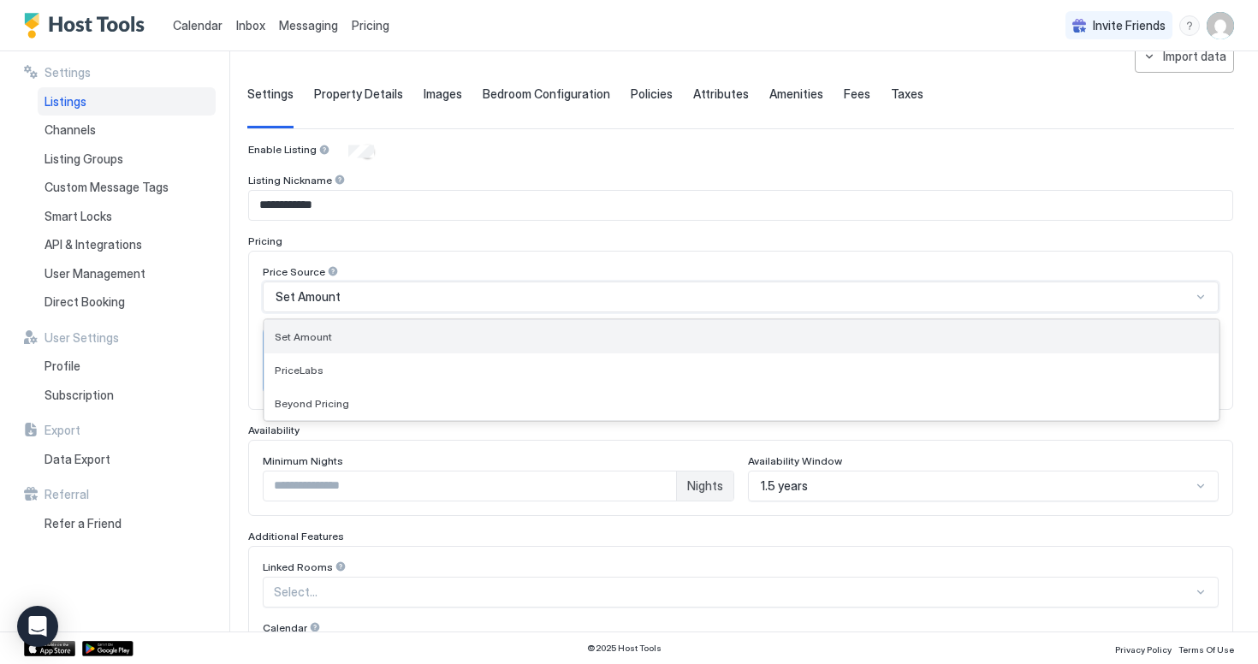
click at [758, 327] on div "Set Amount" at bounding box center [742, 336] width 955 height 33
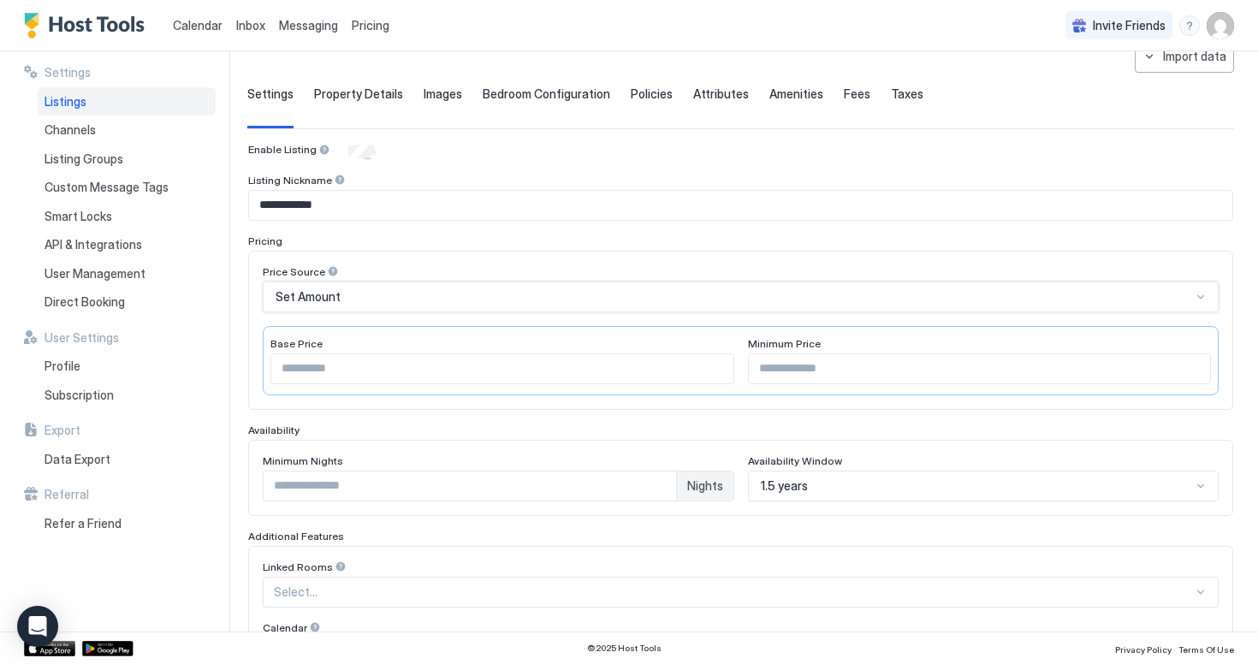
click at [721, 295] on div "Set Amount" at bounding box center [734, 296] width 916 height 15
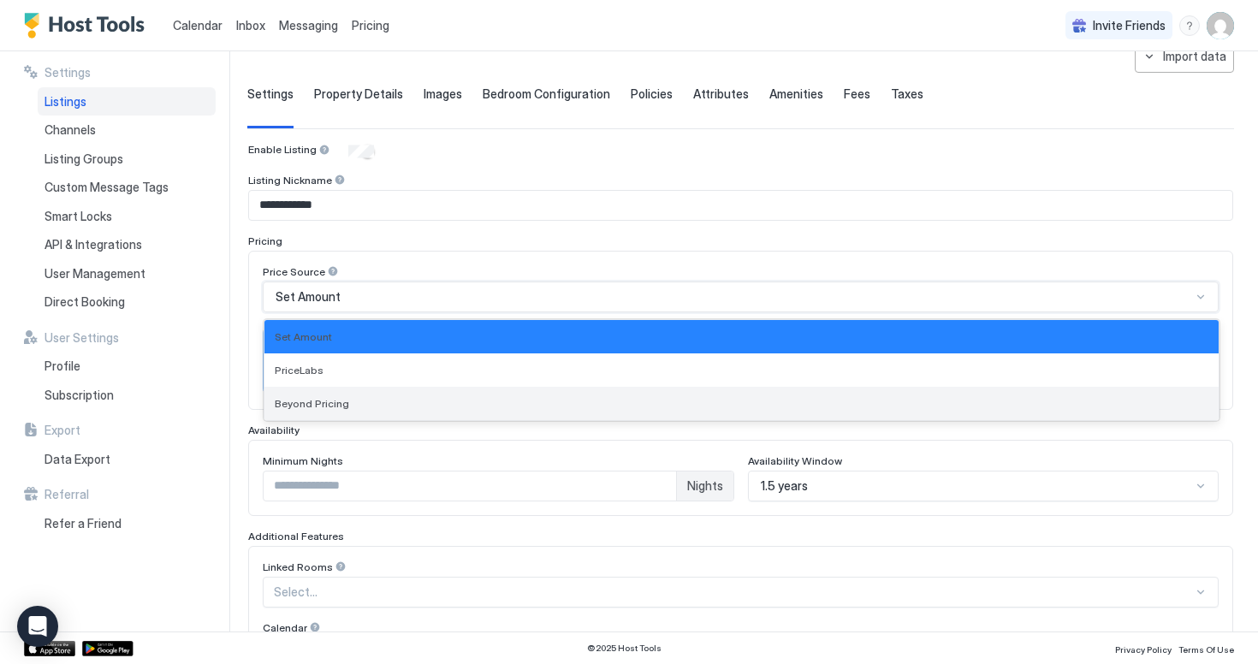
click at [671, 414] on div "Beyond Pricing" at bounding box center [742, 403] width 955 height 33
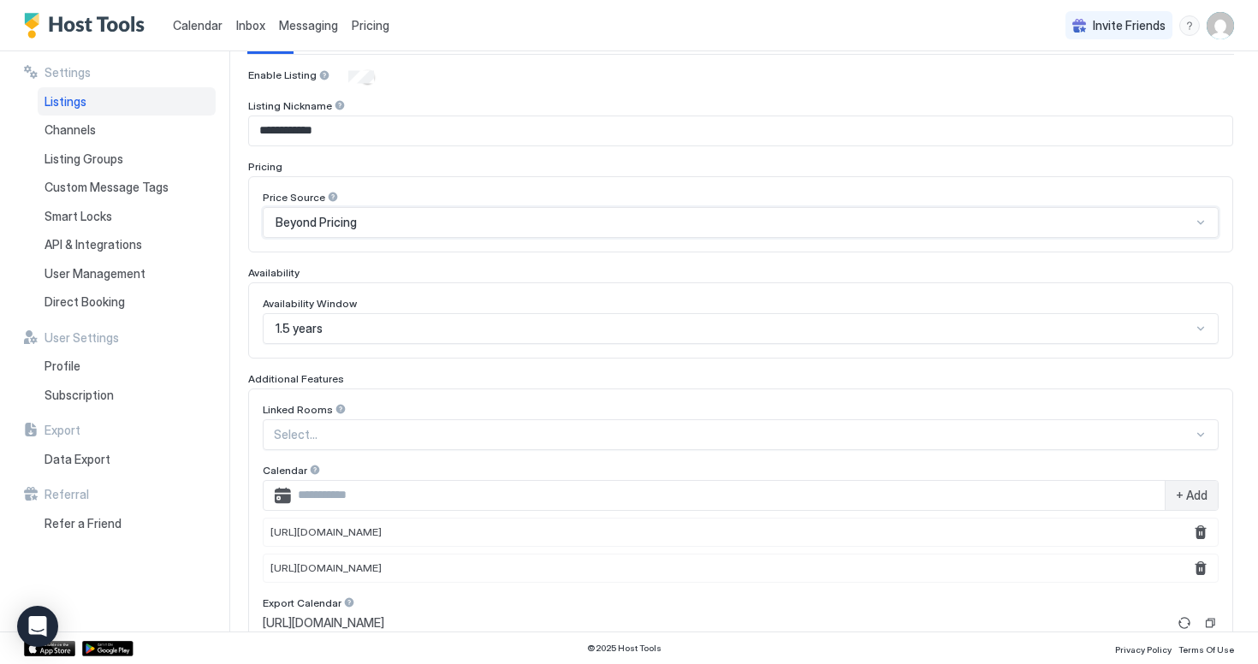
scroll to position [169, 0]
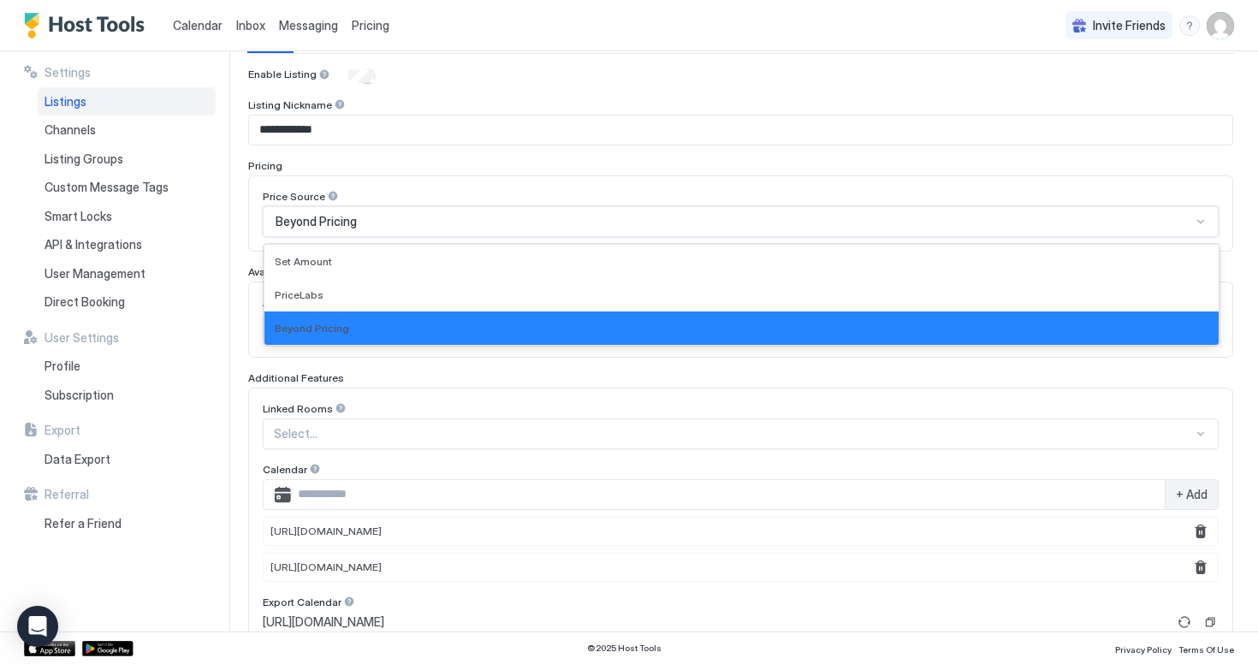
click at [696, 220] on div "Beyond Pricing" at bounding box center [734, 221] width 916 height 15
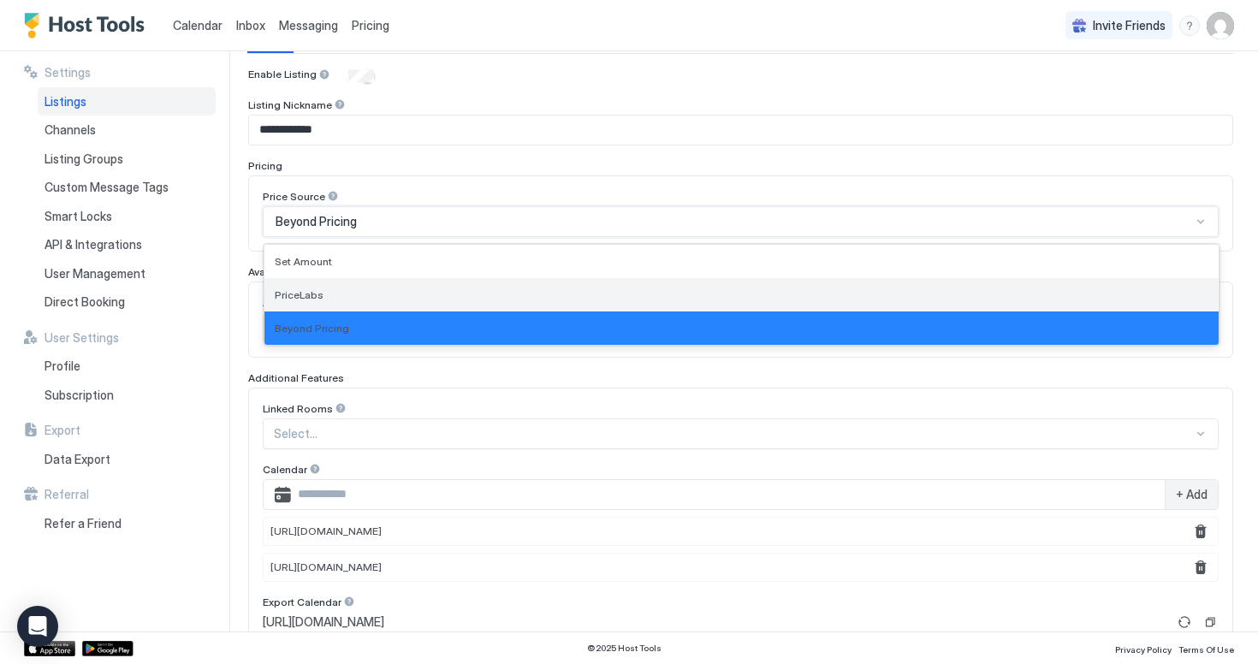
click at [624, 286] on div "PriceLabs" at bounding box center [742, 294] width 955 height 33
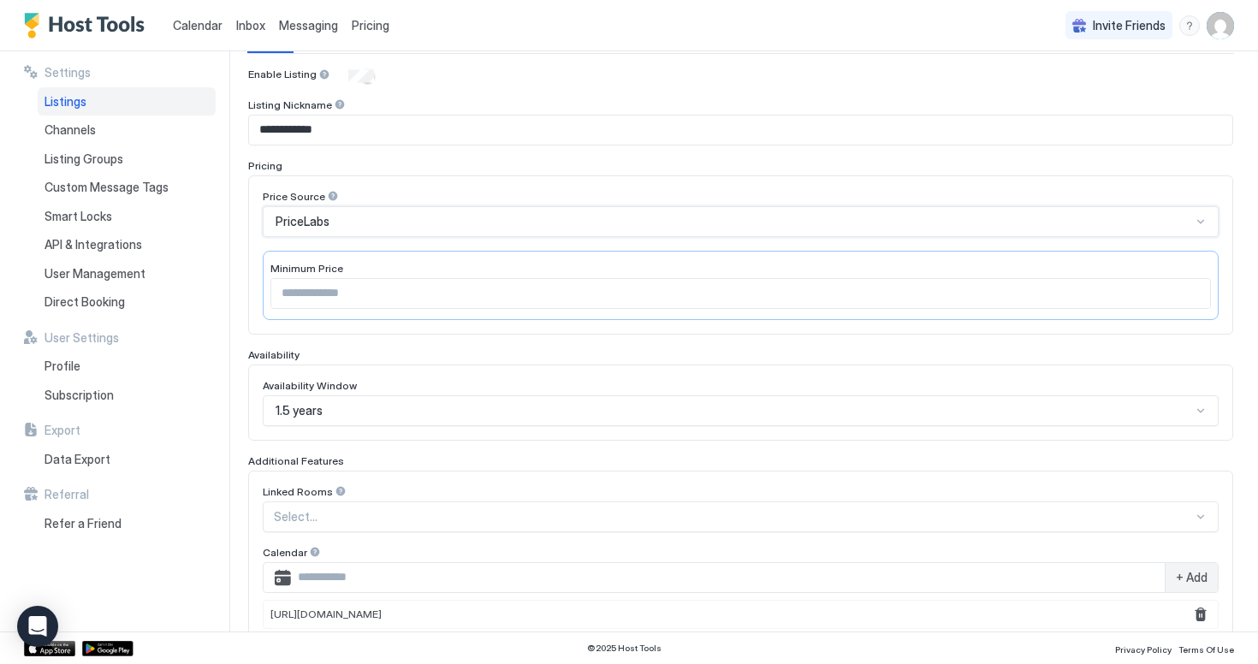
click at [646, 218] on div "PriceLabs" at bounding box center [734, 221] width 916 height 15
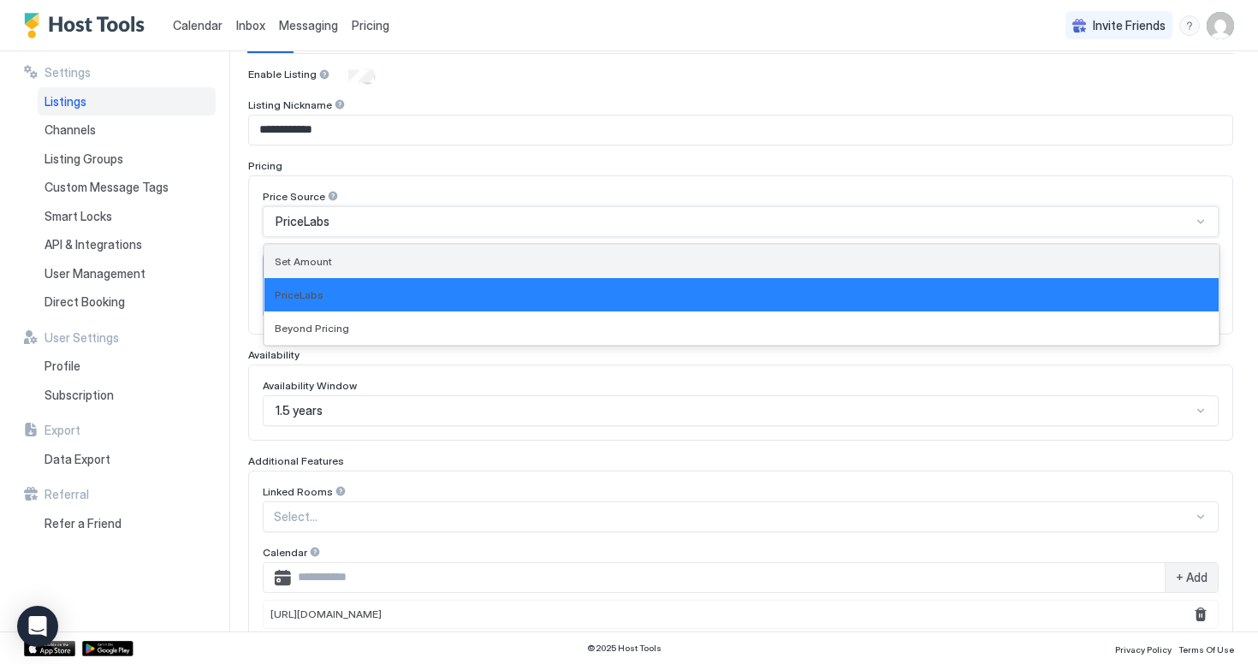
click at [628, 250] on div "Set Amount" at bounding box center [742, 261] width 955 height 33
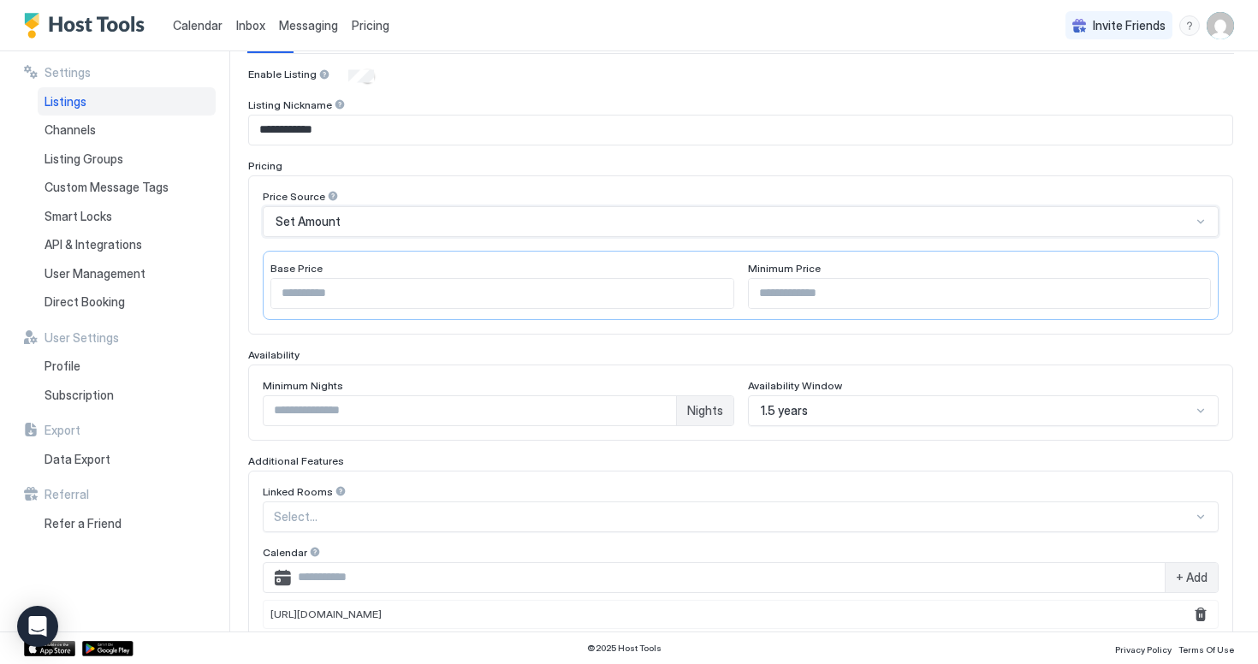
scroll to position [469, 0]
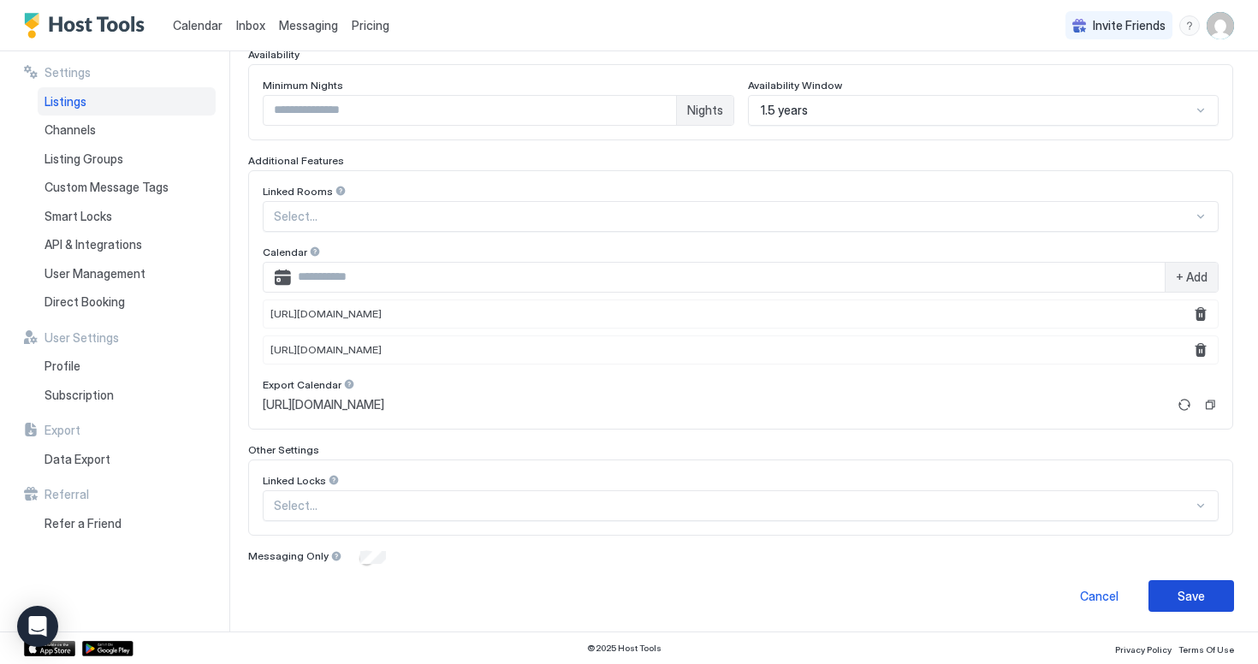
click at [1163, 594] on button "Save" at bounding box center [1192, 596] width 86 height 32
drag, startPoint x: 560, startPoint y: 639, endPoint x: 434, endPoint y: 596, distance: 132.9
click at [1194, 591] on div "Save" at bounding box center [1191, 596] width 27 height 18
drag, startPoint x: 539, startPoint y: 646, endPoint x: 448, endPoint y: 599, distance: 103.0
drag, startPoint x: 262, startPoint y: 311, endPoint x: 753, endPoint y: 315, distance: 491.4
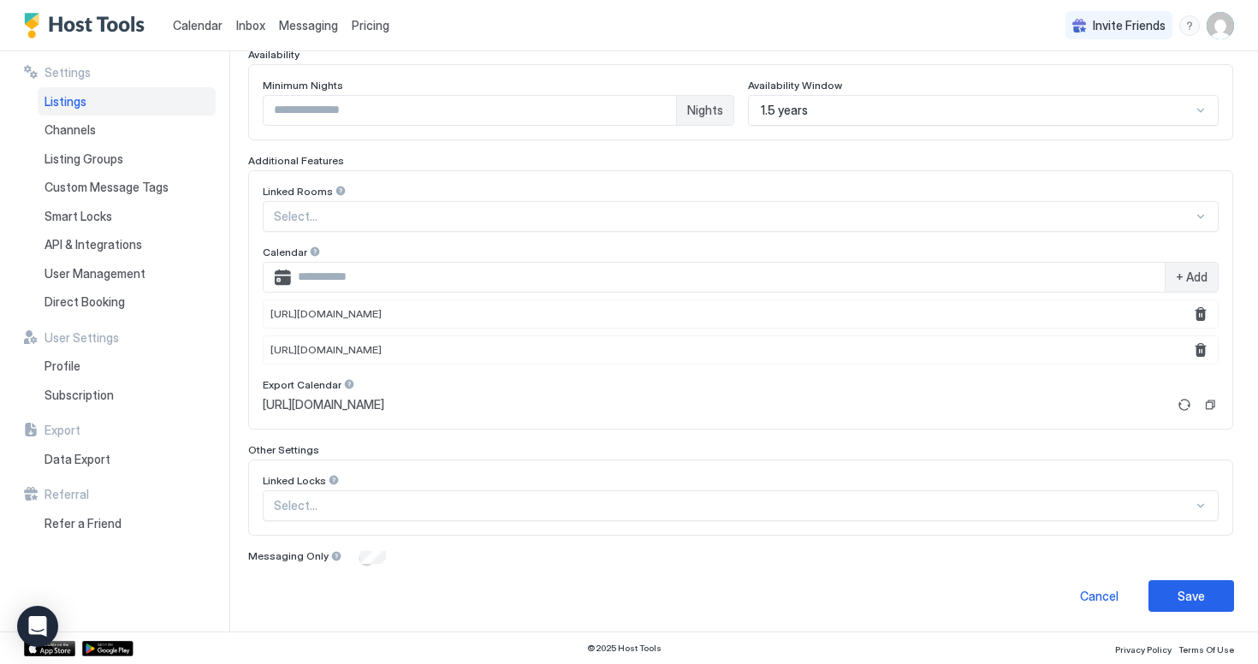
click at [753, 315] on div "[URL][DOMAIN_NAME]" at bounding box center [741, 314] width 956 height 29
copy span "[URL][DOMAIN_NAME]"
click at [1210, 315] on button "Remove" at bounding box center [1201, 314] width 21 height 21
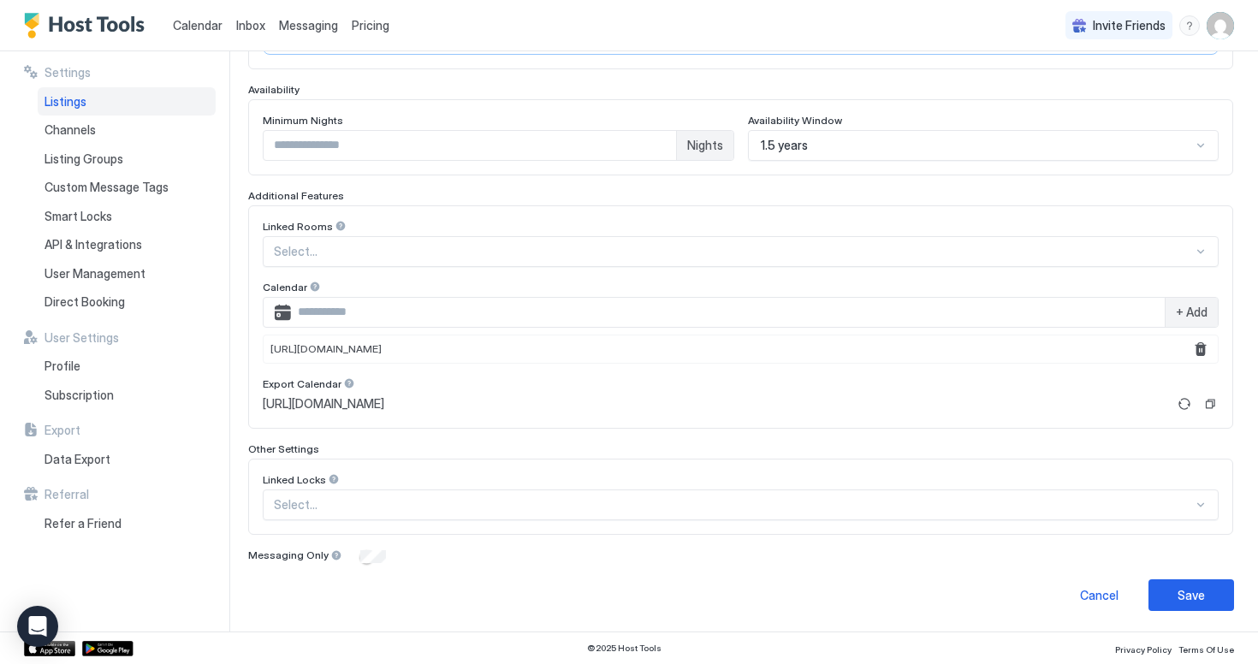
scroll to position [433, 0]
click at [1206, 314] on span "+ Add" at bounding box center [1192, 313] width 32 height 15
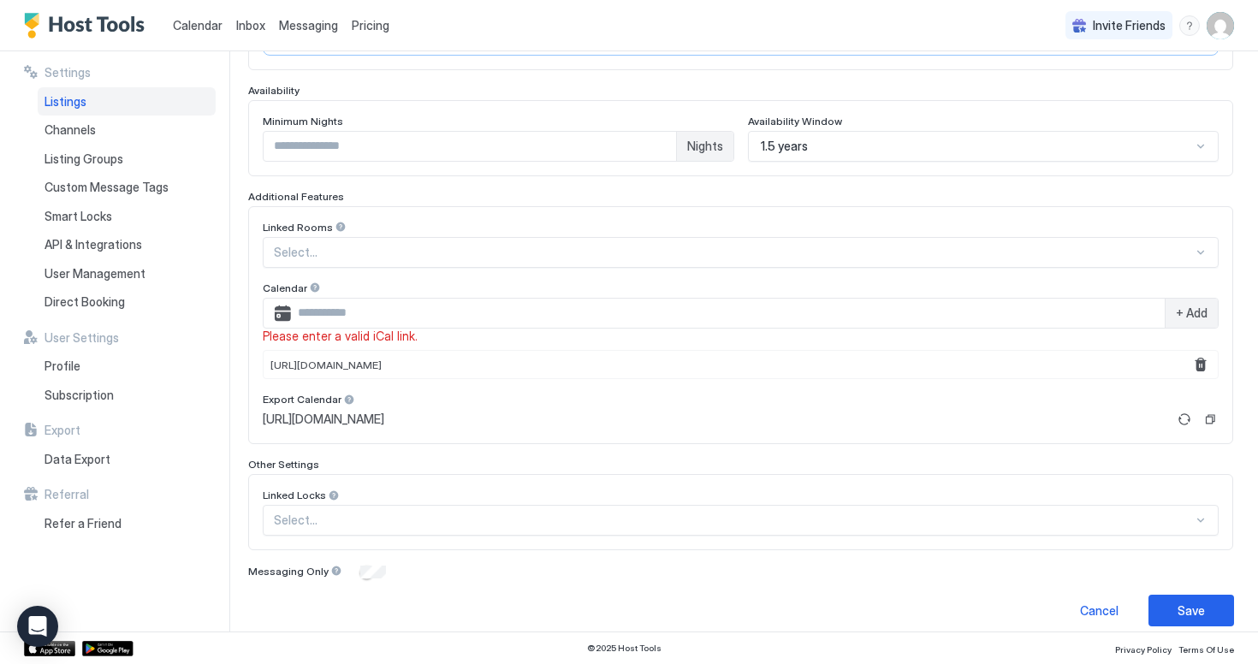
click at [616, 316] on input "Input Field" at bounding box center [728, 313] width 874 height 29
paste input "**********"
type input "**********"
click at [1192, 620] on button "Save" at bounding box center [1192, 611] width 86 height 32
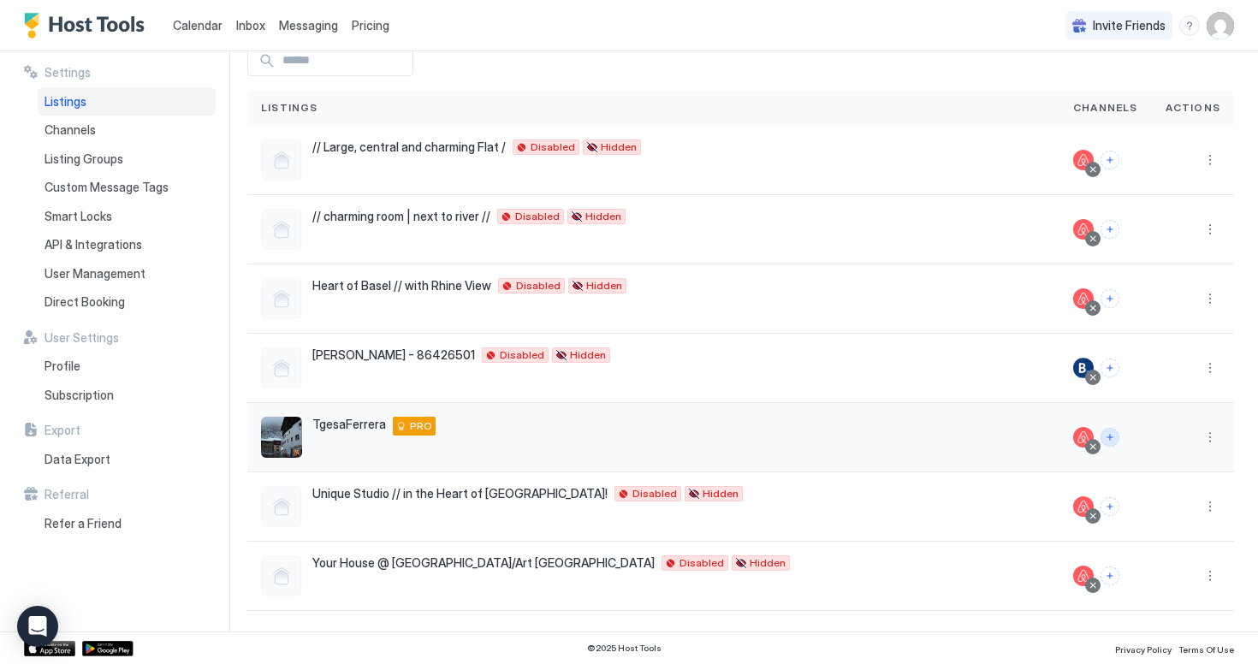
click at [1112, 439] on button "Connect channels" at bounding box center [1110, 437] width 19 height 19
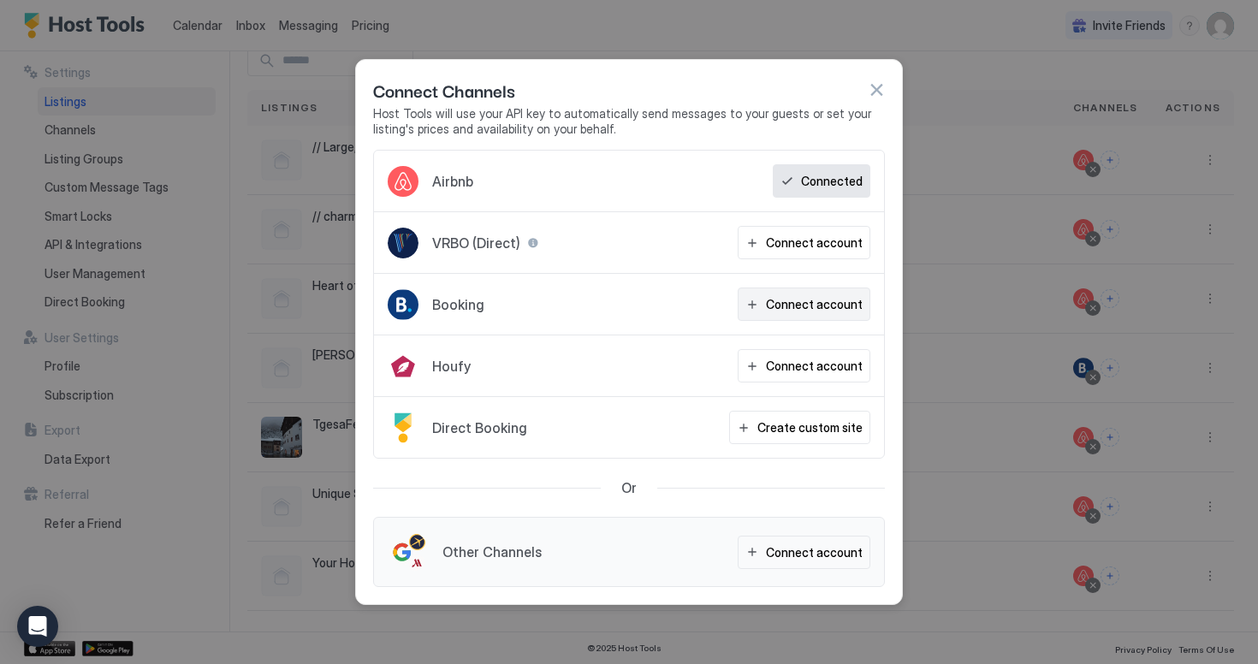
click at [768, 299] on button "Connect account" at bounding box center [804, 304] width 133 height 33
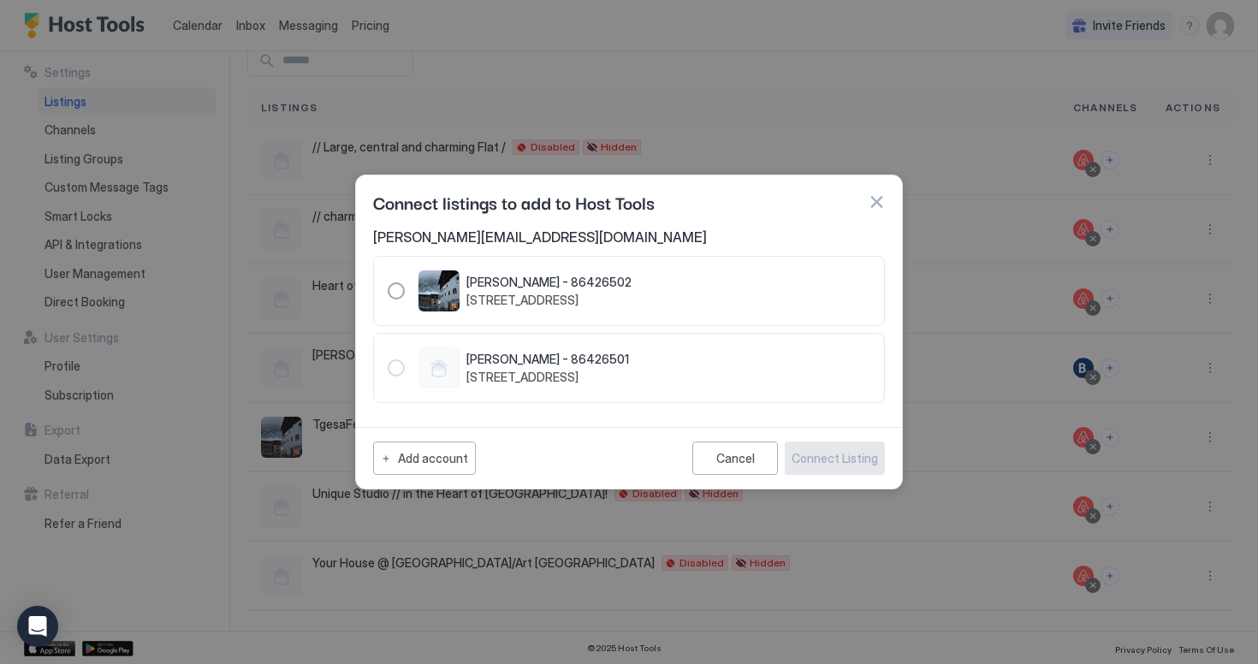
click at [401, 300] on div "[PERSON_NAME] - 86426502 [STREET_ADDRESS]" at bounding box center [510, 291] width 244 height 41
click at [809, 461] on div "Connect Listing" at bounding box center [835, 458] width 86 height 18
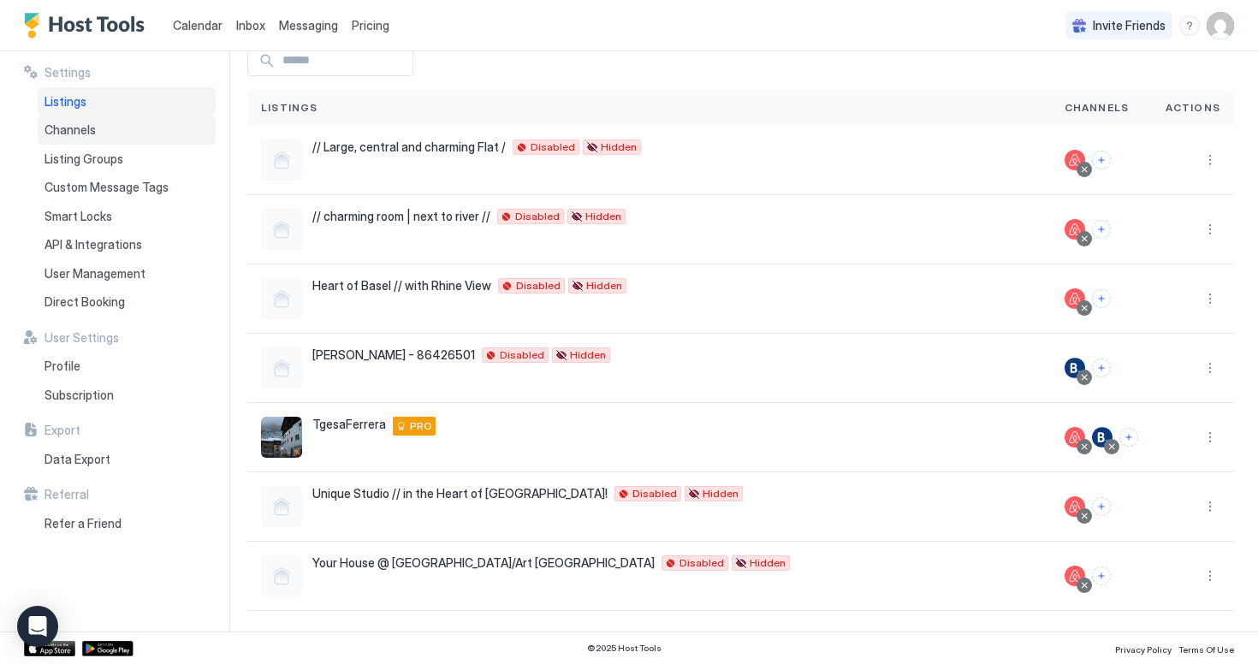
click at [110, 126] on div "Channels" at bounding box center [127, 130] width 178 height 29
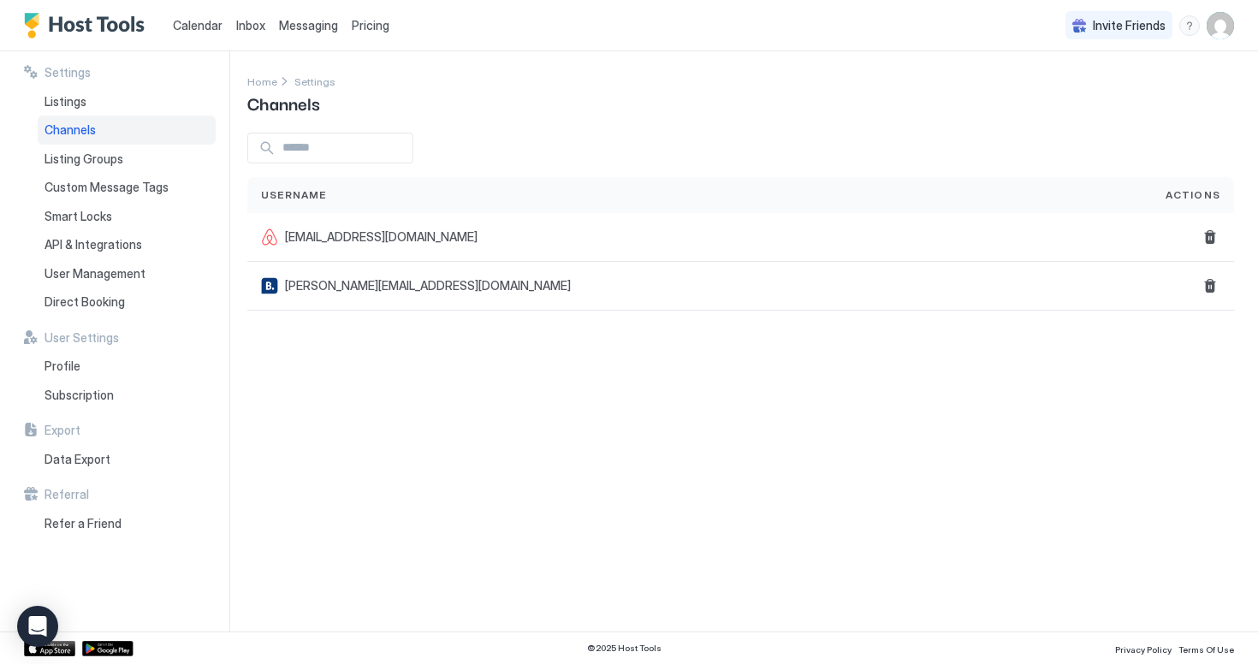
click at [360, 27] on span "Pricing" at bounding box center [371, 25] width 38 height 15
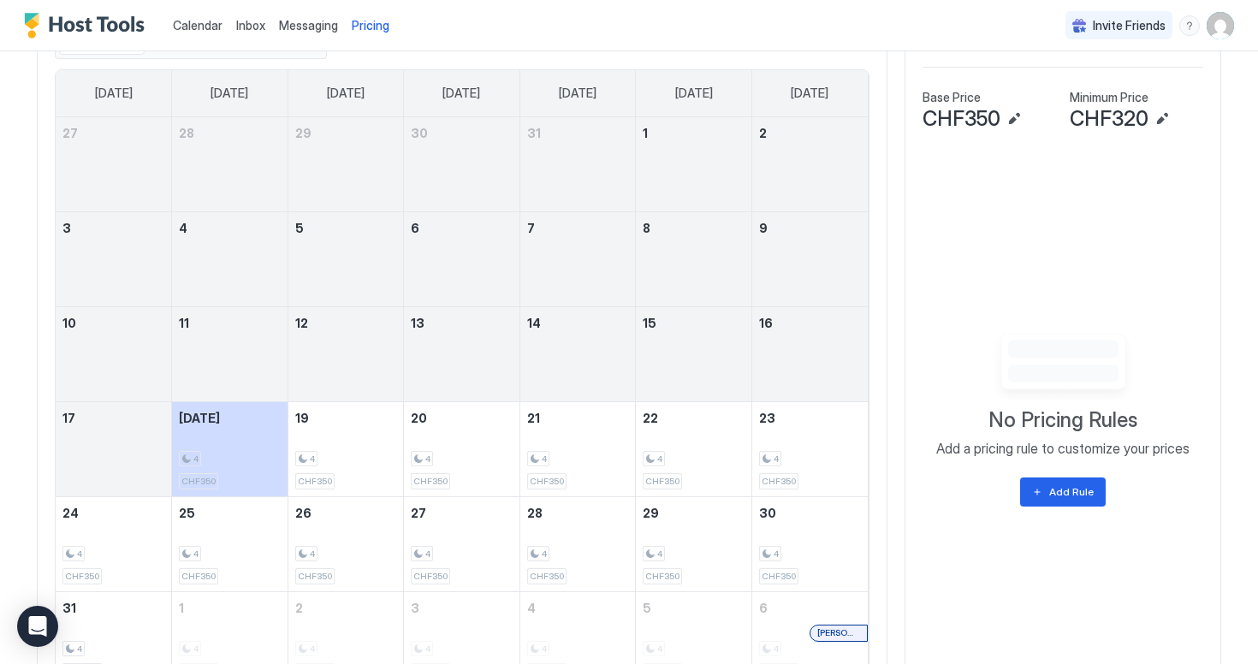
scroll to position [547, 0]
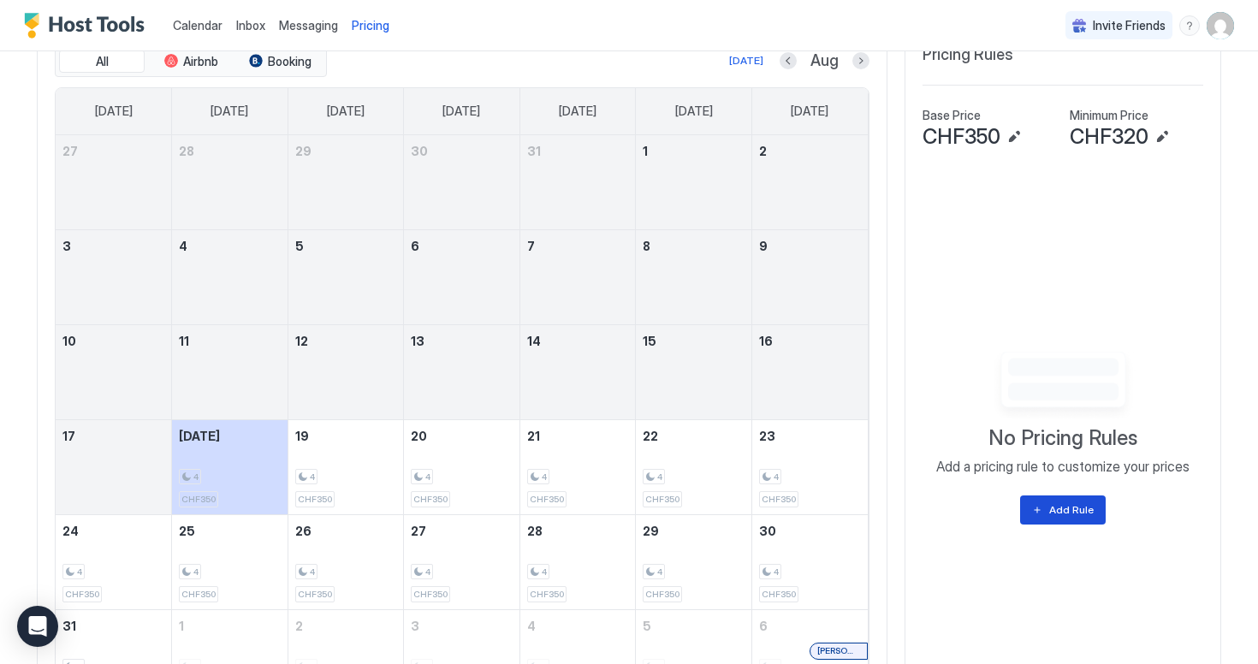
click at [1076, 513] on div "Add Rule" at bounding box center [1072, 510] width 45 height 15
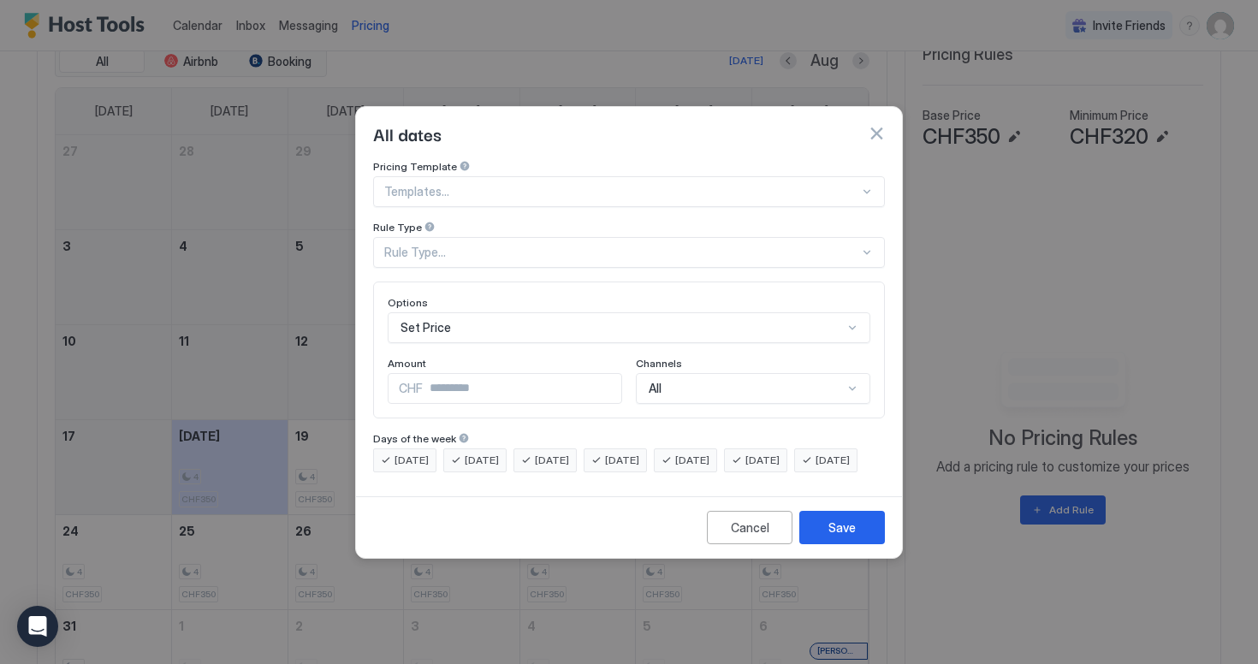
click at [494, 245] on div "Rule Type..." at bounding box center [621, 252] width 475 height 15
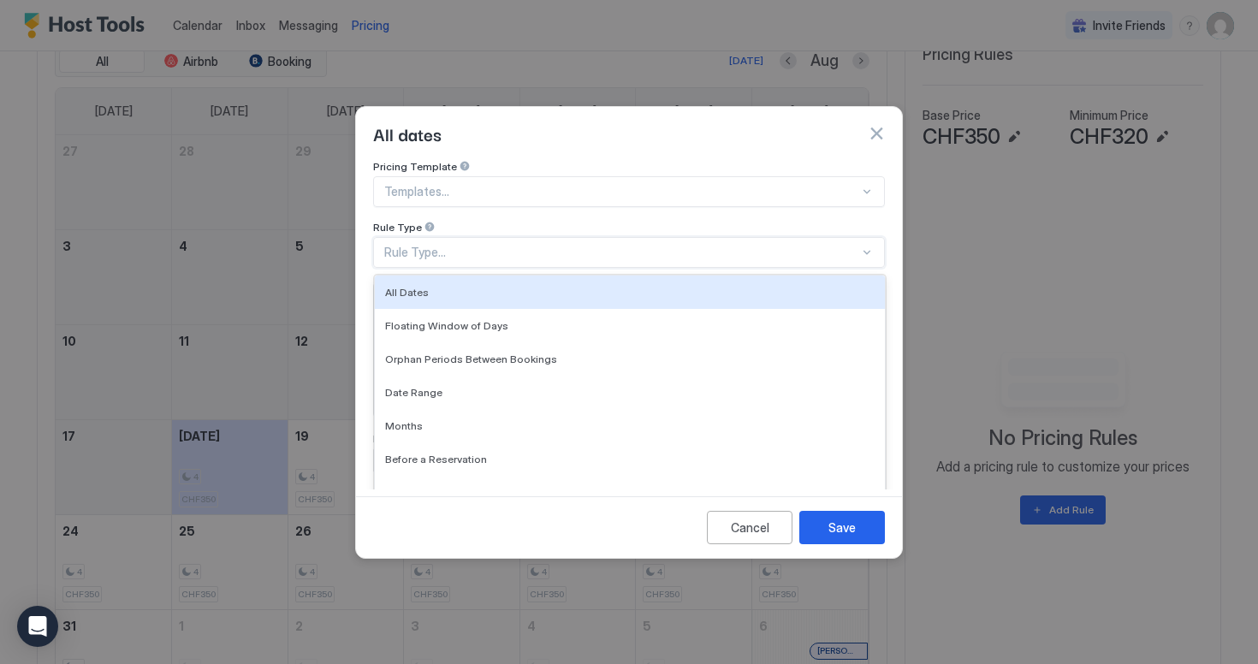
click at [526, 237] on div "Rule Type..." at bounding box center [629, 252] width 512 height 31
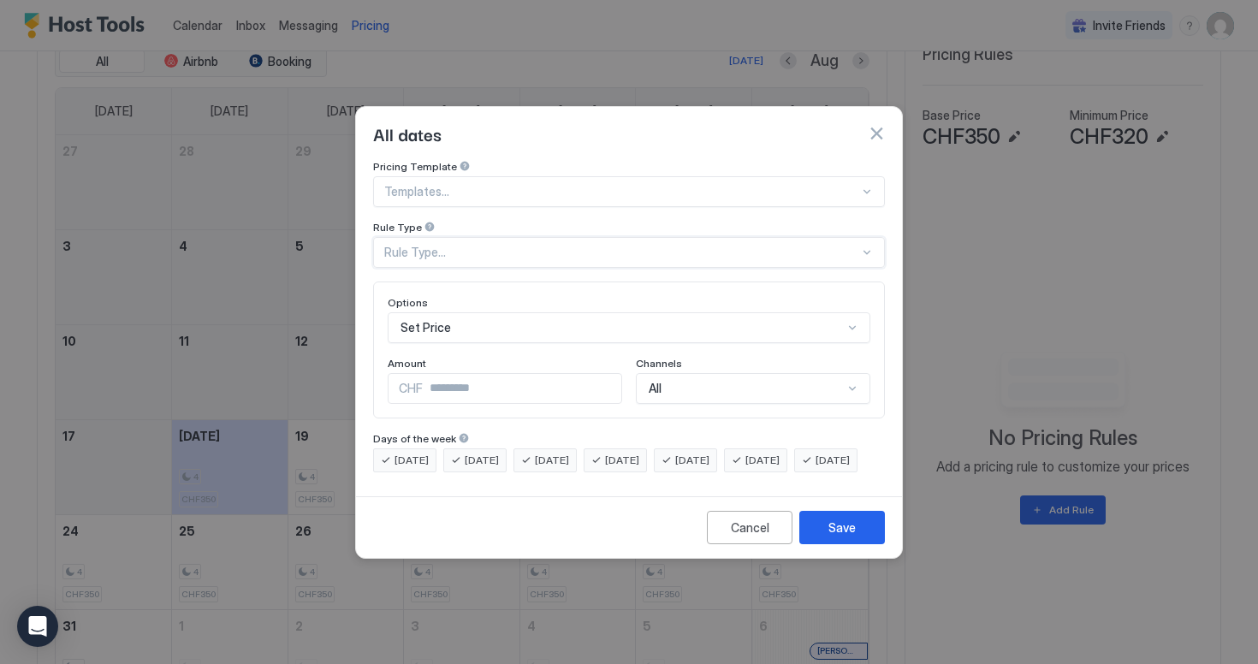
click at [529, 186] on div "Templates..." at bounding box center [629, 191] width 512 height 31
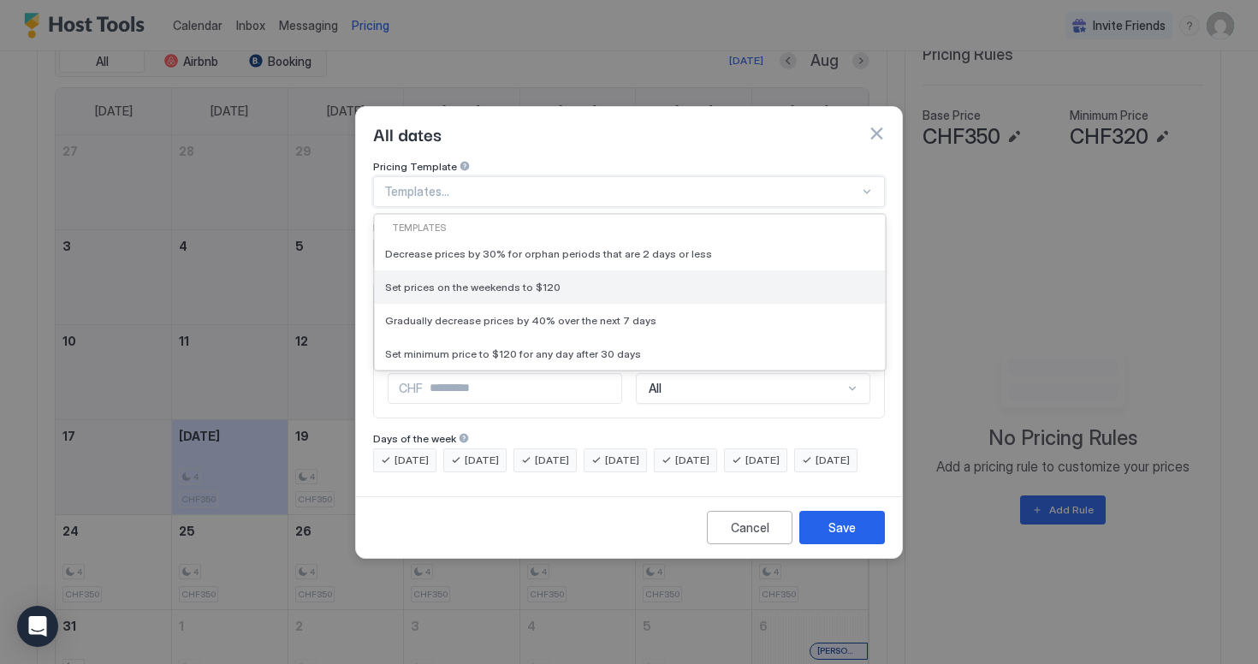
click at [580, 281] on div "Set prices on the weekends to $120" at bounding box center [630, 287] width 490 height 13
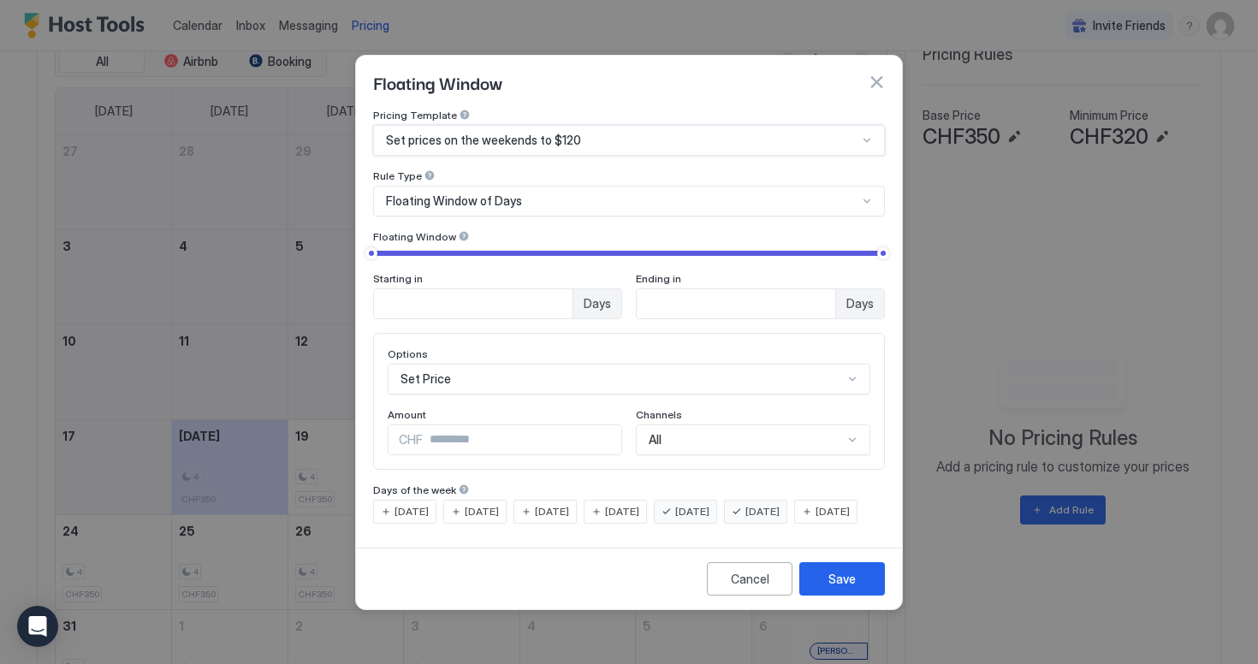
click at [486, 133] on span "Set prices on the weekends to $120" at bounding box center [483, 140] width 195 height 15
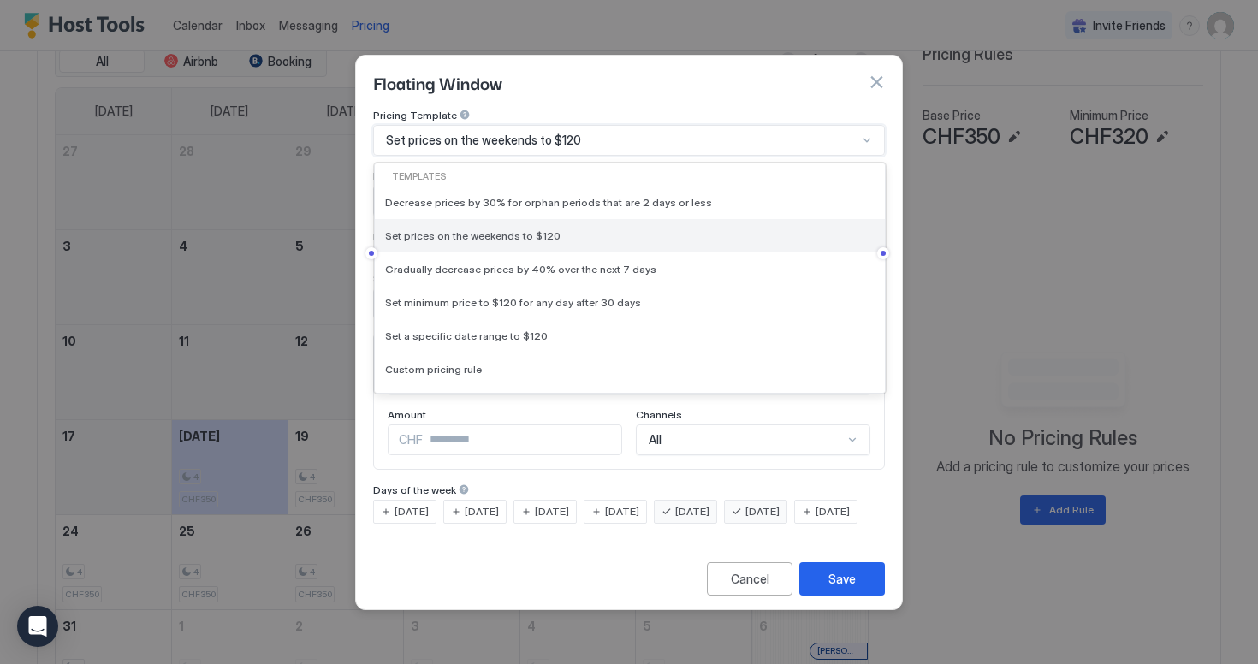
click at [492, 229] on span "Set prices on the weekends to $120" at bounding box center [473, 235] width 176 height 13
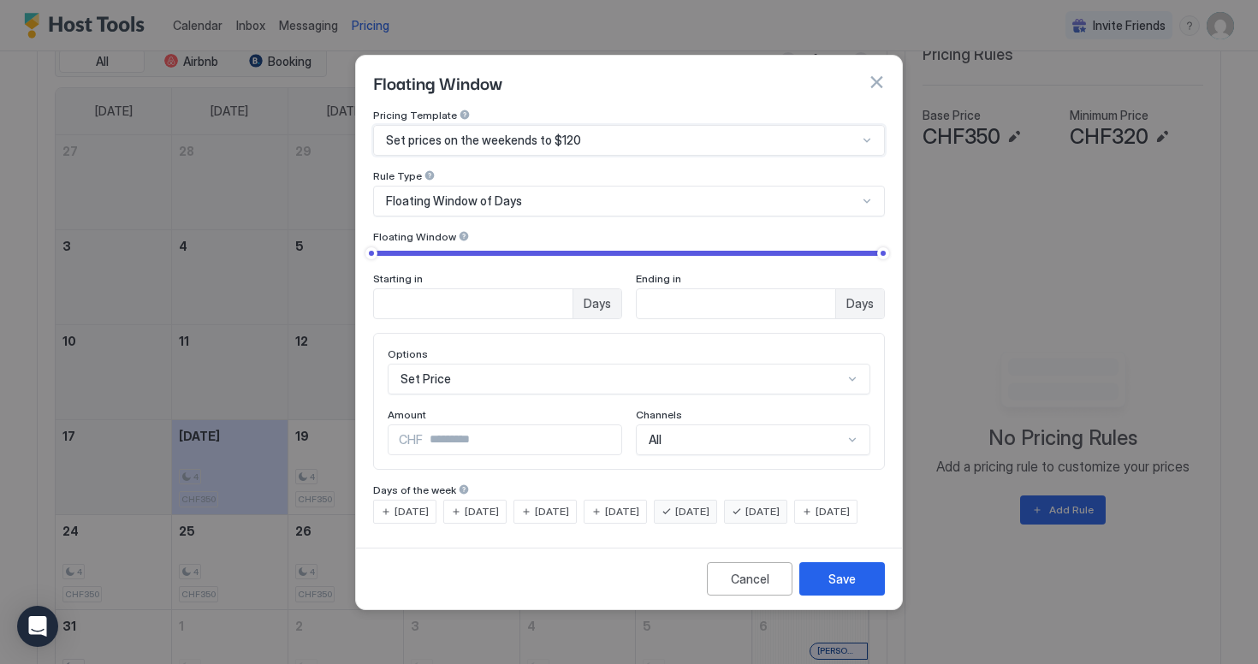
click at [510, 197] on div "Floating Window of Days" at bounding box center [629, 201] width 512 height 31
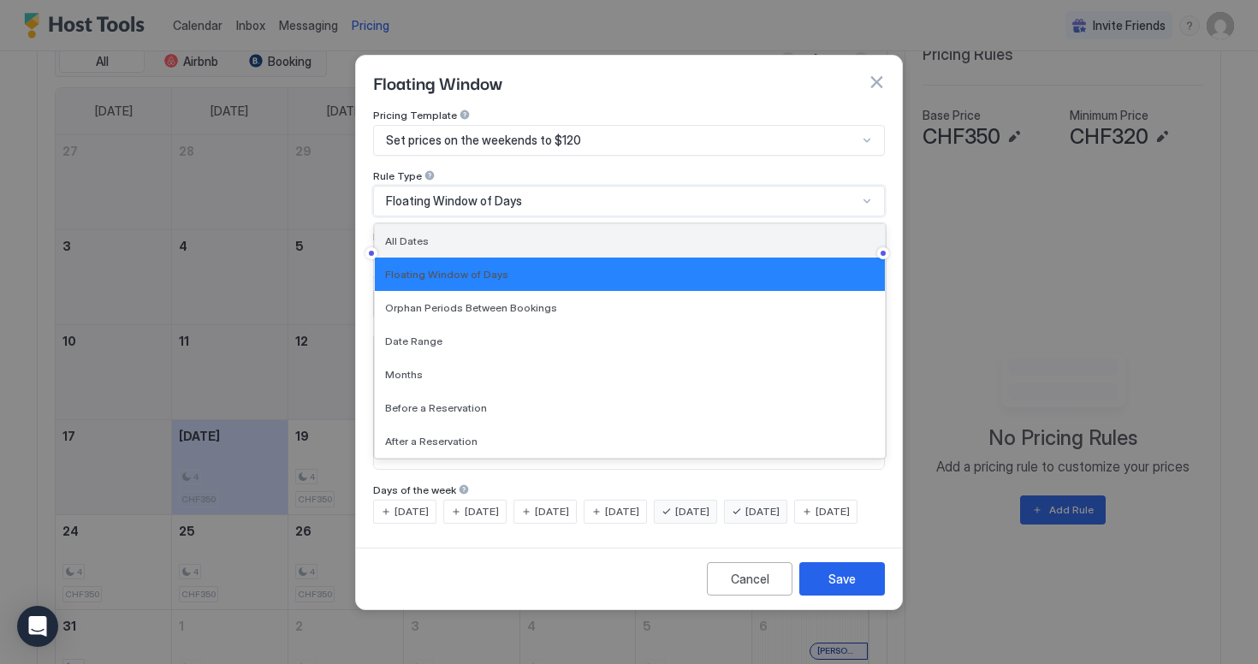
click at [497, 235] on div "All Dates" at bounding box center [630, 241] width 490 height 13
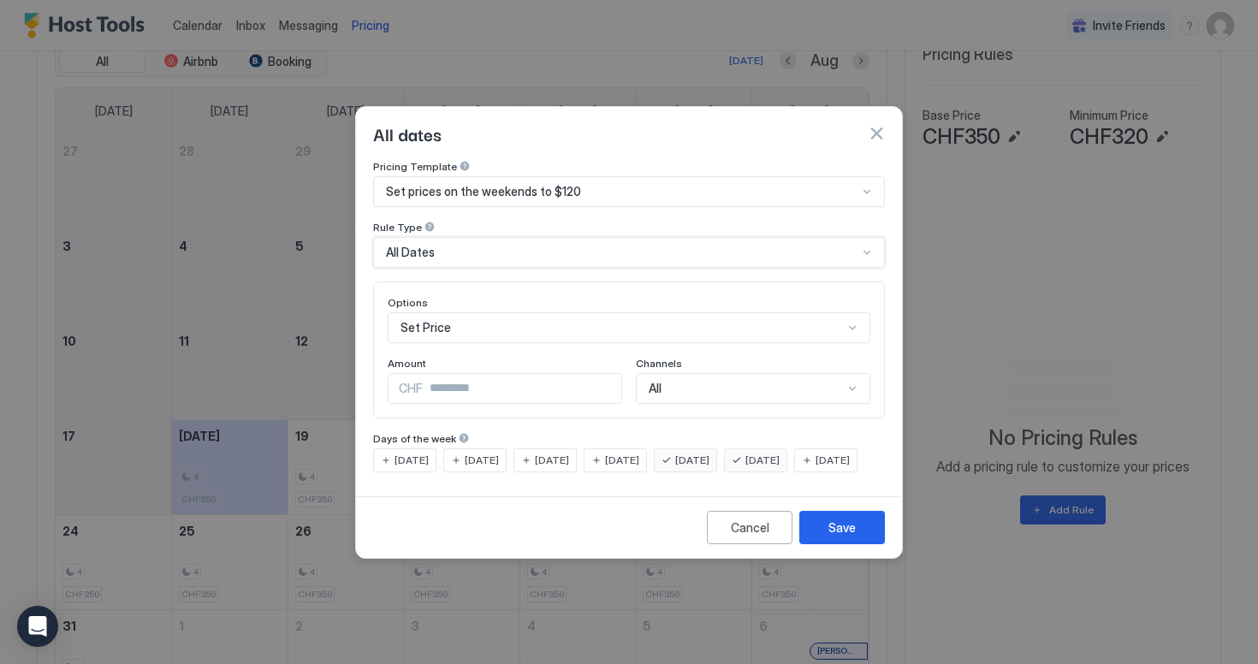
click at [493, 245] on div "All Dates" at bounding box center [622, 252] width 472 height 15
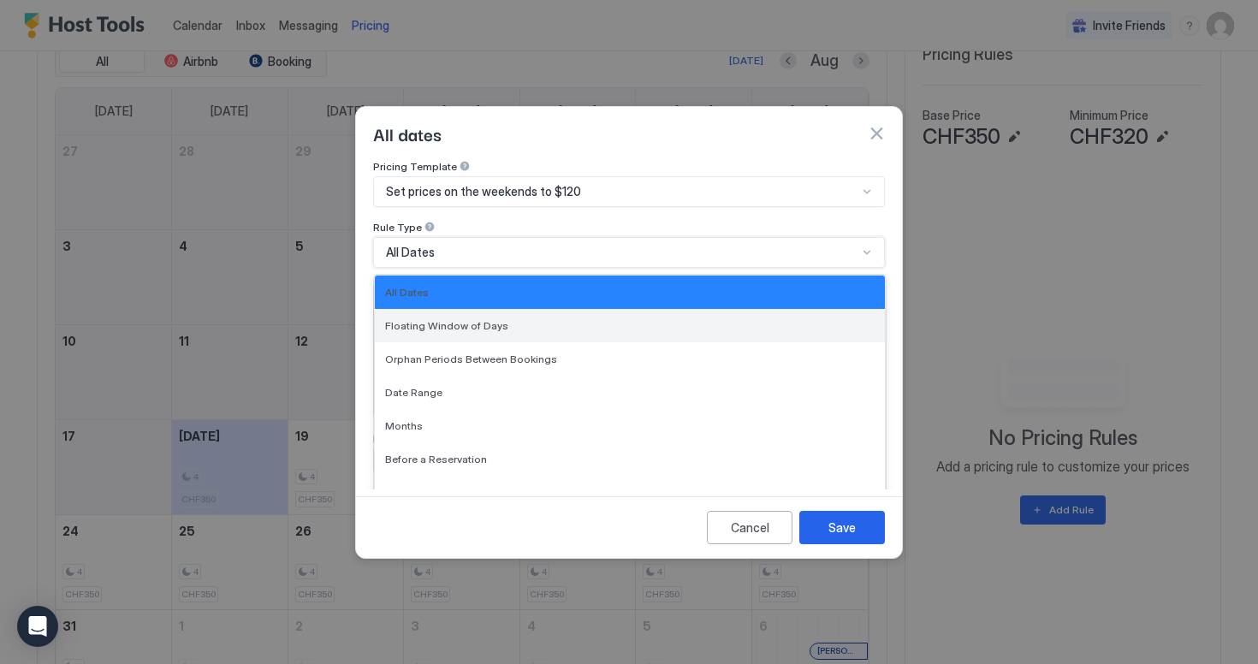
click at [495, 319] on span "Floating Window of Days" at bounding box center [446, 325] width 123 height 13
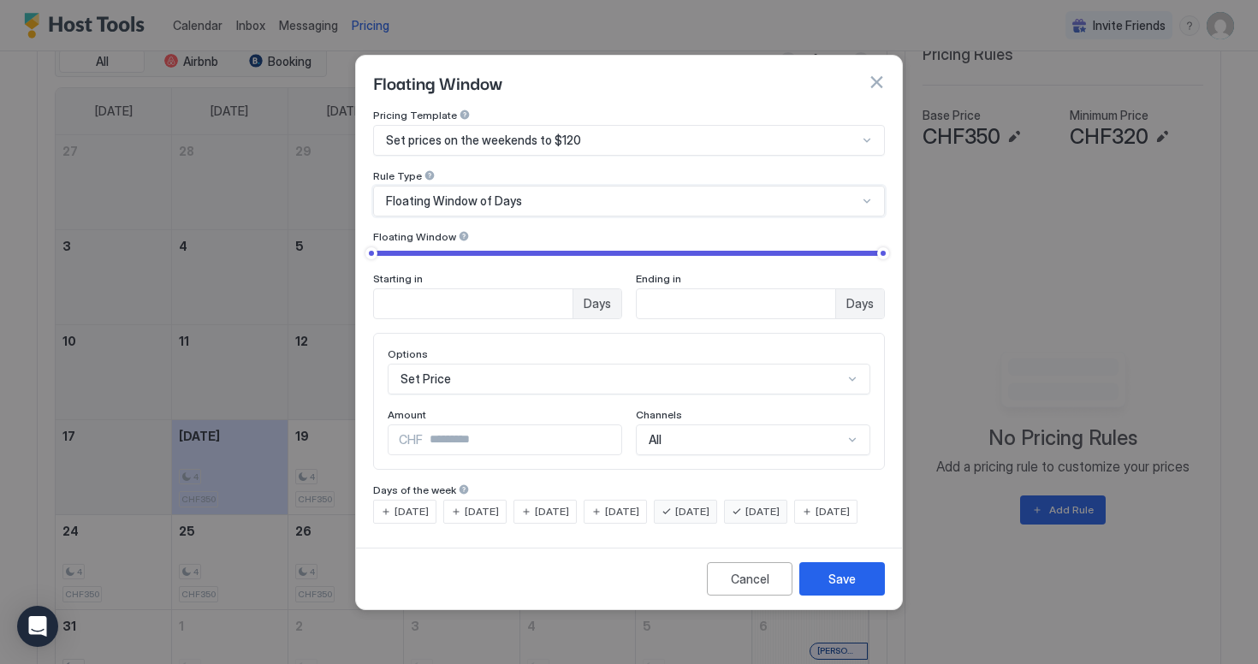
click at [527, 193] on div "Floating Window of Days" at bounding box center [629, 201] width 512 height 31
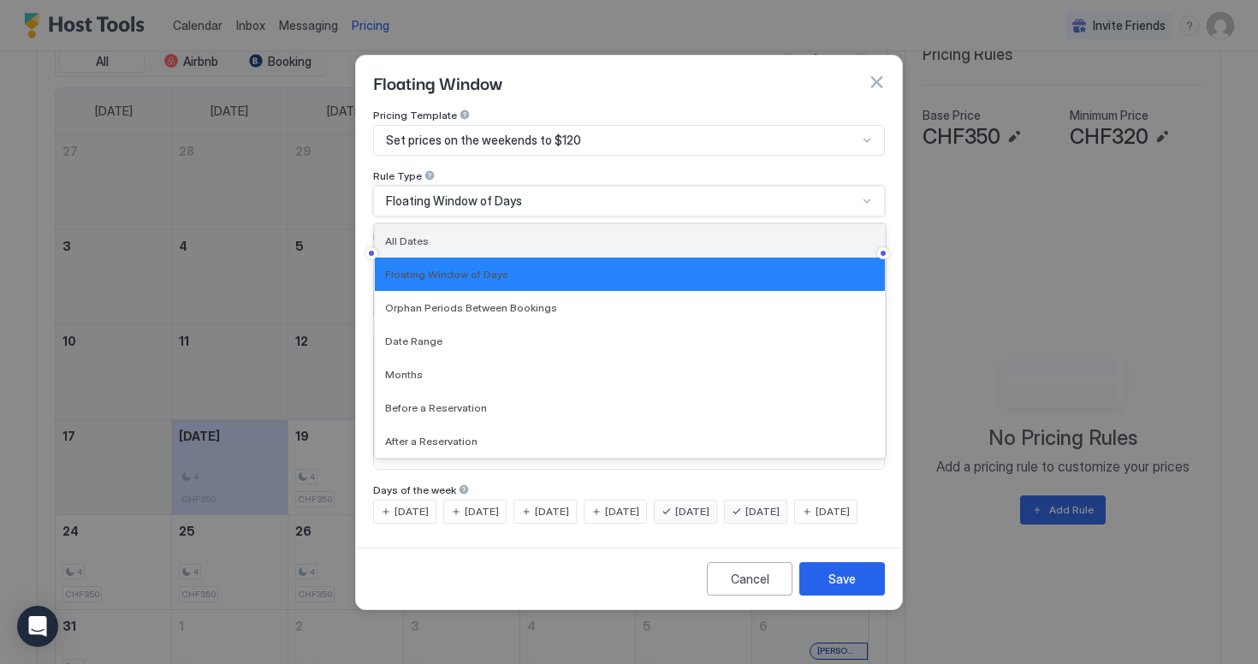
click at [509, 231] on div "All Dates" at bounding box center [630, 240] width 510 height 33
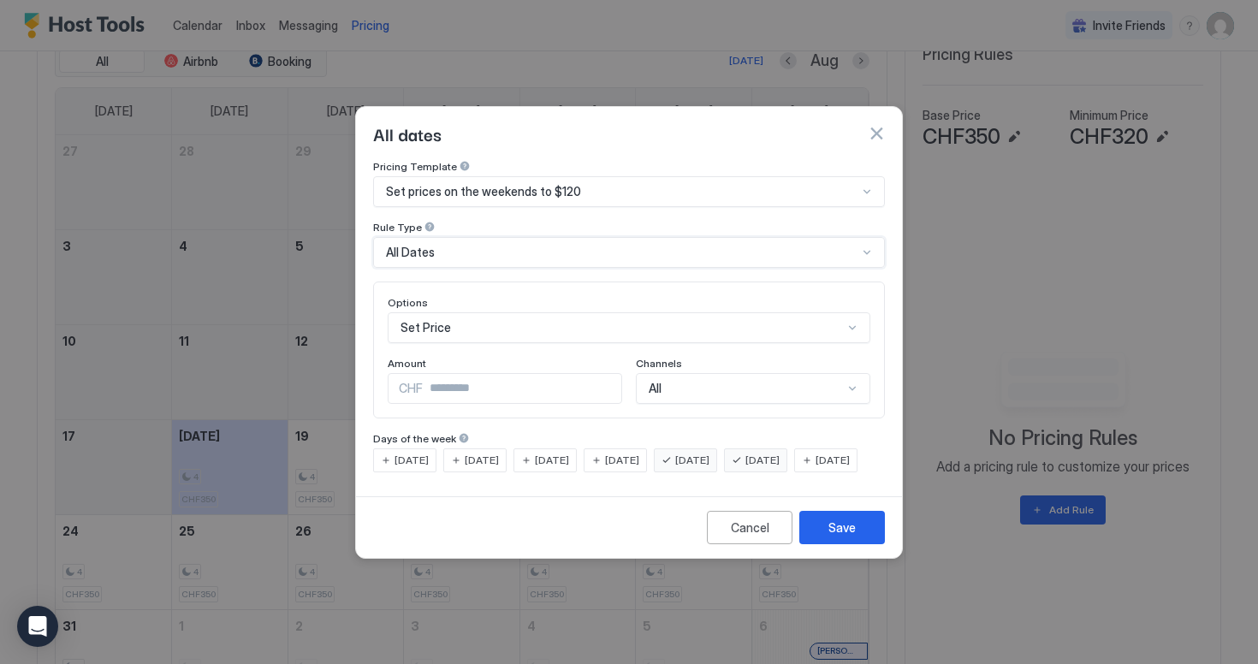
click at [710, 453] on span "[DATE]" at bounding box center [692, 460] width 34 height 15
click at [773, 449] on div "[DATE]" at bounding box center [755, 461] width 63 height 24
drag, startPoint x: 467, startPoint y: 378, endPoint x: 362, endPoint y: 378, distance: 104.4
click at [362, 378] on div "Pricing Template Set prices on the weekends to $120 Rule Type All Dates Options…" at bounding box center [629, 325] width 546 height 330
click at [480, 374] on input "***" at bounding box center [522, 388] width 199 height 29
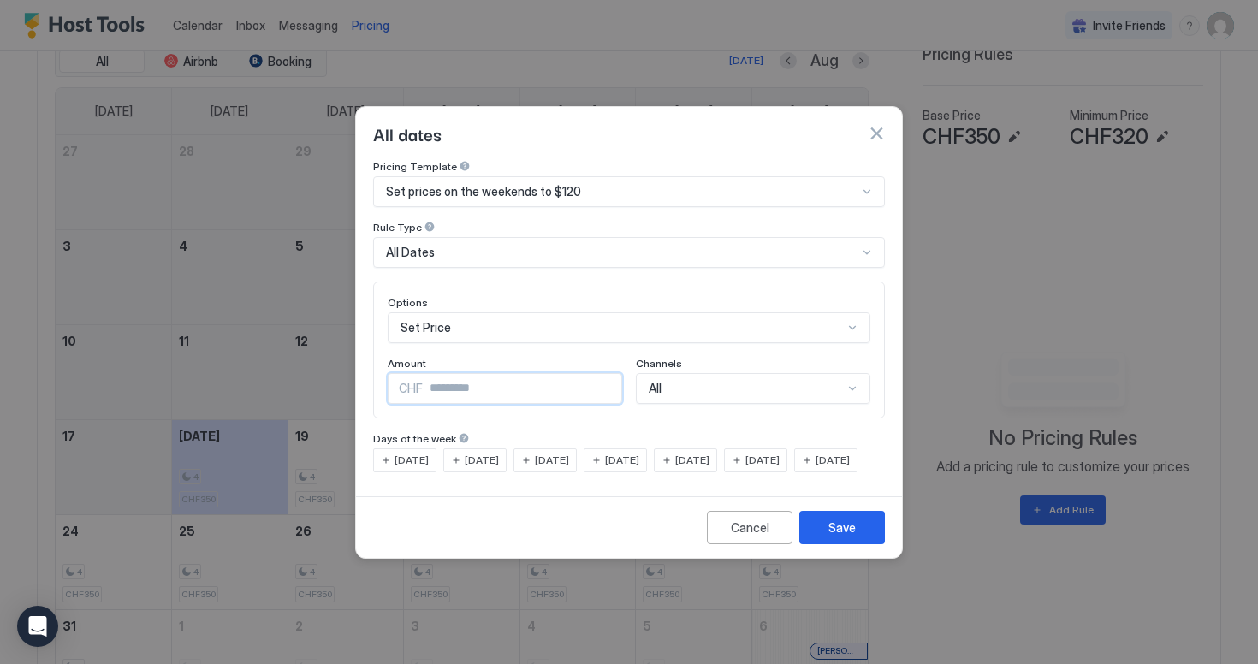
click at [480, 374] on input "***" at bounding box center [522, 388] width 199 height 29
type input "***"
click at [555, 357] on div "Amount" at bounding box center [505, 365] width 235 height 16
click at [780, 453] on span "[DATE]" at bounding box center [763, 460] width 34 height 15
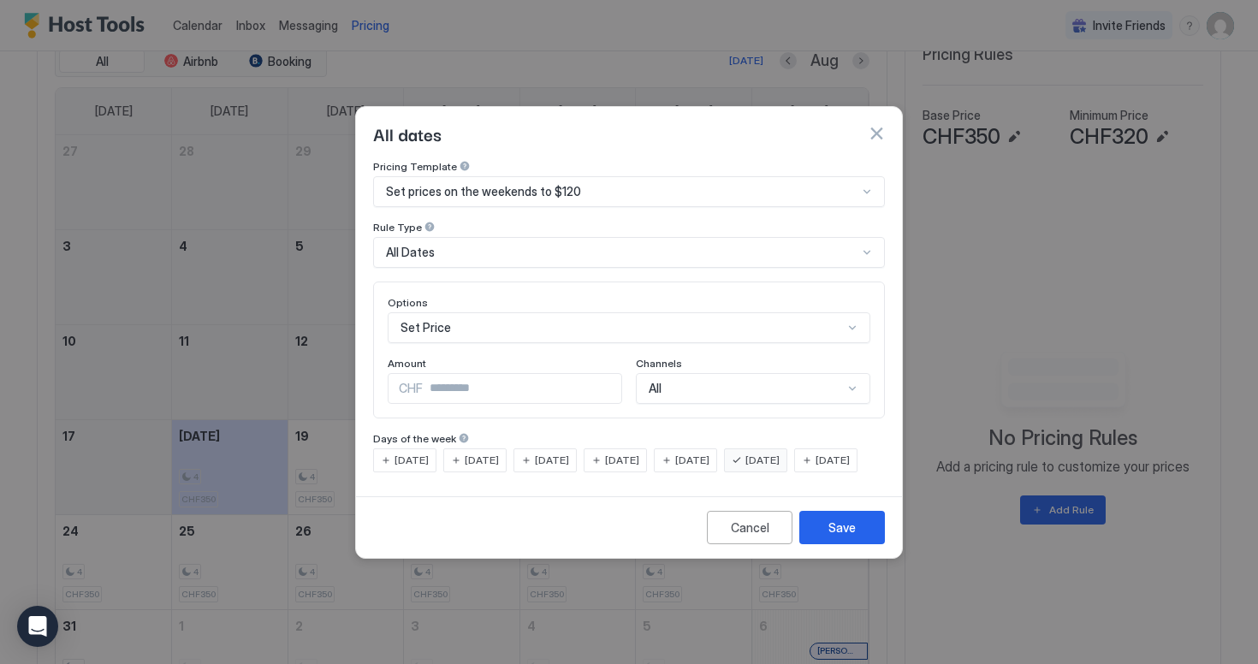
click at [705, 449] on div "[DATE]" at bounding box center [685, 461] width 63 height 24
click at [568, 184] on span "Set prices on the weekends to $120" at bounding box center [483, 191] width 195 height 15
click at [635, 160] on div "Pricing Template" at bounding box center [629, 168] width 512 height 16
click at [824, 536] on button "Save" at bounding box center [843, 527] width 86 height 33
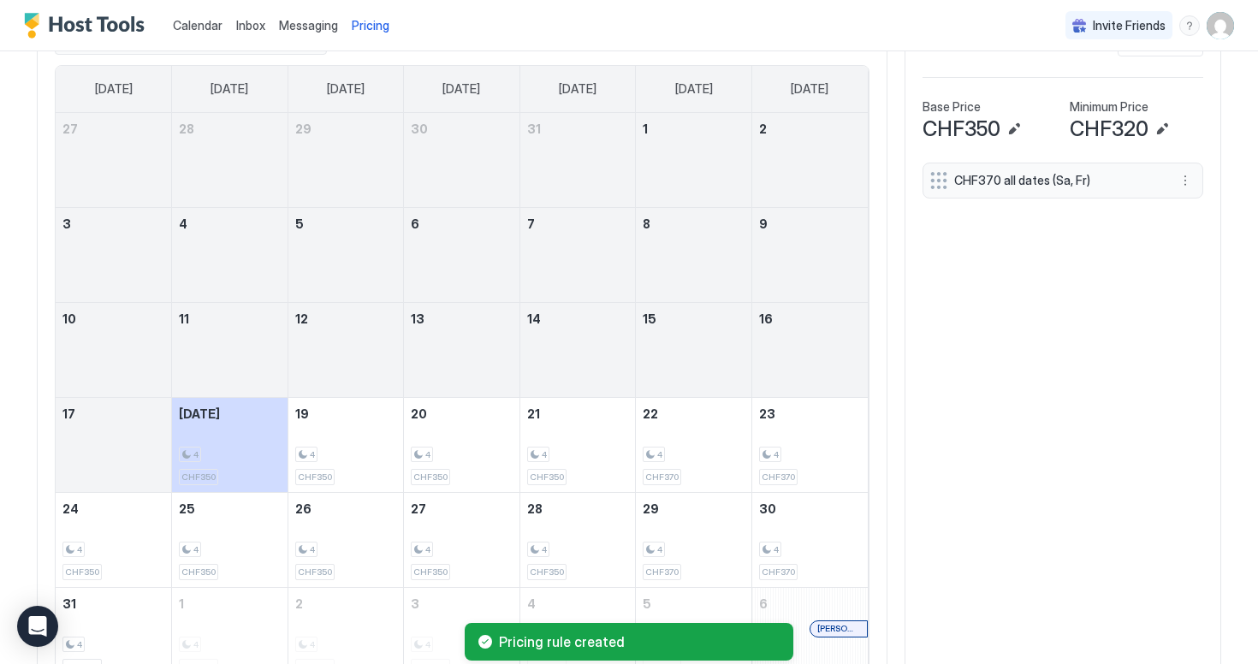
scroll to position [566, 0]
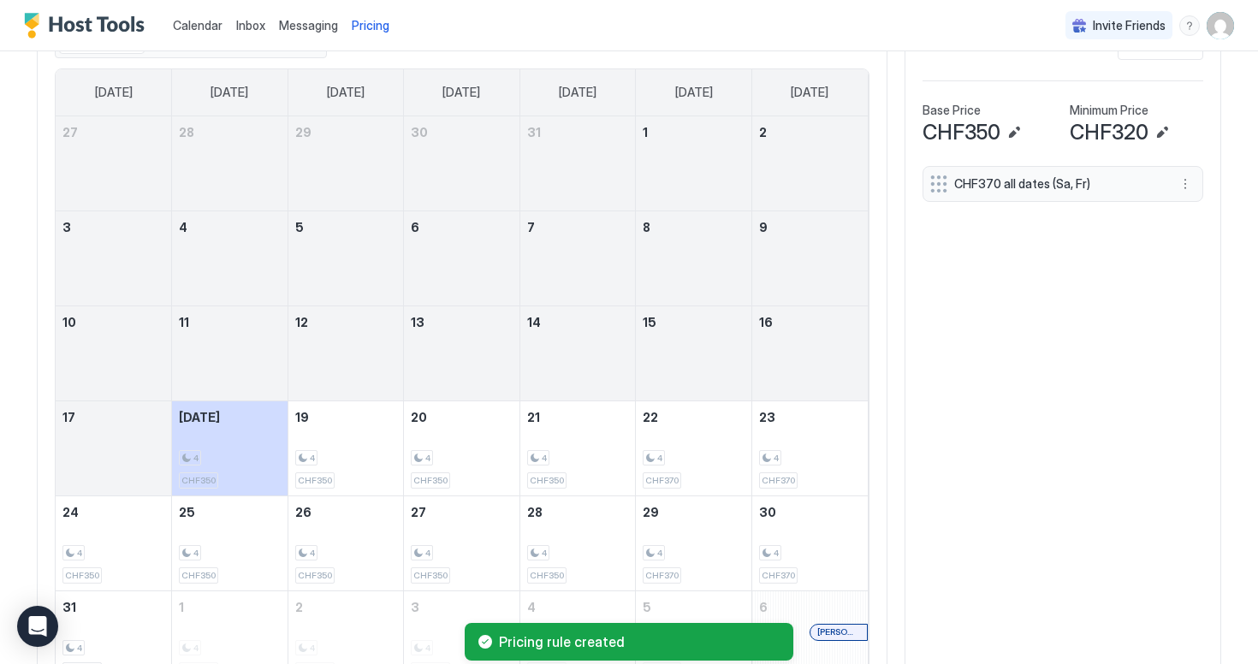
click at [1124, 129] on span "CHF320" at bounding box center [1109, 133] width 79 height 26
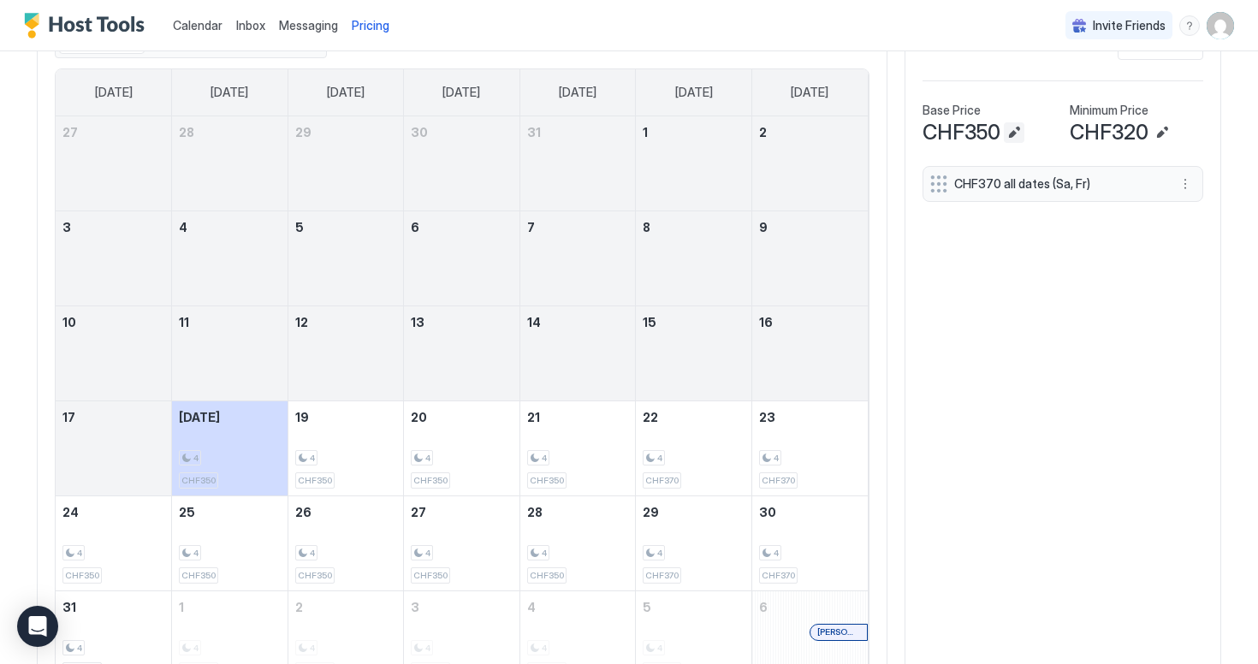
click at [1020, 134] on button "Edit" at bounding box center [1014, 132] width 21 height 21
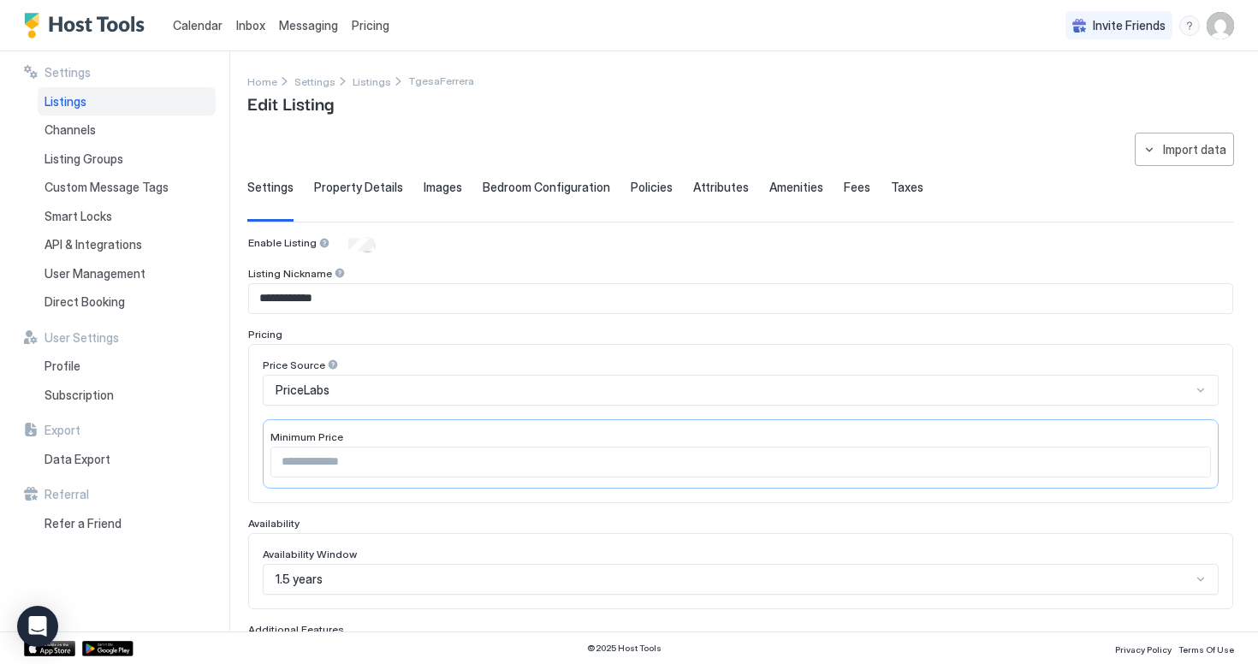
type input "***"
click at [318, 461] on input "***" at bounding box center [502, 462] width 462 height 29
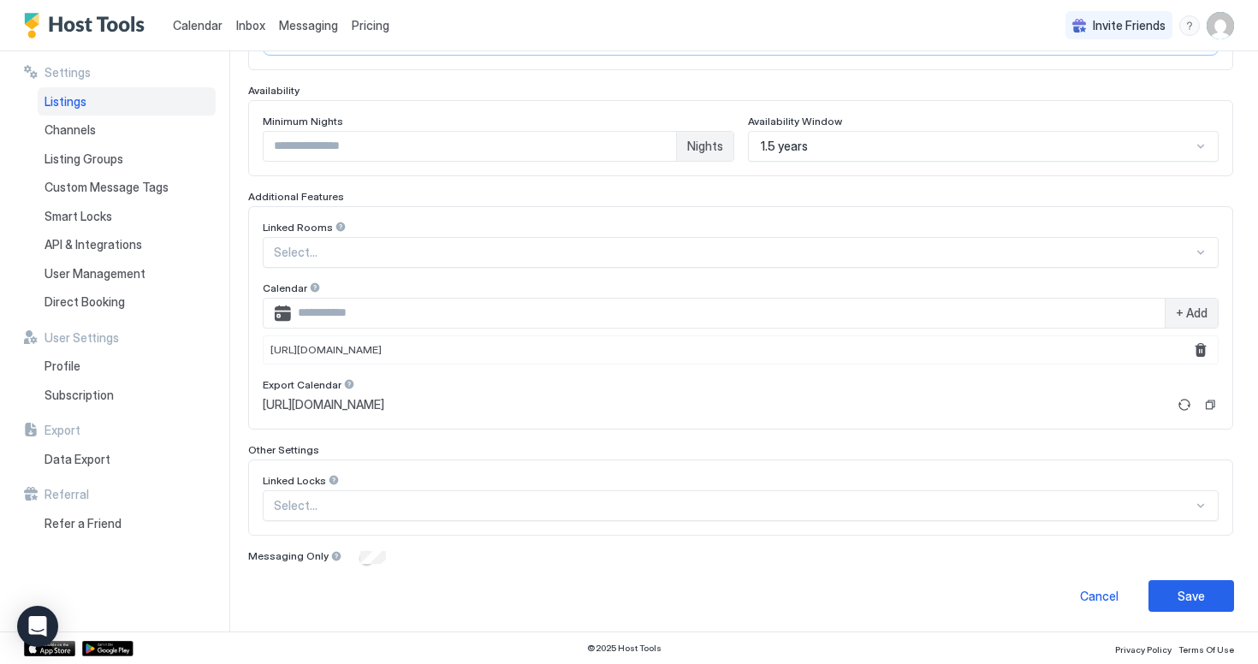
type input "***"
click at [1202, 603] on div "Save" at bounding box center [1191, 596] width 27 height 18
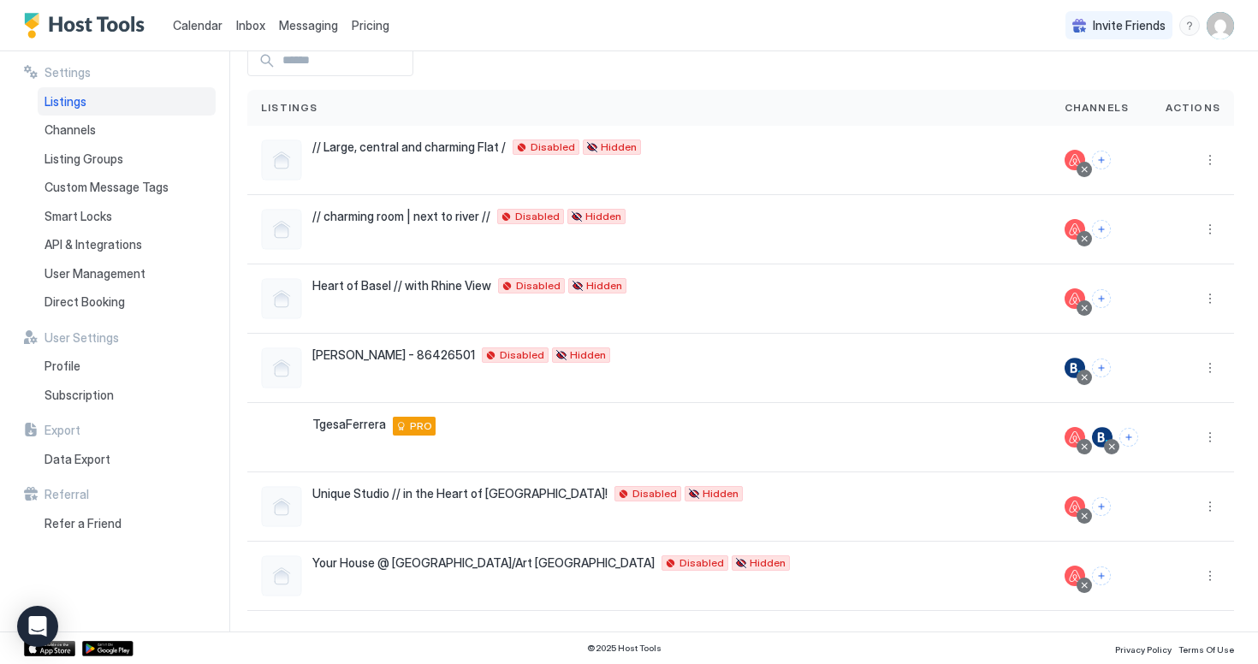
scroll to position [87, 0]
click at [765, 441] on div "TgesaFerrera [STREET_ADDRESS] PRO" at bounding box center [649, 437] width 776 height 41
click at [137, 122] on div "Channels" at bounding box center [127, 130] width 178 height 29
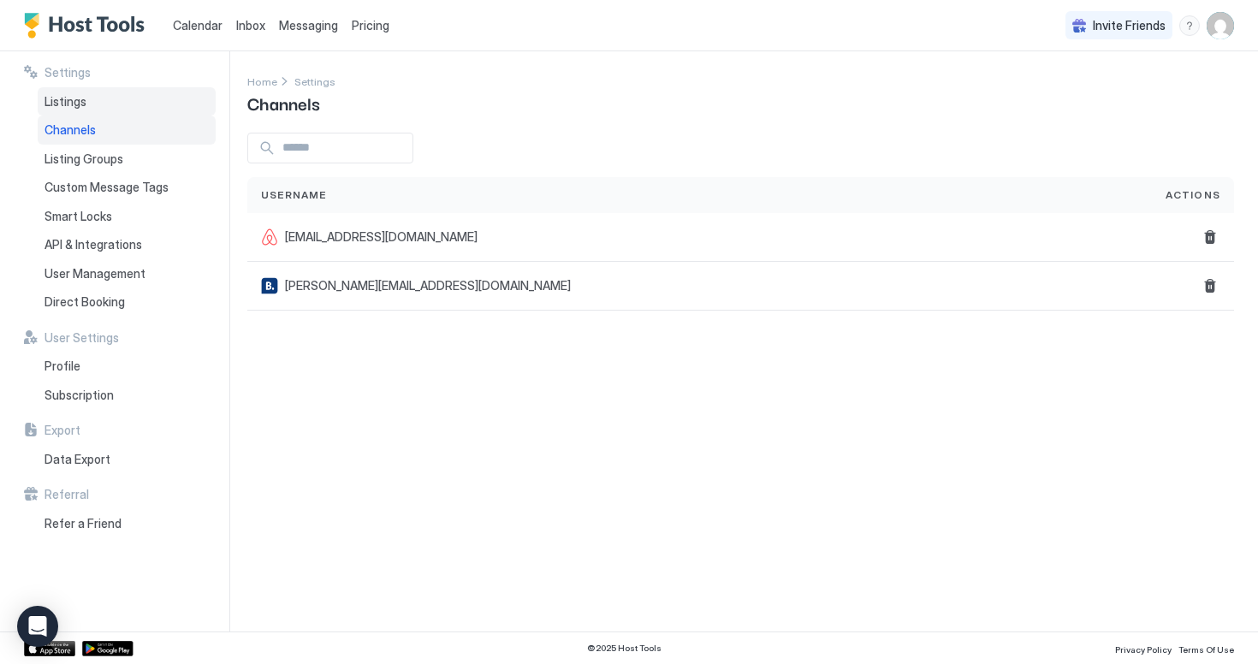
click at [114, 104] on div "Listings" at bounding box center [127, 101] width 178 height 29
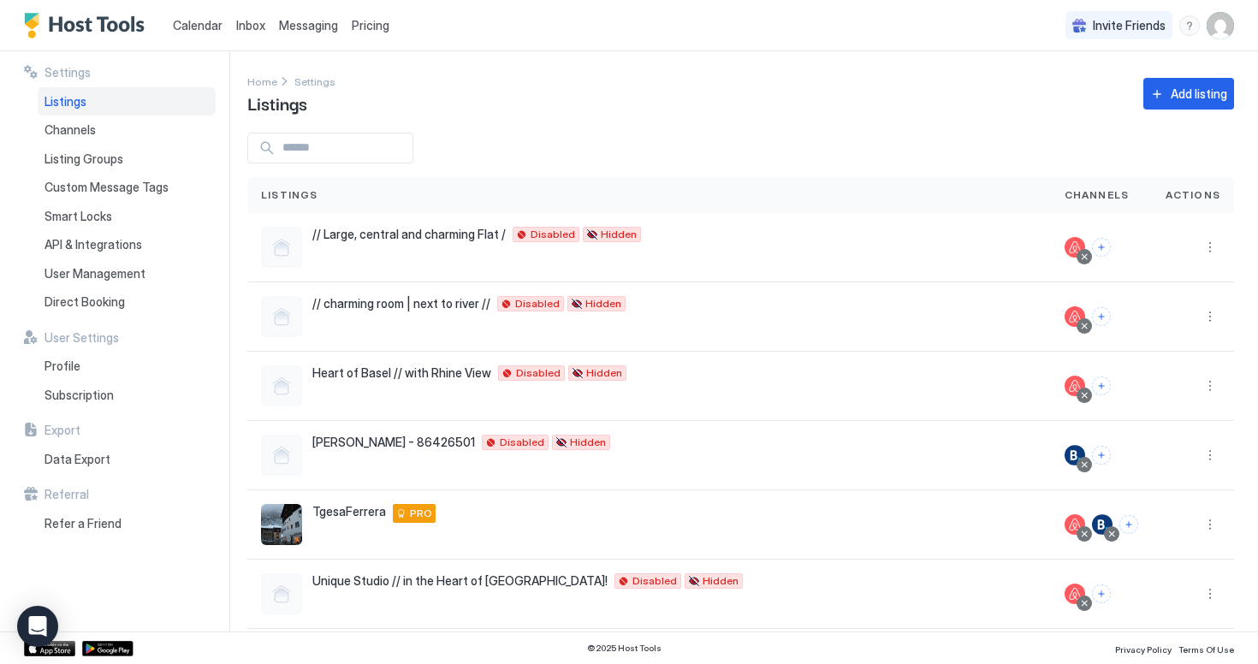
click at [198, 28] on span "Calendar" at bounding box center [198, 25] width 50 height 15
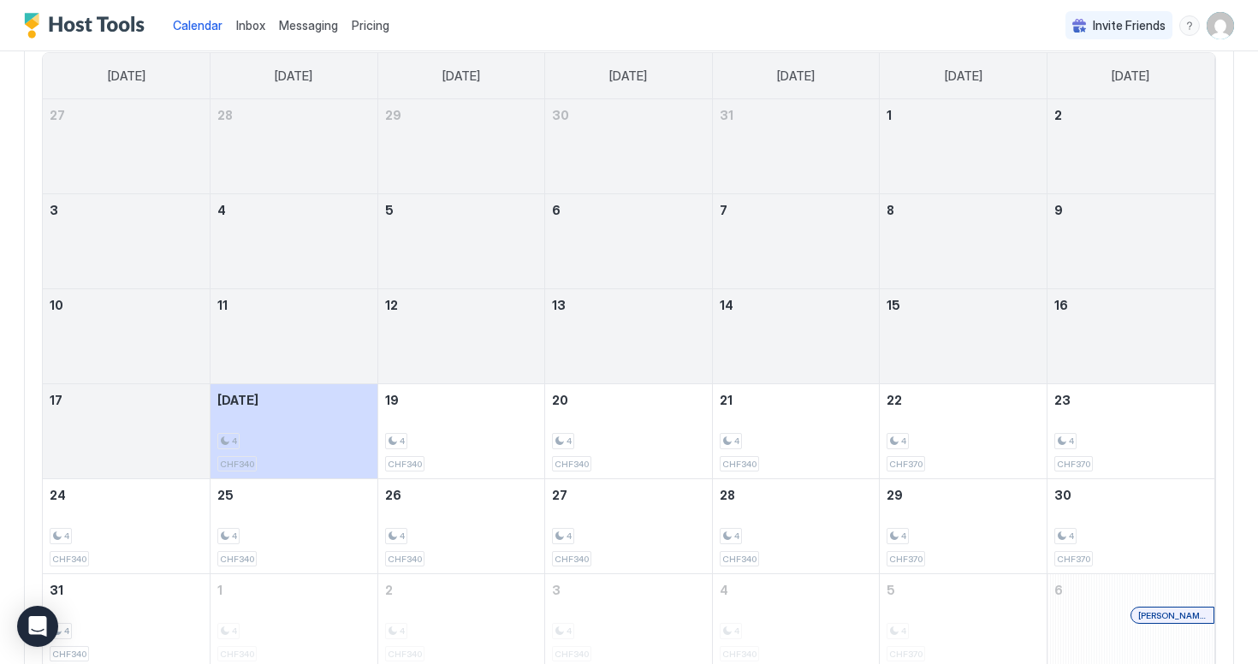
scroll to position [230, 0]
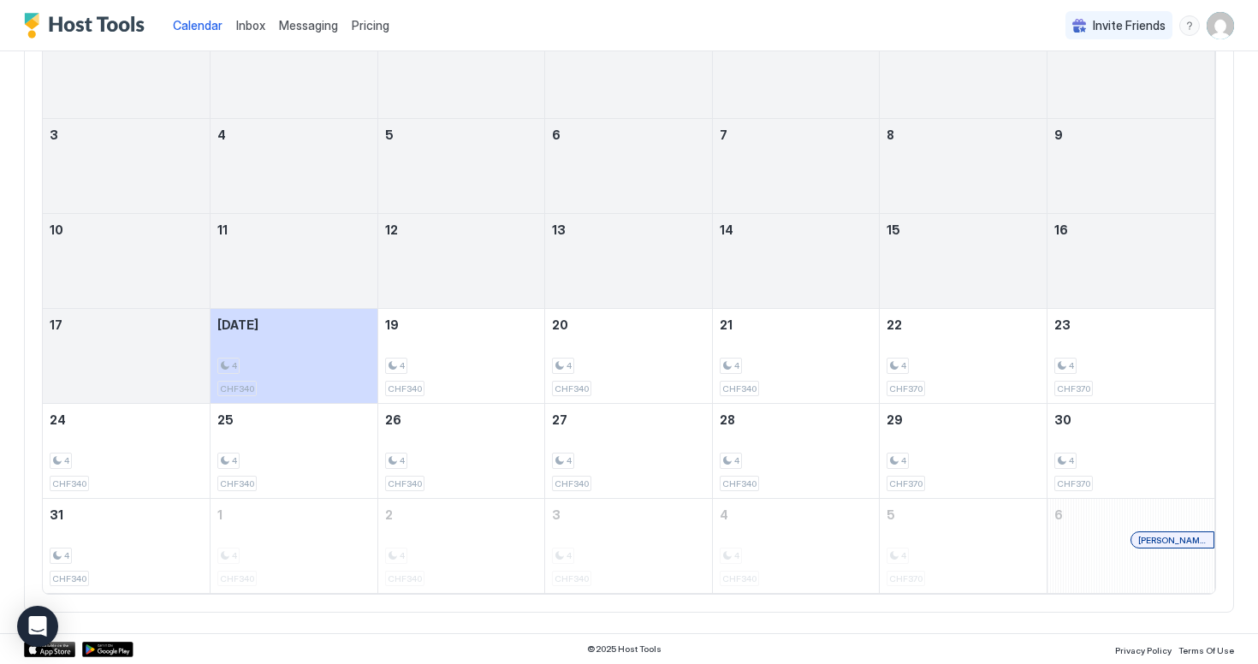
click at [369, 23] on span "Pricing" at bounding box center [371, 25] width 38 height 15
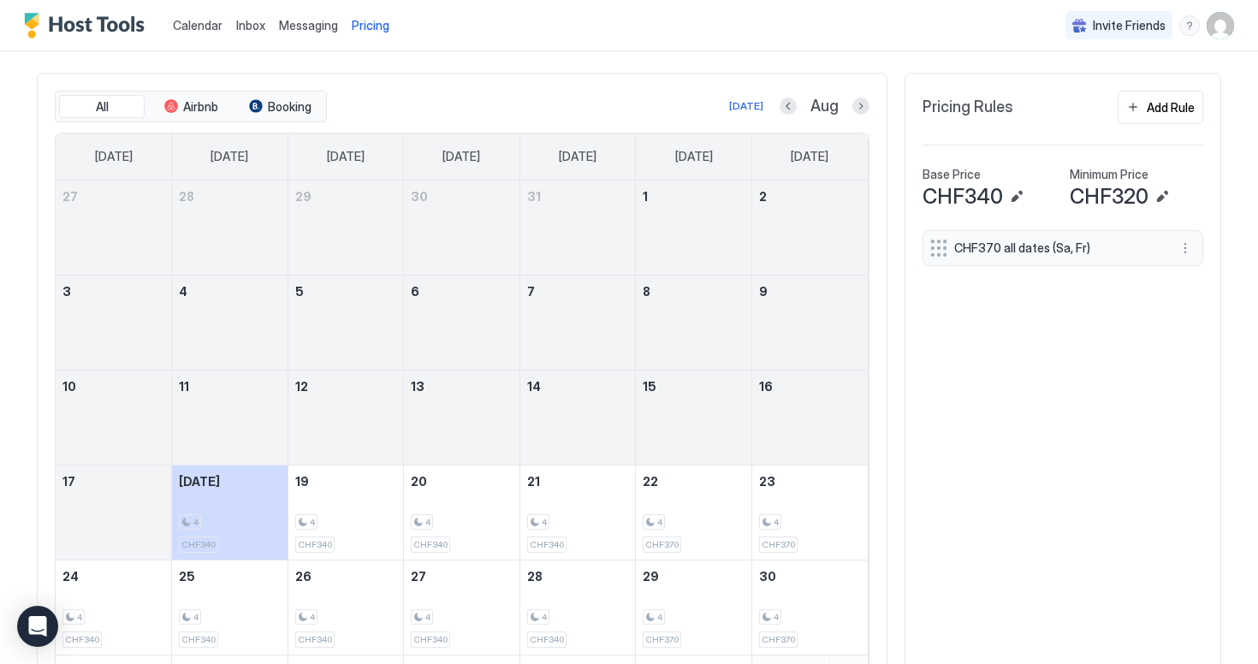
scroll to position [527, 0]
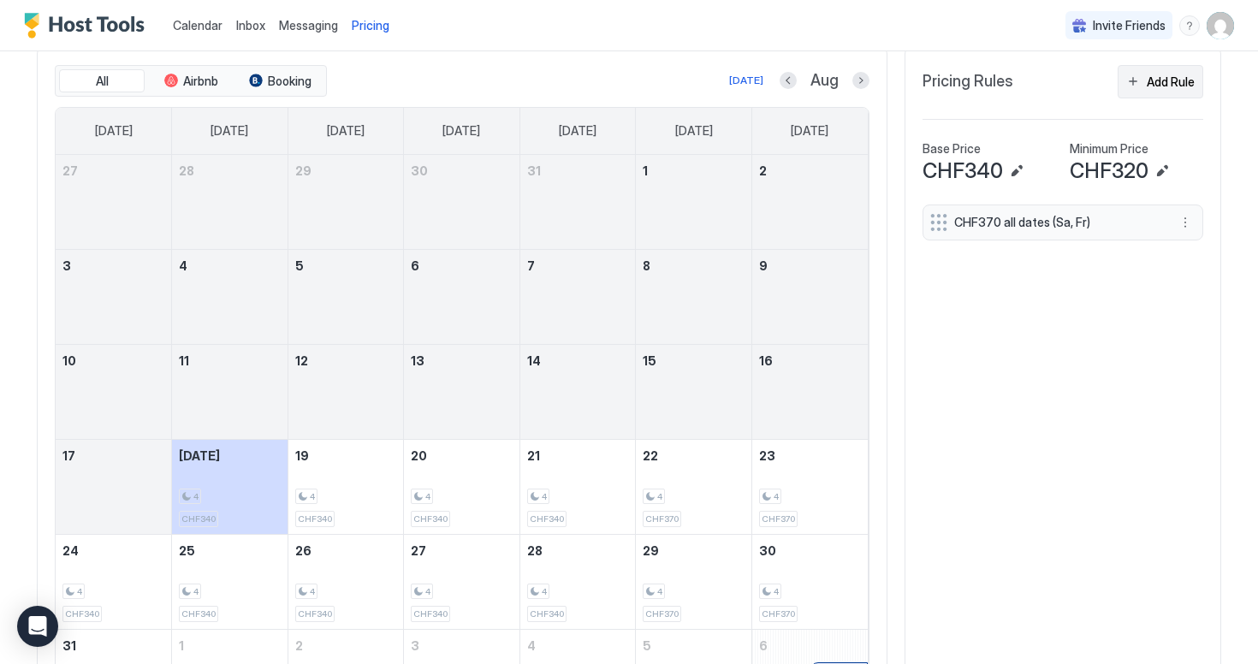
click at [1163, 73] on div "Add Rule" at bounding box center [1171, 82] width 48 height 18
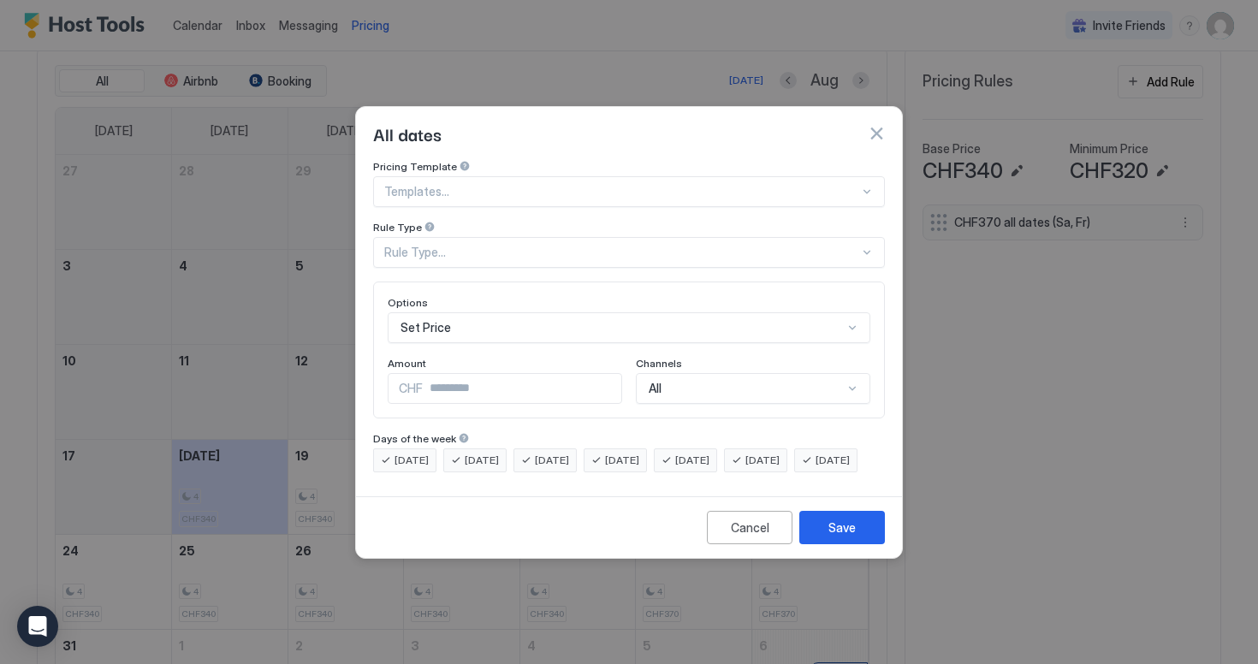
click at [559, 237] on div "Rule Type..." at bounding box center [629, 252] width 512 height 31
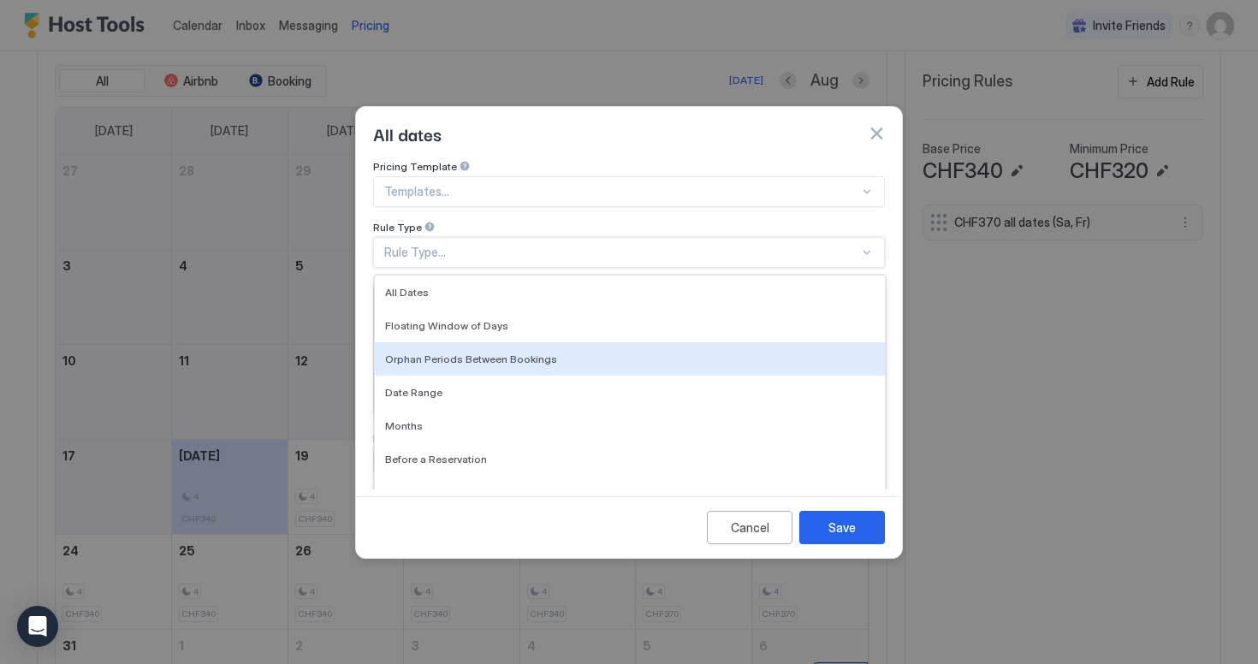
click at [543, 184] on div at bounding box center [621, 191] width 475 height 15
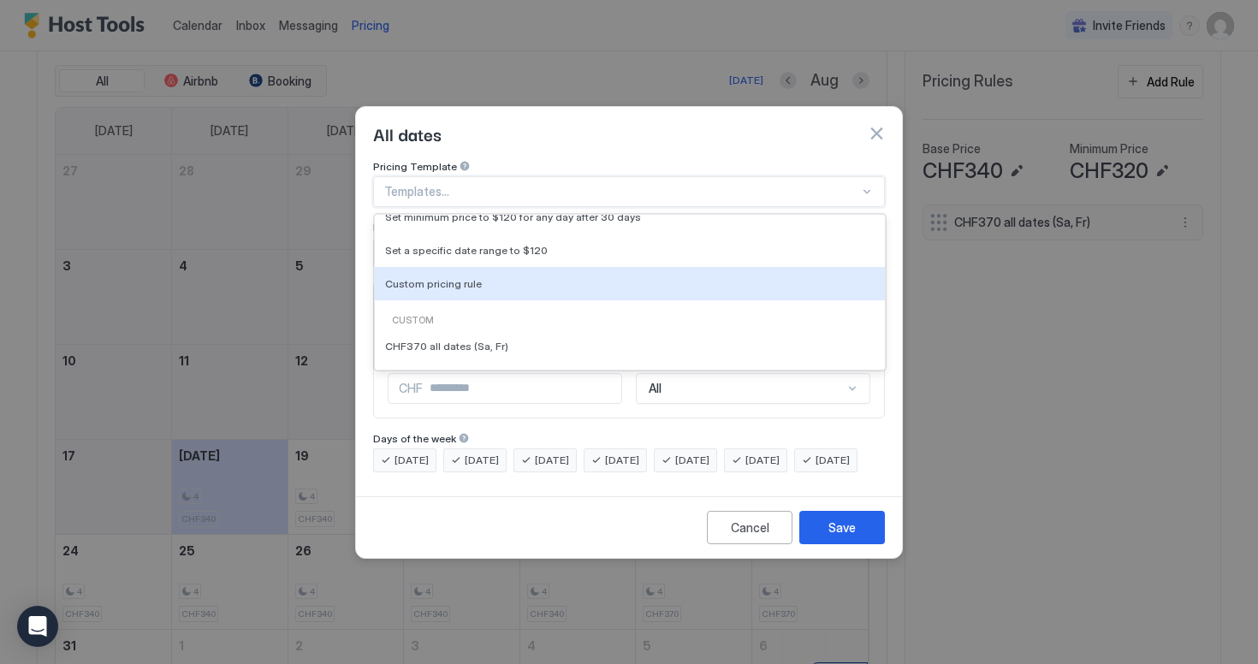
scroll to position [0, 0]
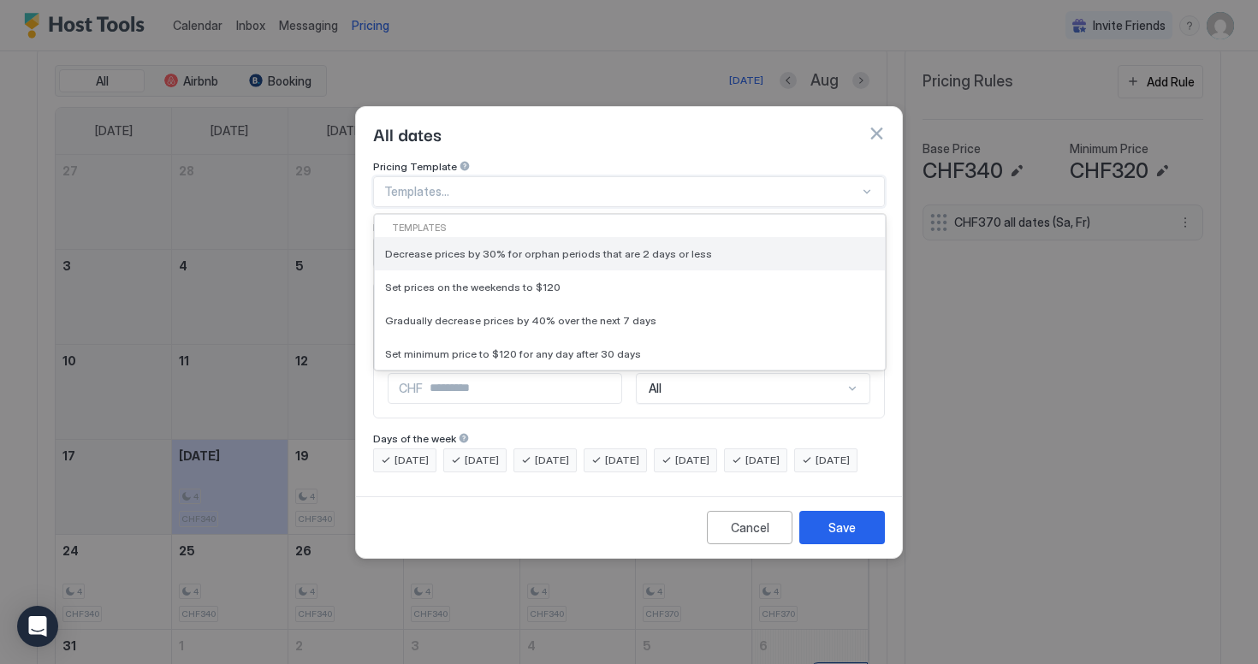
click at [569, 249] on div "Decrease prices by 30% for orphan periods that are 2 days or less" at bounding box center [630, 253] width 510 height 33
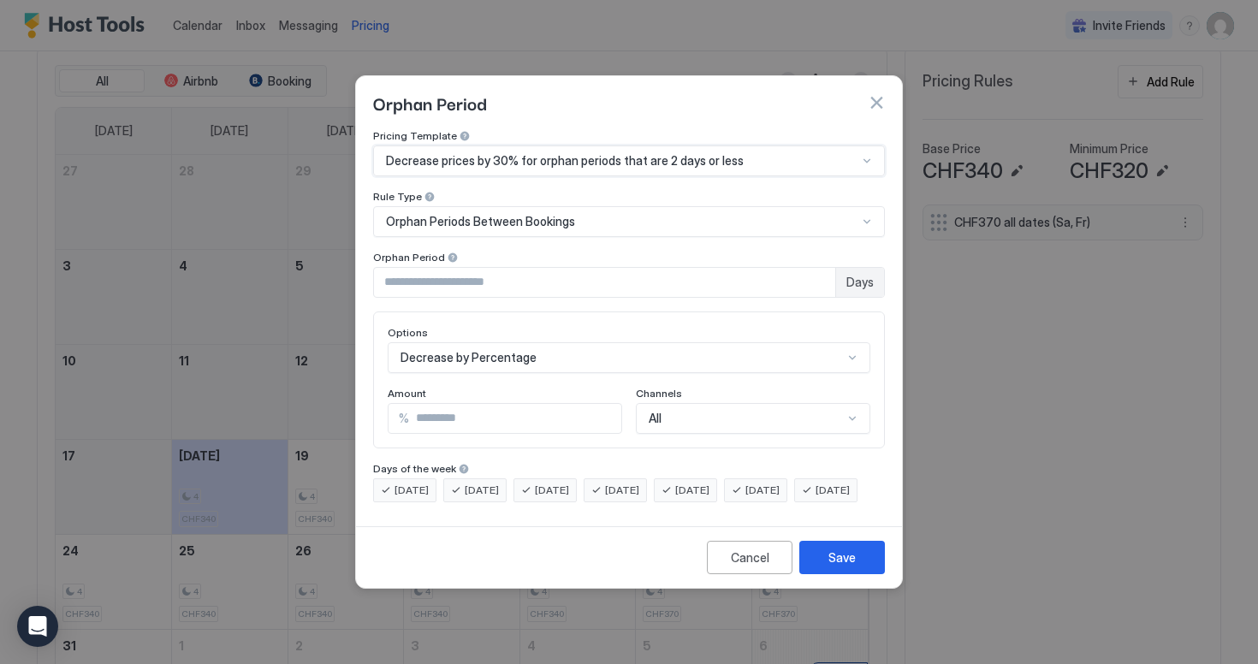
click at [533, 214] on span "Orphan Periods Between Bookings" at bounding box center [480, 221] width 189 height 15
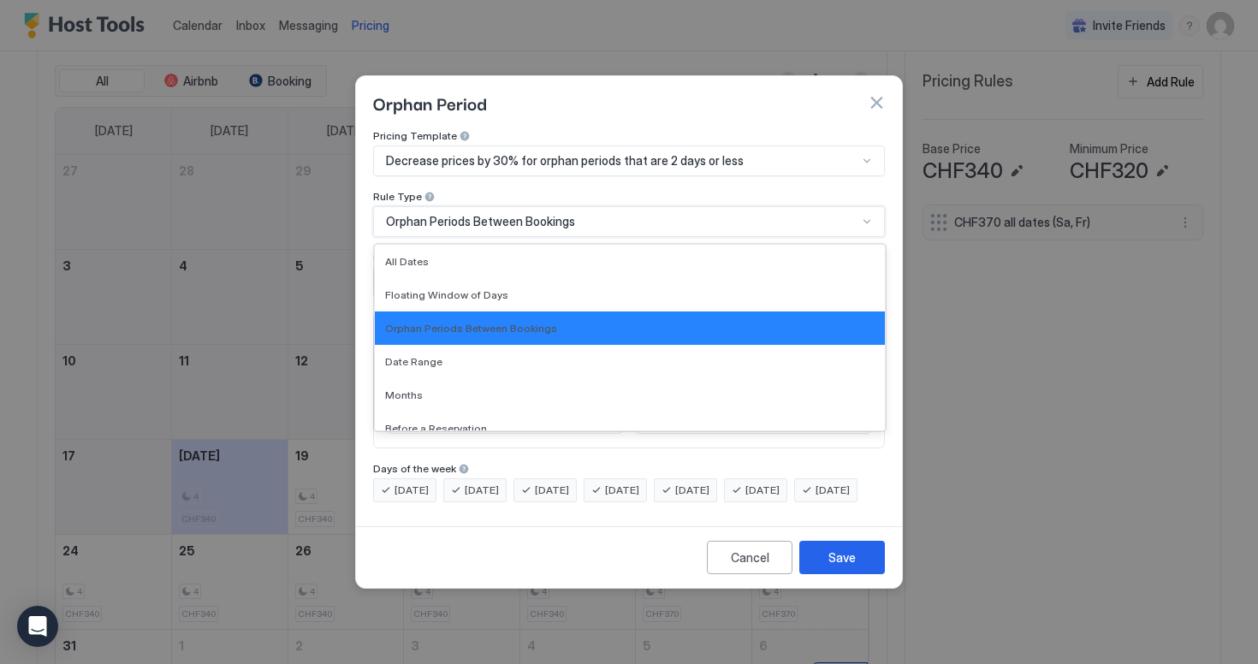
click at [533, 214] on span "Orphan Periods Between Bookings" at bounding box center [480, 221] width 189 height 15
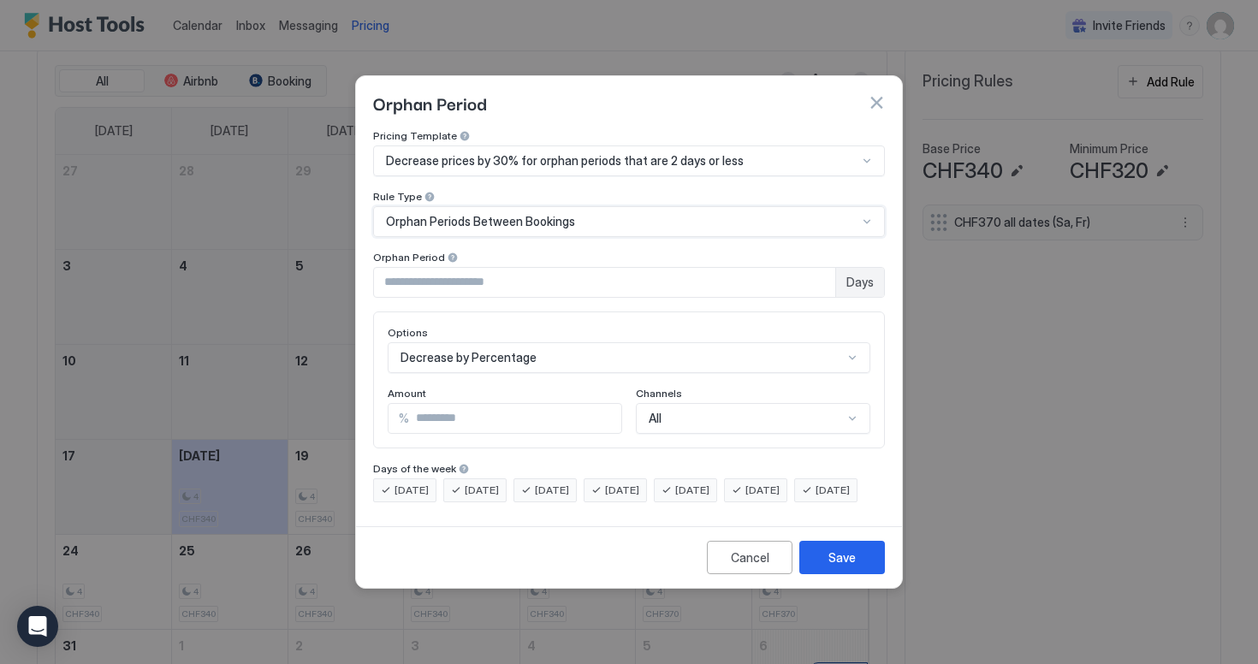
click at [536, 214] on span "Orphan Periods Between Bookings" at bounding box center [480, 221] width 189 height 15
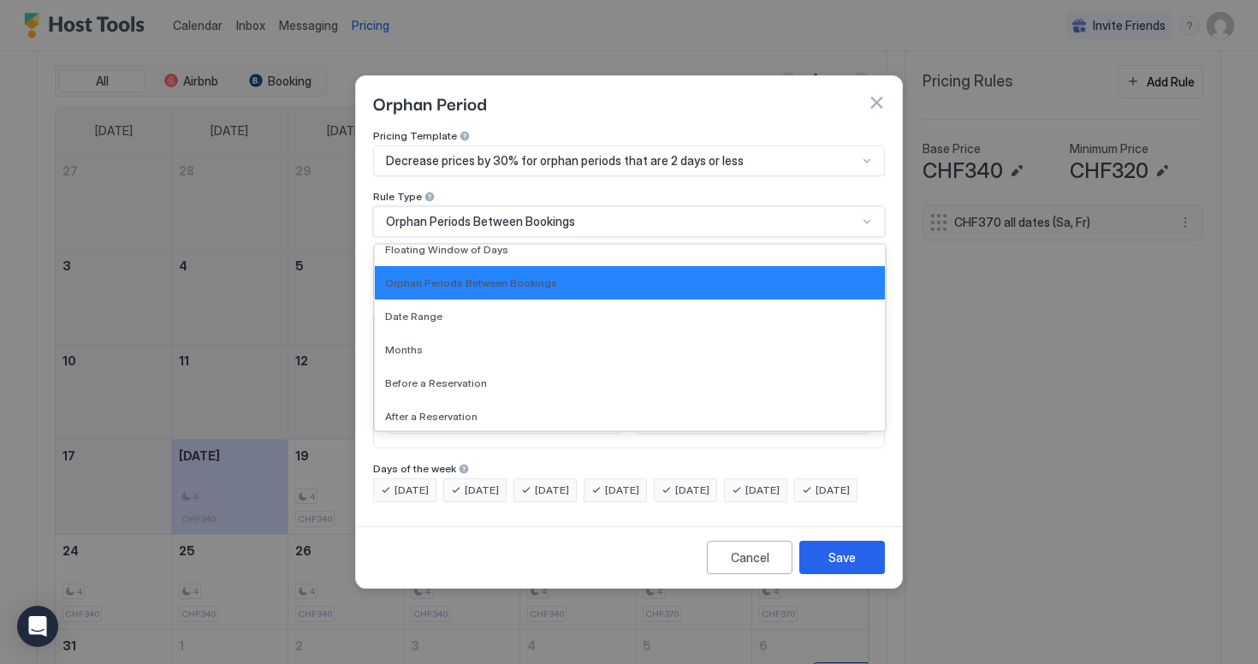
scroll to position [48, 0]
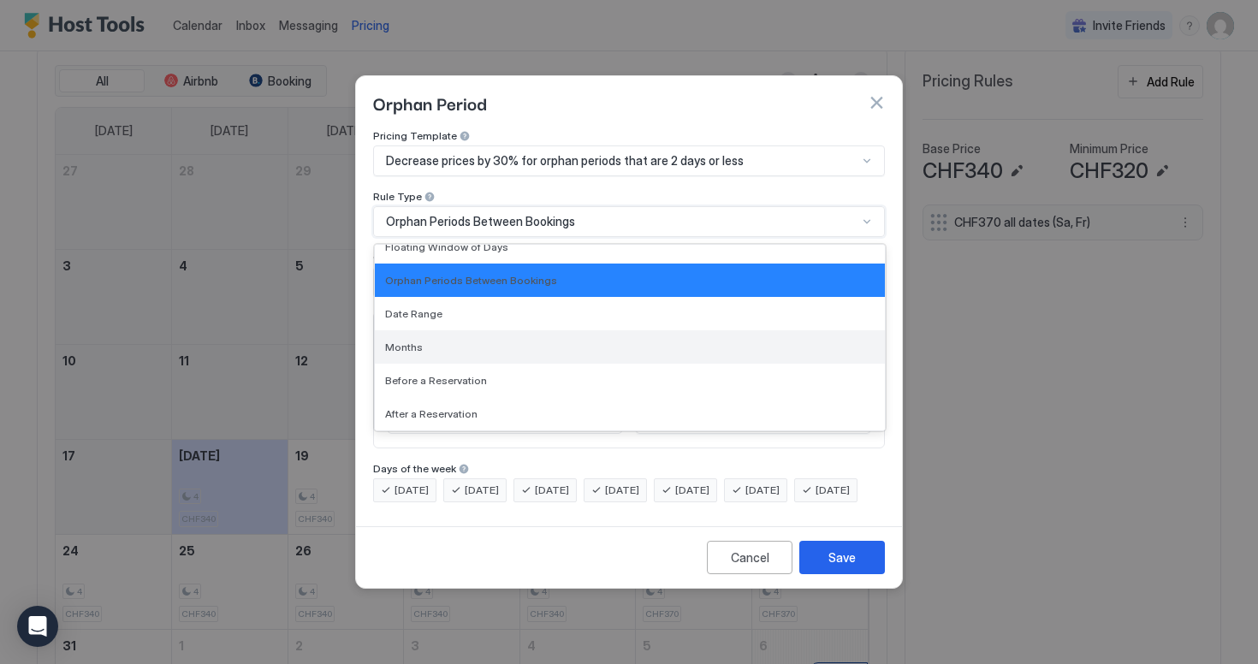
click at [508, 340] on div "Months" at bounding box center [630, 346] width 510 height 33
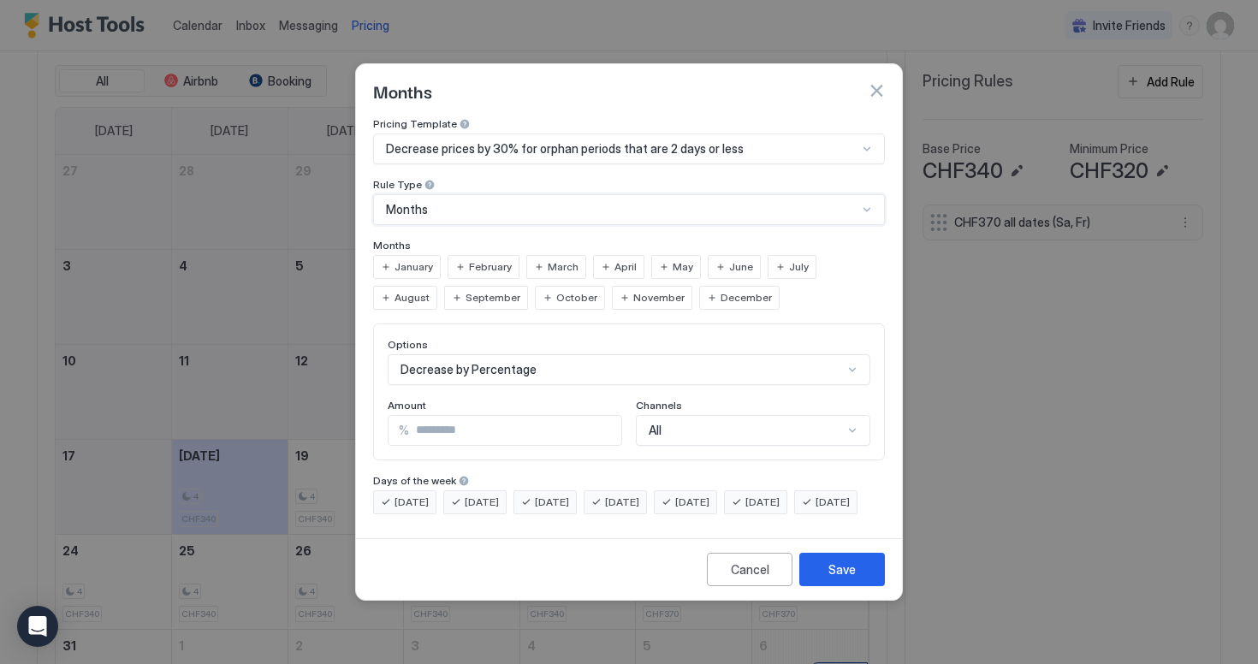
click at [420, 259] on span "January" at bounding box center [414, 266] width 39 height 15
click at [491, 259] on span "February" at bounding box center [490, 266] width 43 height 15
click at [570, 259] on span "March" at bounding box center [563, 266] width 31 height 15
click at [615, 259] on span "April" at bounding box center [626, 266] width 22 height 15
click at [495, 360] on div "Decrease by Percentage" at bounding box center [629, 369] width 483 height 31
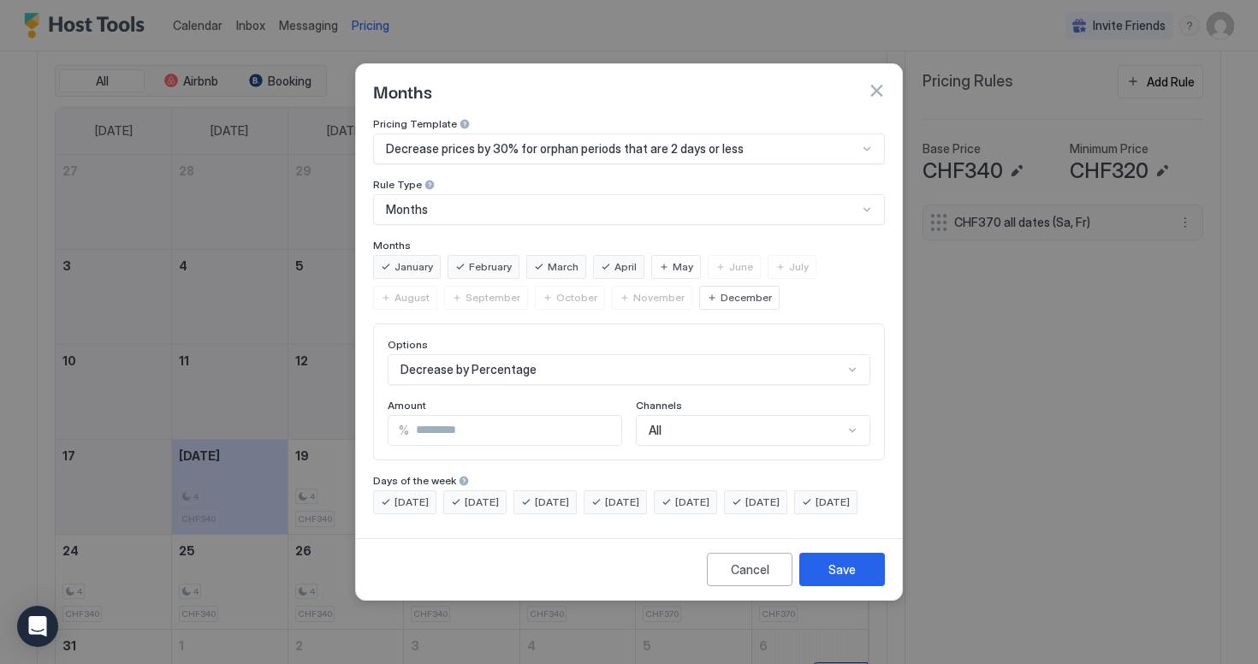
scroll to position [88, 0]
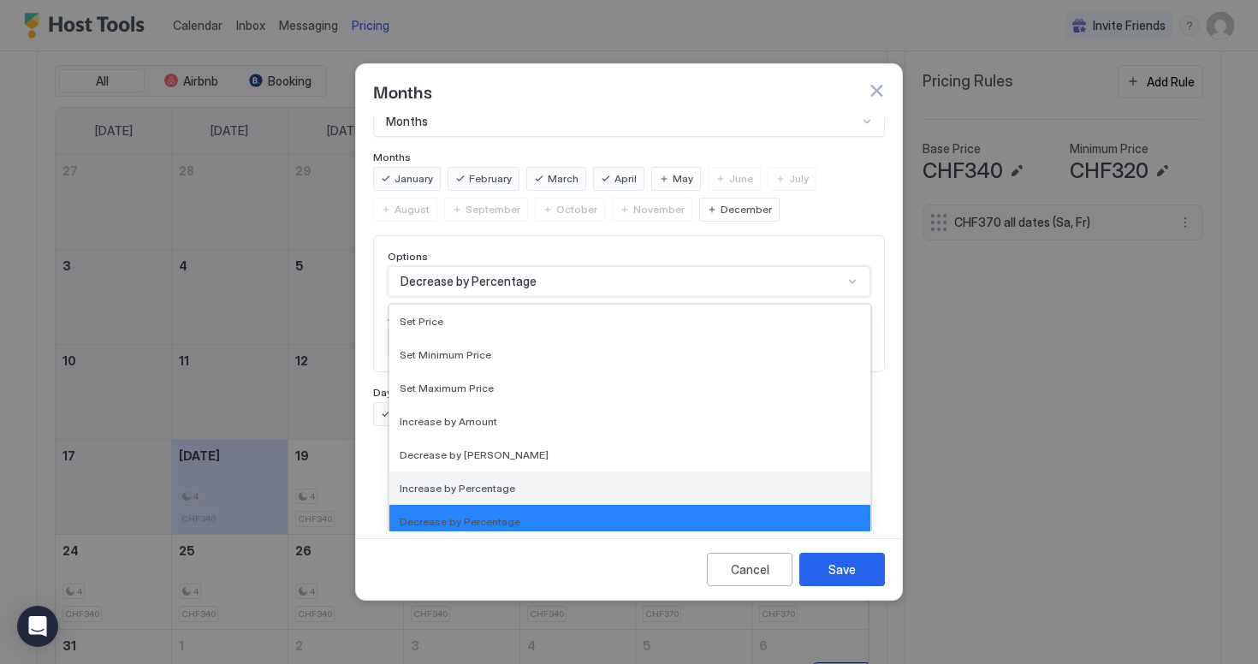
click at [483, 472] on div "Increase by Percentage" at bounding box center [630, 488] width 481 height 33
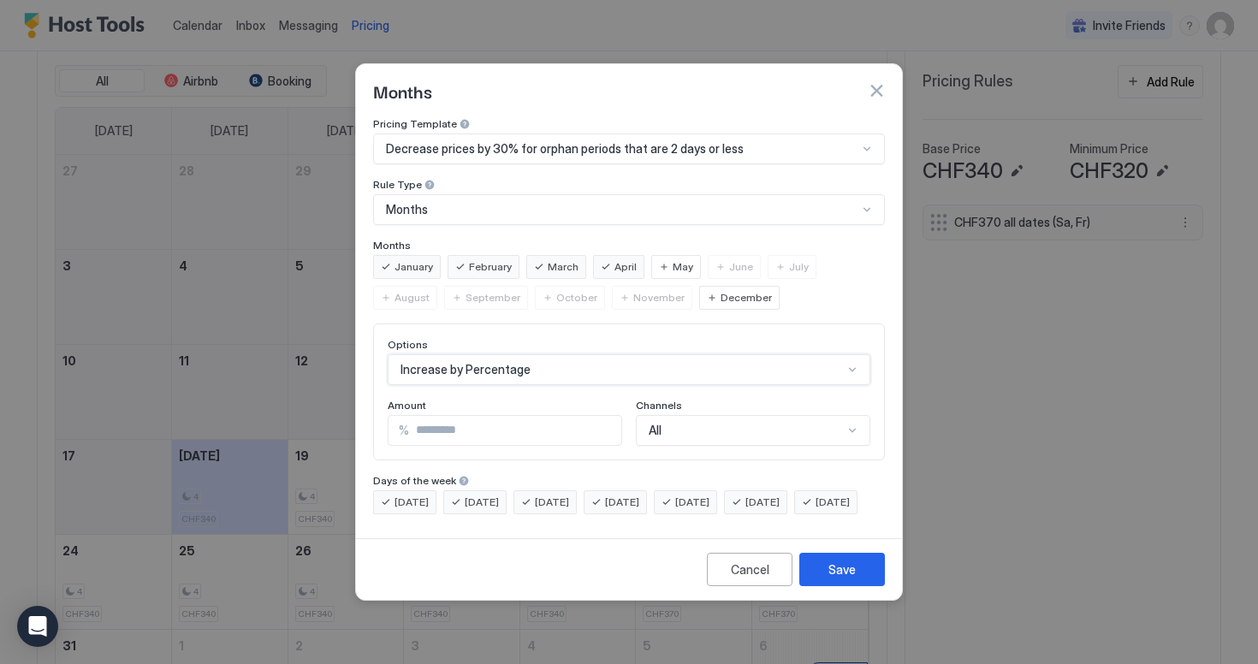
scroll to position [0, 0]
drag, startPoint x: 488, startPoint y: 409, endPoint x: 393, endPoint y: 409, distance: 95.0
click at [393, 415] on div "% **" at bounding box center [505, 430] width 235 height 31
type input "**"
click at [477, 453] on div "Pricing Template Decrease prices by 30% for orphan periods that are 2 days or l…" at bounding box center [629, 315] width 512 height 397
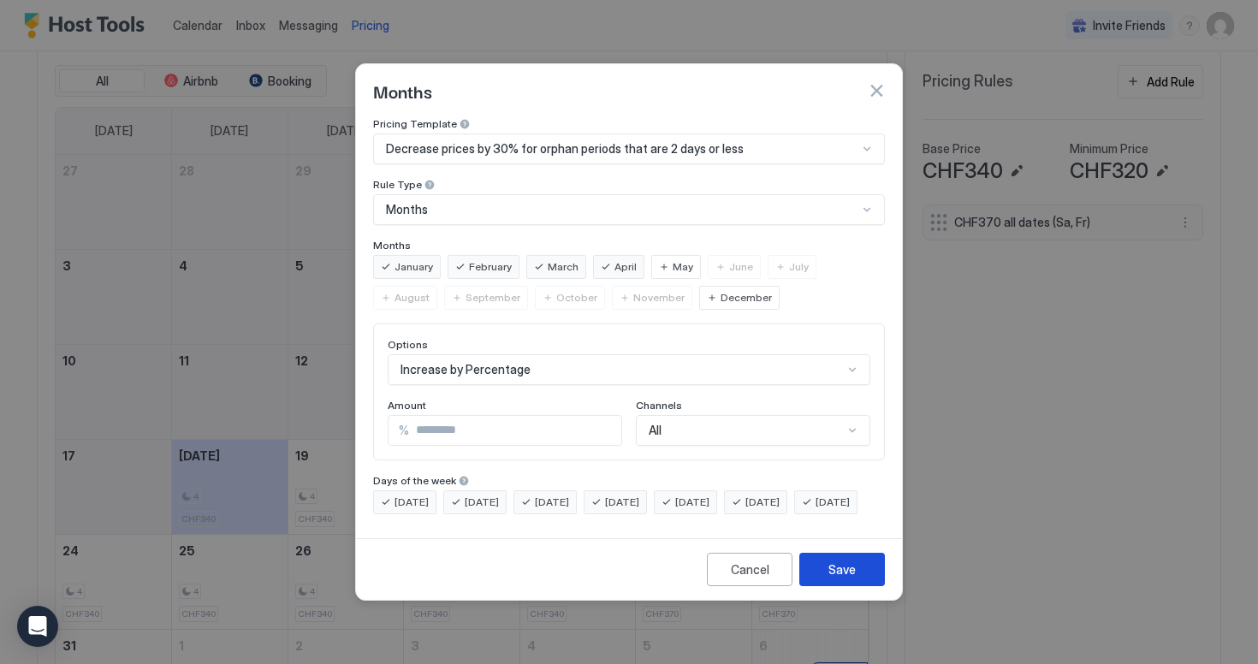
click at [830, 579] on div "Save" at bounding box center [842, 570] width 27 height 18
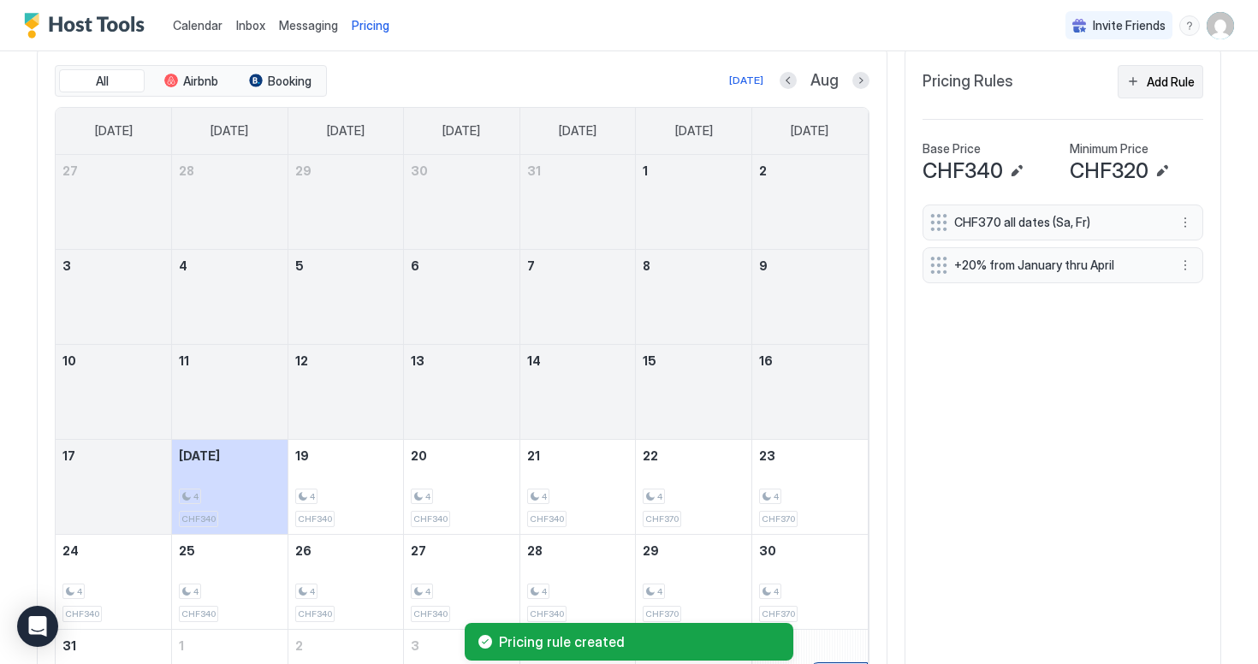
click at [1178, 78] on div "Add Rule" at bounding box center [1171, 82] width 48 height 18
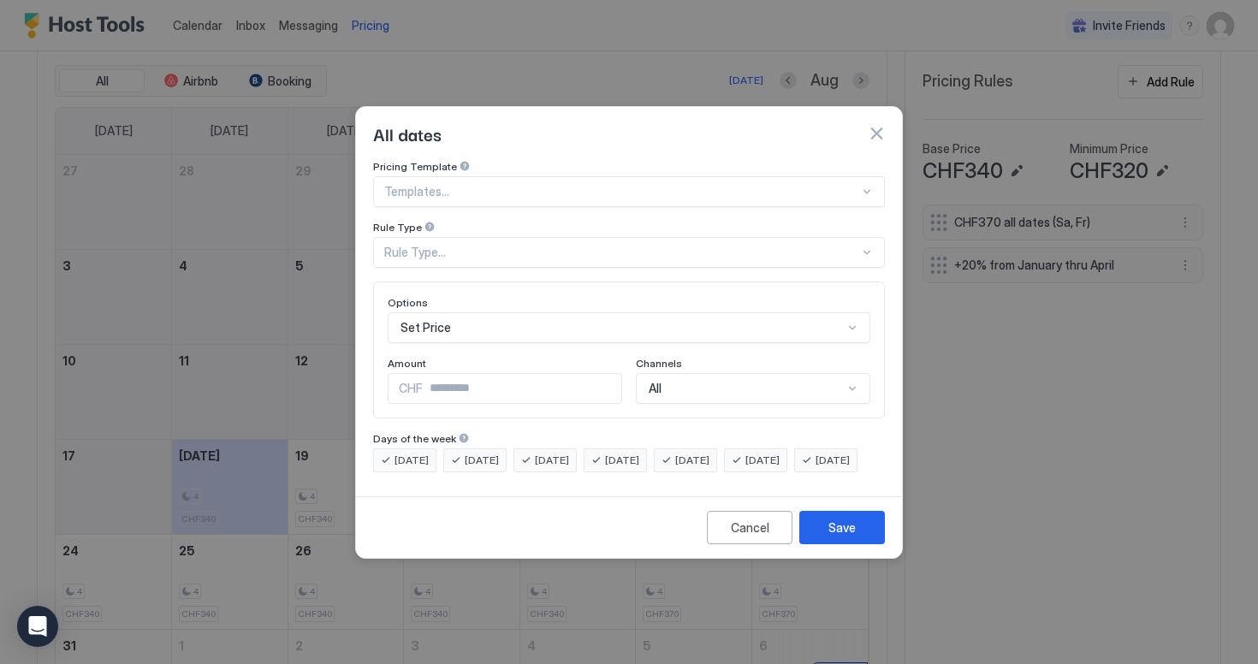
click at [500, 187] on div "Templates..." at bounding box center [629, 191] width 512 height 31
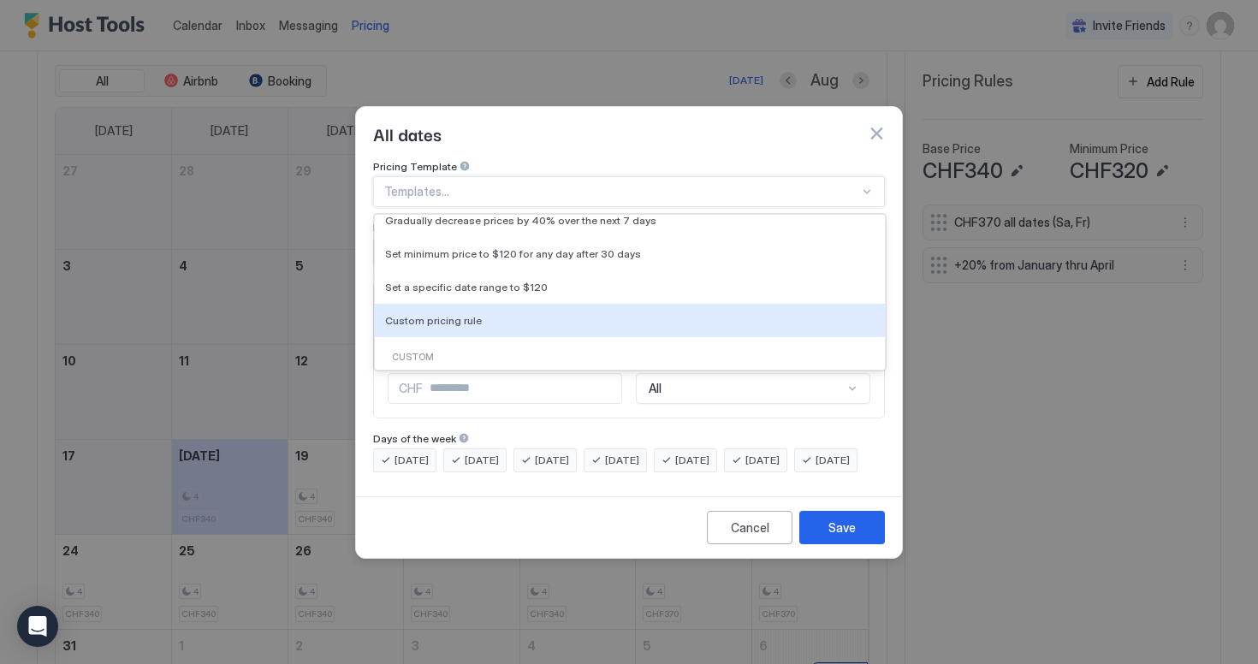
scroll to position [68, 0]
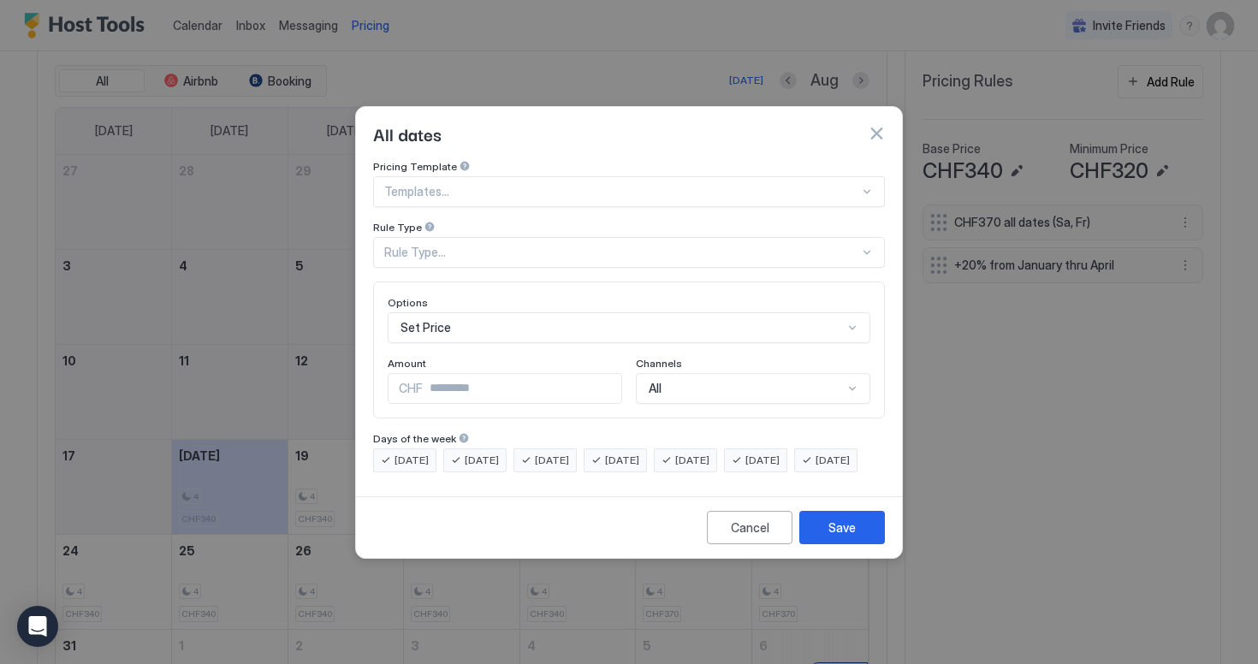
click at [532, 160] on div "Pricing Template" at bounding box center [629, 168] width 512 height 16
click at [507, 245] on div "Rule Type..." at bounding box center [621, 252] width 475 height 15
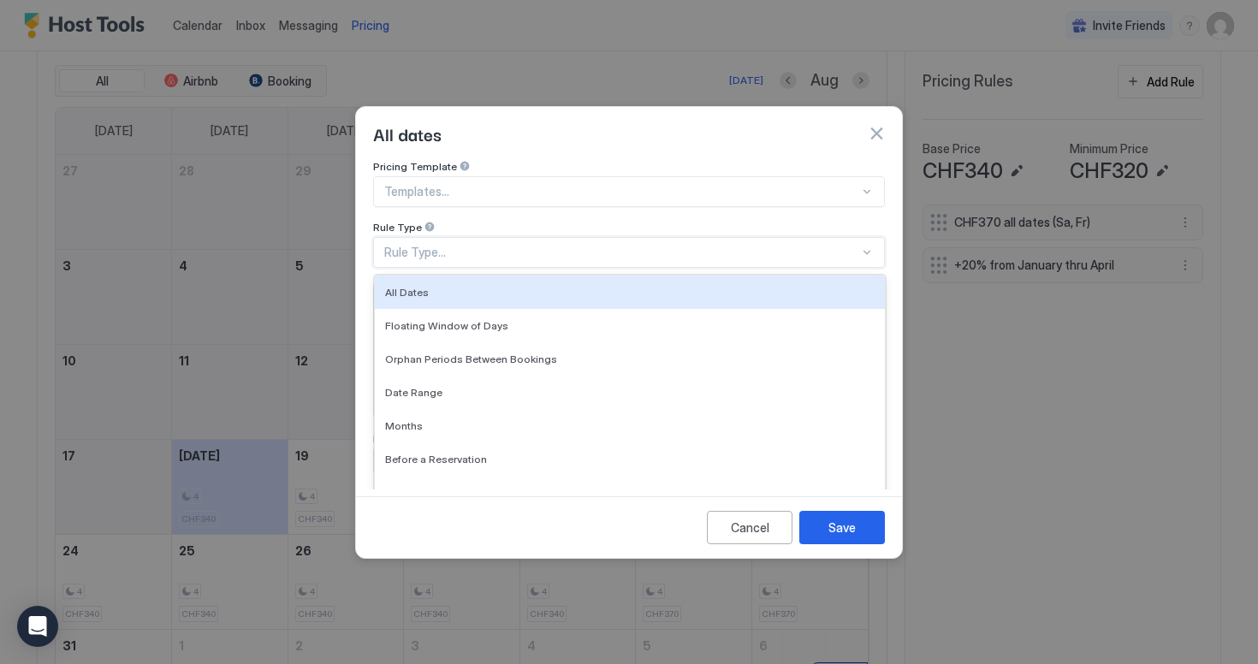
click at [537, 160] on div "Pricing Template" at bounding box center [629, 168] width 512 height 16
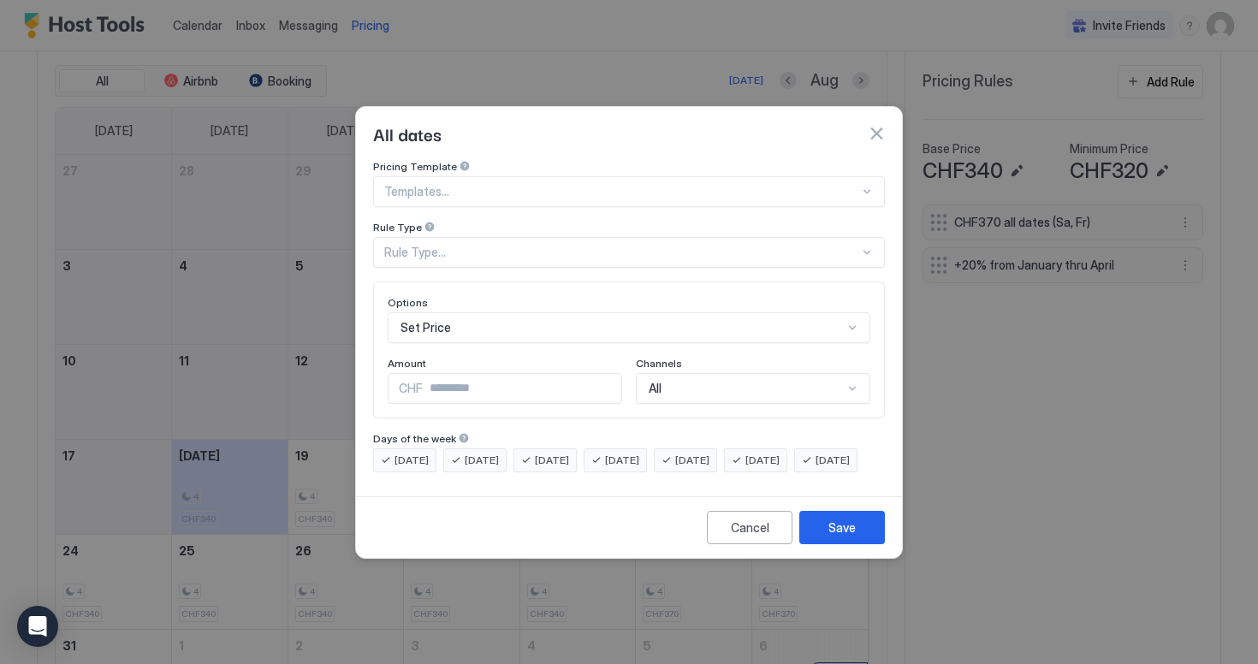
click at [532, 176] on div "Templates..." at bounding box center [629, 191] width 512 height 31
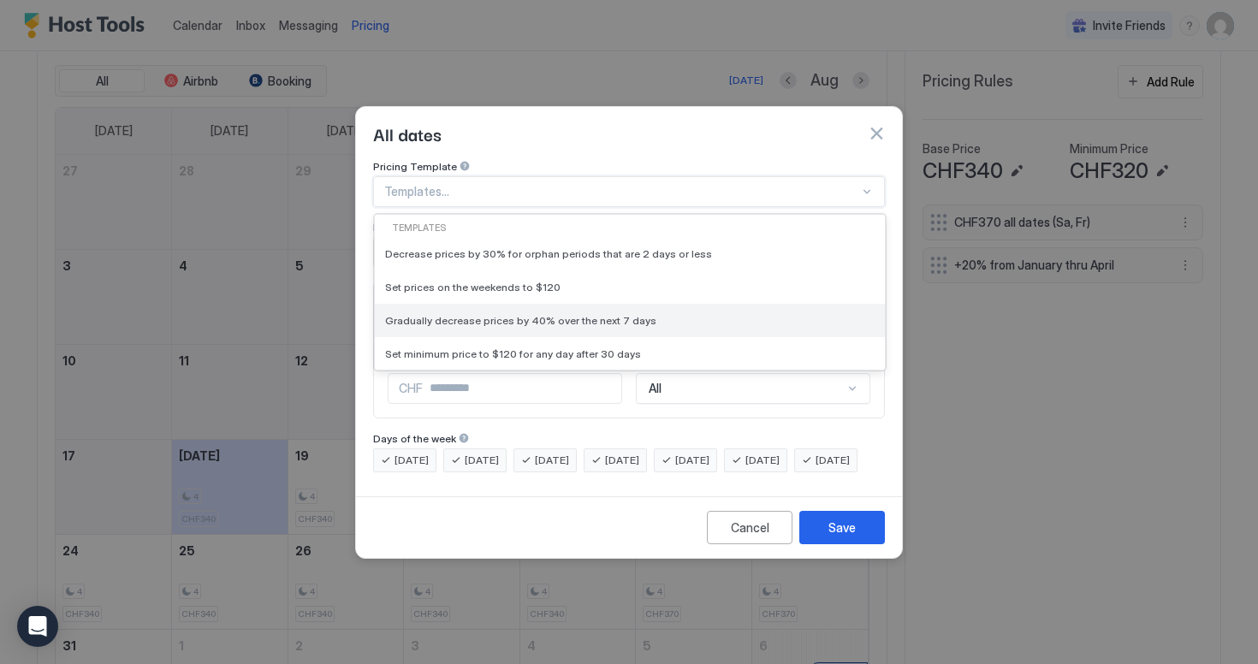
scroll to position [170, 0]
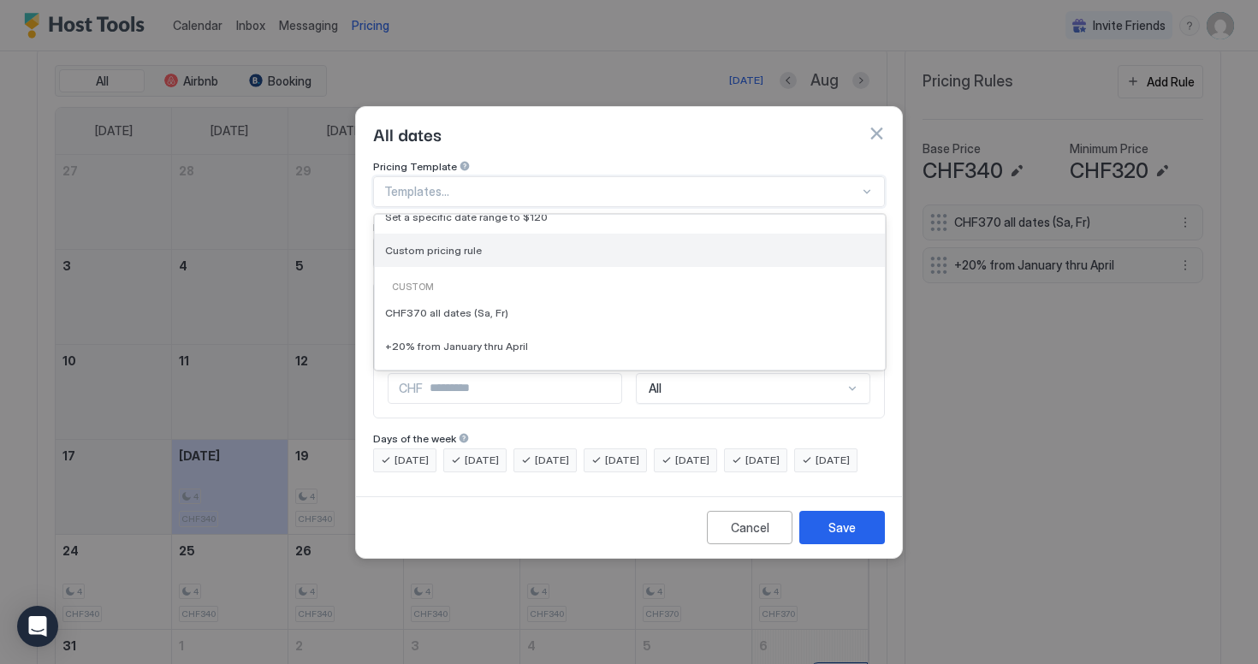
click at [511, 244] on div "Custom pricing rule" at bounding box center [630, 250] width 490 height 13
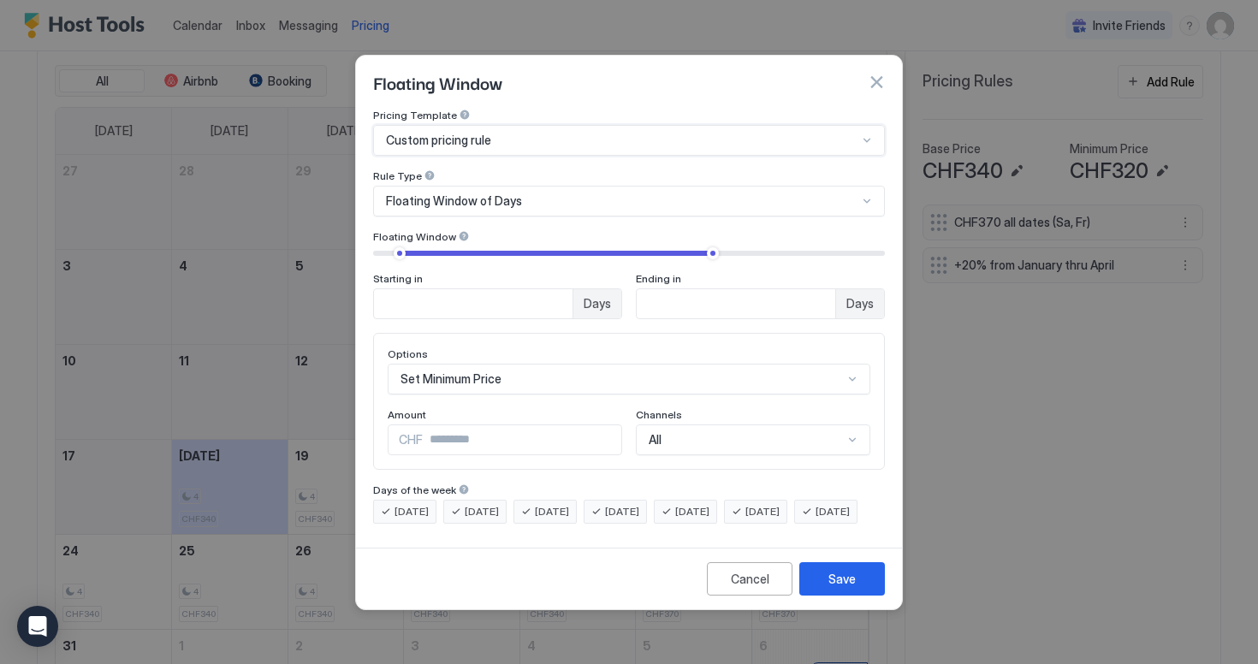
click at [503, 193] on span "Floating Window of Days" at bounding box center [454, 200] width 136 height 15
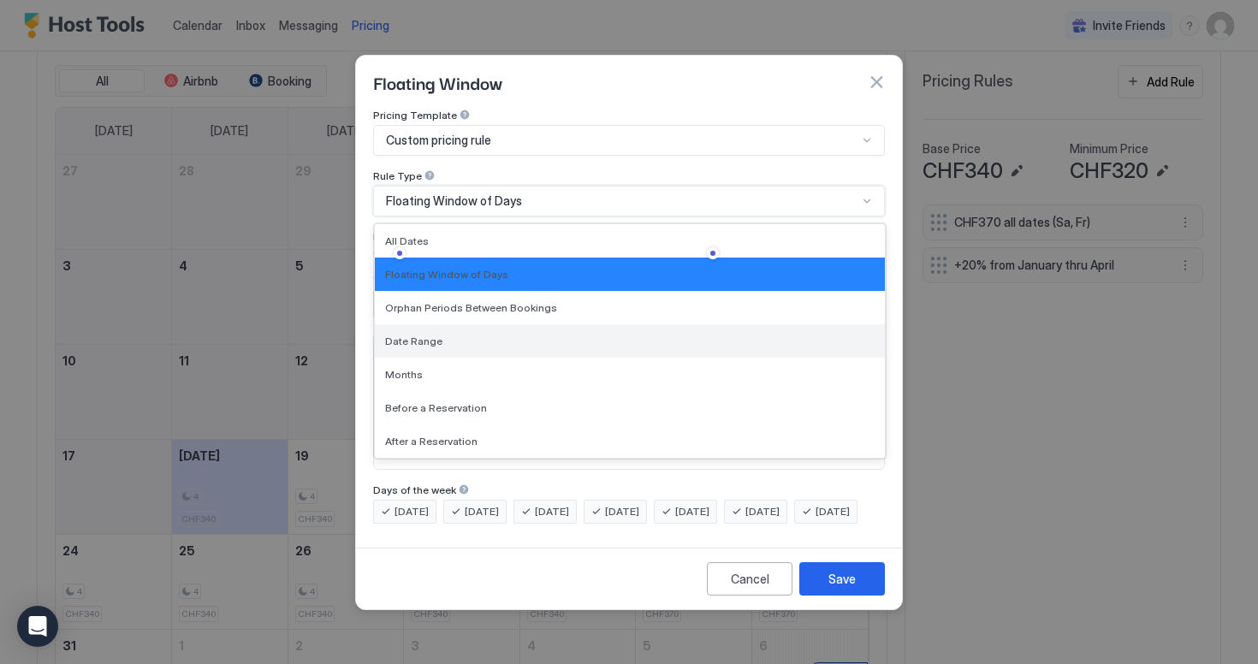
click at [491, 335] on div "Date Range" at bounding box center [630, 341] width 490 height 13
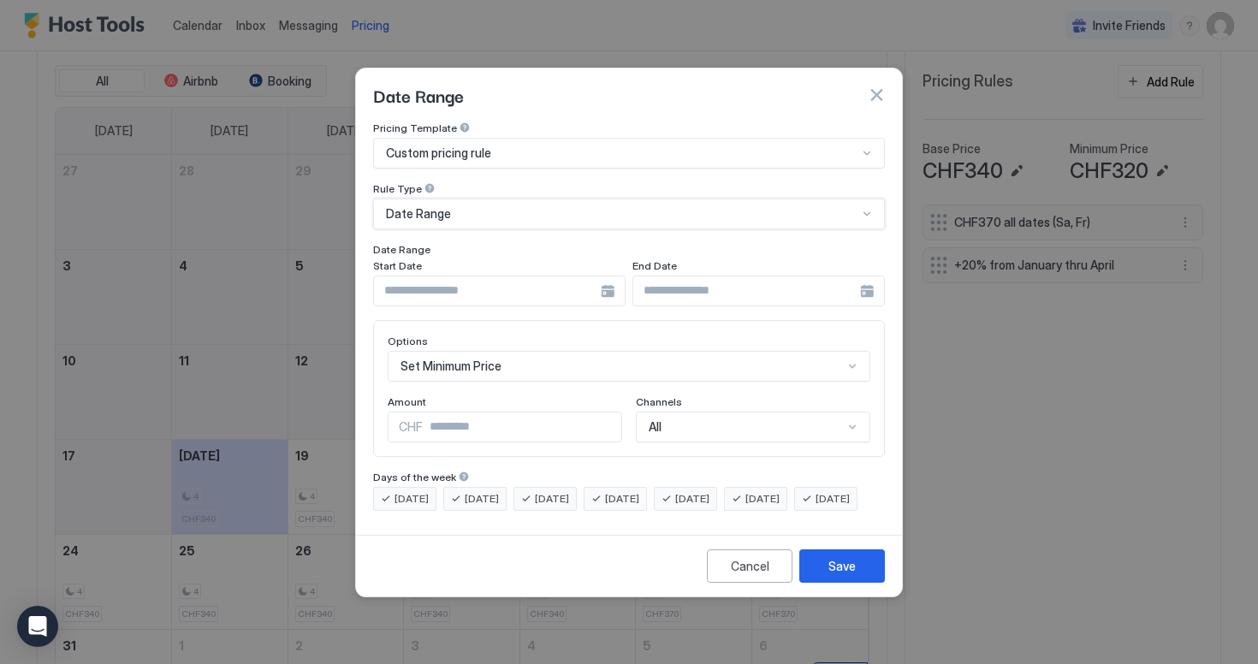
click at [508, 199] on div "Date Range" at bounding box center [629, 214] width 512 height 31
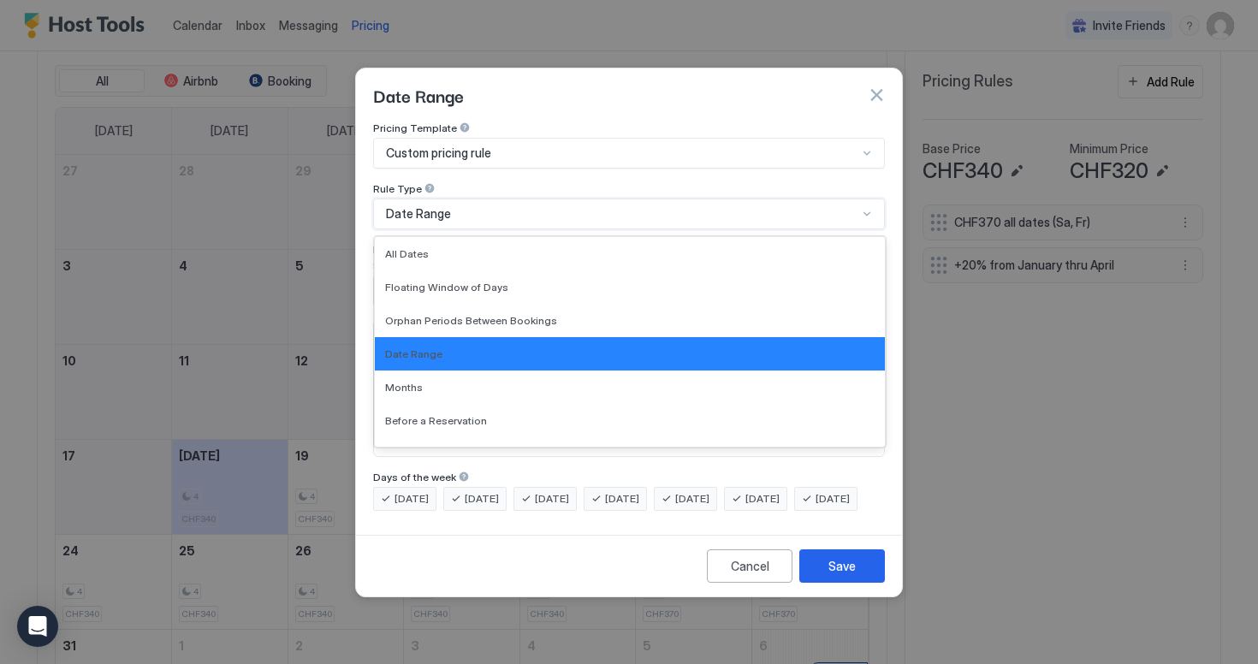
click at [507, 199] on div "Date Range" at bounding box center [629, 214] width 512 height 31
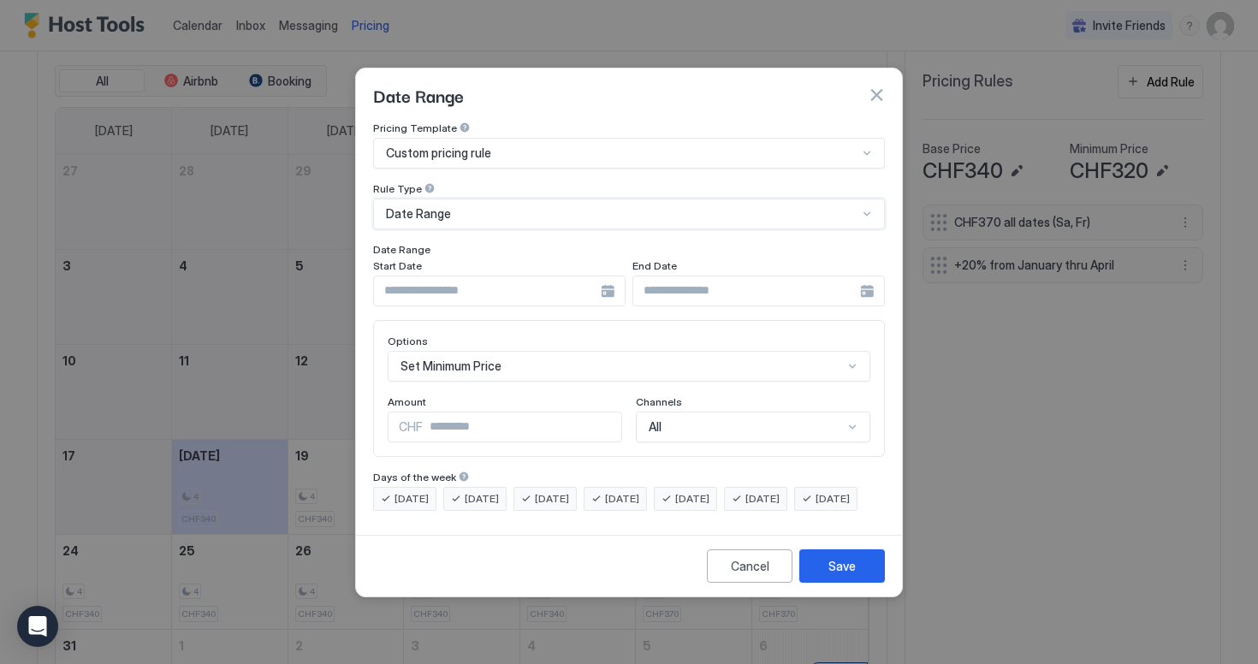
click at [507, 199] on div "Date Range" at bounding box center [629, 214] width 512 height 31
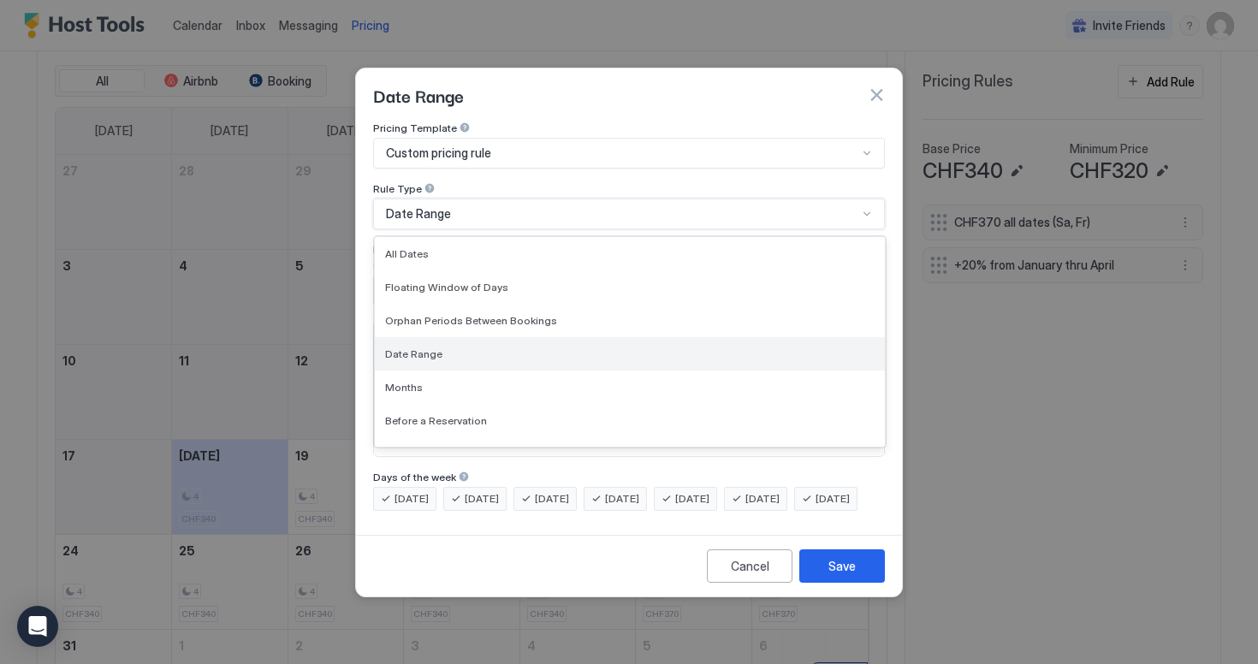
scroll to position [9, 0]
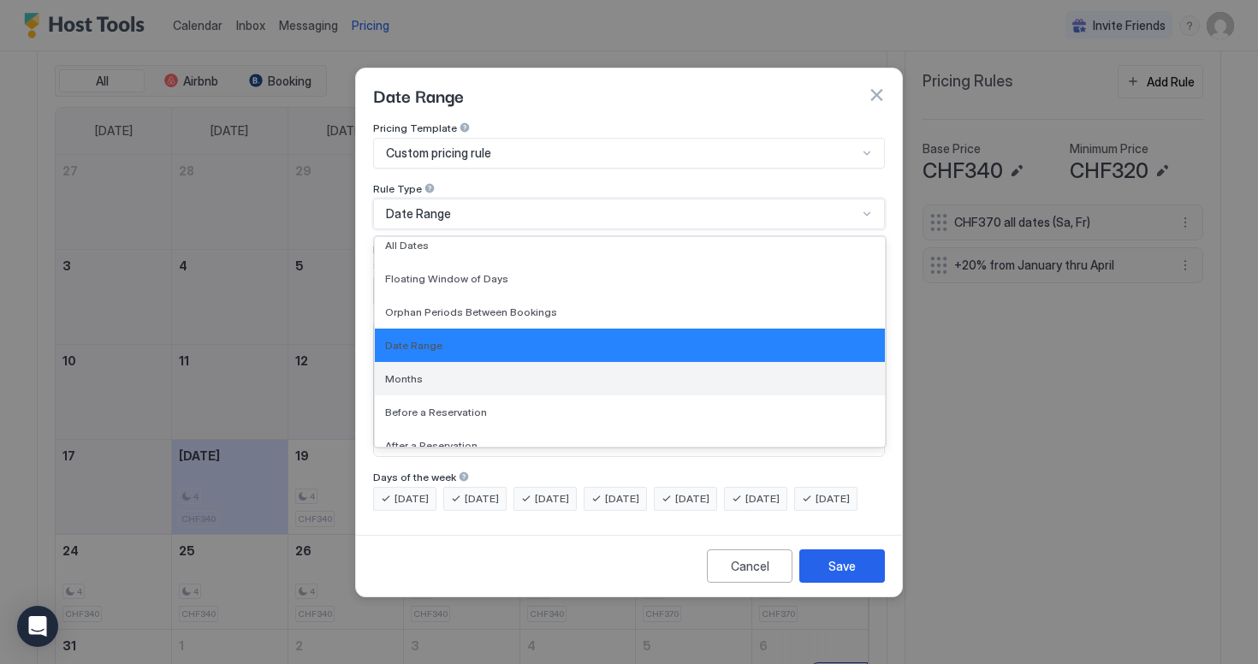
click at [494, 362] on div "Months" at bounding box center [630, 378] width 510 height 33
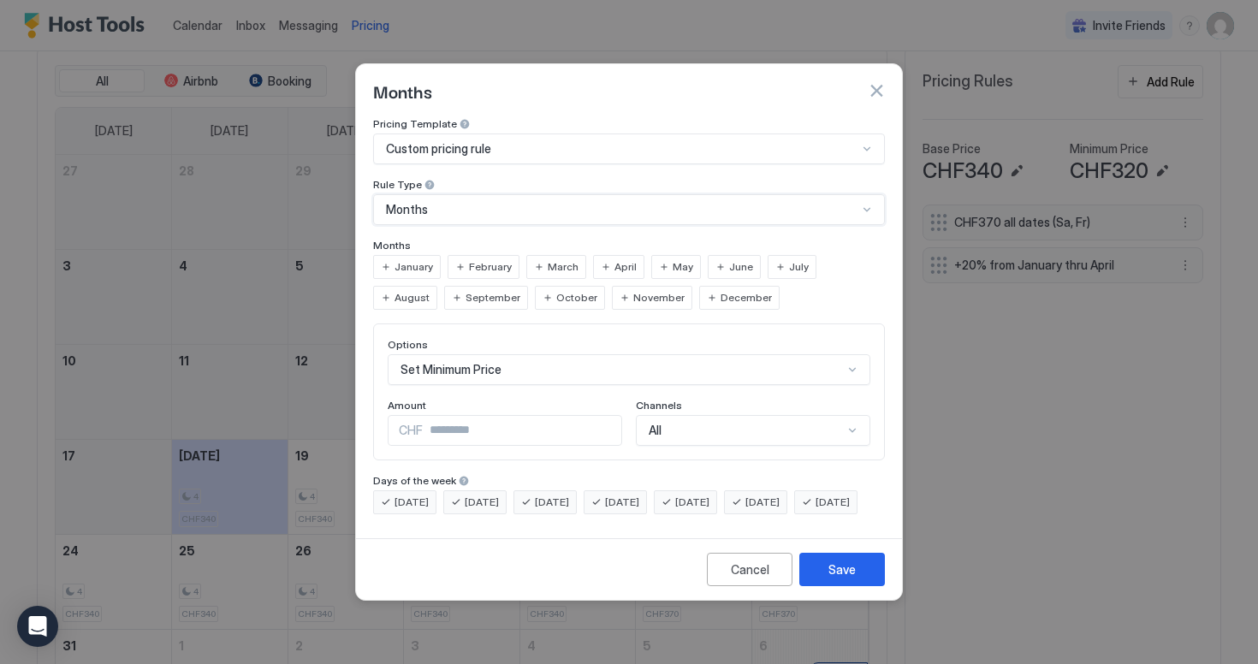
click at [426, 259] on span "January" at bounding box center [414, 266] width 39 height 15
click at [493, 259] on span "February" at bounding box center [490, 266] width 43 height 15
click at [550, 259] on span "March" at bounding box center [563, 266] width 31 height 15
click at [629, 259] on span "April" at bounding box center [626, 266] width 22 height 15
click at [537, 354] on div "Set Minimum Price" at bounding box center [629, 369] width 483 height 31
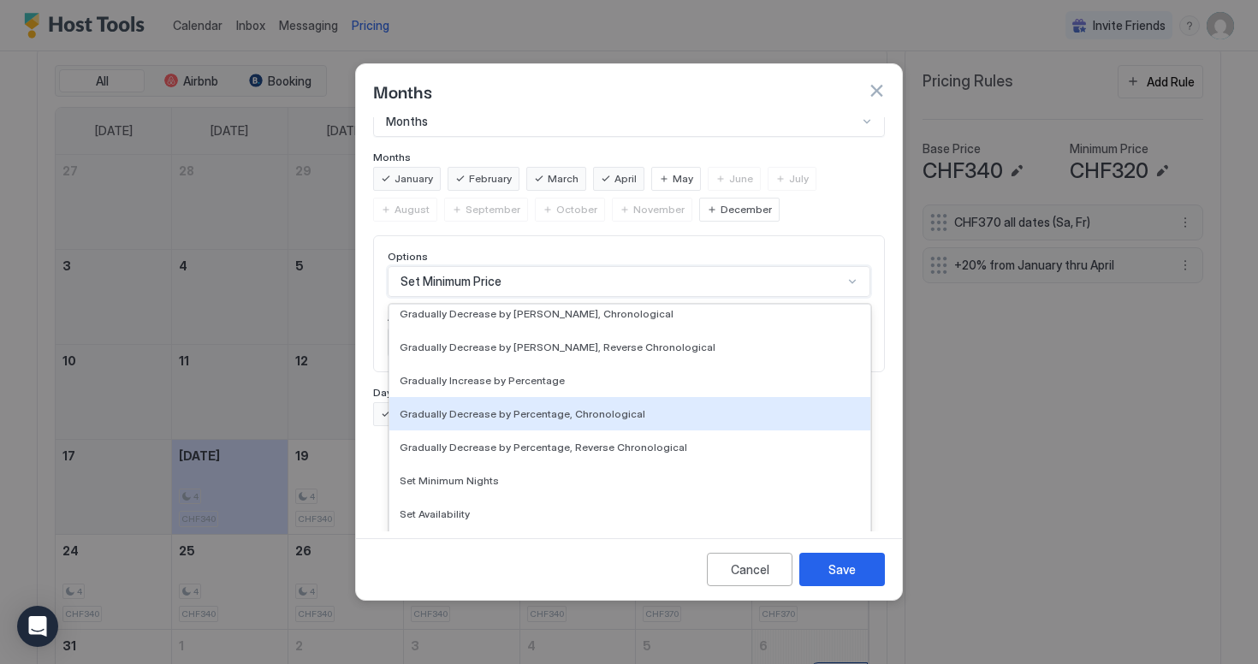
scroll to position [311, 0]
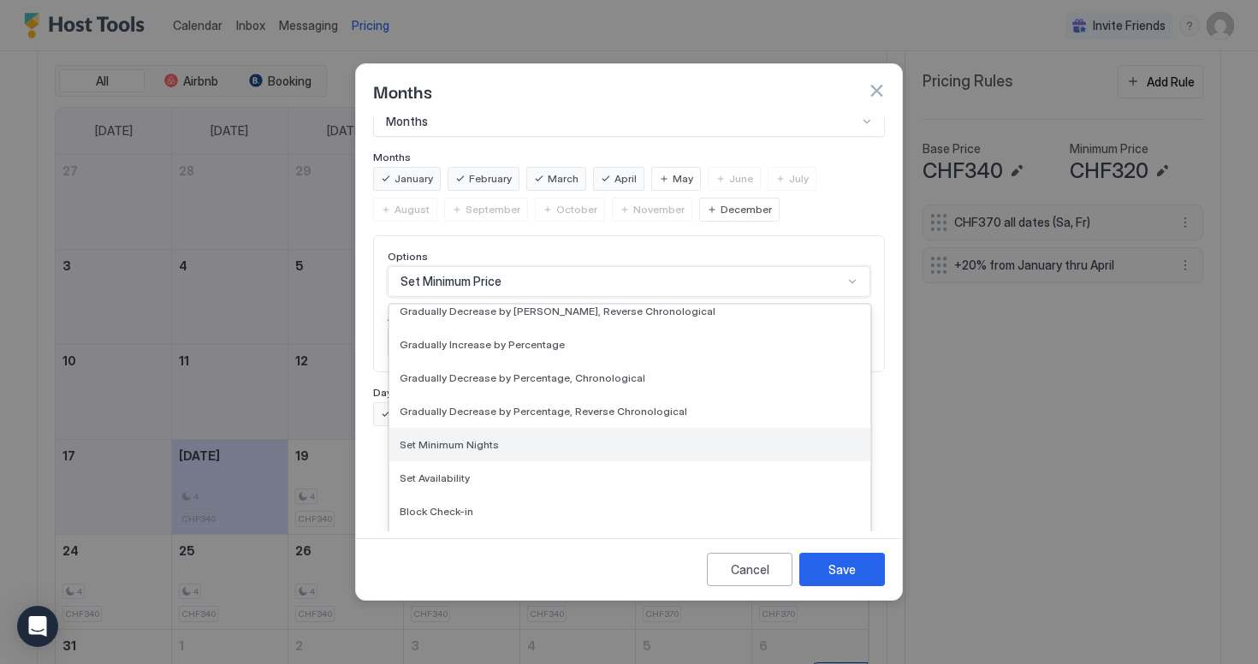
click at [527, 438] on div "Set Minimum Nights" at bounding box center [630, 444] width 461 height 13
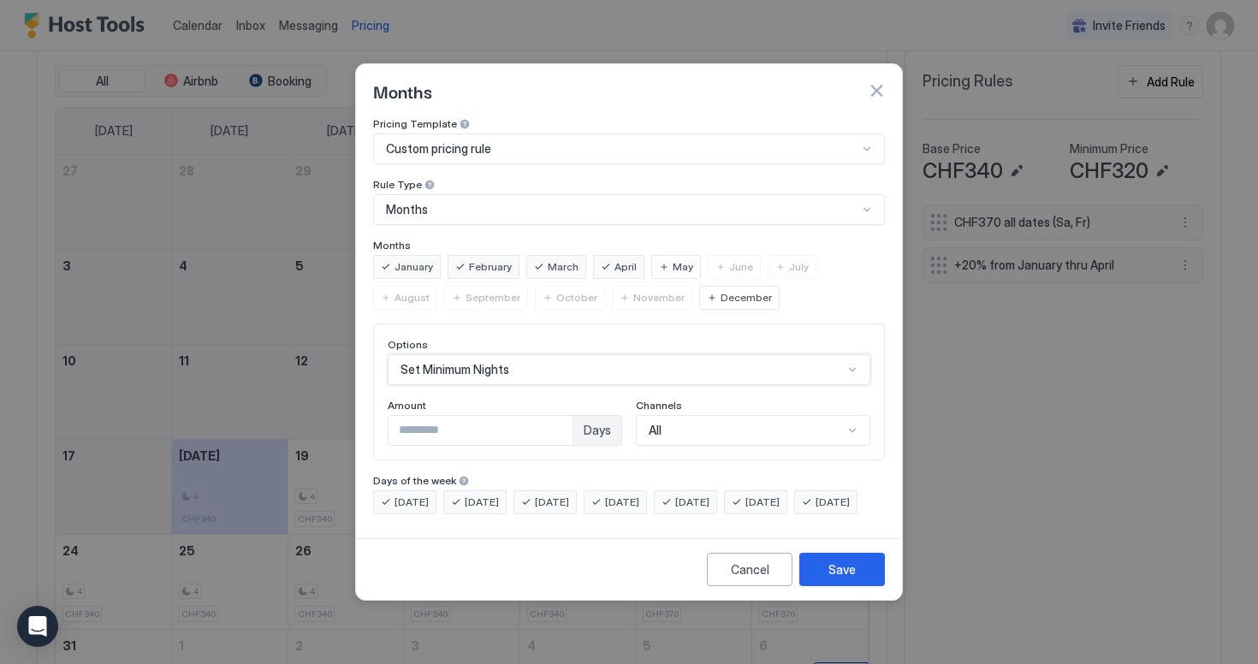
click at [497, 354] on div "option Set Minimum Nights, selected. Set Minimum Nights" at bounding box center [629, 369] width 483 height 31
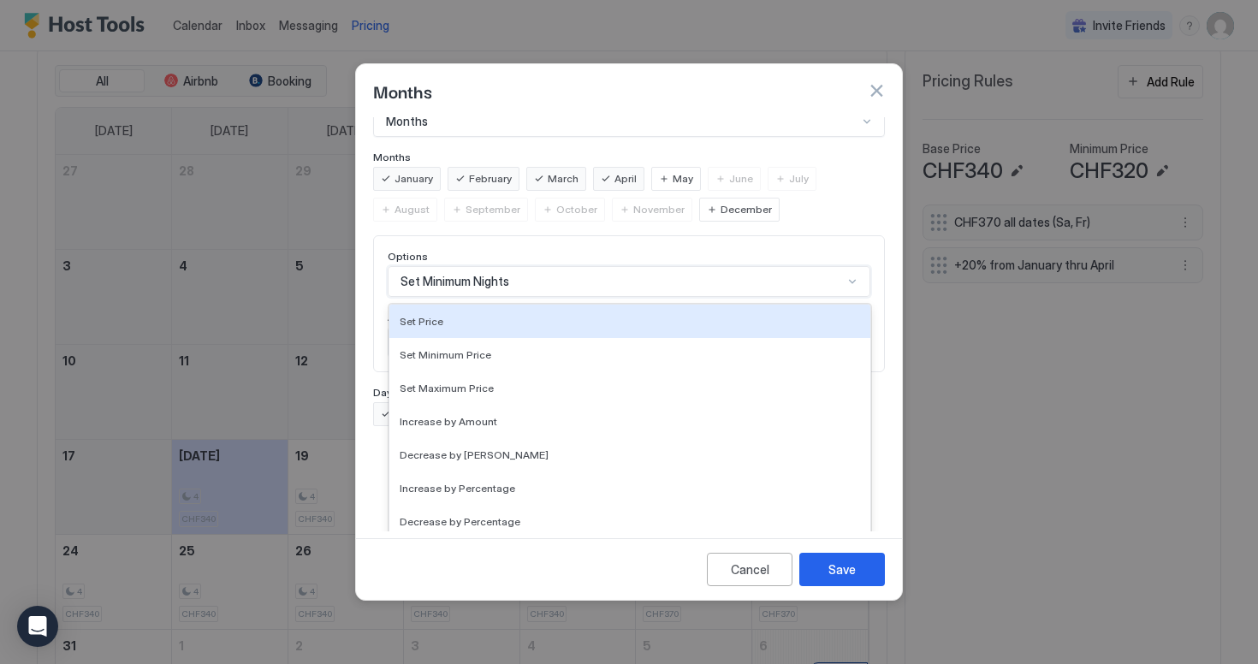
click at [546, 231] on div "Pricing Template Custom pricing rule Rule Type Months Months January February M…" at bounding box center [629, 227] width 512 height 397
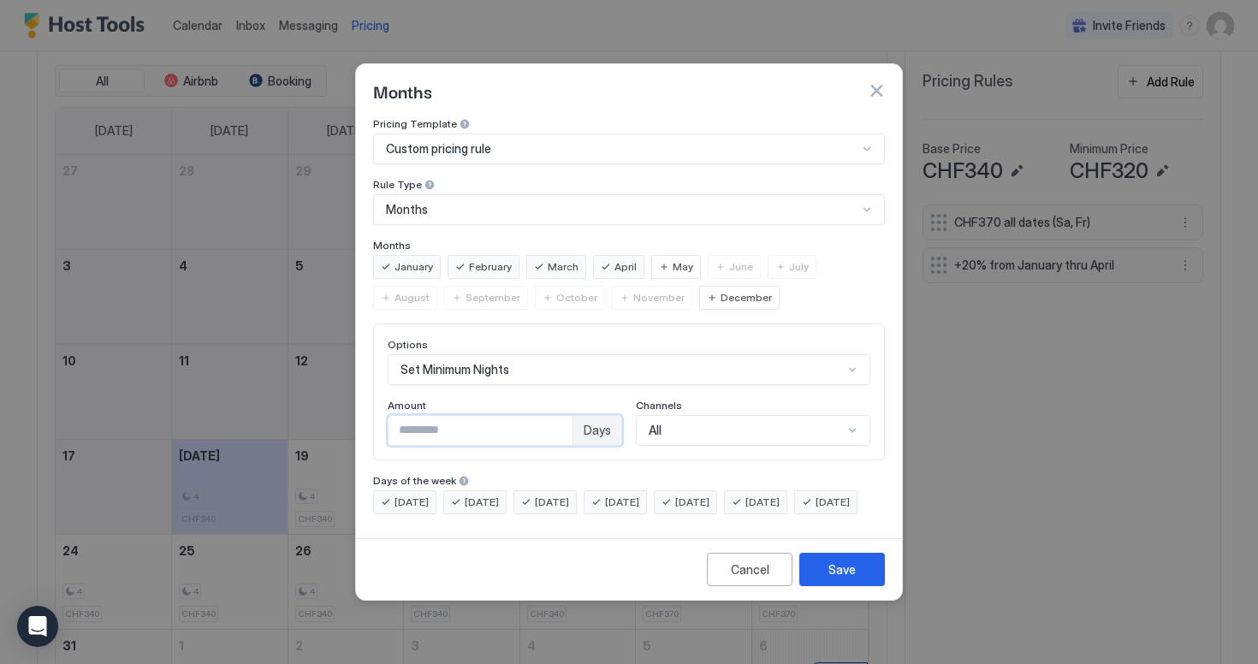
click at [550, 416] on input "***" at bounding box center [481, 430] width 184 height 29
drag, startPoint x: 315, startPoint y: 413, endPoint x: 130, endPoint y: 399, distance: 185.4
click at [130, 399] on div "Months Pricing Template Custom pricing rule Rule Type Months Months January Feb…" at bounding box center [629, 332] width 1258 height 664
type input "*"
click at [698, 425] on div "All" at bounding box center [753, 430] width 235 height 31
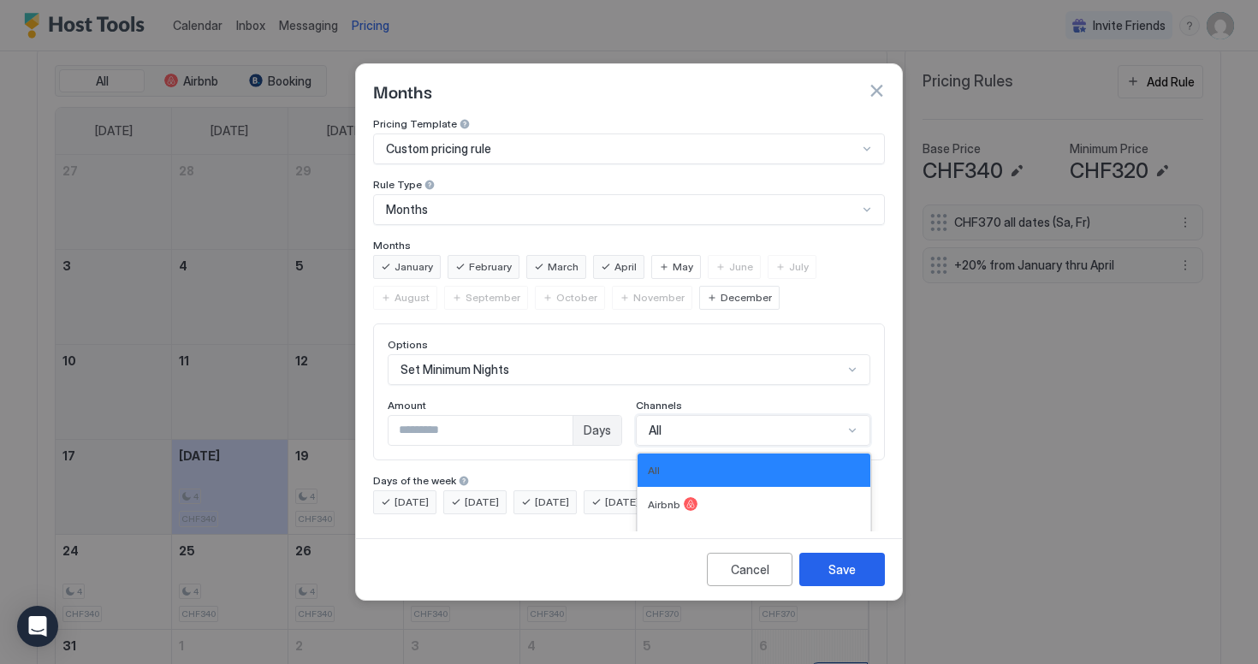
scroll to position [28, 0]
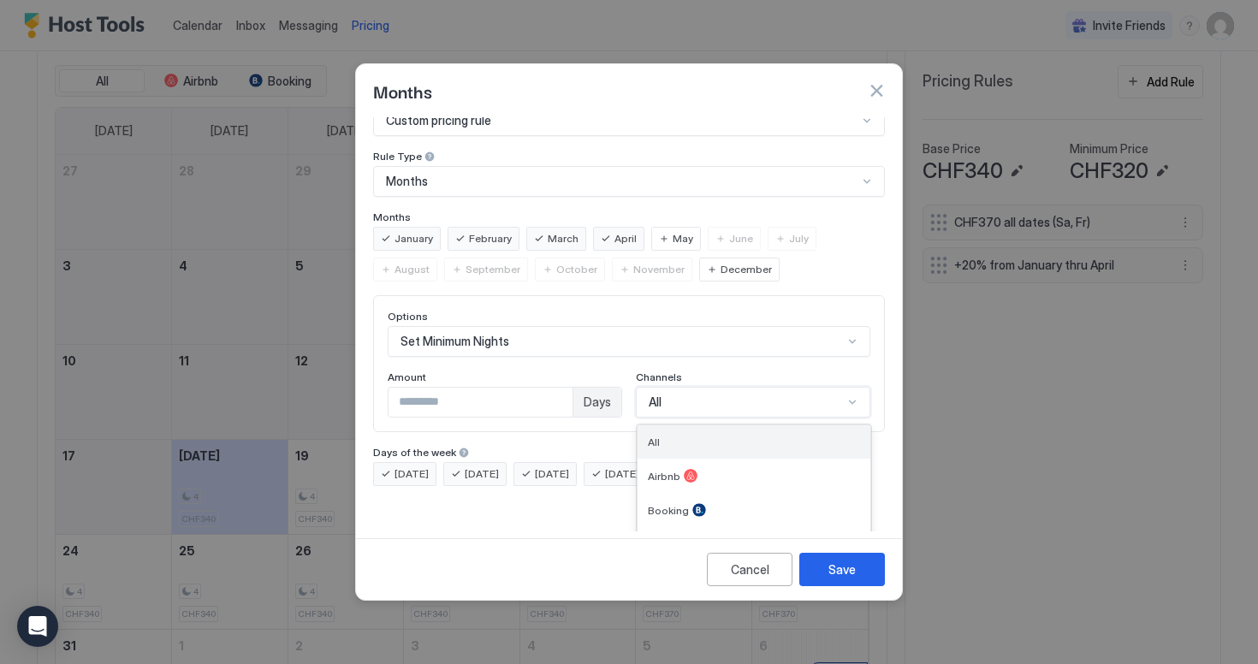
click at [731, 436] on div "All" at bounding box center [754, 442] width 212 height 13
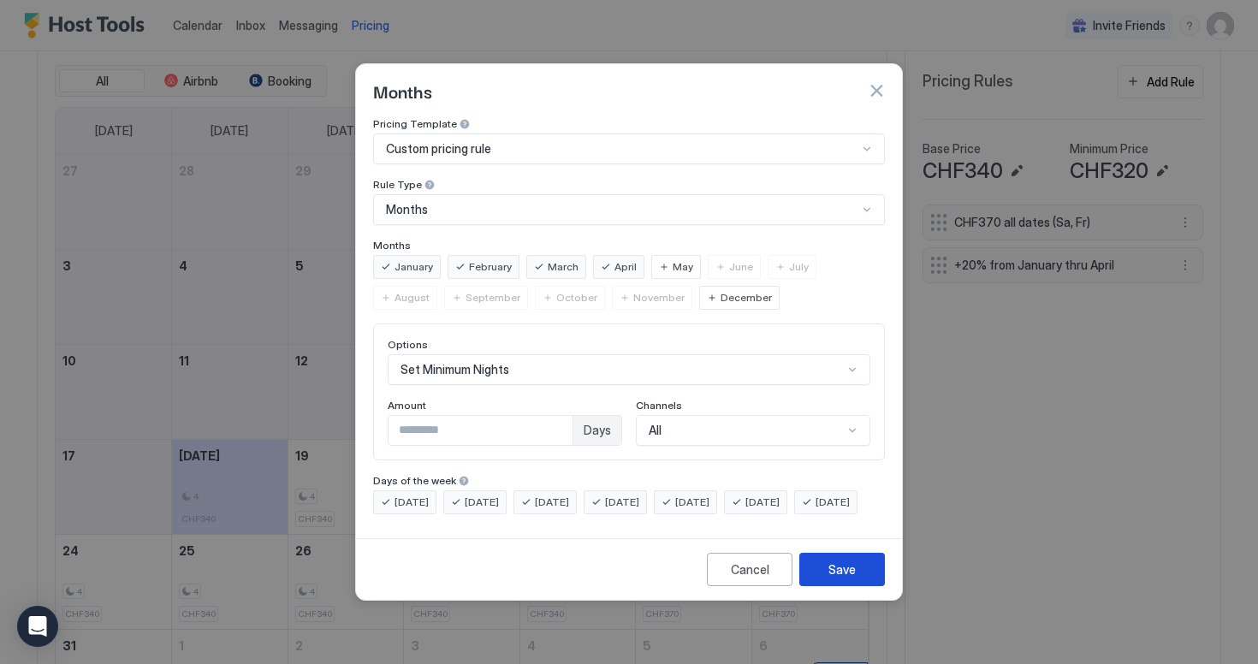
click at [854, 579] on div "Save" at bounding box center [842, 570] width 27 height 18
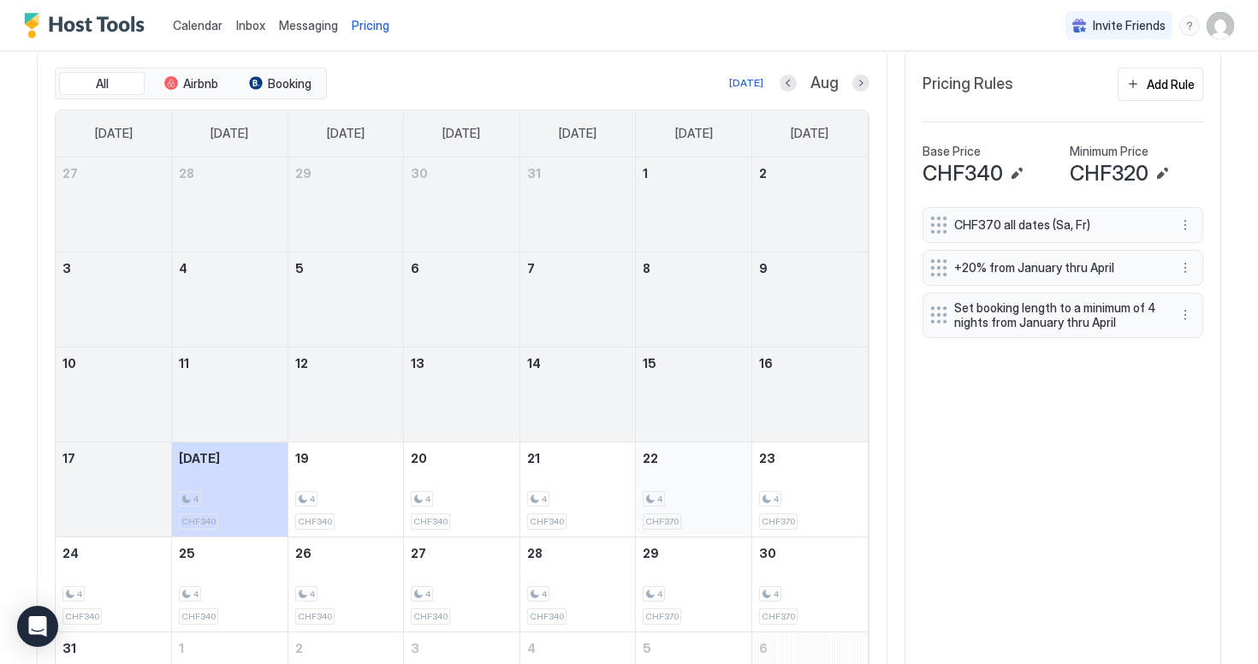
scroll to position [520, 0]
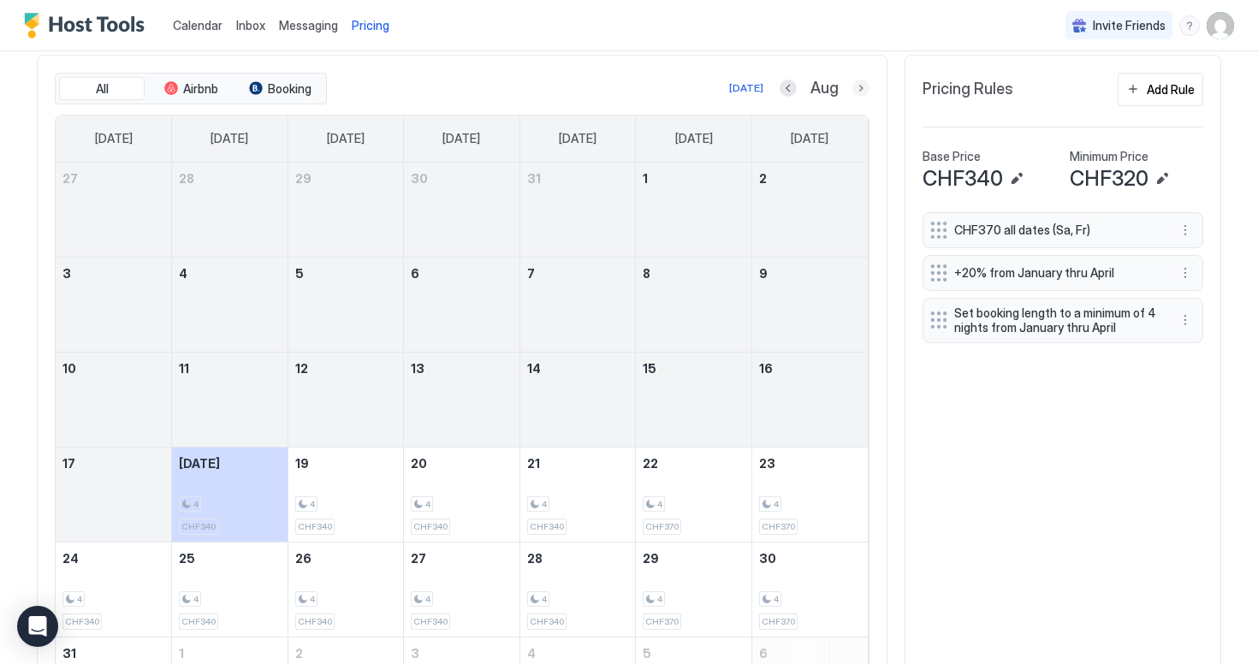
click at [854, 89] on button "Next month" at bounding box center [861, 88] width 17 height 17
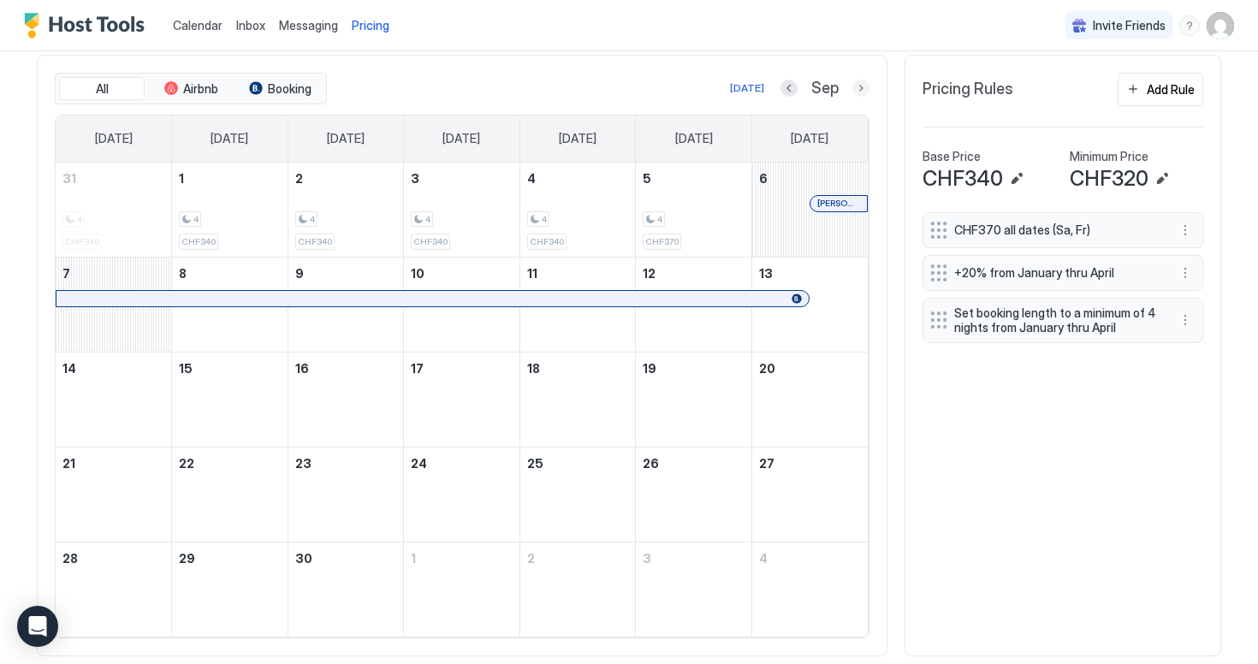
click at [860, 89] on button "Next month" at bounding box center [861, 88] width 17 height 17
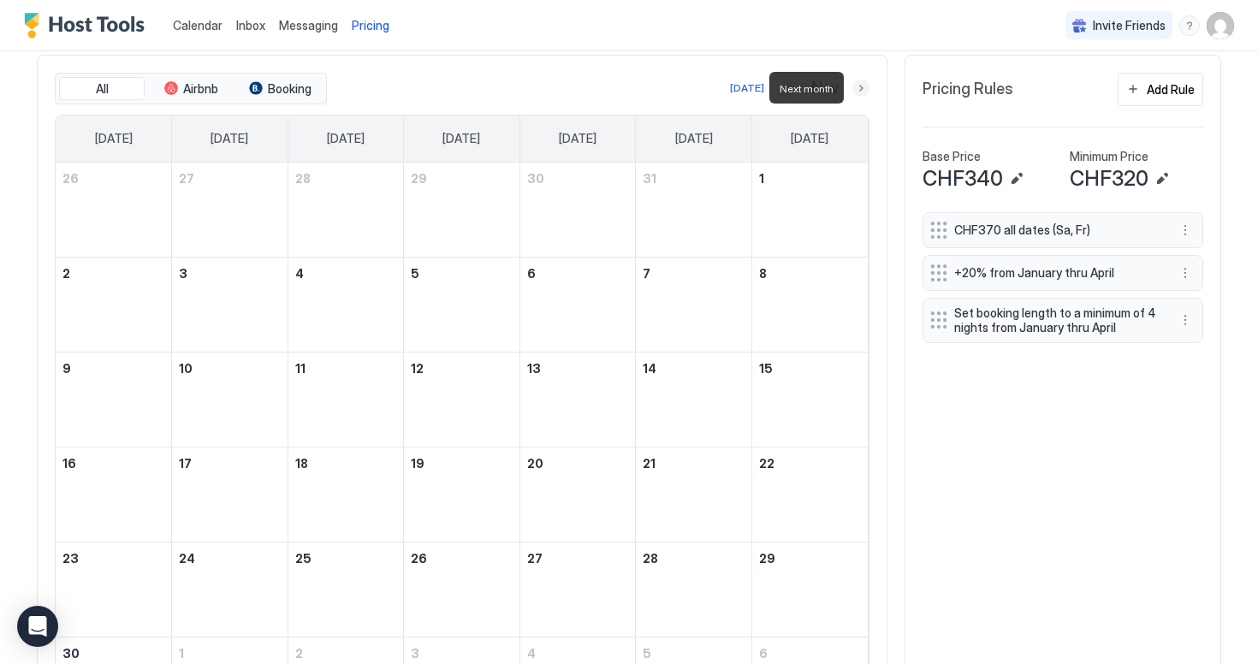
click at [860, 89] on button "Next month" at bounding box center [861, 88] width 17 height 17
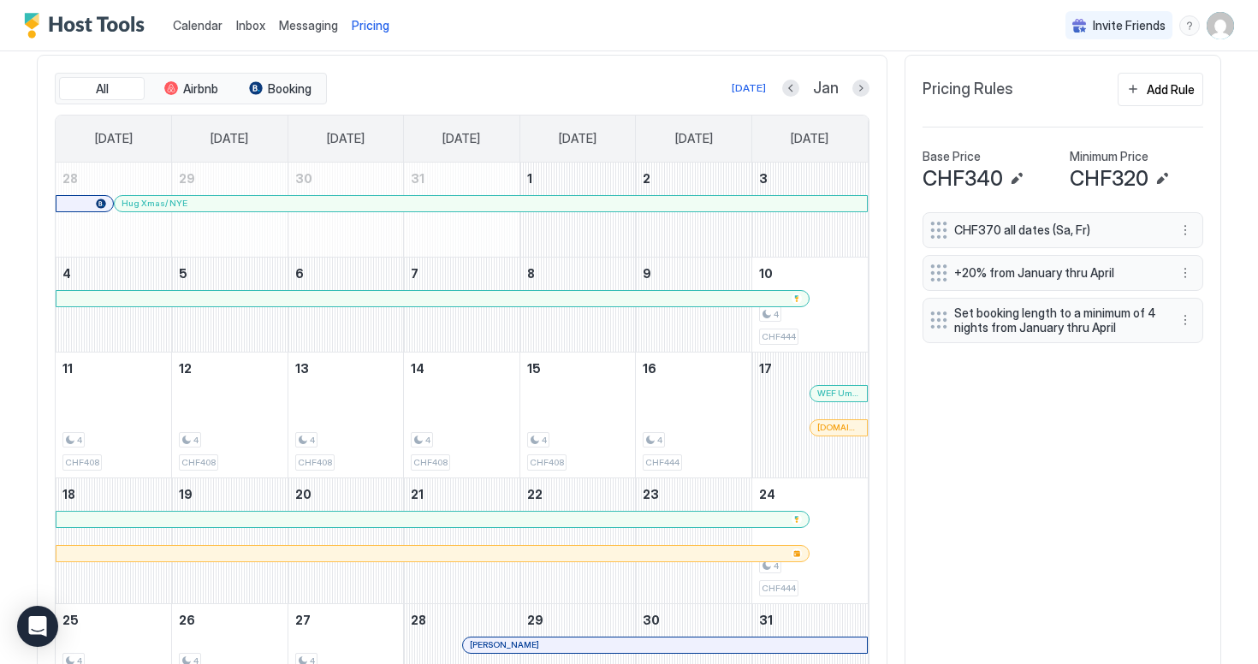
click at [860, 92] on button "Next month" at bounding box center [861, 88] width 17 height 17
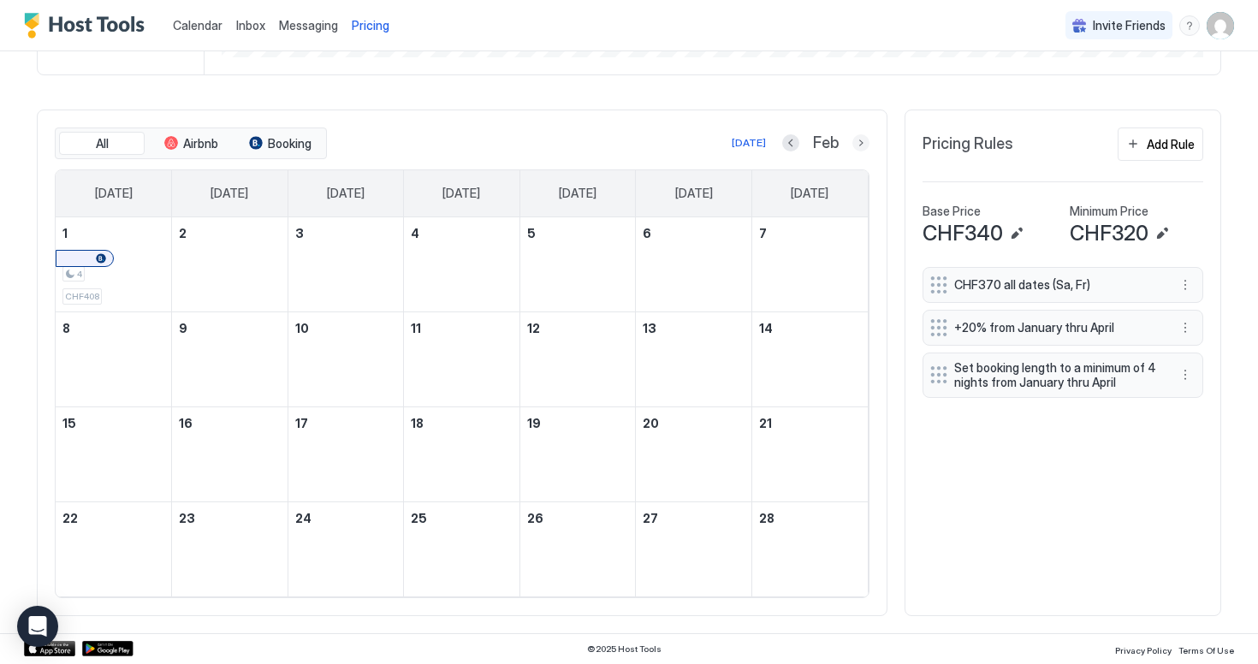
scroll to position [464, 0]
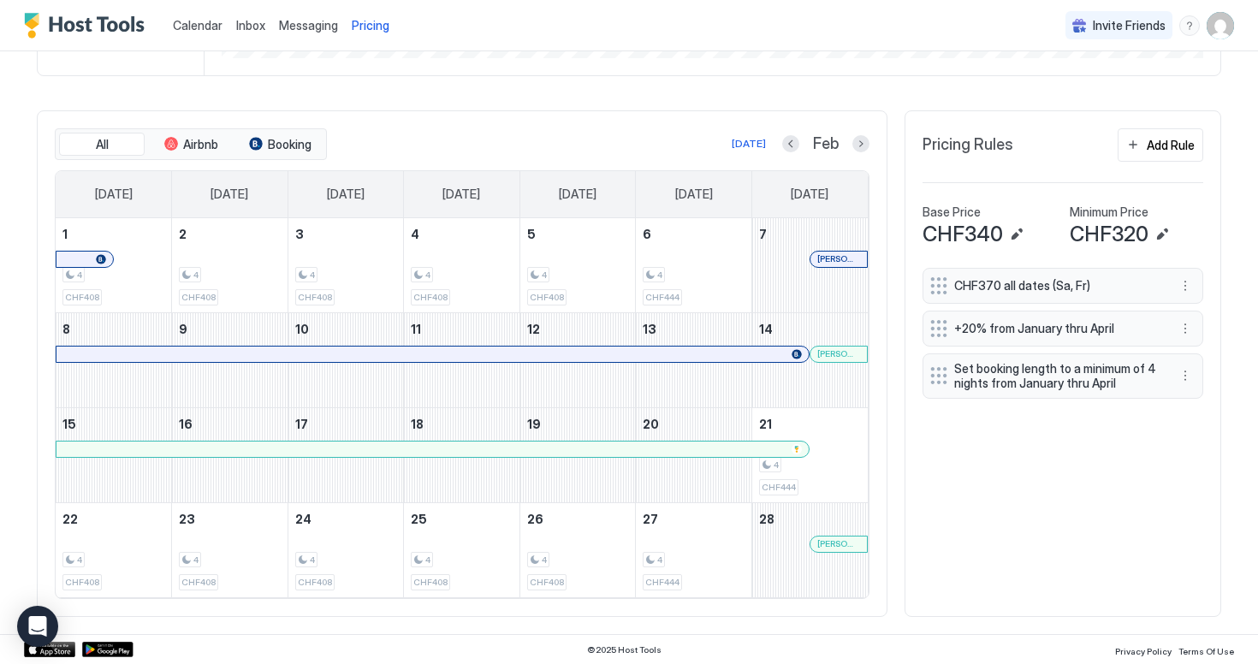
click at [1051, 454] on div "CHF370 all dates (Sa, Fr) +20% from January thru April Set booking length to a …" at bounding box center [1063, 433] width 281 height 331
click at [1163, 158] on button "Add Rule" at bounding box center [1161, 144] width 86 height 33
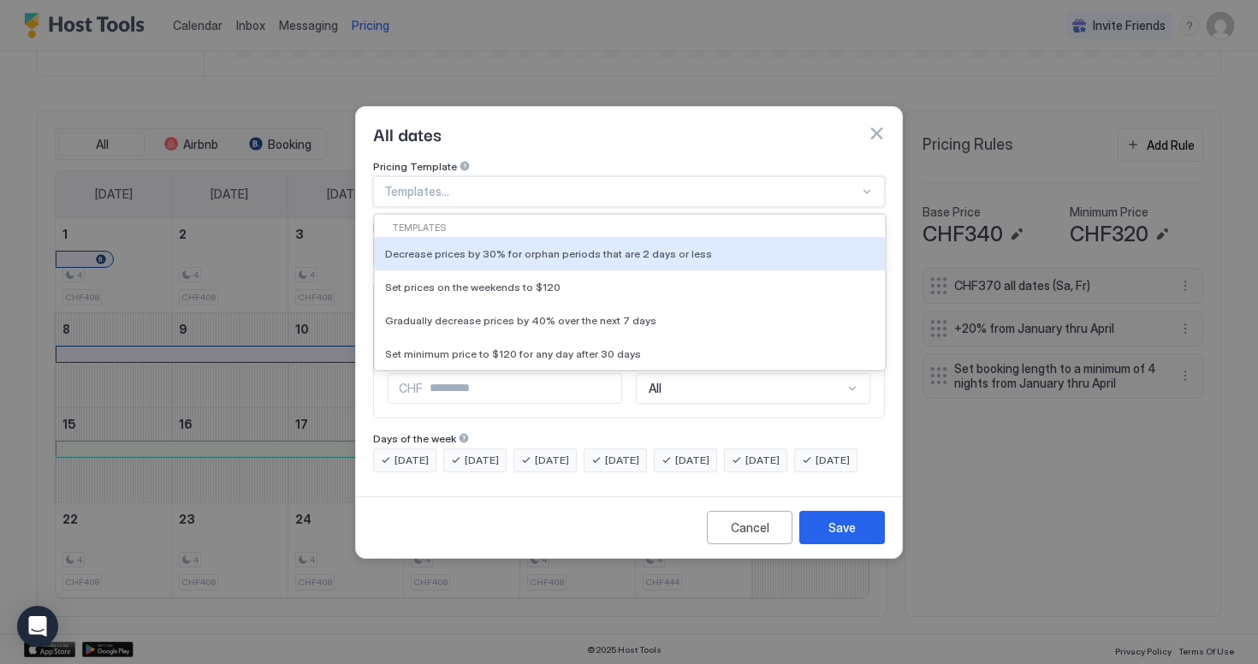
click at [478, 184] on div at bounding box center [621, 191] width 475 height 15
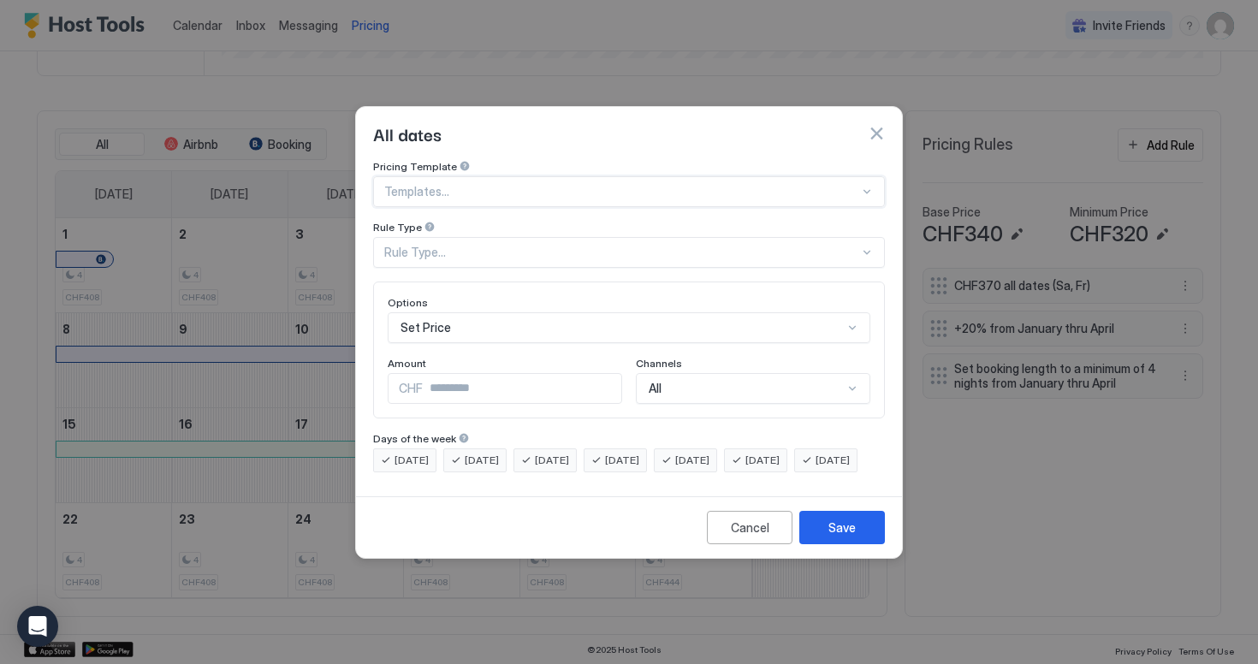
click at [474, 184] on div at bounding box center [621, 191] width 475 height 15
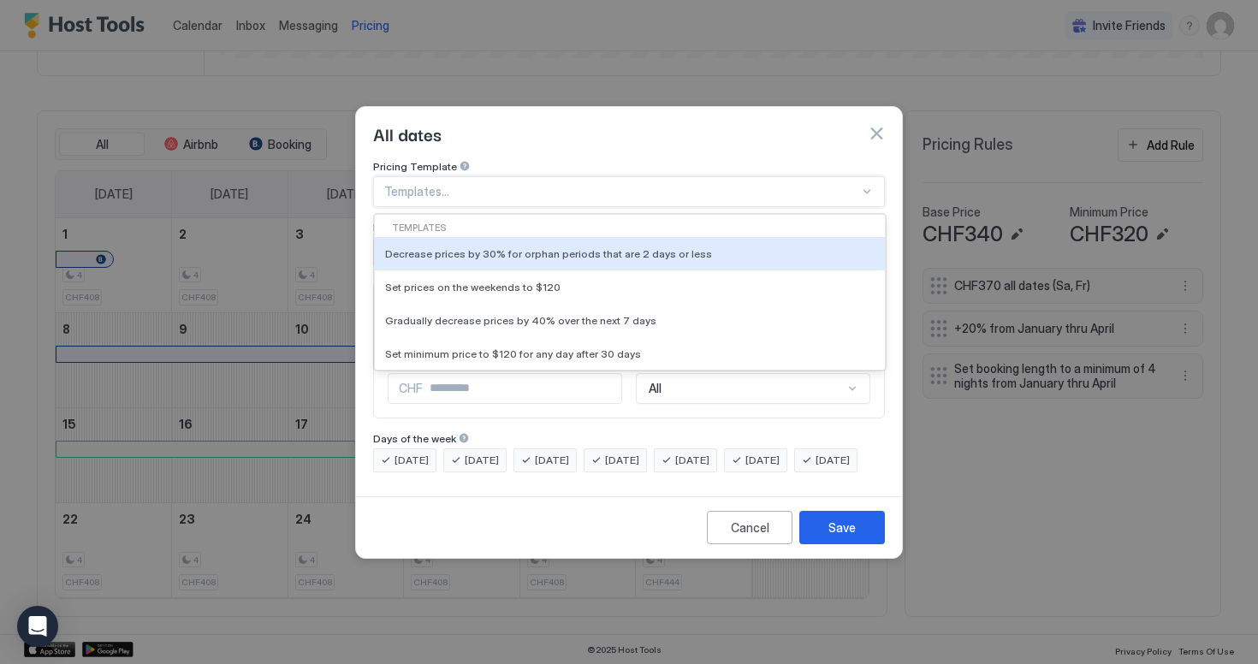
click at [499, 160] on div "Pricing Template" at bounding box center [629, 168] width 512 height 16
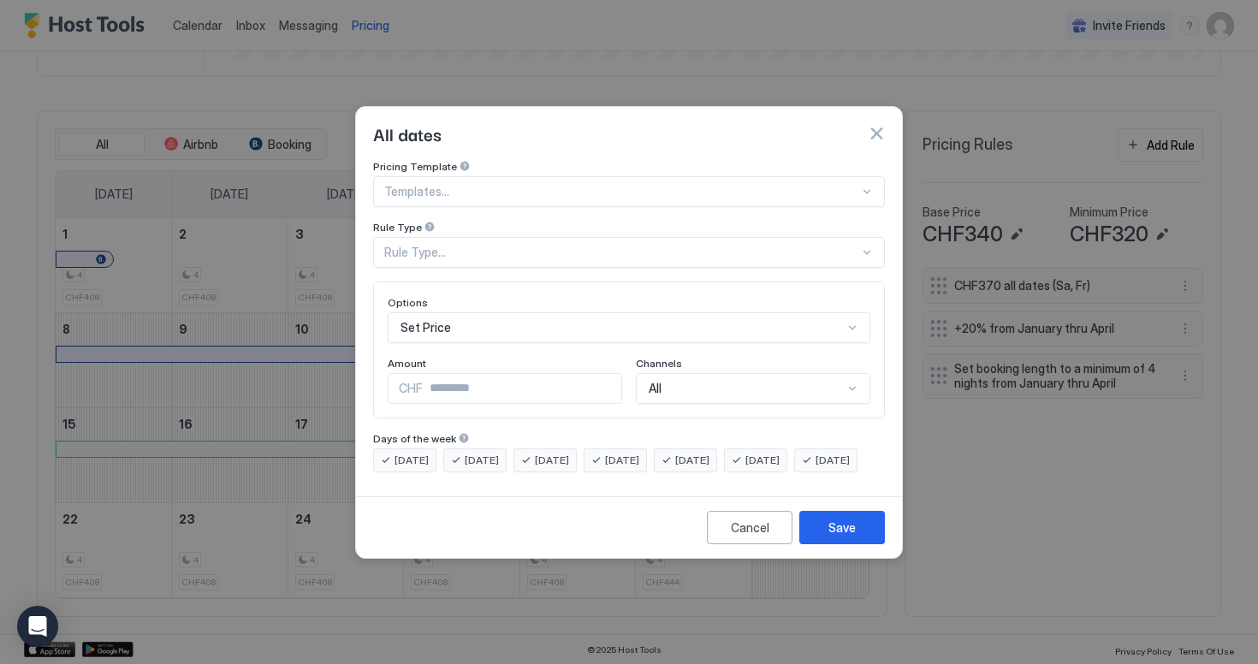
click at [459, 260] on div "Pricing Template Templates... Rule Type Rule Type... Options Set Price Amount C…" at bounding box center [629, 316] width 512 height 312
click at [482, 245] on div "Rule Type..." at bounding box center [621, 252] width 475 height 15
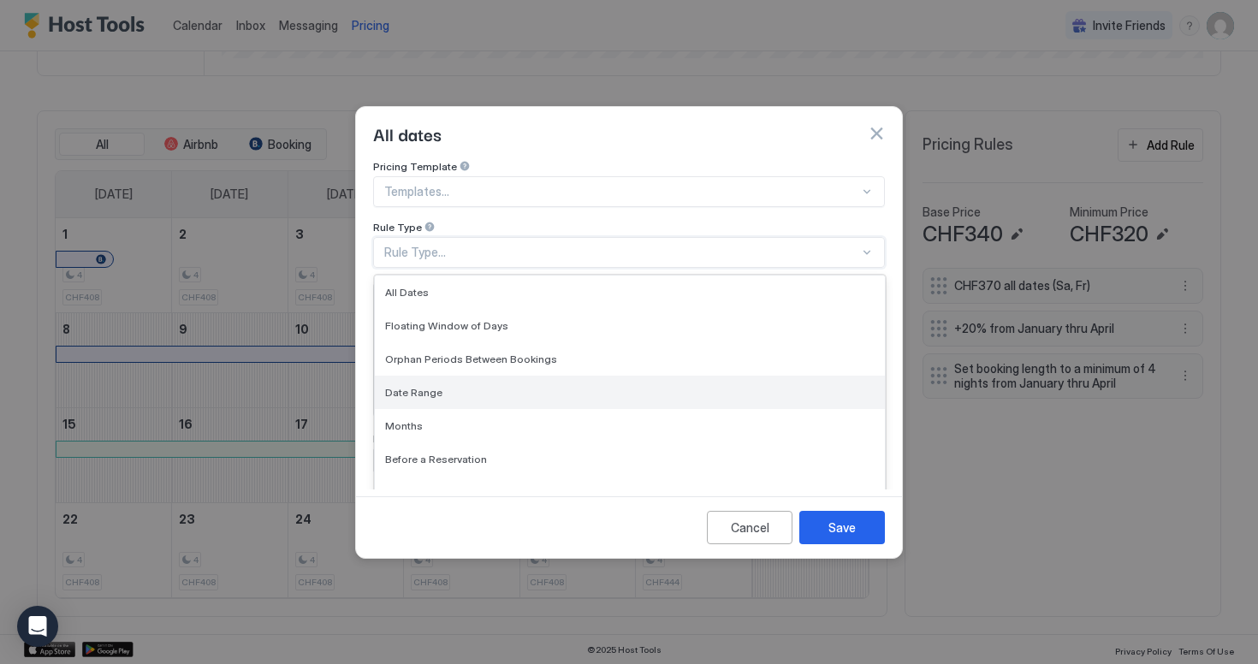
click at [489, 386] on div "Date Range" at bounding box center [630, 392] width 490 height 13
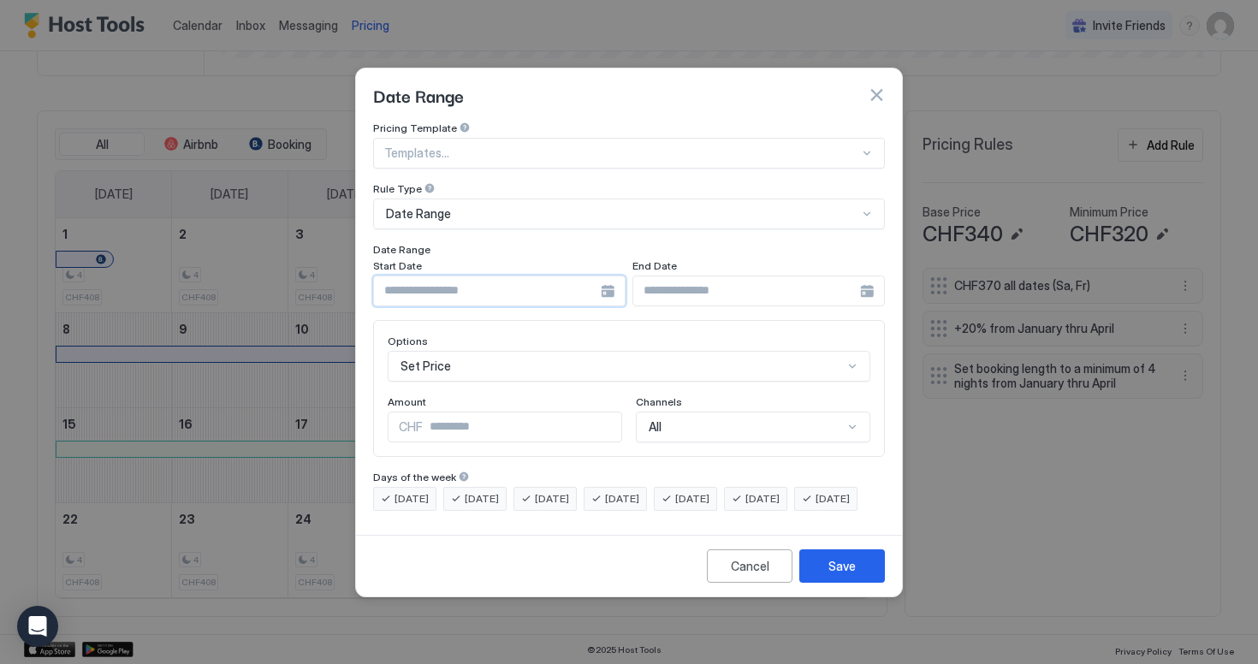
click at [493, 282] on input "Input Field" at bounding box center [487, 291] width 227 height 29
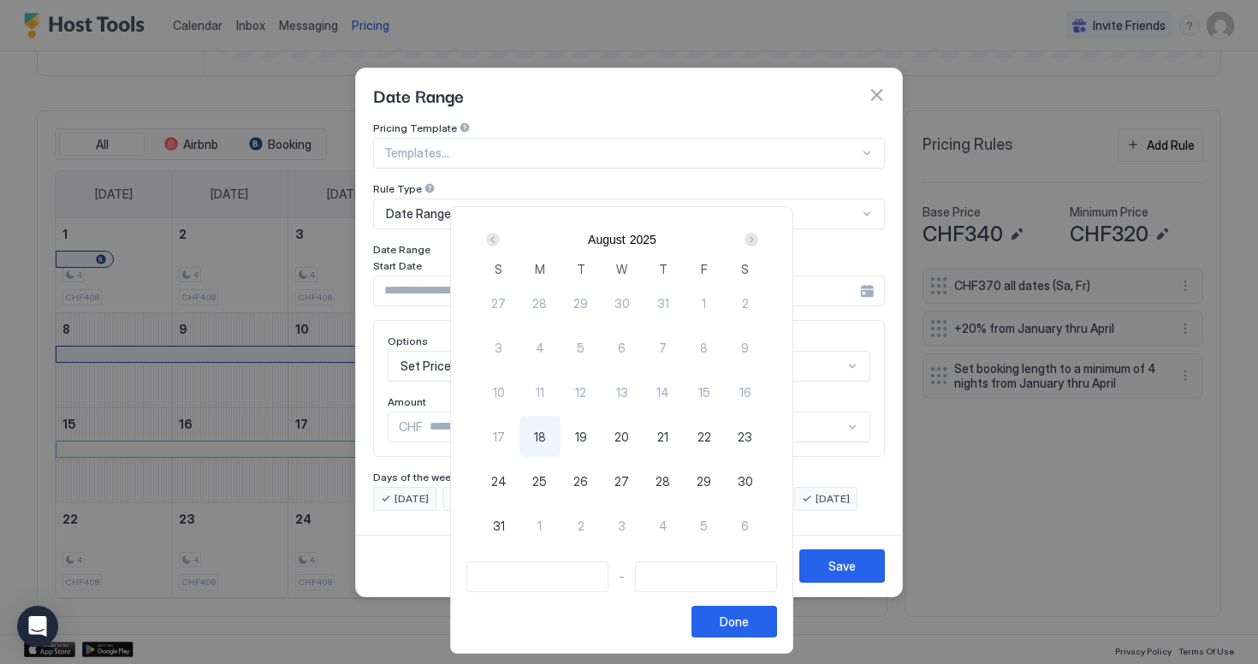
click at [707, 181] on div at bounding box center [629, 332] width 1258 height 664
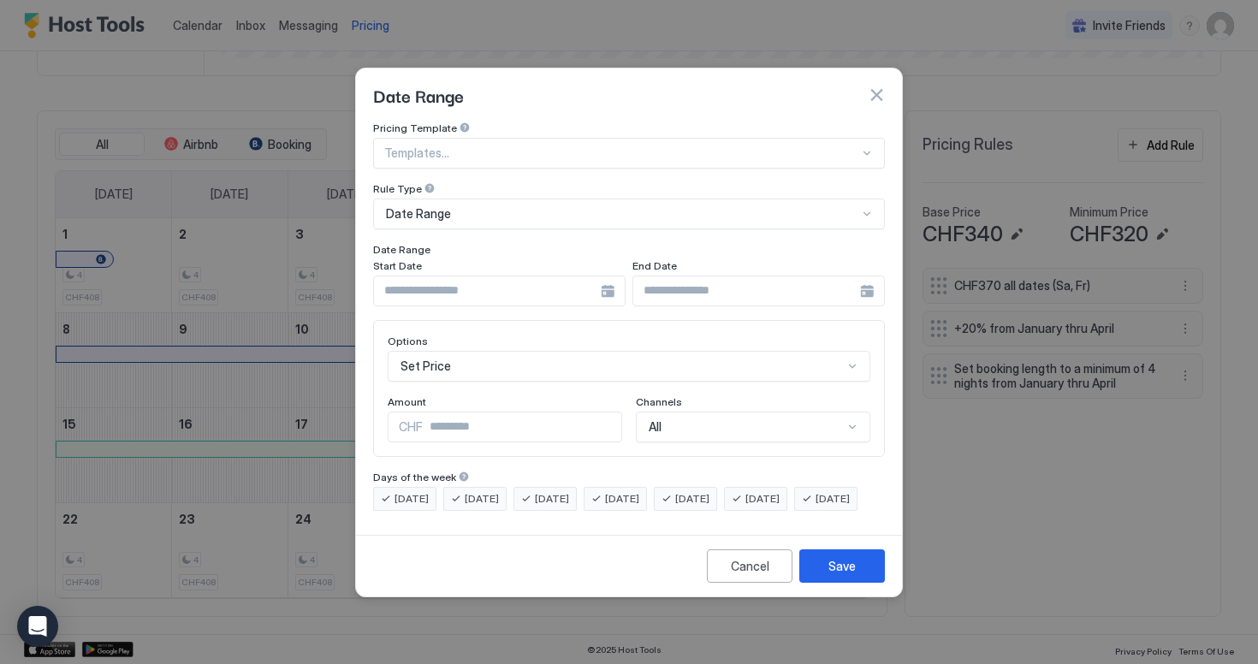
click at [455, 138] on div "Rule Type" at bounding box center [629, 130] width 512 height 16
click at [450, 206] on div "Date Range" at bounding box center [622, 213] width 472 height 15
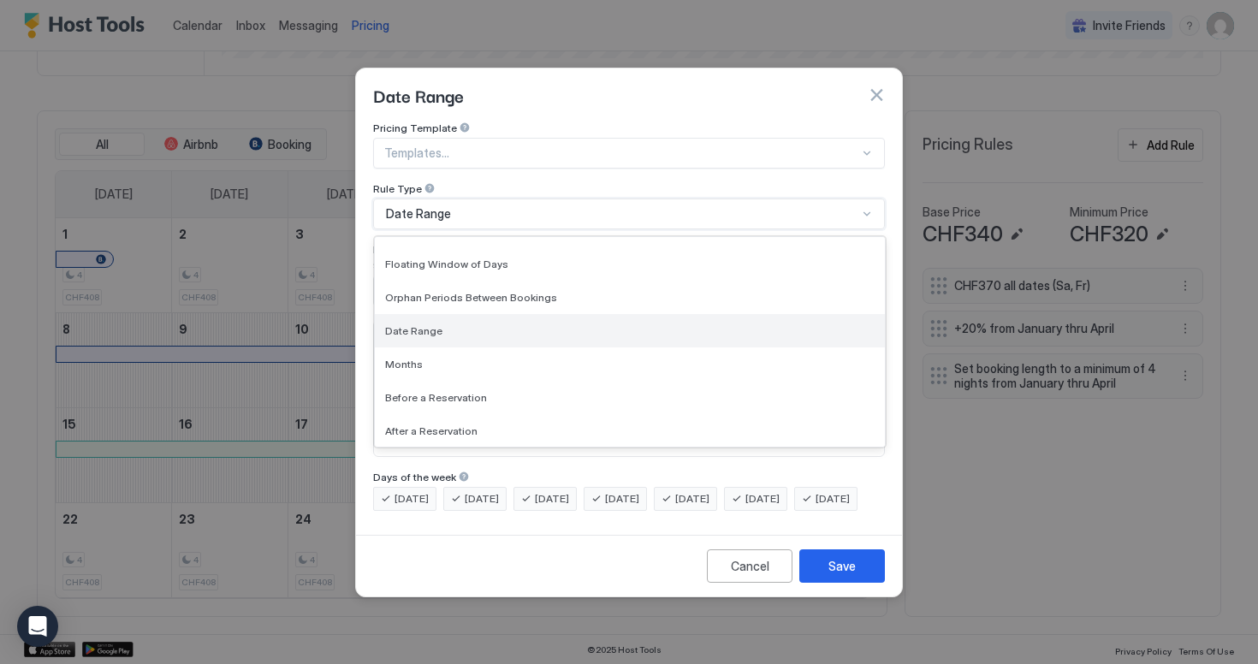
scroll to position [0, 0]
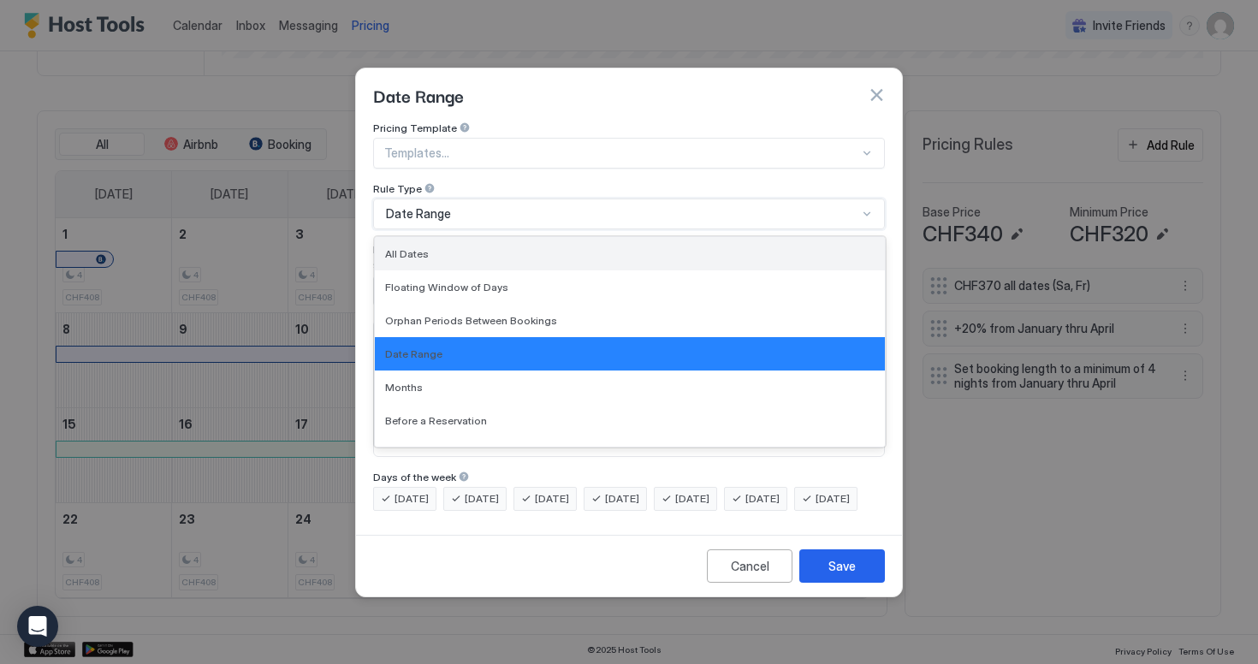
click at [535, 247] on div "All Dates" at bounding box center [630, 253] width 490 height 13
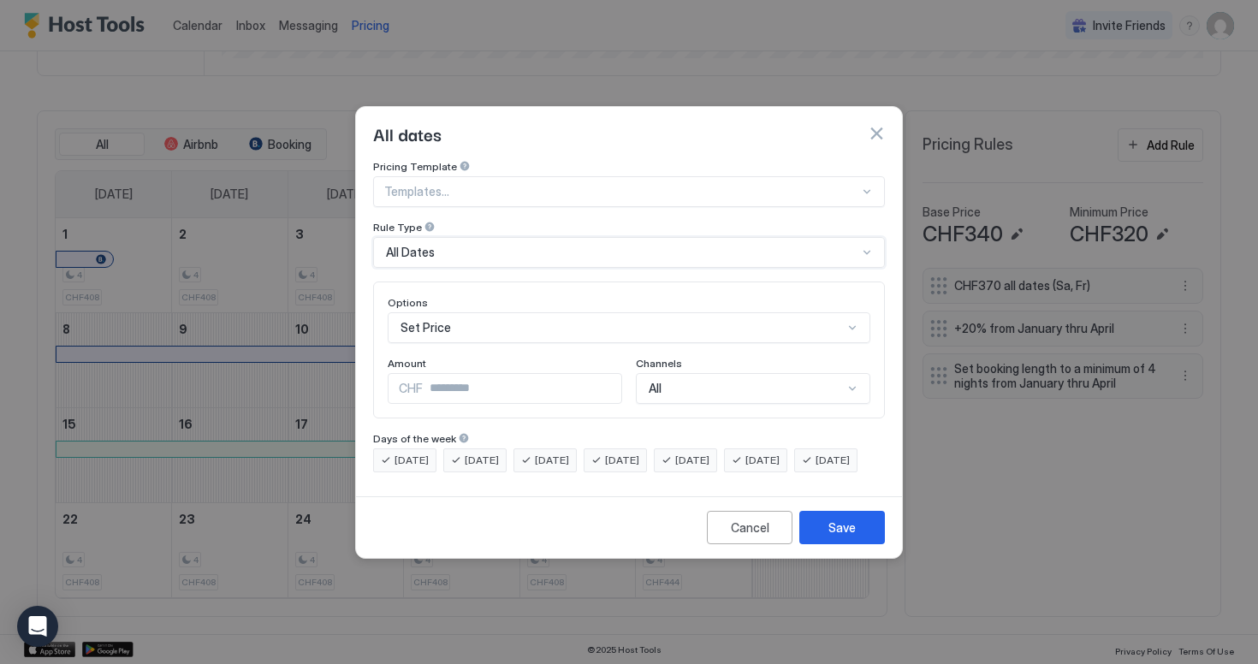
click at [485, 322] on div "Set Price" at bounding box center [629, 327] width 483 height 31
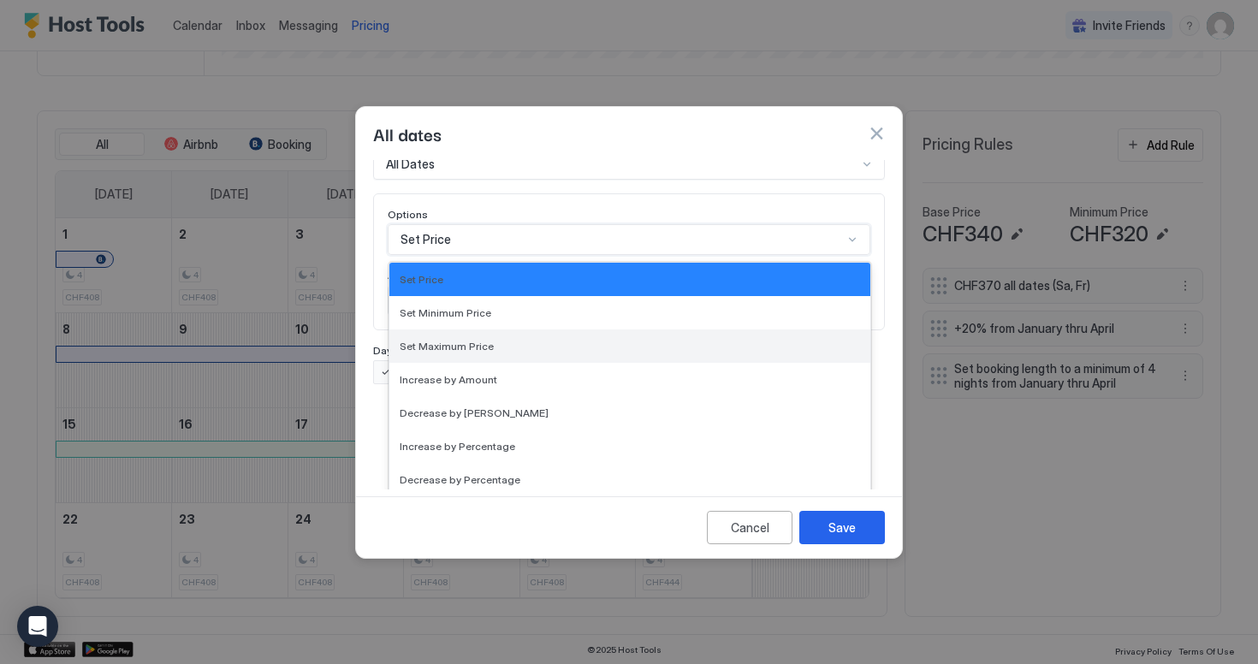
scroll to position [69, 0]
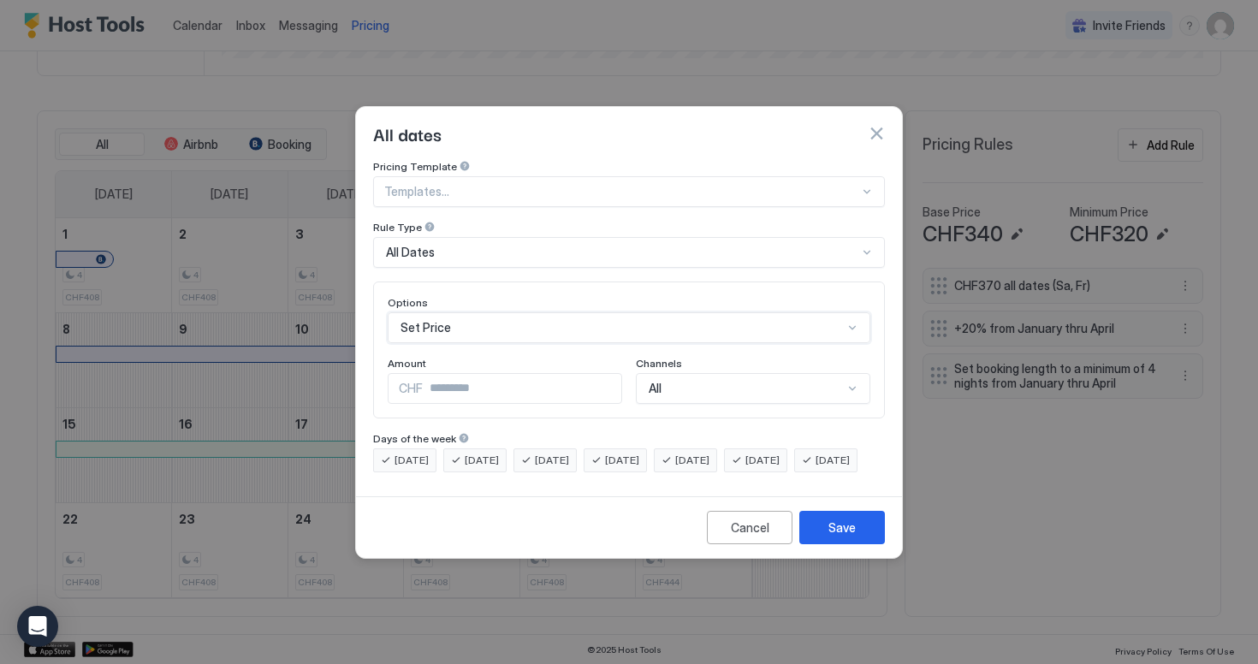
click at [521, 217] on div "Pricing Template Templates... Rule Type All Dates Options Set Price Amount CHF …" at bounding box center [629, 316] width 512 height 312
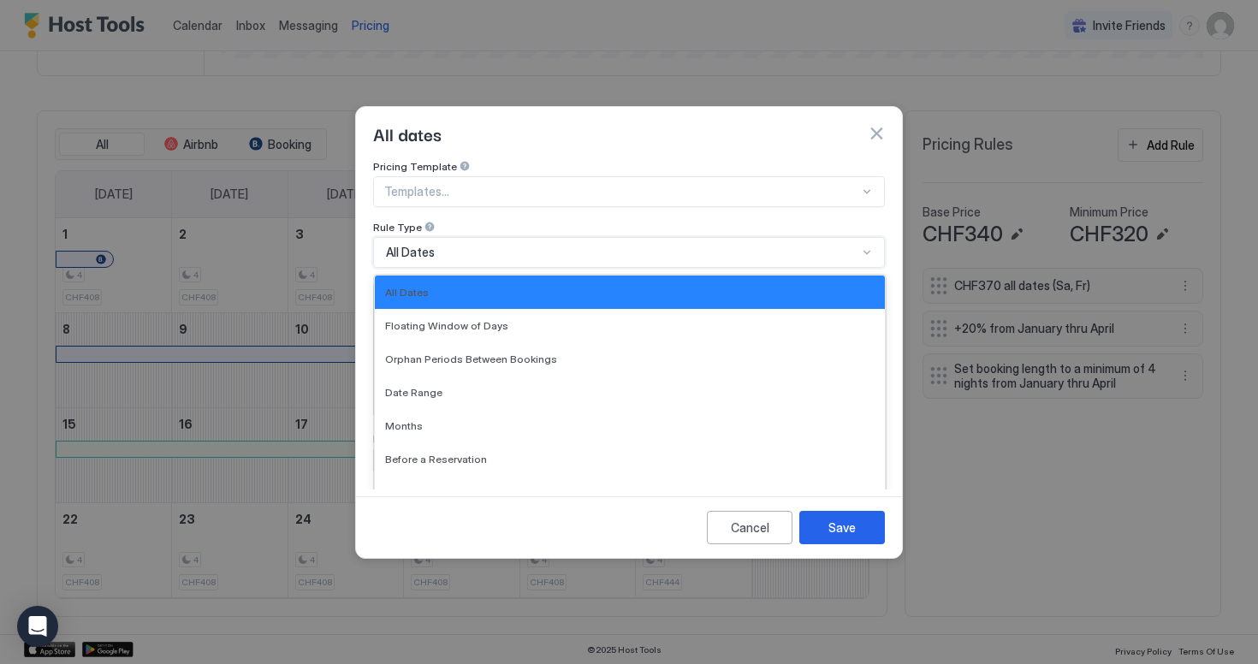
click at [504, 245] on div "All Dates" at bounding box center [622, 252] width 472 height 15
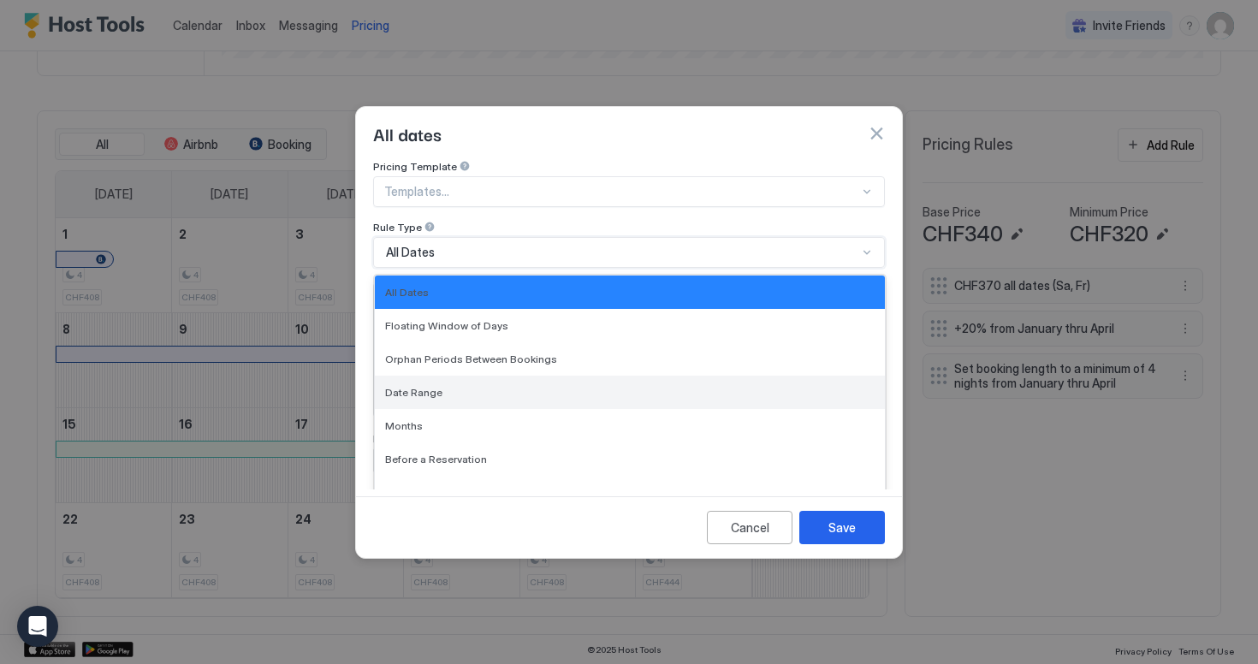
click at [483, 376] on div "Date Range" at bounding box center [630, 392] width 510 height 33
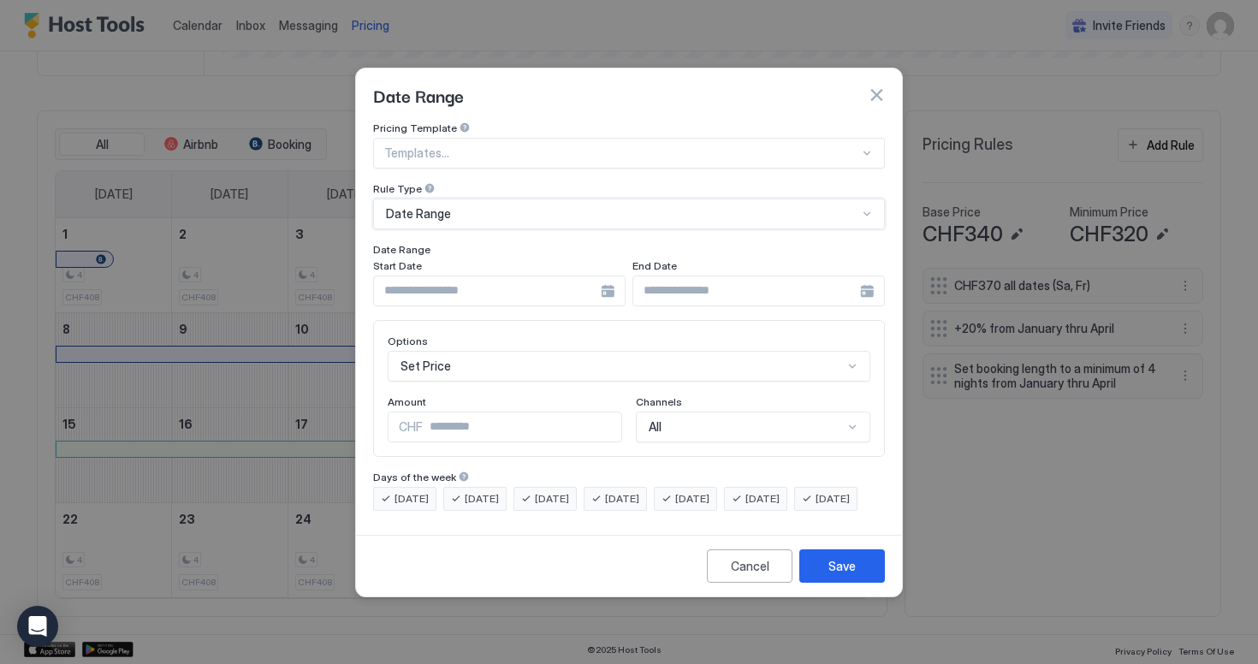
click at [519, 277] on input "Input Field" at bounding box center [487, 291] width 227 height 29
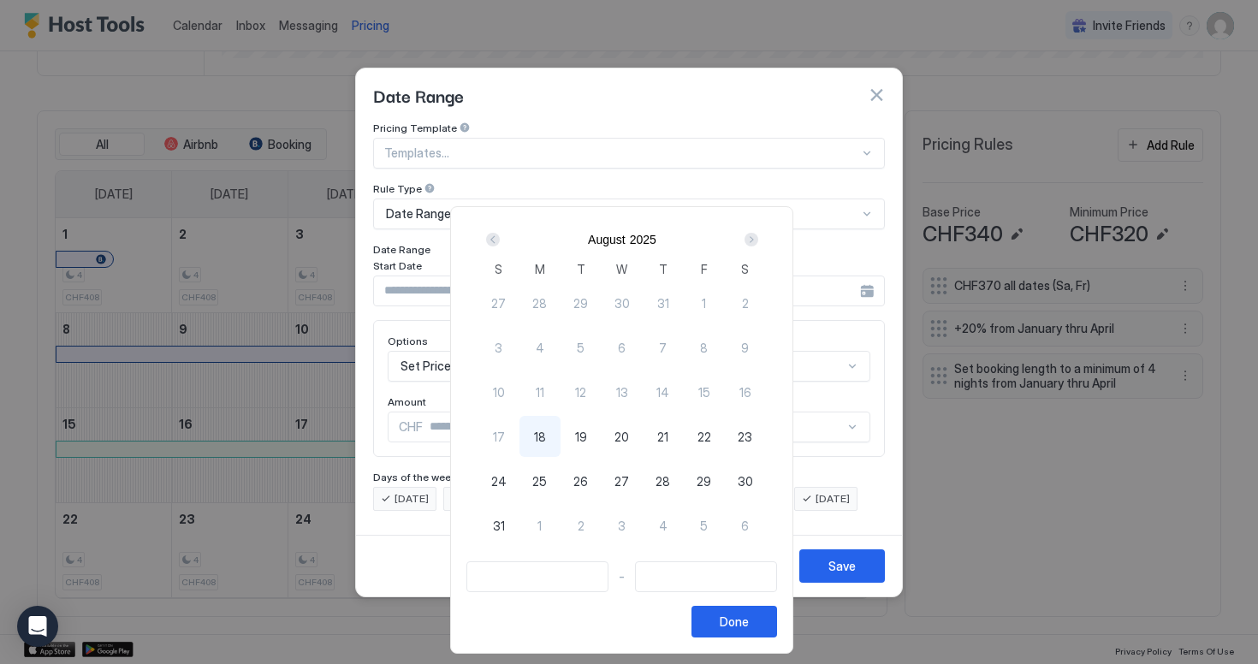
click at [731, 207] on div "[DATE] S M T W T F S 27 28 29 30 31 1 2 3 4 5 6 7 8 9 10 11 12 13 14 15 16 17 1…" at bounding box center [621, 430] width 343 height 448
click at [794, 229] on div "[DATE] S M T W T F S 27 28 29 30 31 1 2 3 4 5 6 7 8 9 10 11 12 13 14 15 16 17 1…" at bounding box center [621, 430] width 343 height 448
click at [830, 231] on div at bounding box center [629, 332] width 1258 height 664
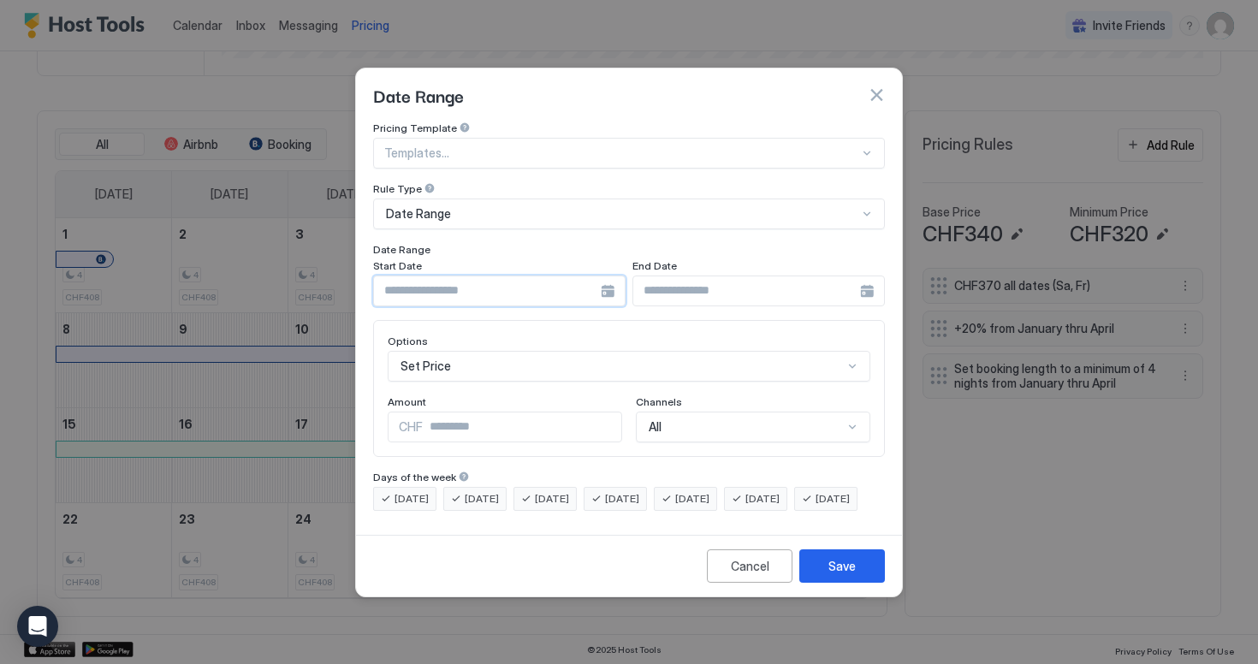
click at [489, 277] on input "Input Field" at bounding box center [487, 291] width 227 height 29
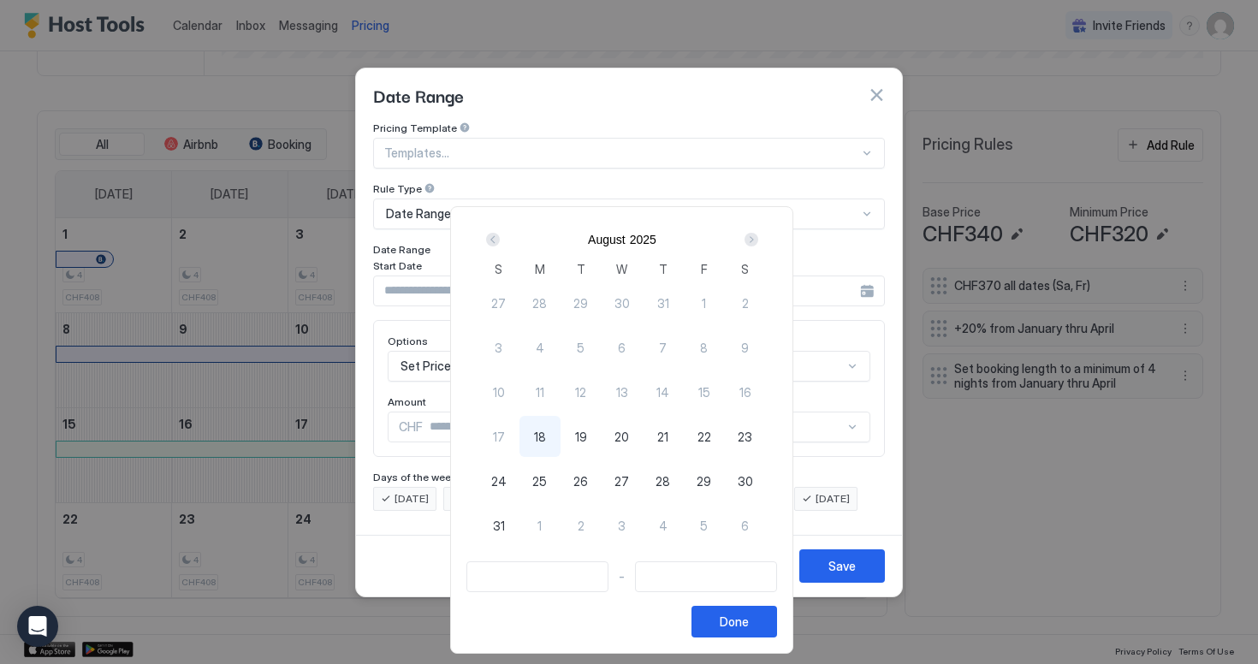
click at [762, 247] on div "Next" at bounding box center [751, 239] width 21 height 21
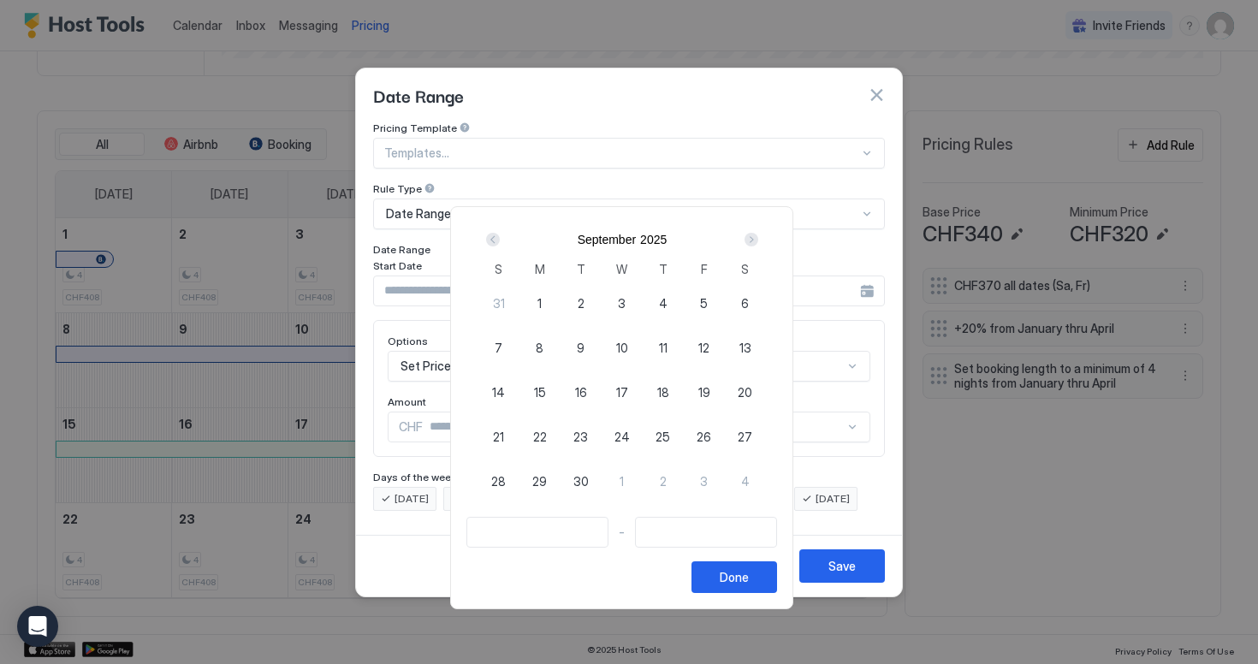
click at [762, 247] on div "Next" at bounding box center [751, 239] width 21 height 21
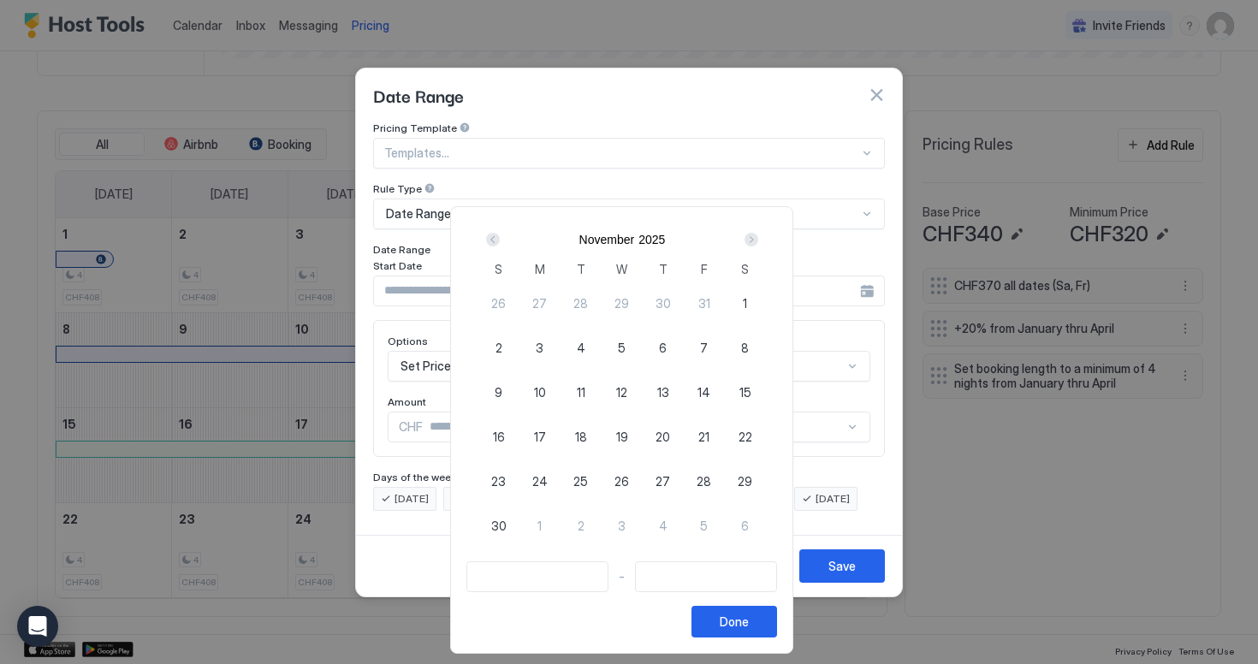
click at [762, 247] on div "Next" at bounding box center [751, 239] width 21 height 21
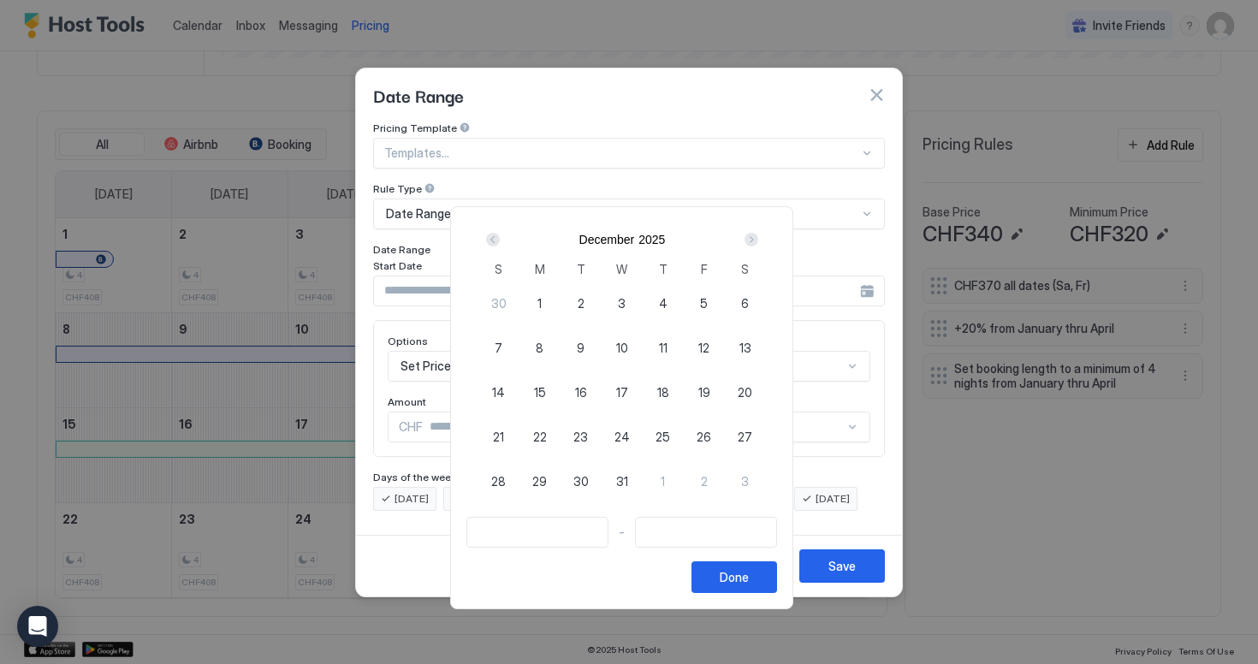
click at [762, 247] on div "Next" at bounding box center [751, 239] width 21 height 21
click at [492, 232] on div "Prev" at bounding box center [493, 239] width 21 height 21
click at [492, 235] on div "Prev" at bounding box center [493, 239] width 21 height 21
click at [747, 390] on span "20" at bounding box center [745, 393] width 15 height 18
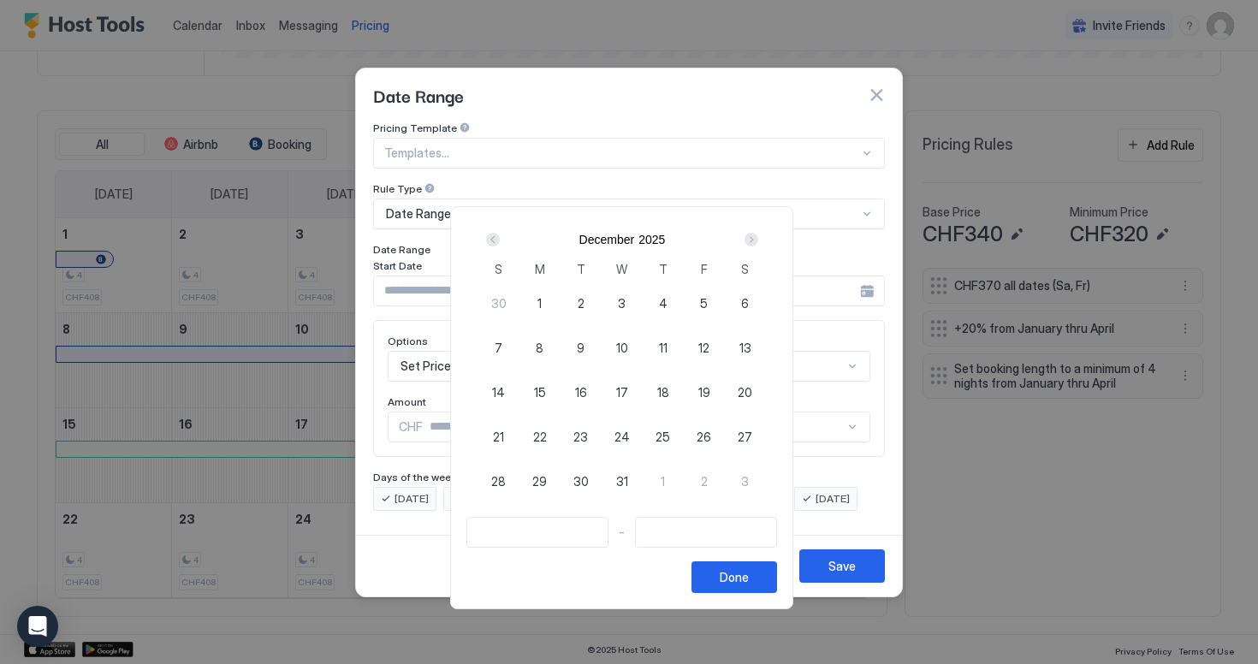
type input "**********"
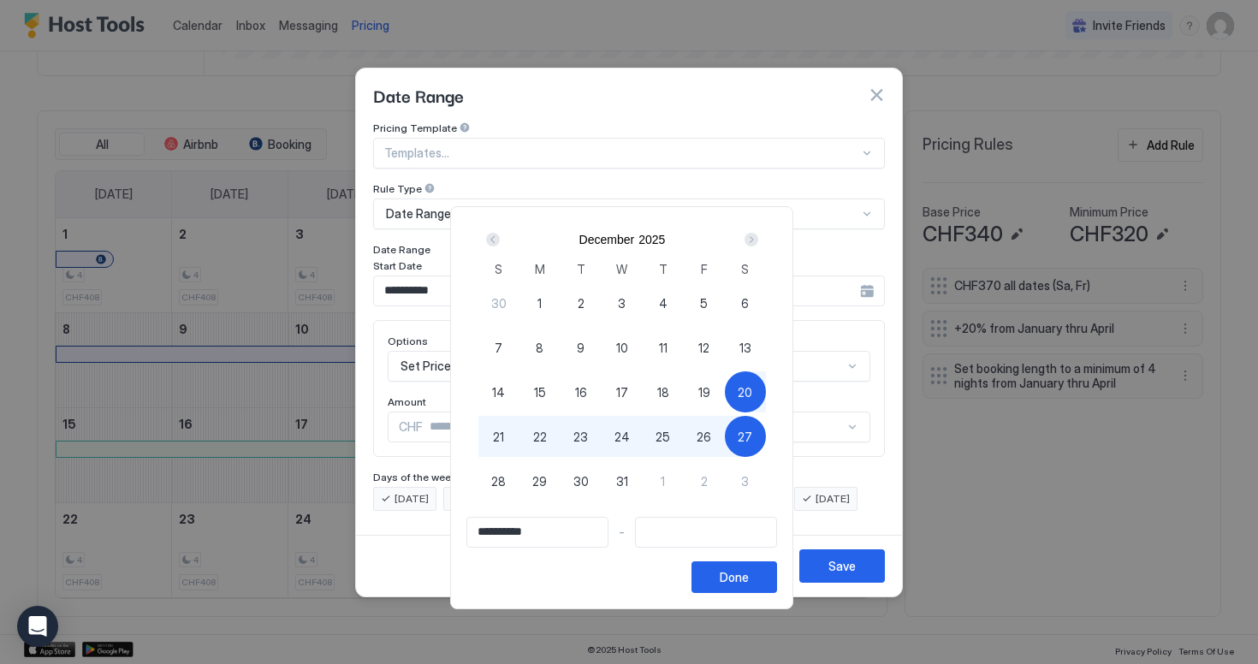
click at [753, 437] on span "27" at bounding box center [745, 437] width 15 height 18
type input "**********"
click at [739, 575] on div "Done" at bounding box center [734, 577] width 29 height 18
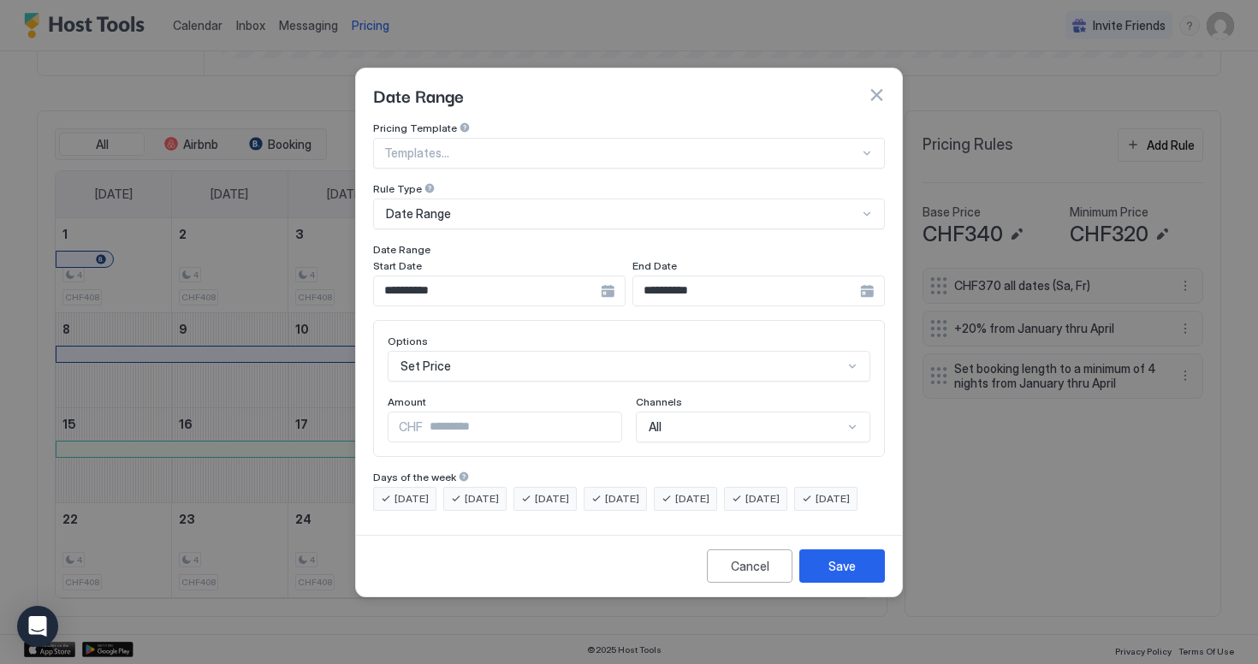
click at [626, 259] on div "End Date" at bounding box center [499, 267] width 253 height 16
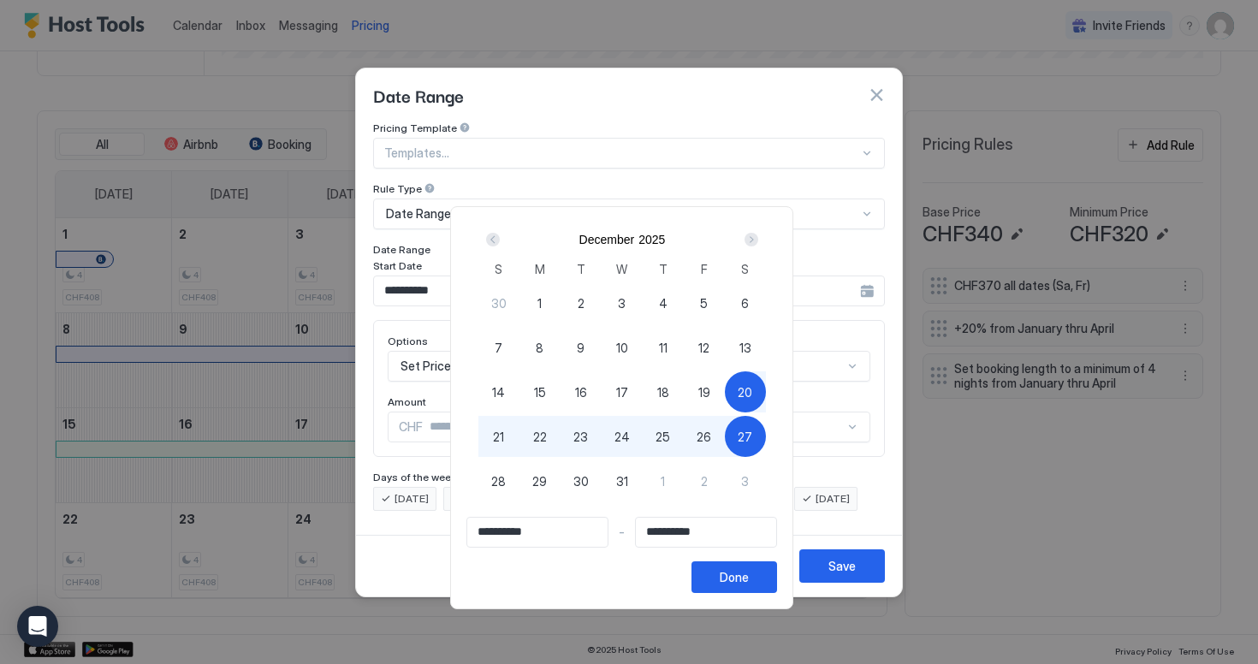
click at [497, 481] on div "28" at bounding box center [499, 481] width 41 height 41
type input "**********"
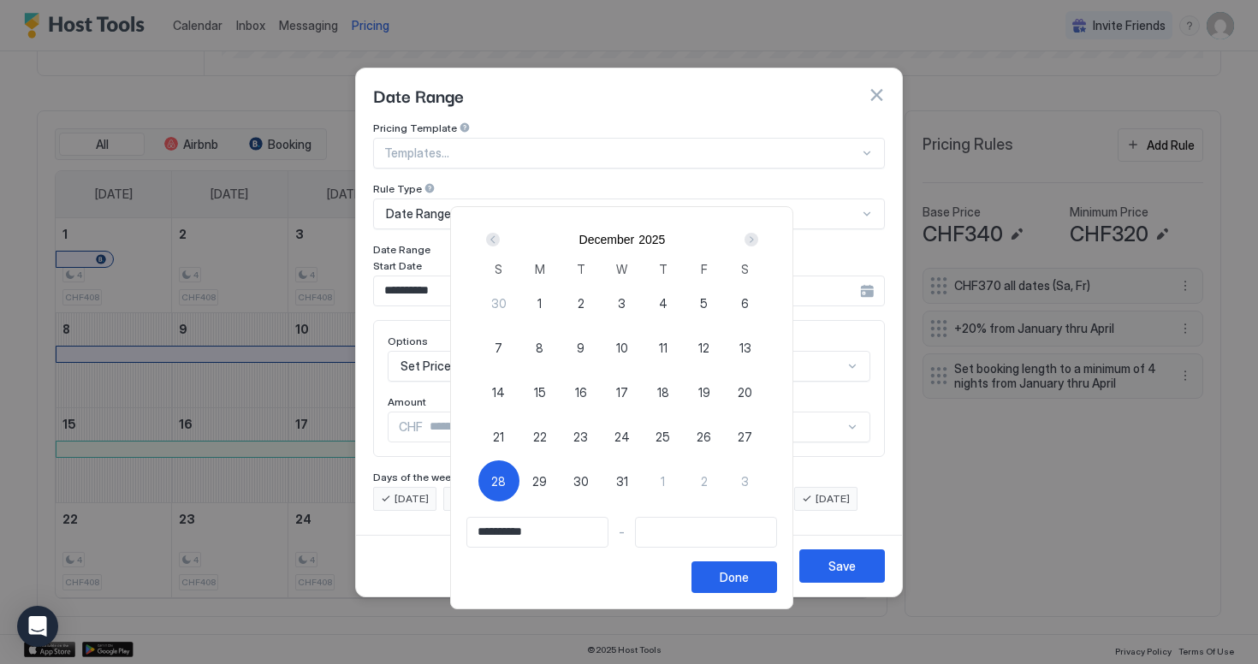
type input "**********"
click at [747, 378] on div "20" at bounding box center [745, 392] width 41 height 41
type input "**********"
click at [724, 385] on div "19" at bounding box center [704, 392] width 41 height 41
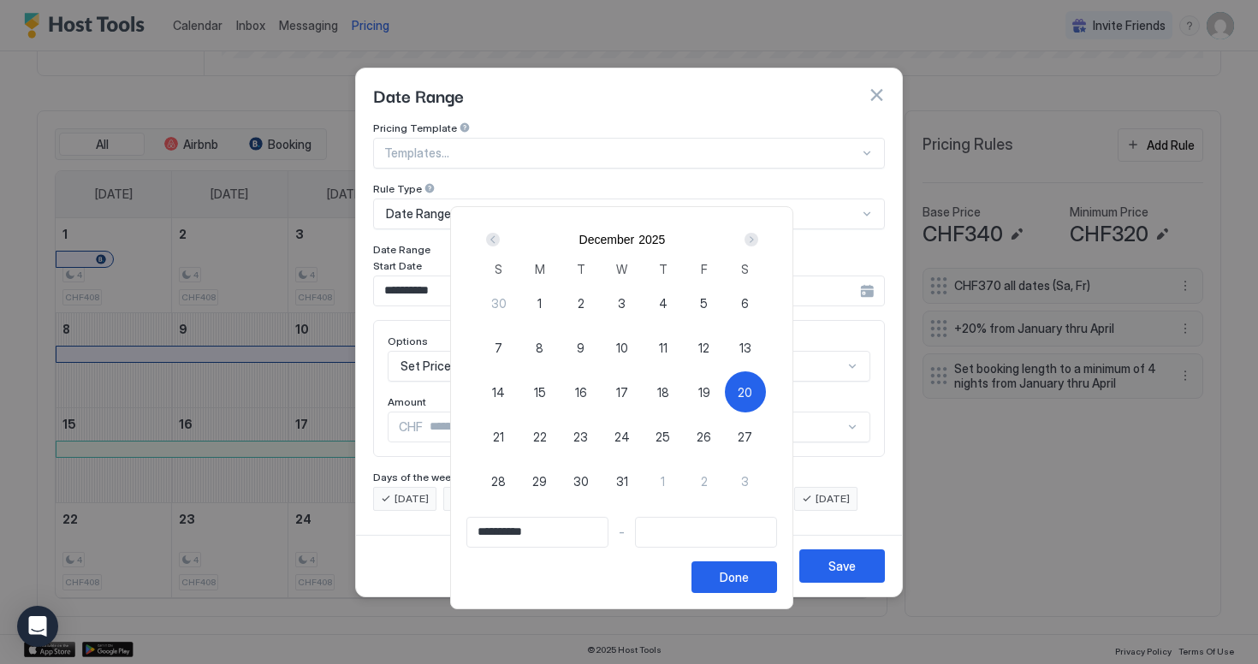
type input "**********"
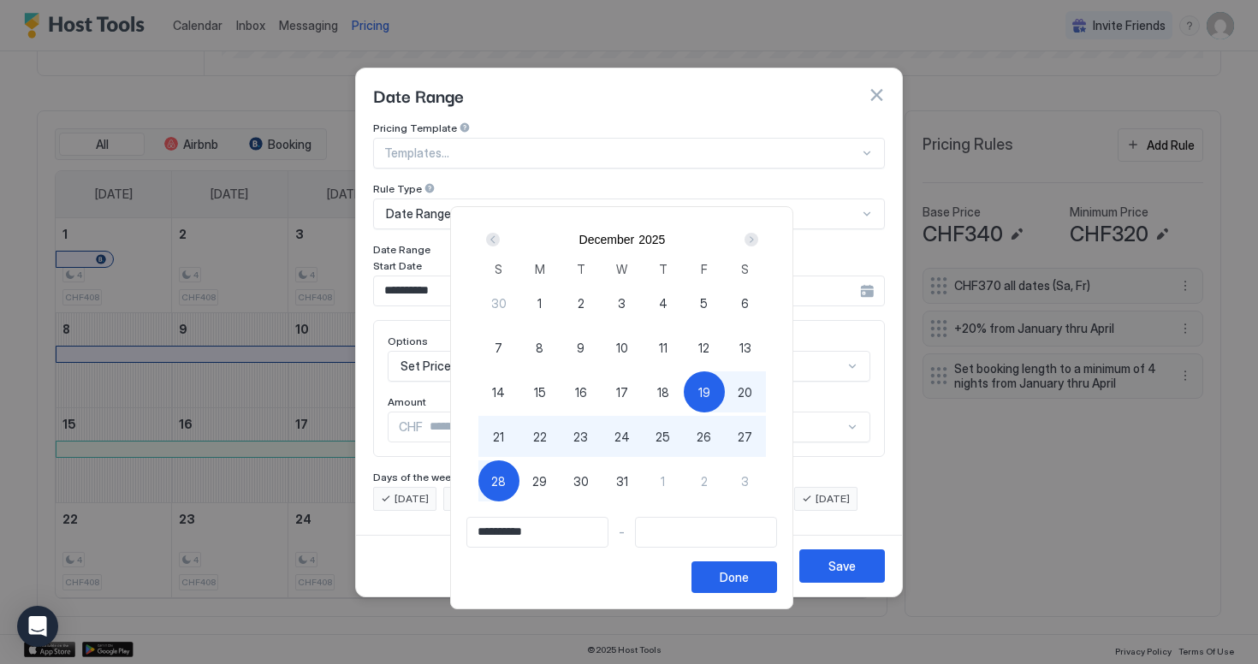
click at [503, 479] on span "28" at bounding box center [498, 482] width 15 height 18
type input "**********"
click at [749, 577] on div "Done" at bounding box center [734, 577] width 29 height 18
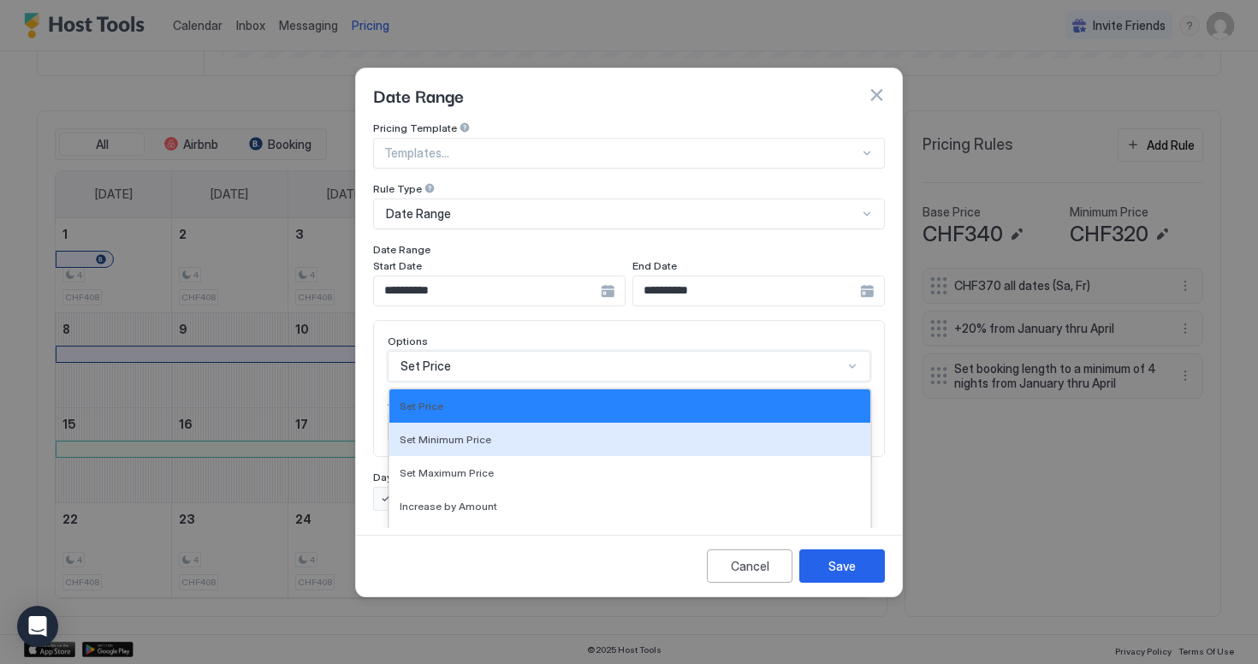
click at [531, 351] on div "Set Minimum Price, 2 of 17. 17 results available. Use Up and Down to choose opt…" at bounding box center [629, 366] width 483 height 31
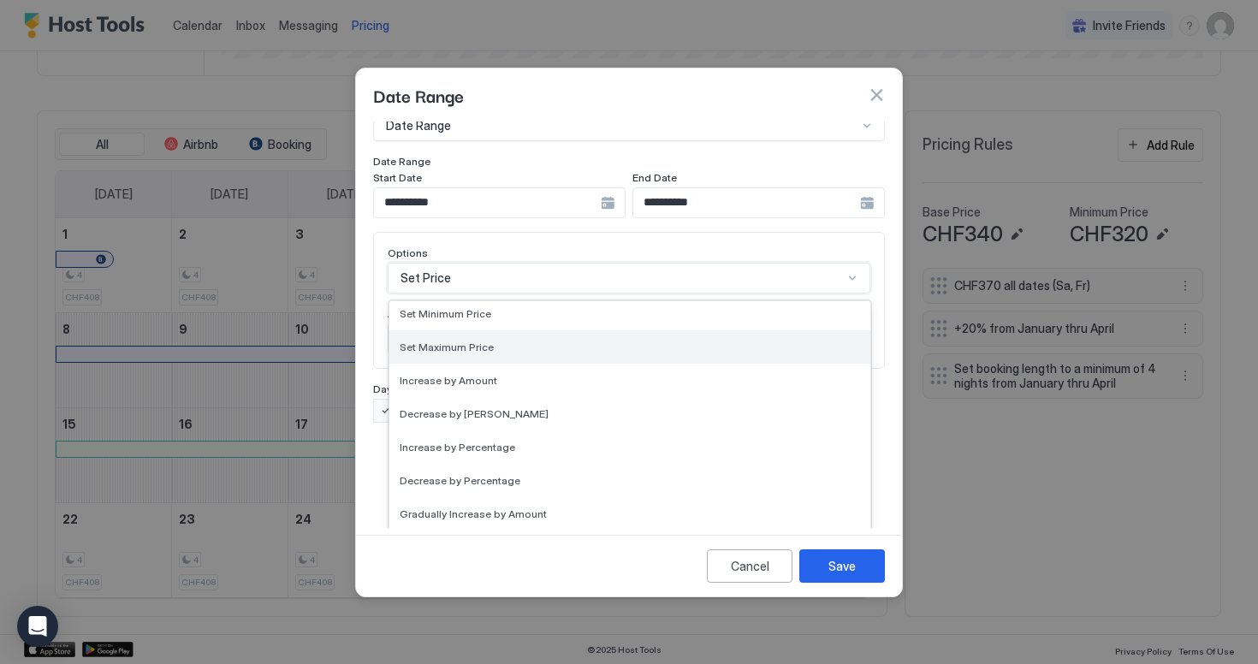
scroll to position [50, 0]
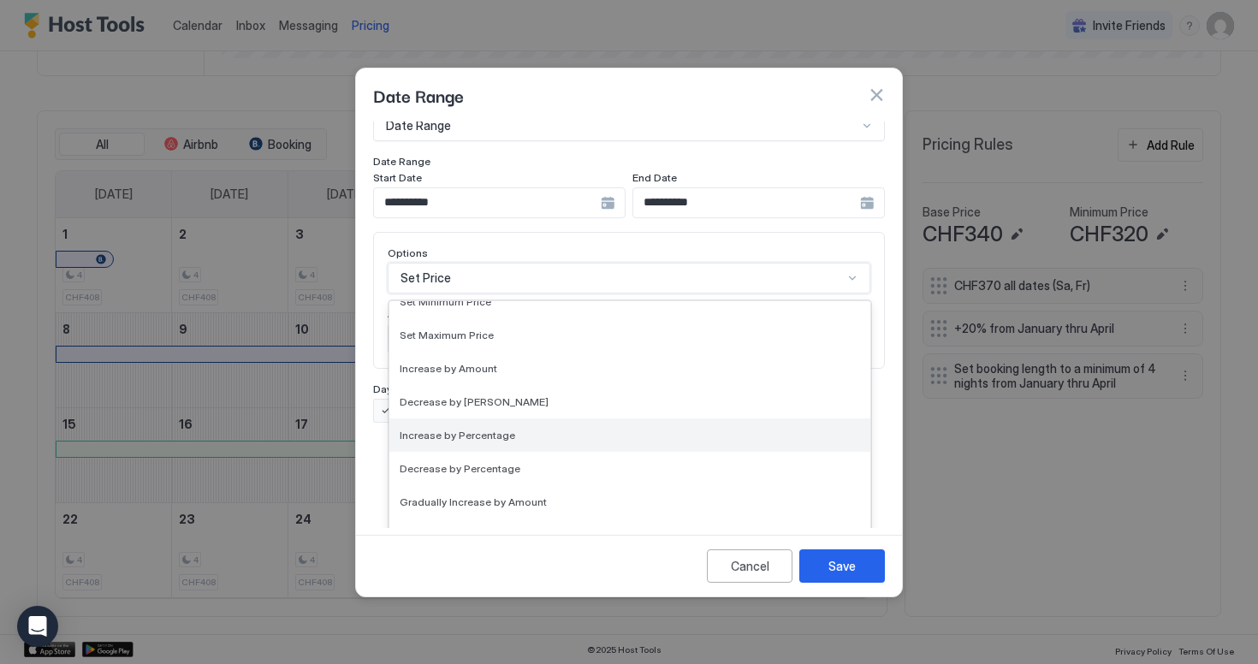
click at [520, 429] on div "Increase by Percentage" at bounding box center [630, 435] width 461 height 13
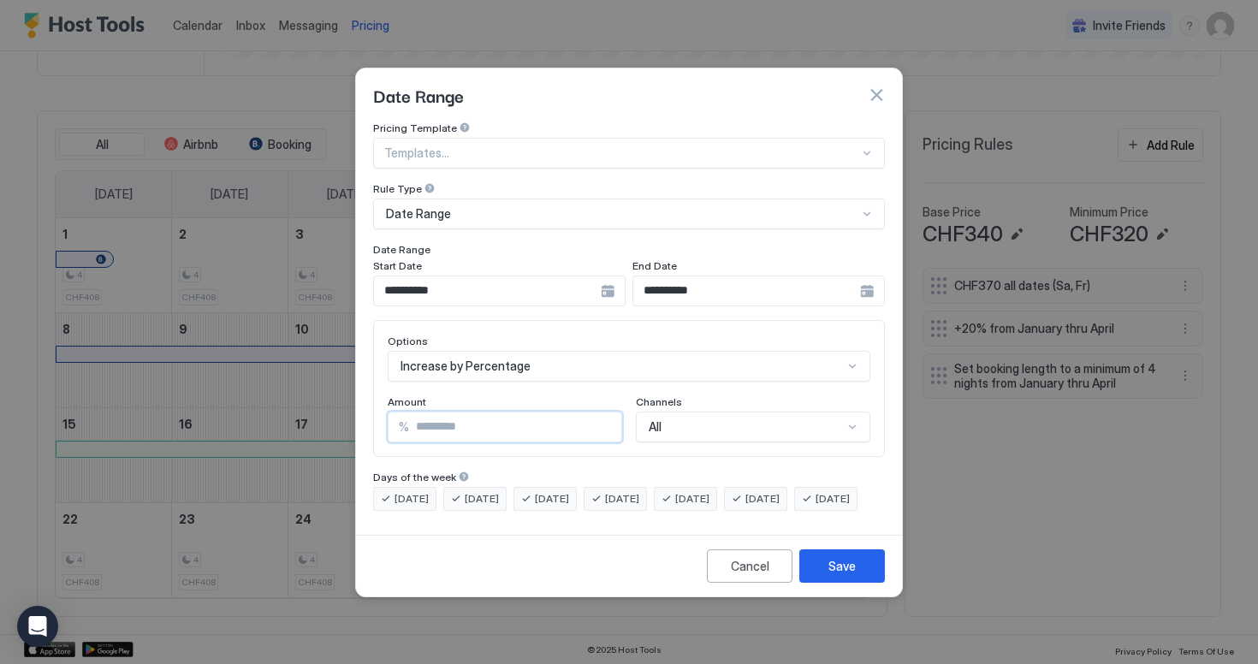
drag, startPoint x: 522, startPoint y: 423, endPoint x: 356, endPoint y: 421, distance: 166.1
click at [356, 421] on div "**********" at bounding box center [629, 325] width 546 height 407
type input "*"
click at [455, 442] on div "**********" at bounding box center [629, 317] width 512 height 390
drag, startPoint x: 466, startPoint y: 416, endPoint x: 413, endPoint y: 416, distance: 53.1
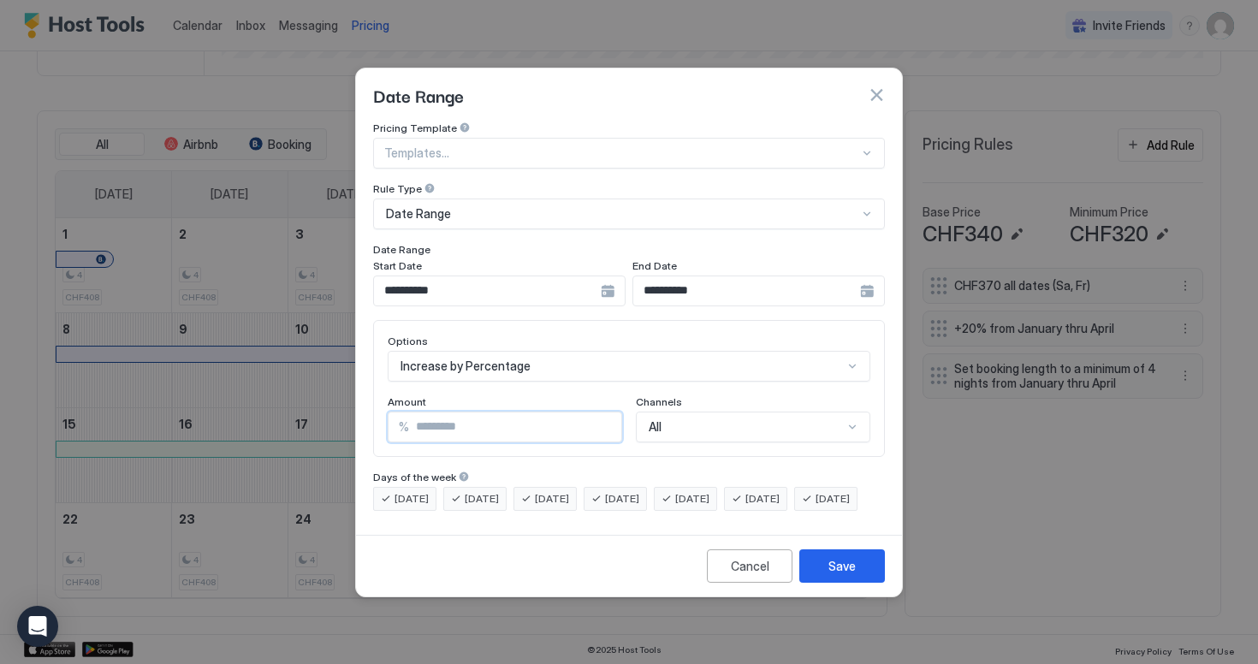
click at [413, 416] on input "**" at bounding box center [515, 427] width 212 height 29
type input "**"
click at [814, 583] on button "Save" at bounding box center [843, 566] width 86 height 33
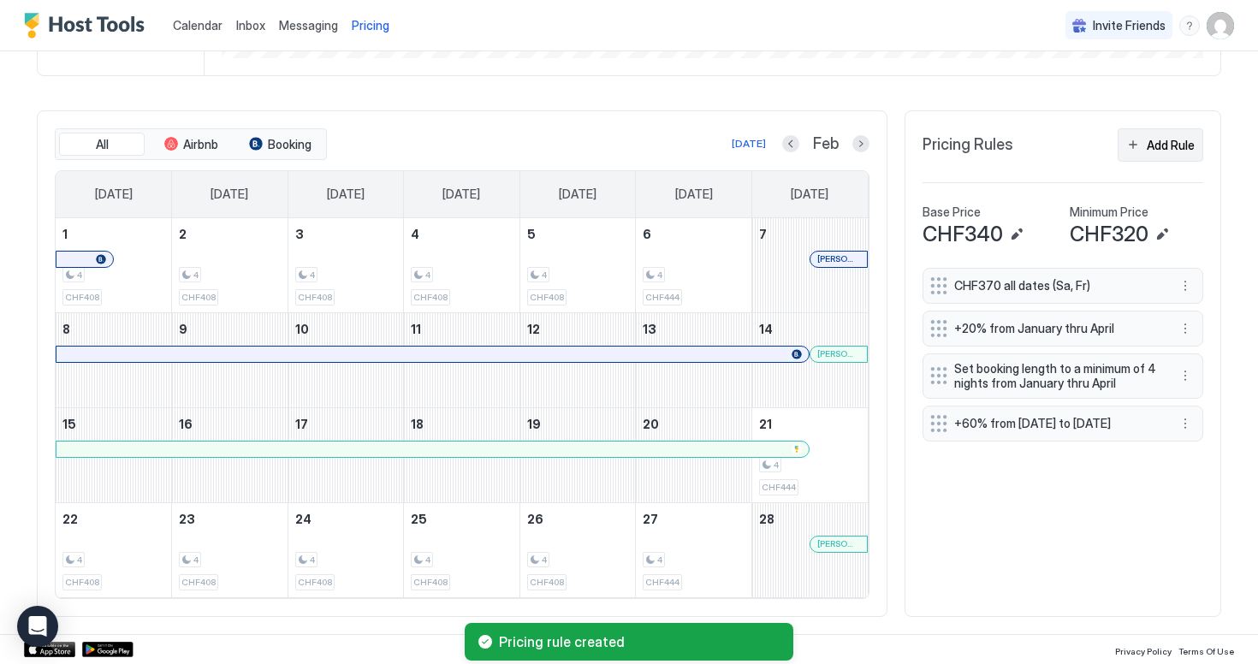
click at [1182, 137] on div "Add Rule" at bounding box center [1171, 145] width 48 height 18
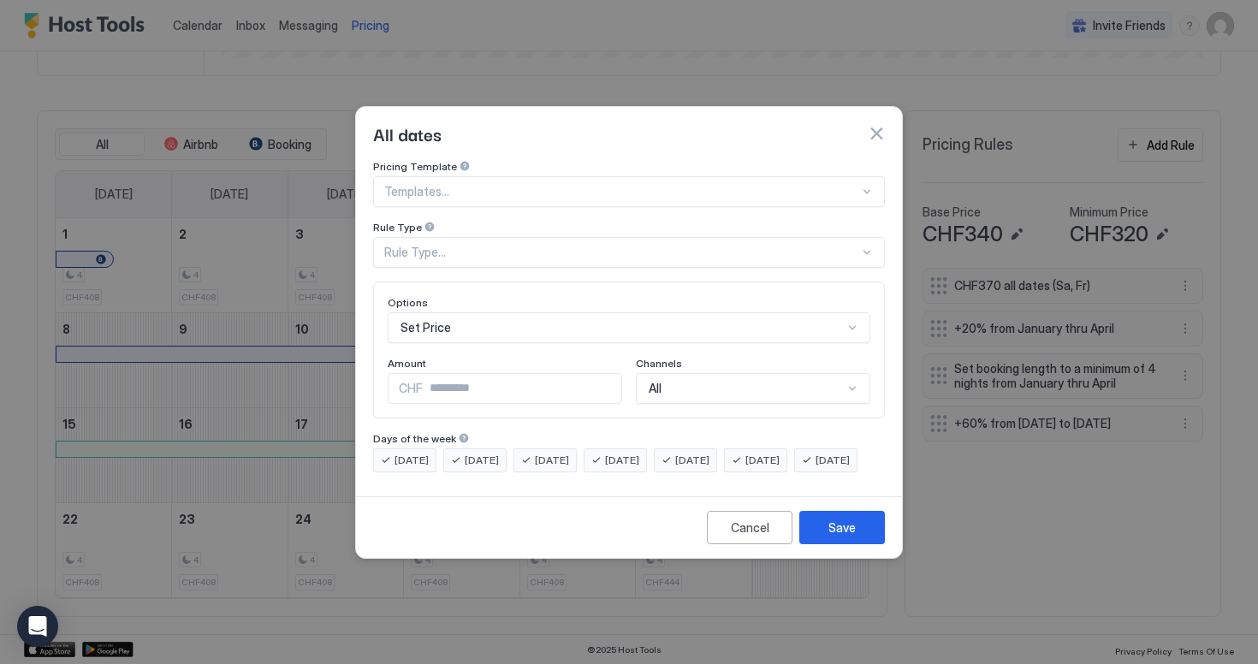
scroll to position [88, 0]
click at [493, 312] on div "Set Price" at bounding box center [629, 327] width 483 height 31
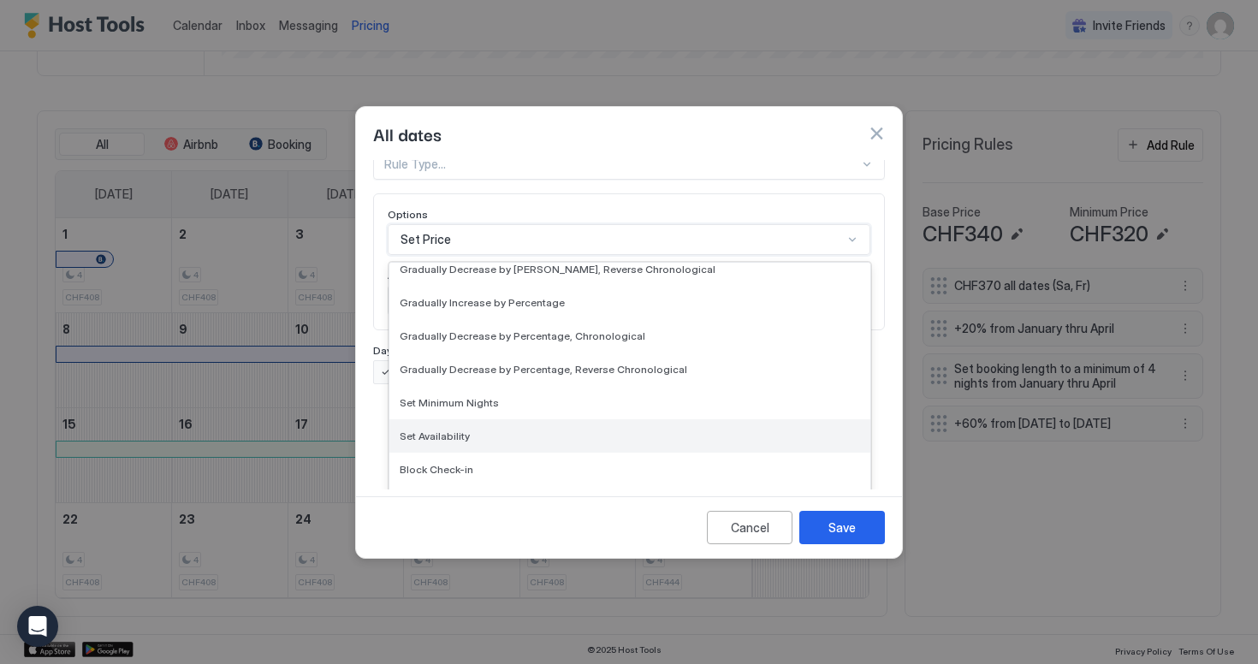
scroll to position [0, 0]
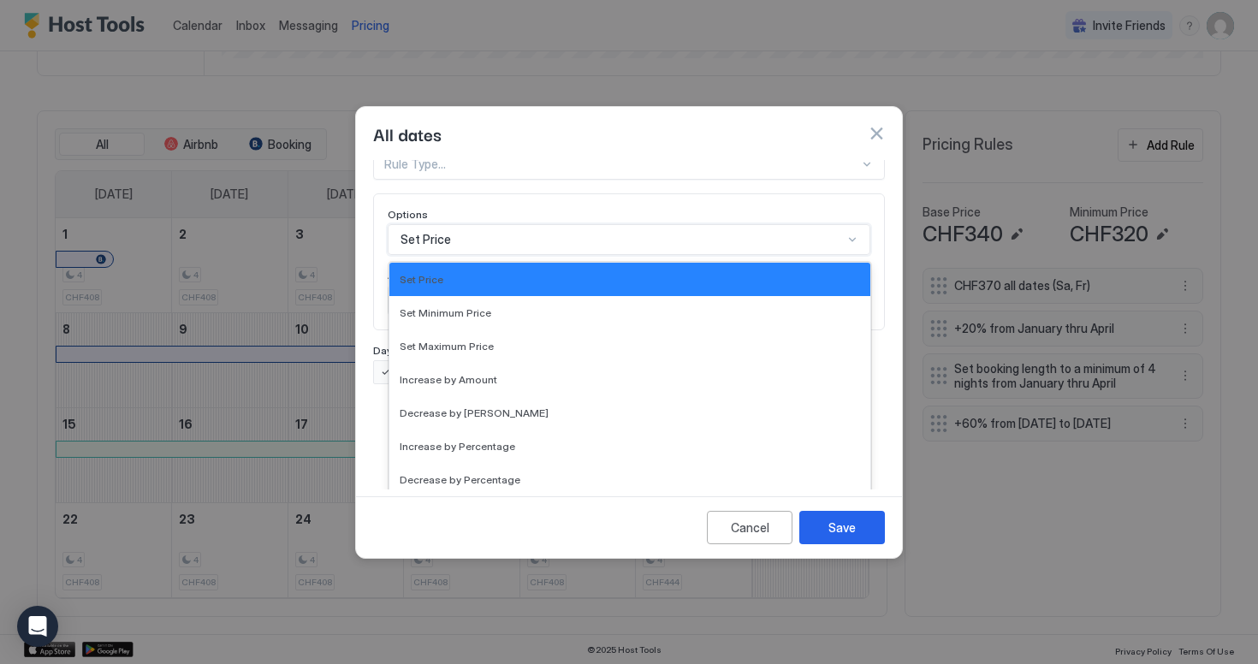
click at [491, 201] on div "Pricing Template Templates... Rule Type Rule Type... Options Set Price selected…" at bounding box center [629, 228] width 512 height 312
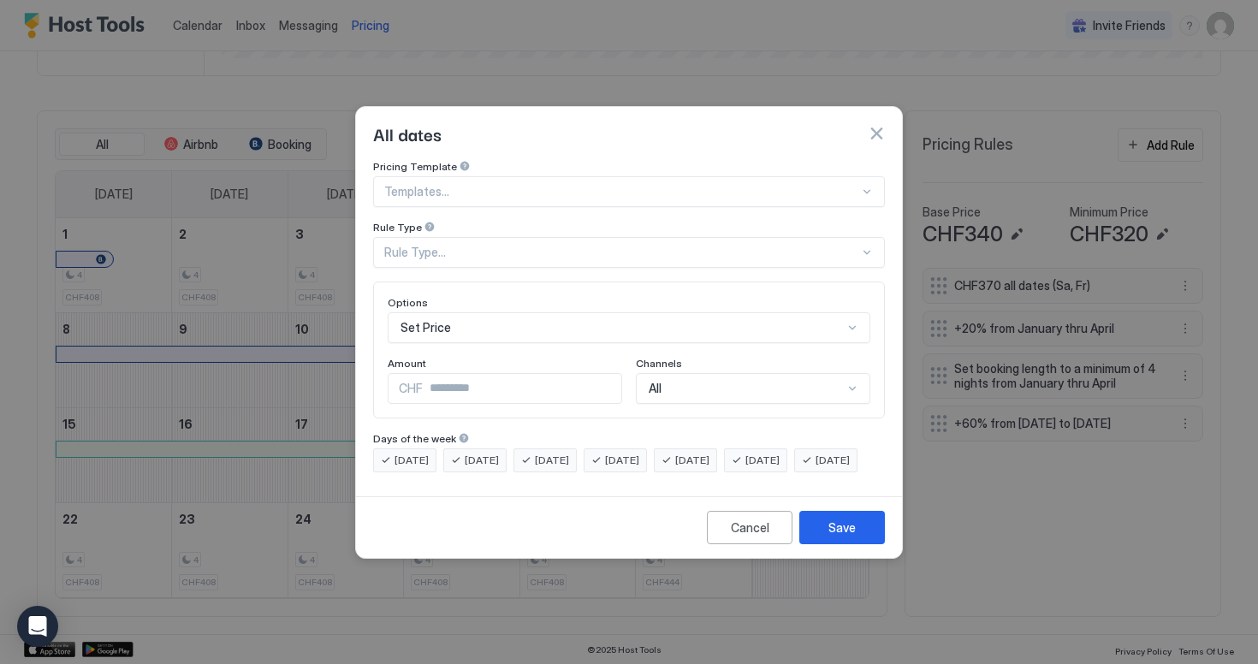
click at [486, 237] on div "Rule Type..." at bounding box center [629, 252] width 512 height 31
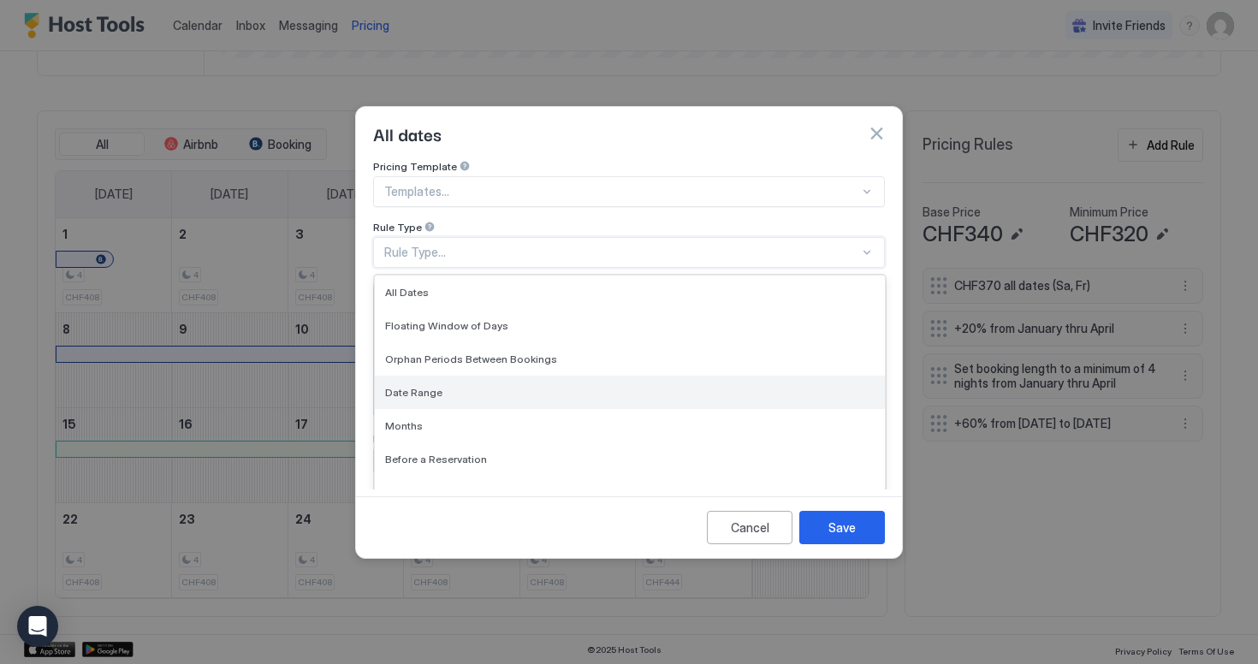
click at [459, 386] on div "Date Range" at bounding box center [630, 392] width 490 height 13
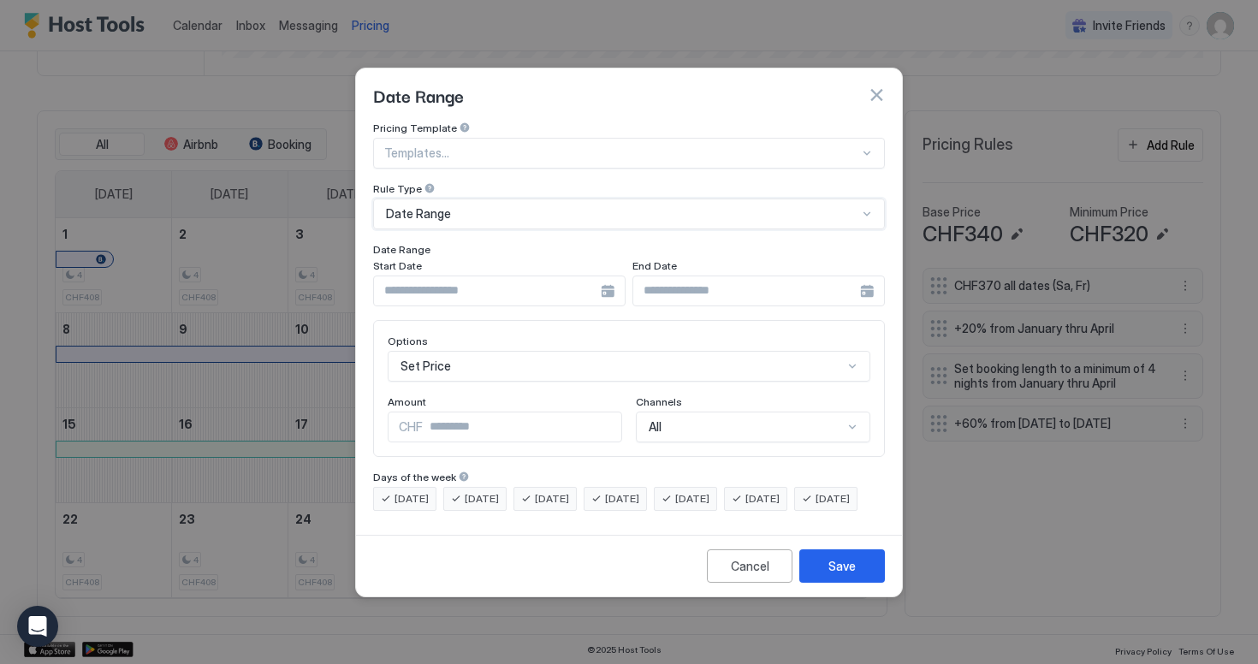
click at [500, 277] on input "Input Field" at bounding box center [487, 291] width 227 height 29
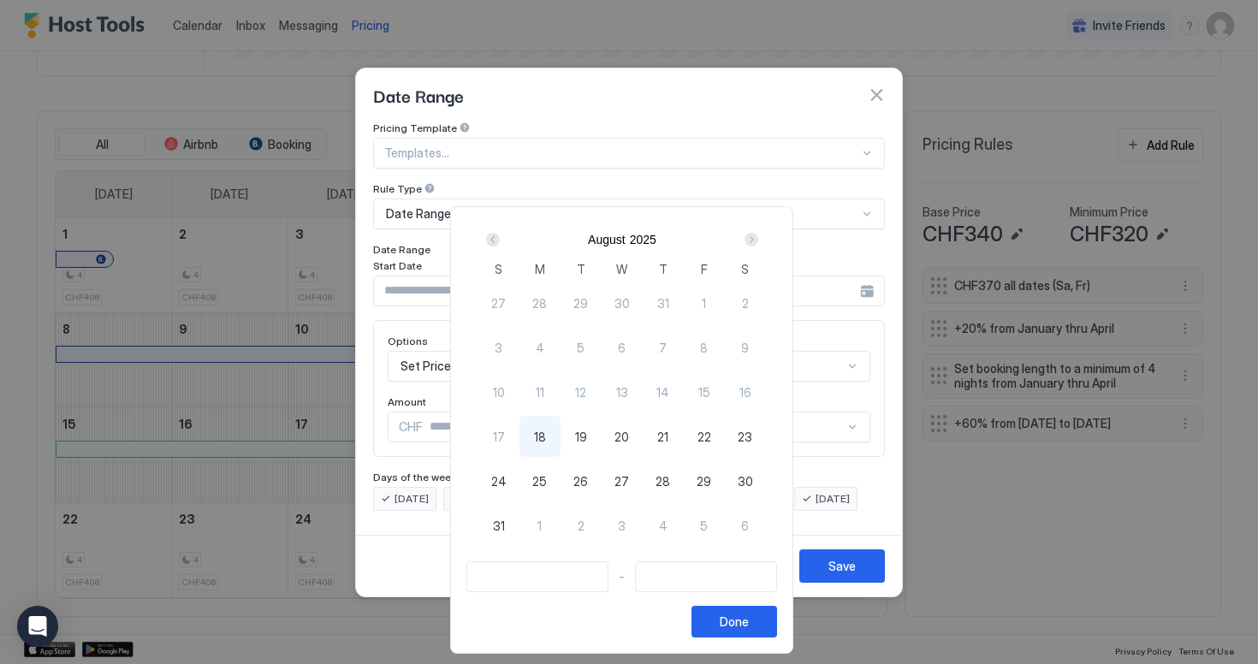
click at [759, 241] on div "Next" at bounding box center [752, 240] width 14 height 14
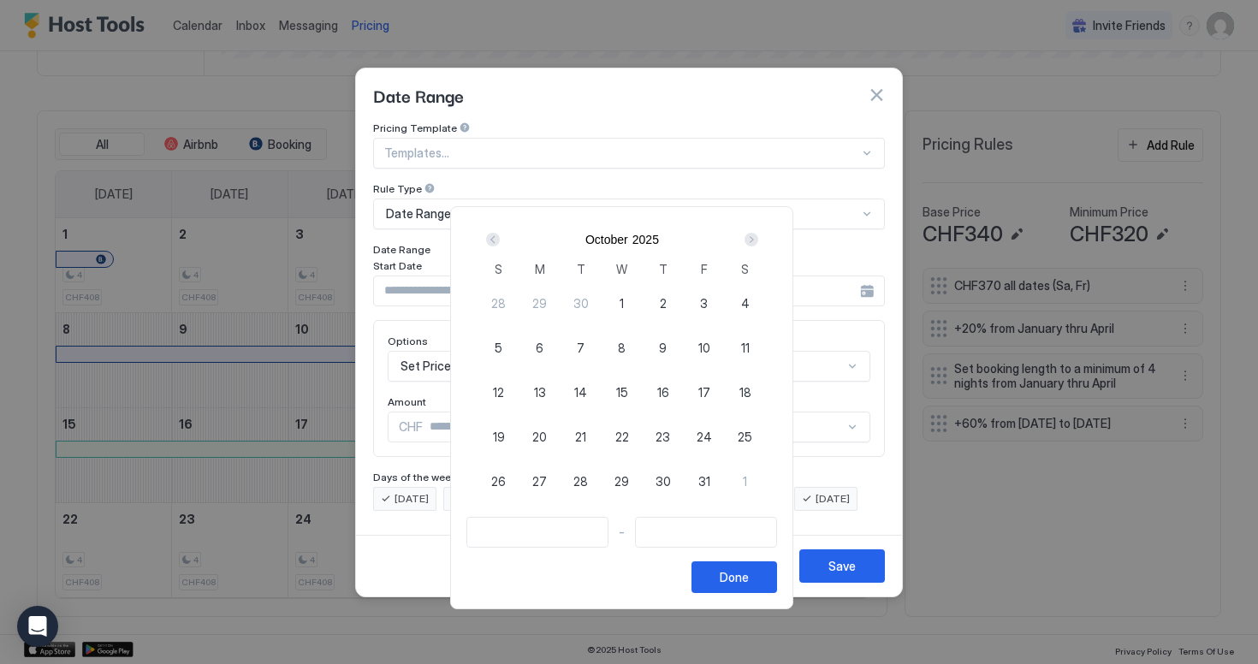
click at [759, 241] on div "Next" at bounding box center [752, 240] width 14 height 14
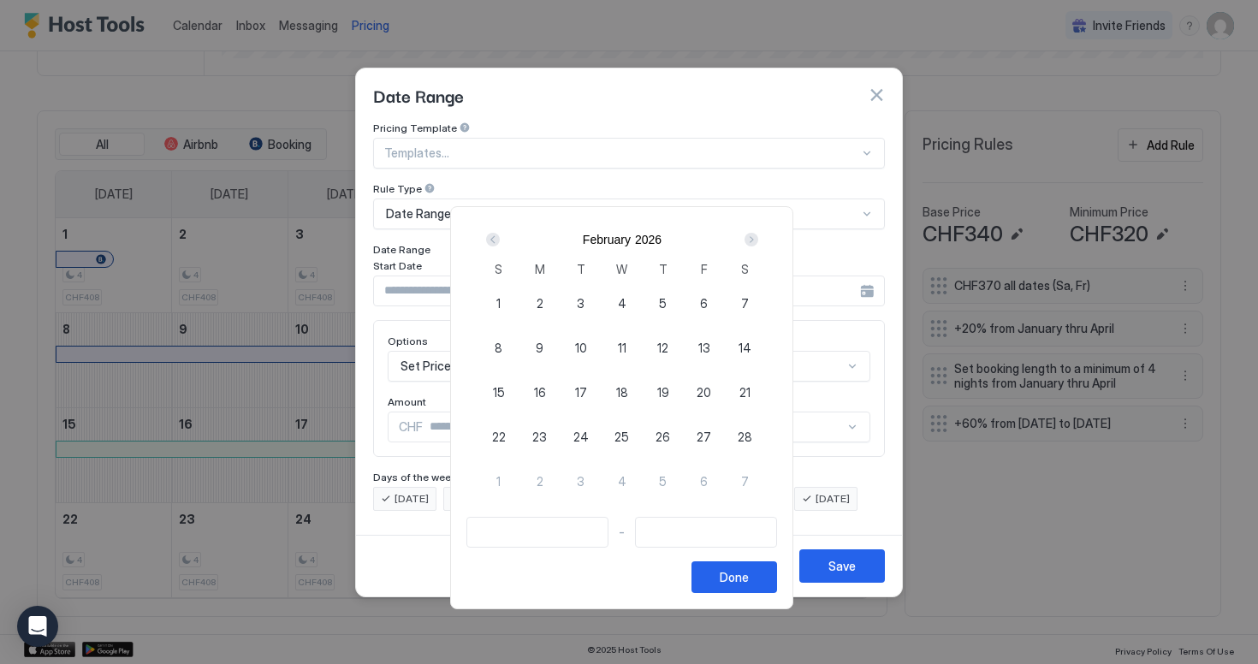
click at [759, 241] on div "Next" at bounding box center [752, 240] width 14 height 14
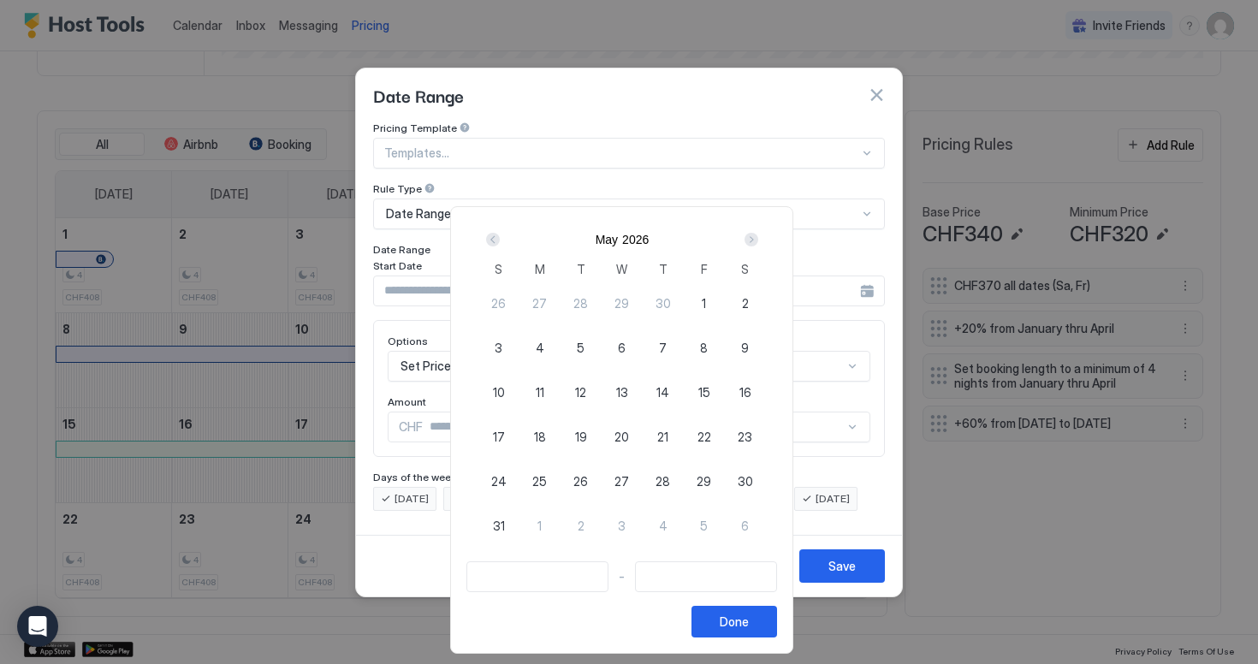
click at [759, 241] on div "Next" at bounding box center [752, 240] width 14 height 14
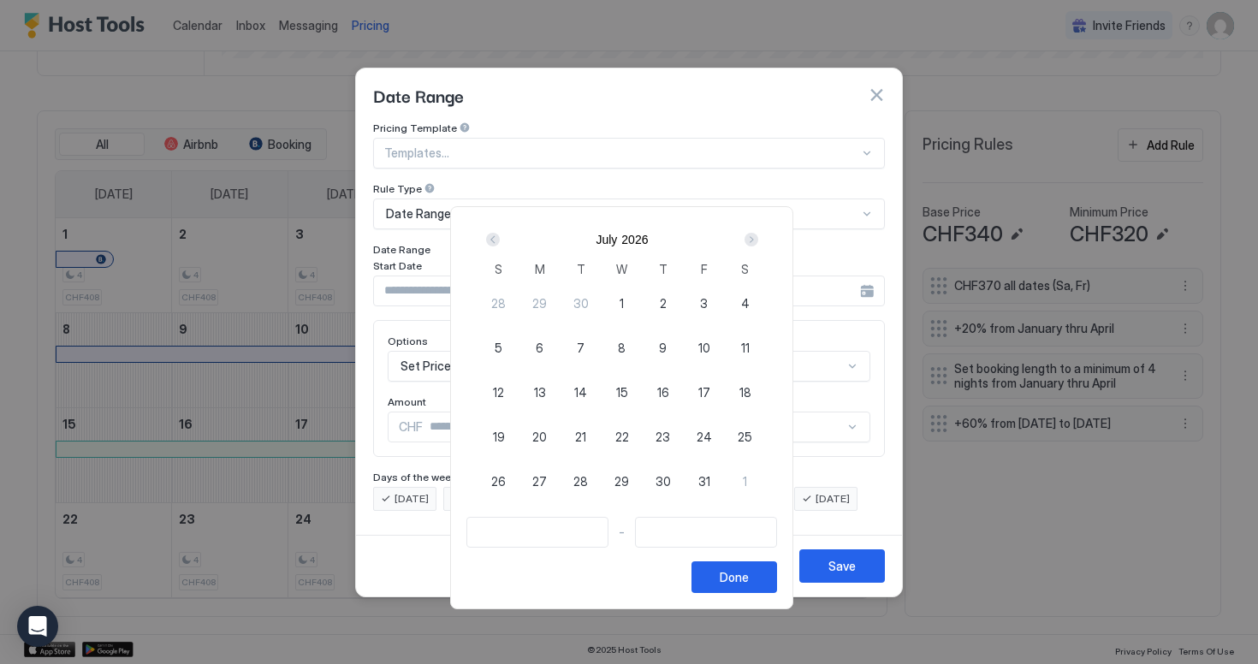
click at [759, 241] on div "Next" at bounding box center [752, 240] width 14 height 14
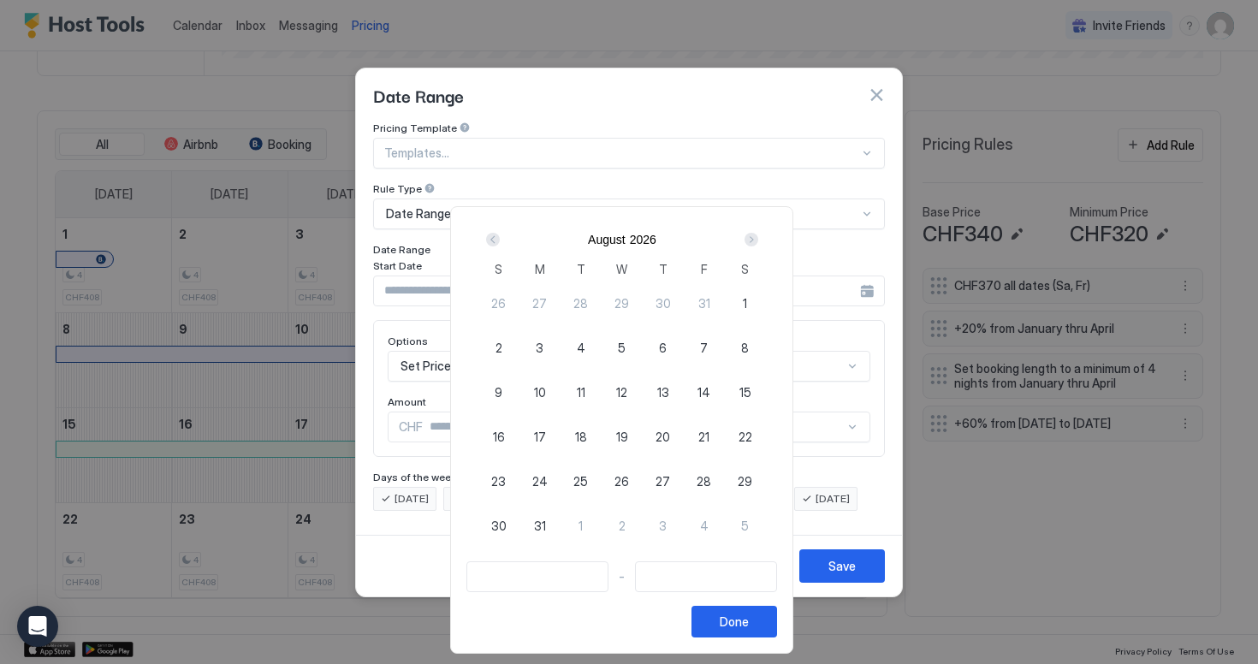
click at [759, 241] on div "Next" at bounding box center [752, 240] width 14 height 14
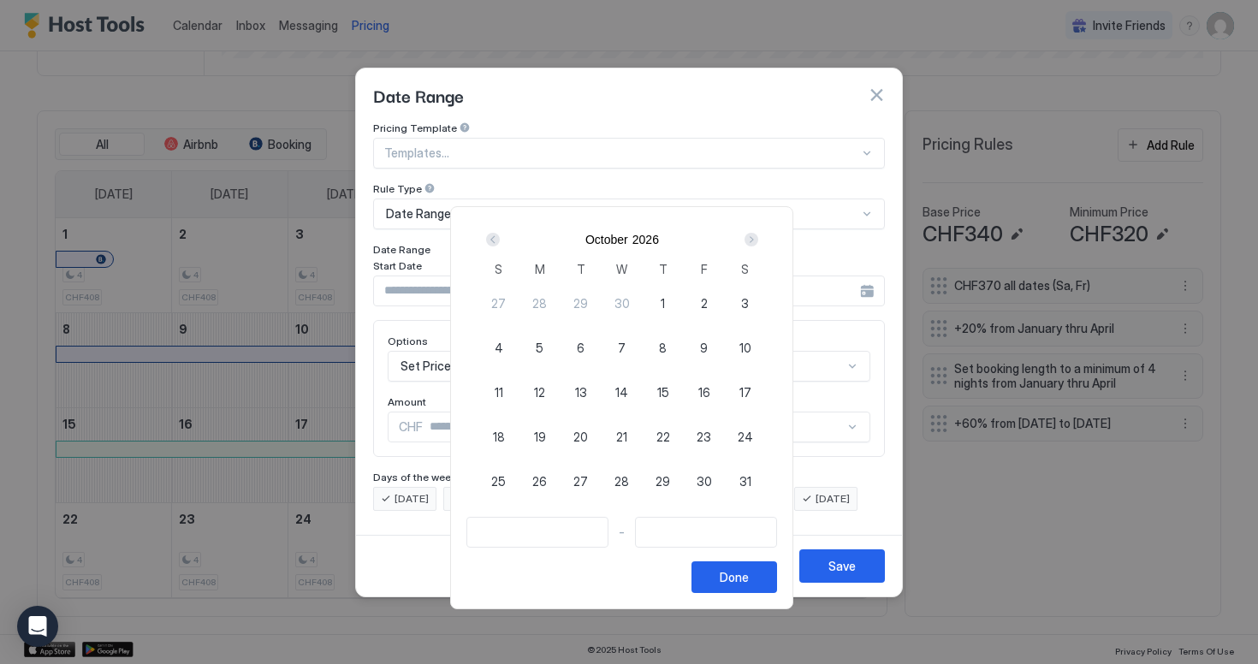
click at [759, 241] on div "Next" at bounding box center [752, 240] width 14 height 14
click at [709, 348] on span "11" at bounding box center [704, 348] width 9 height 18
type input "**********"
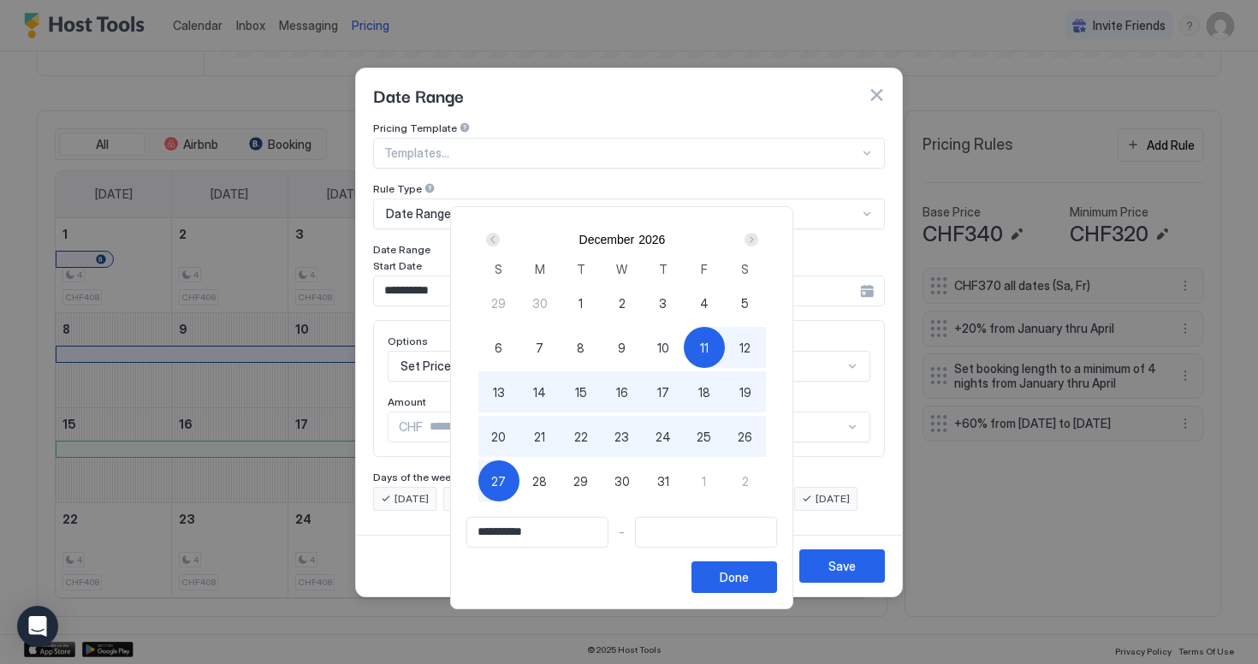
type input "**********"
click at [528, 482] on div "28" at bounding box center [540, 481] width 41 height 41
type input "**********"
click at [749, 568] on div "Done" at bounding box center [734, 577] width 29 height 18
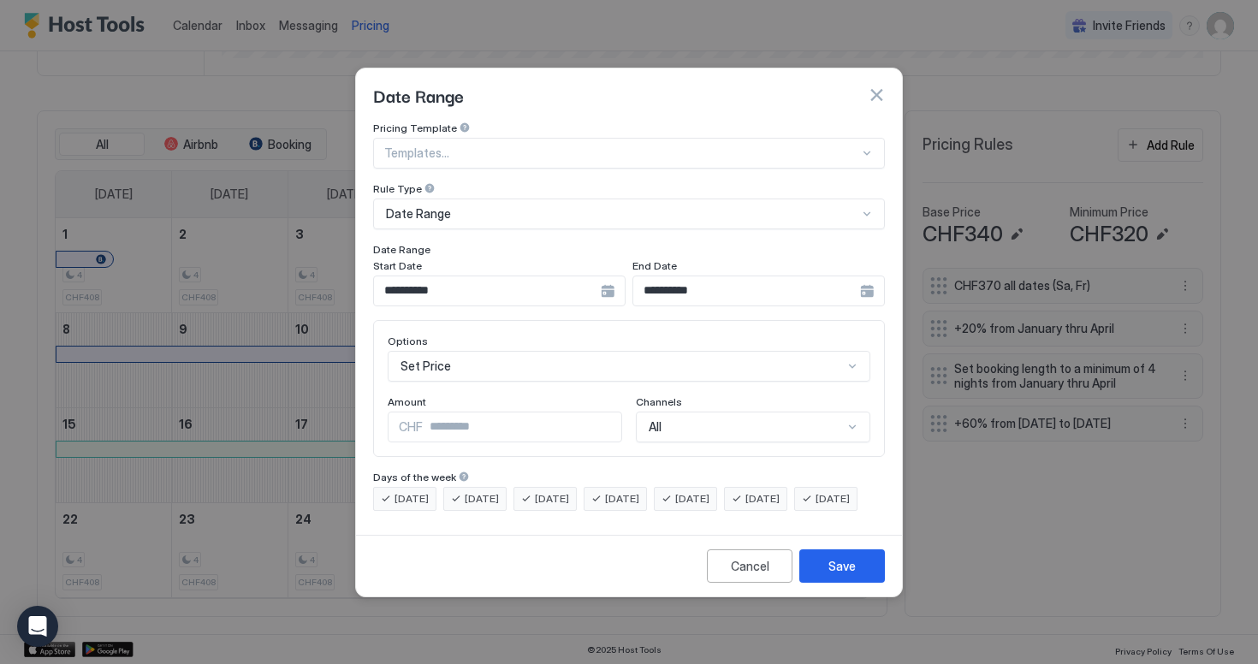
click at [509, 351] on div "Set Price" at bounding box center [629, 366] width 483 height 31
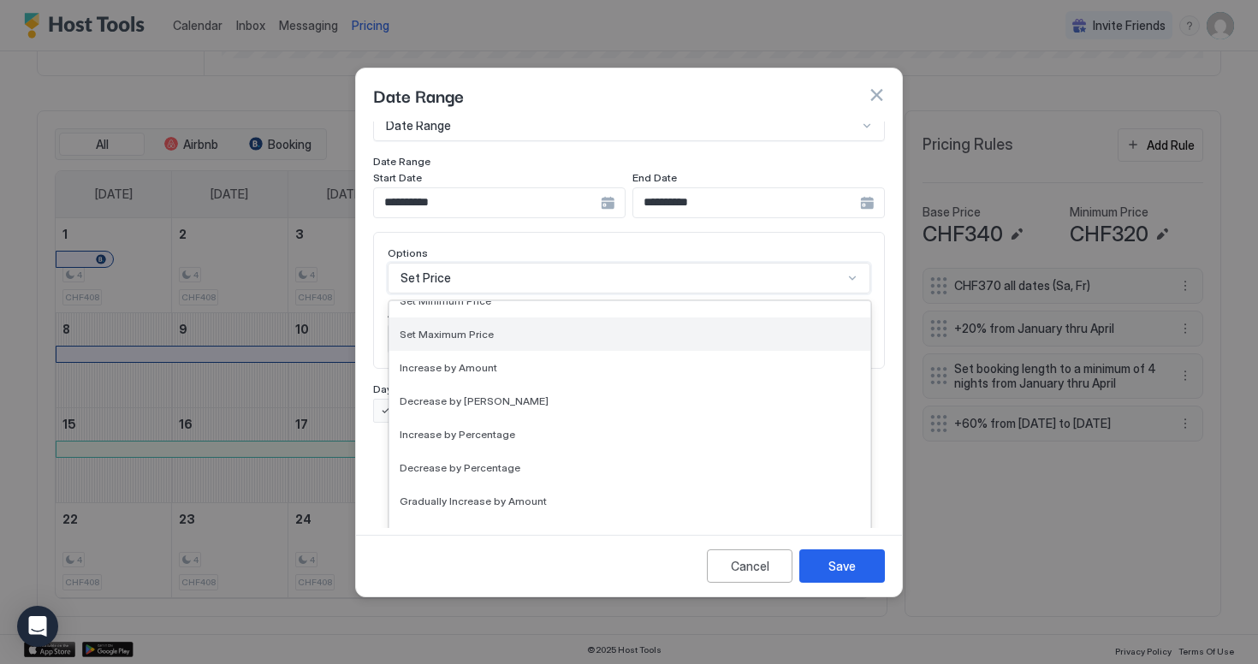
scroll to position [51, 0]
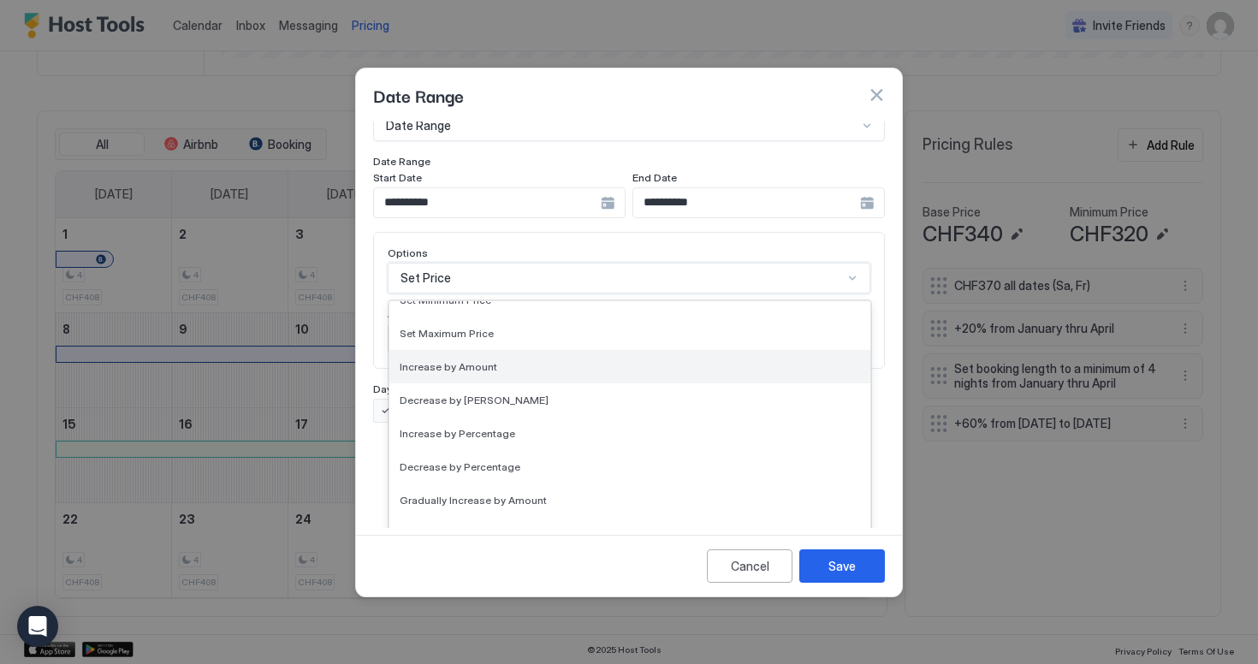
click at [518, 360] on div "Increase by Amount" at bounding box center [630, 366] width 461 height 13
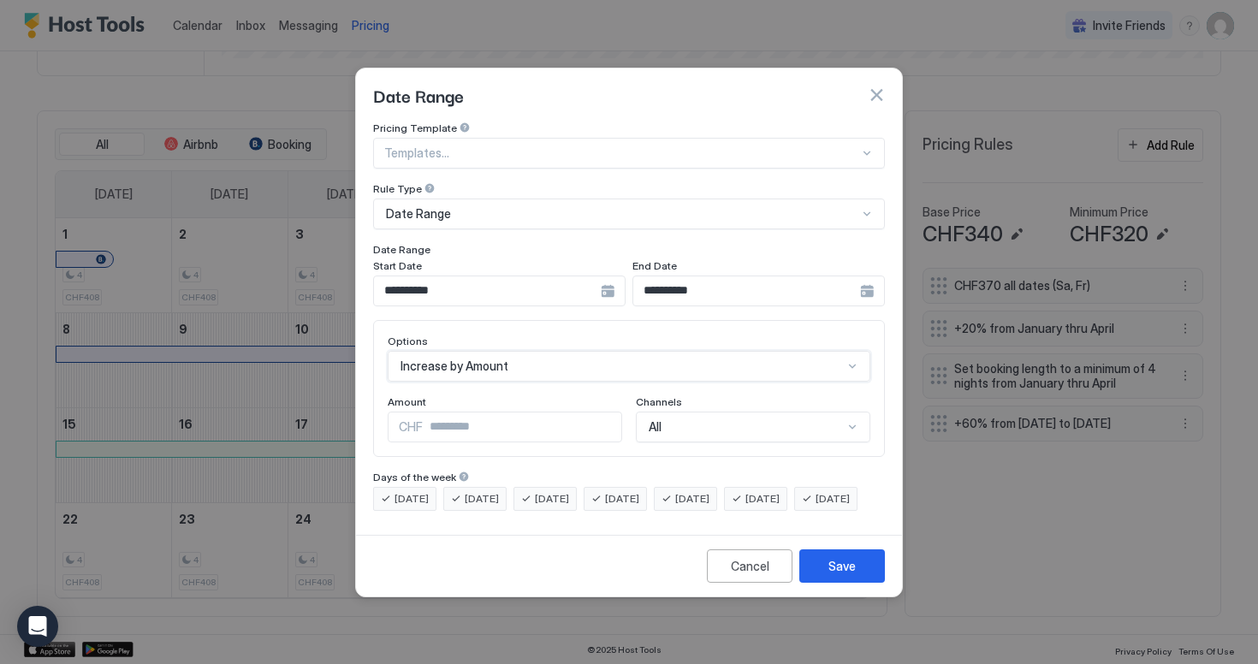
click at [498, 357] on div "option Increase by [PERSON_NAME], selected. Increase by Amount" at bounding box center [629, 366] width 483 height 31
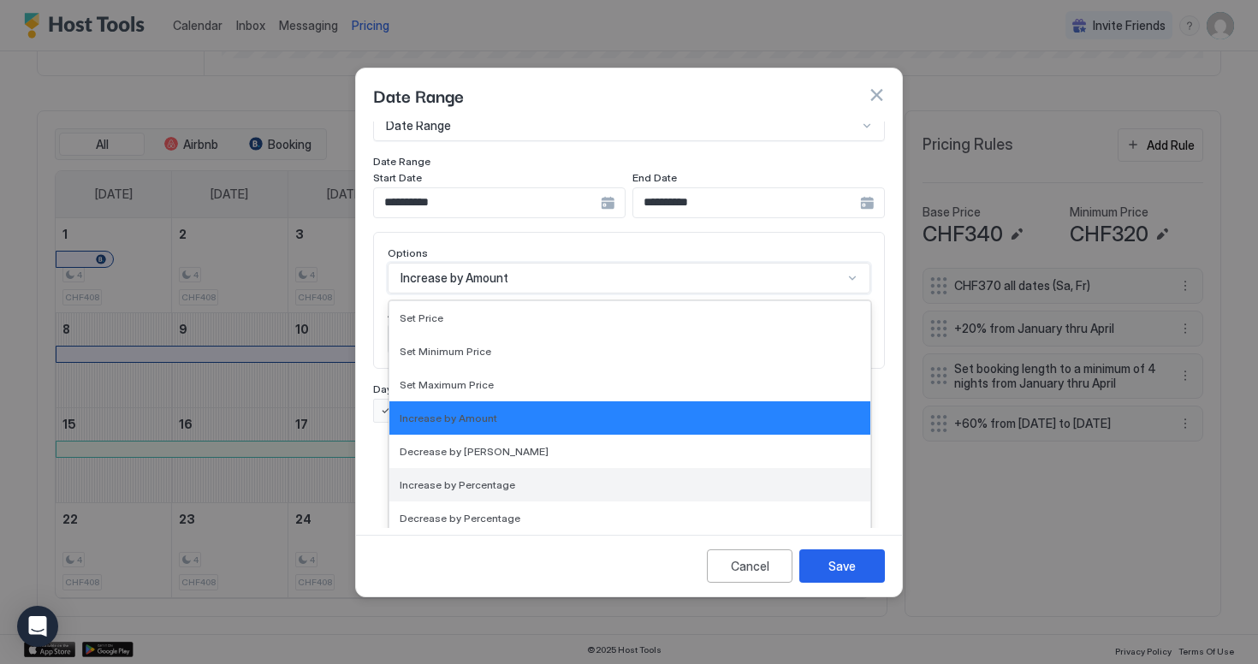
click at [506, 480] on div "Increase by Percentage" at bounding box center [630, 484] width 481 height 33
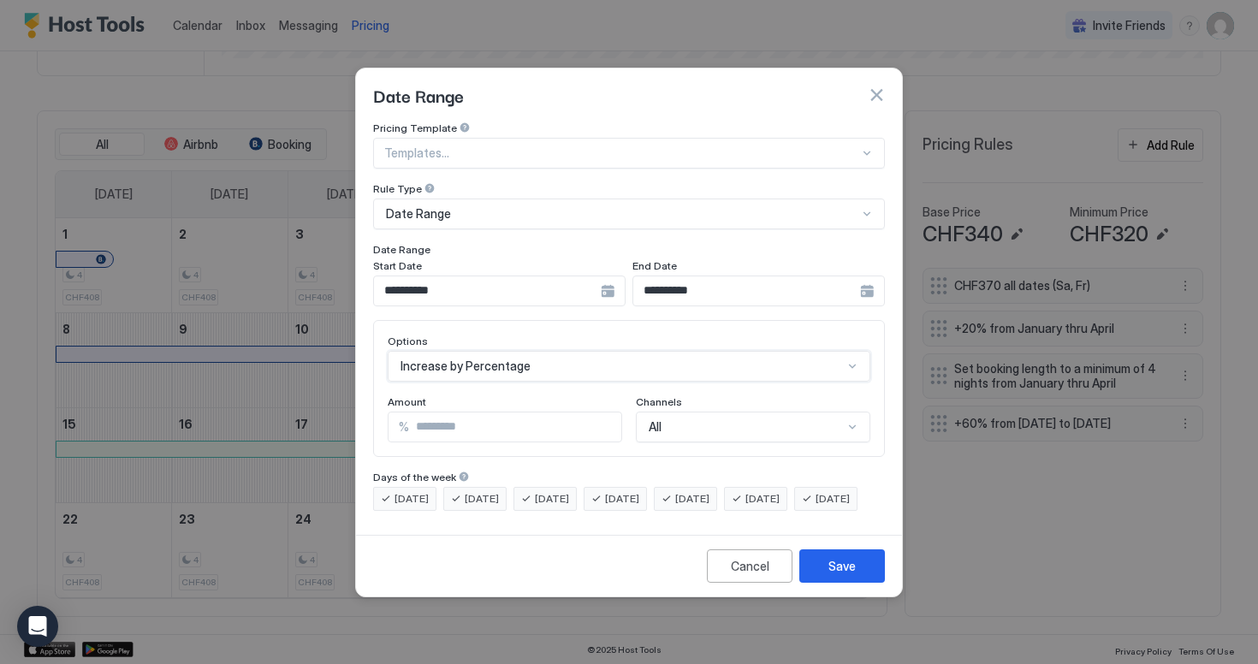
click at [478, 413] on input "*" at bounding box center [515, 427] width 212 height 29
type input "*"
type input "**"
click at [864, 582] on button "Save" at bounding box center [843, 566] width 86 height 33
